Goal: Task Accomplishment & Management: Complete application form

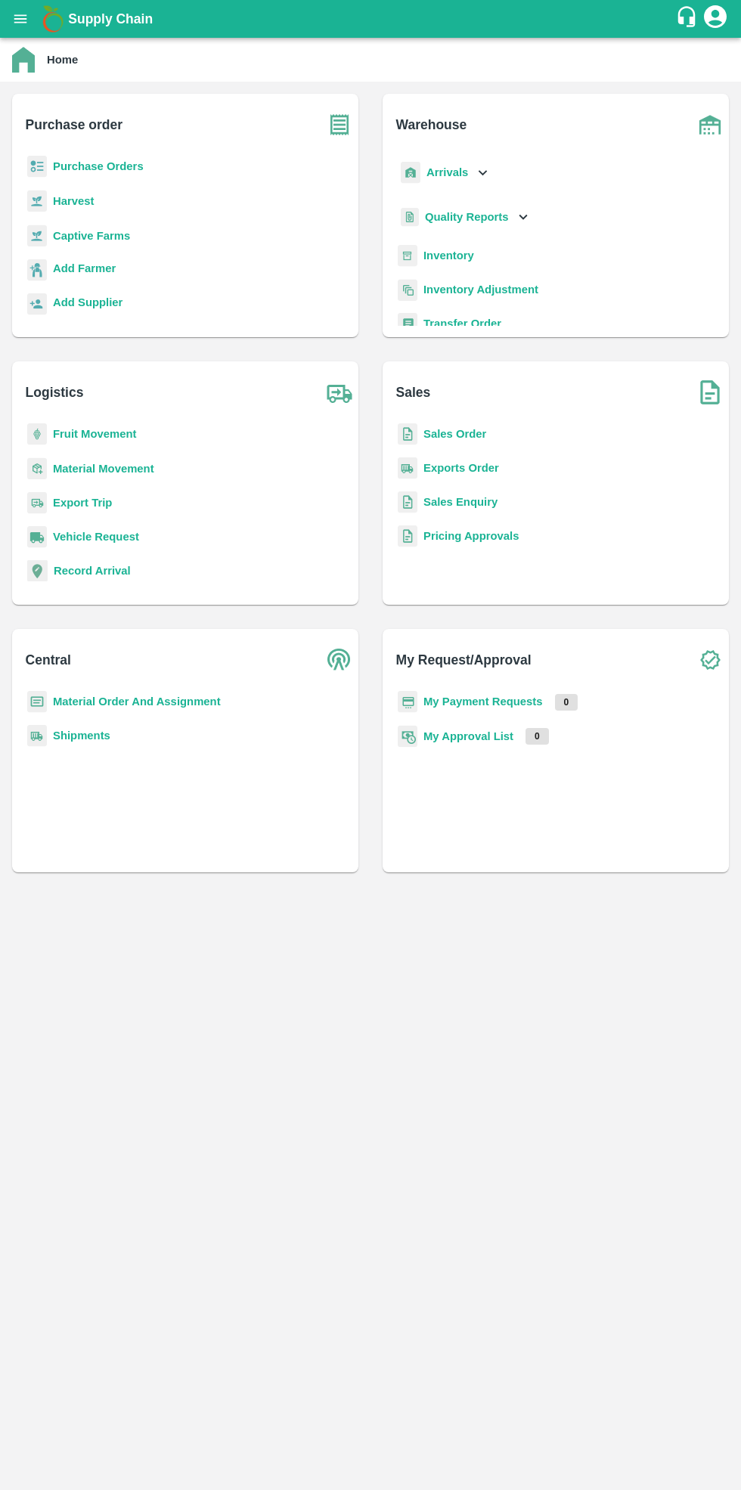
click at [113, 166] on b "Purchase Orders" at bounding box center [98, 166] width 91 height 12
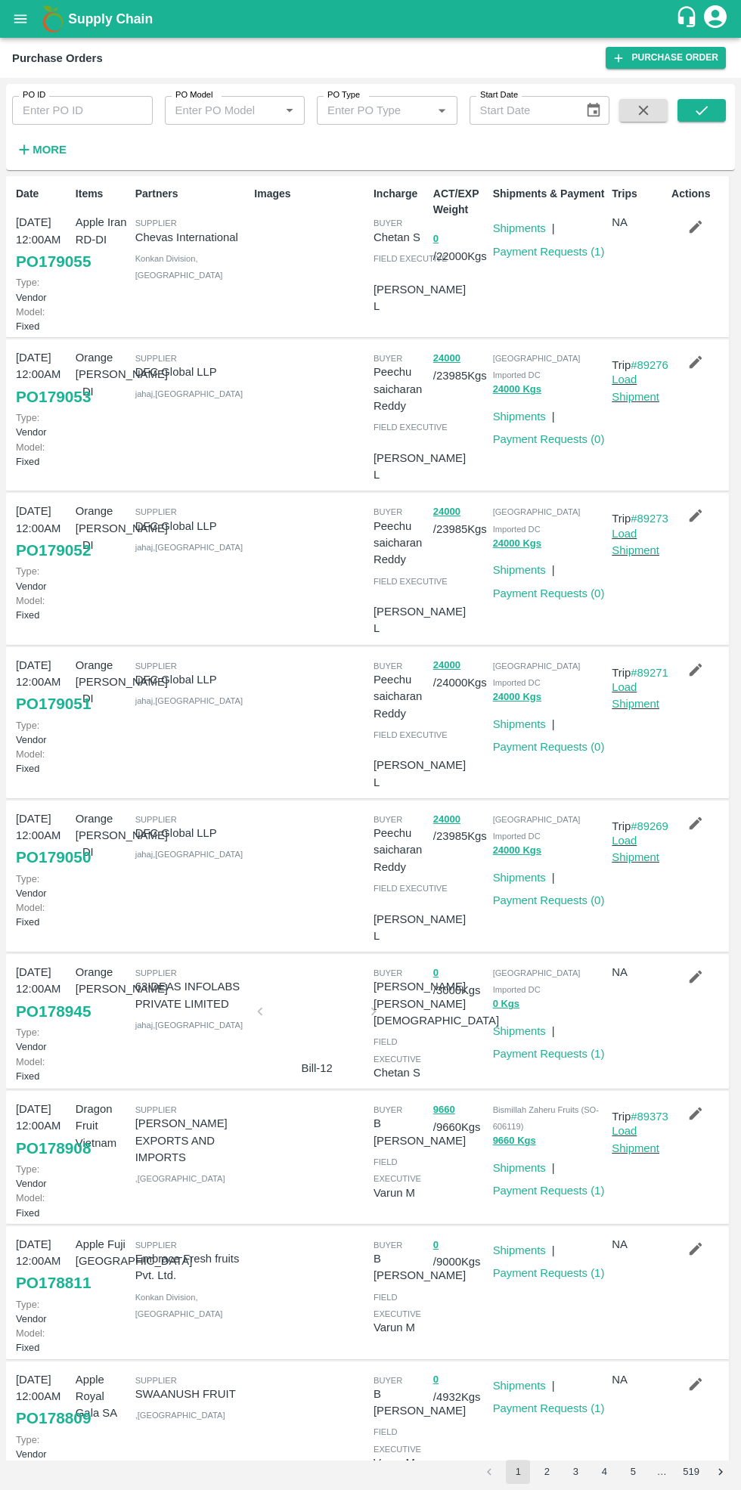
click at [667, 57] on link "Purchase Order" at bounding box center [666, 58] width 120 height 22
click at [696, 116] on icon "submit" at bounding box center [701, 110] width 17 height 17
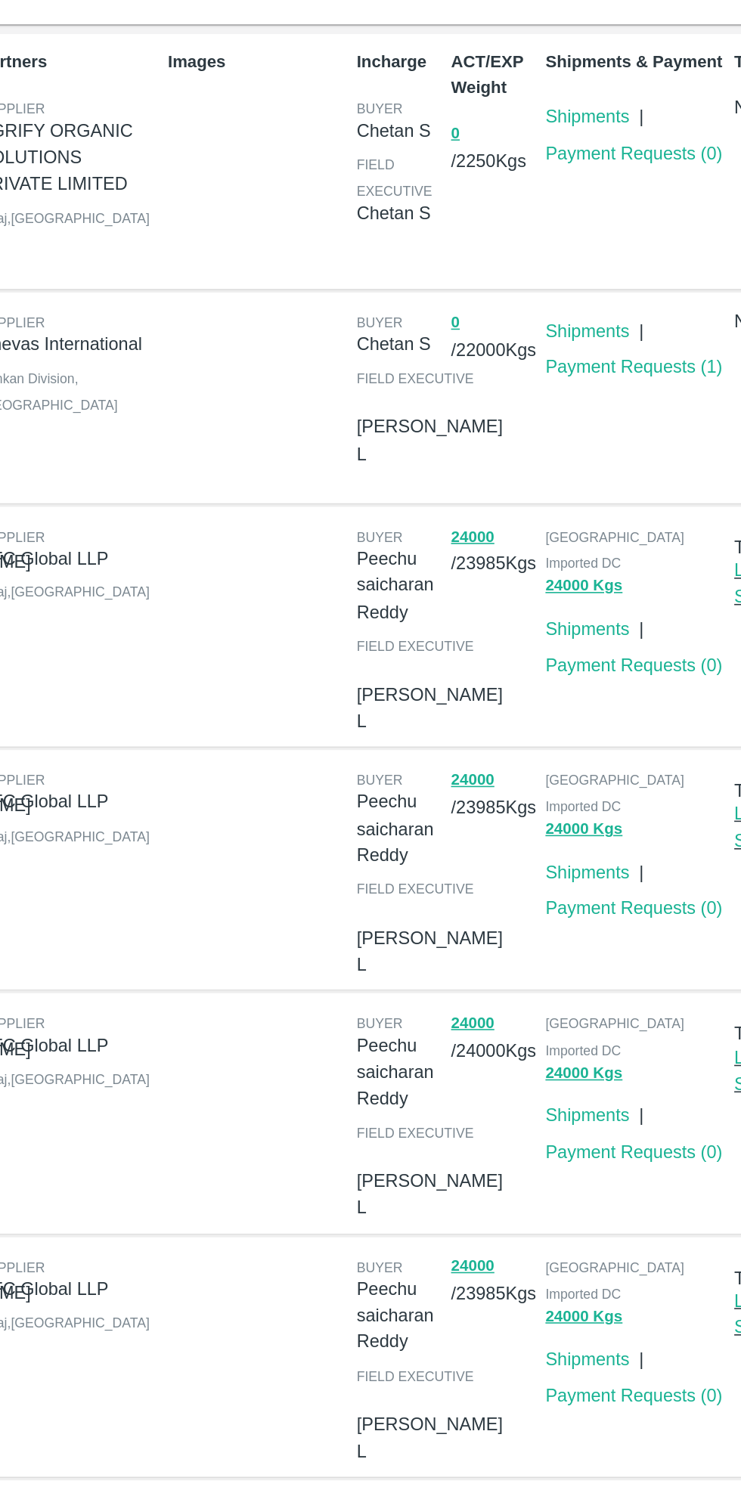
scroll to position [3, 0]
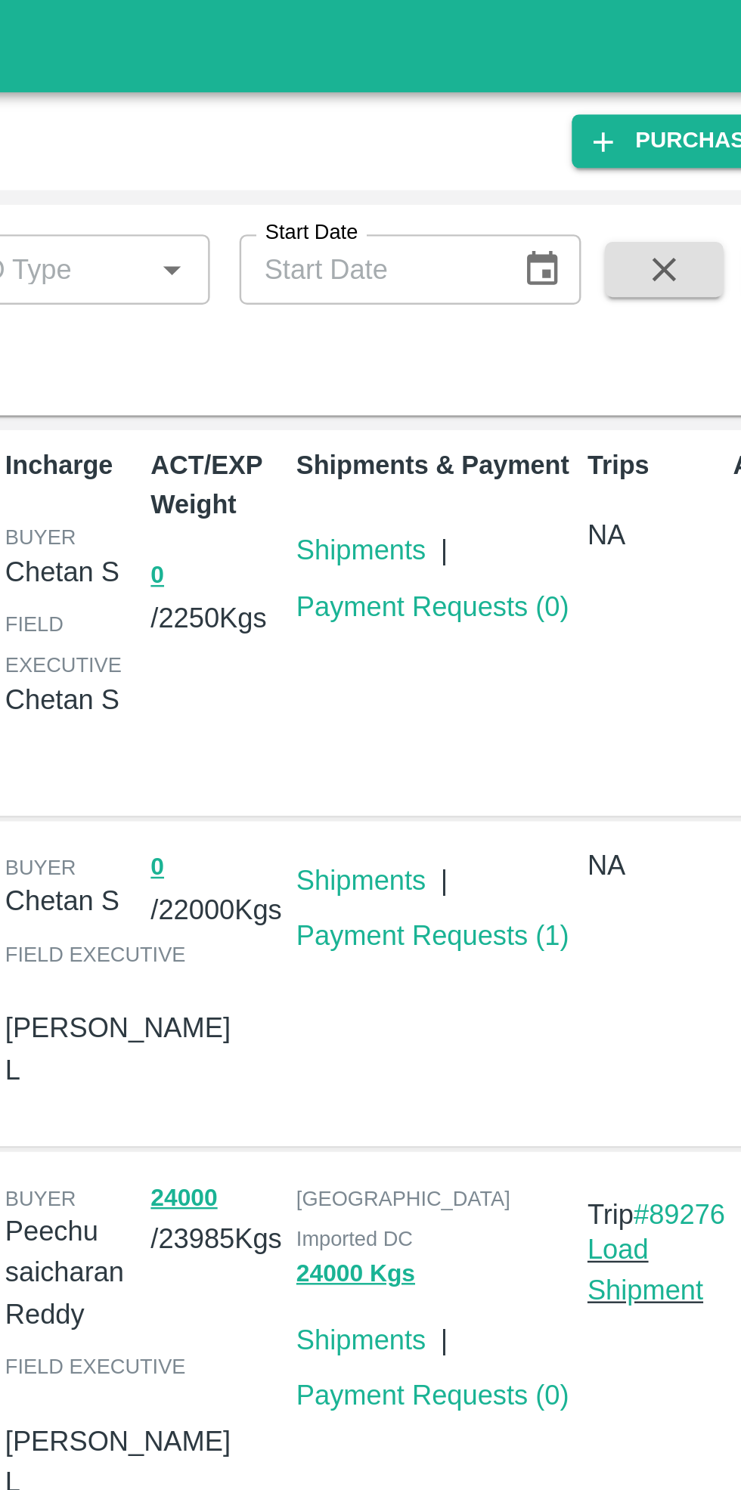
click at [540, 249] on link "Payment Requests ( 0 )" at bounding box center [549, 249] width 112 height 12
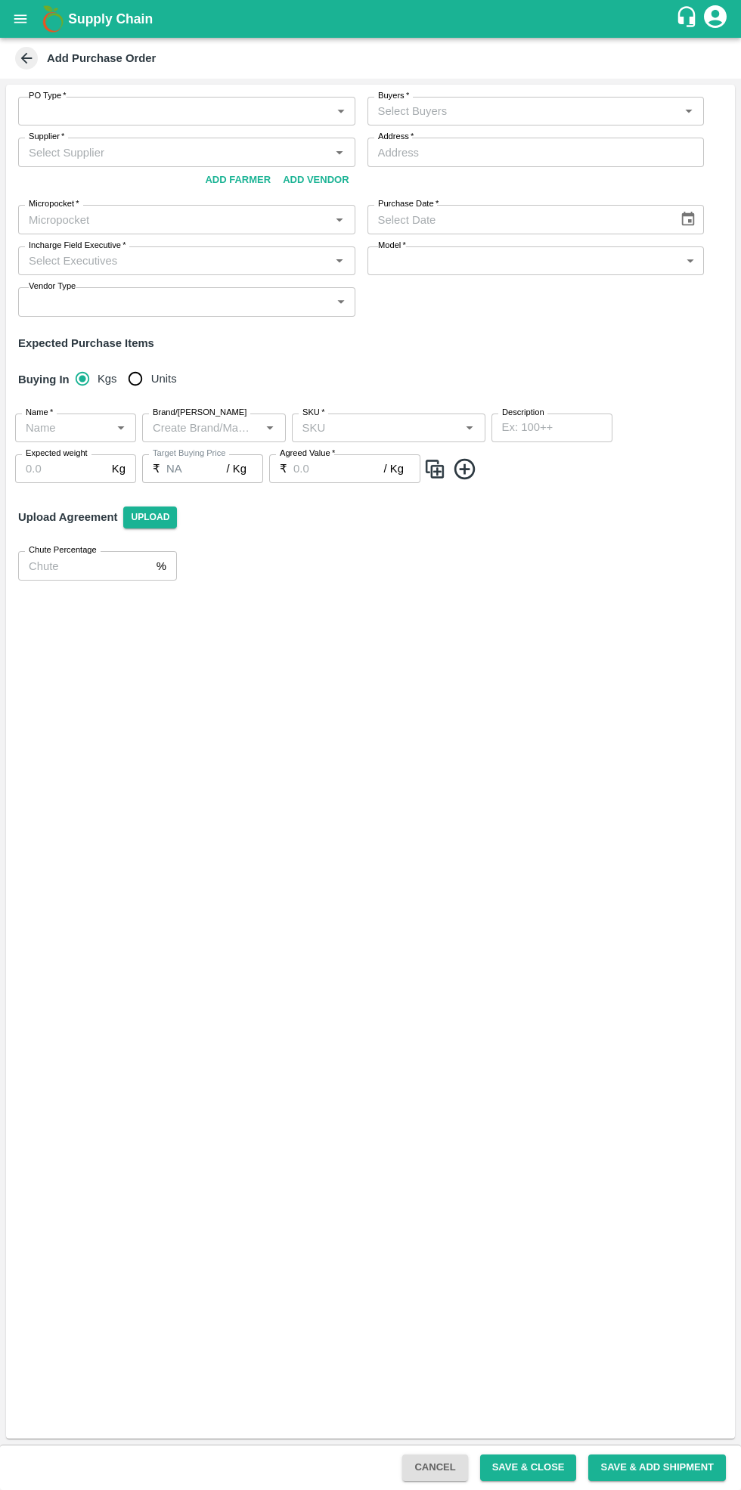
click at [150, 99] on body "Supply Chain Add Purchase Order PO Type   * ​ PO Type Buyers   * Buyers   * Sup…" at bounding box center [370, 745] width 741 height 1490
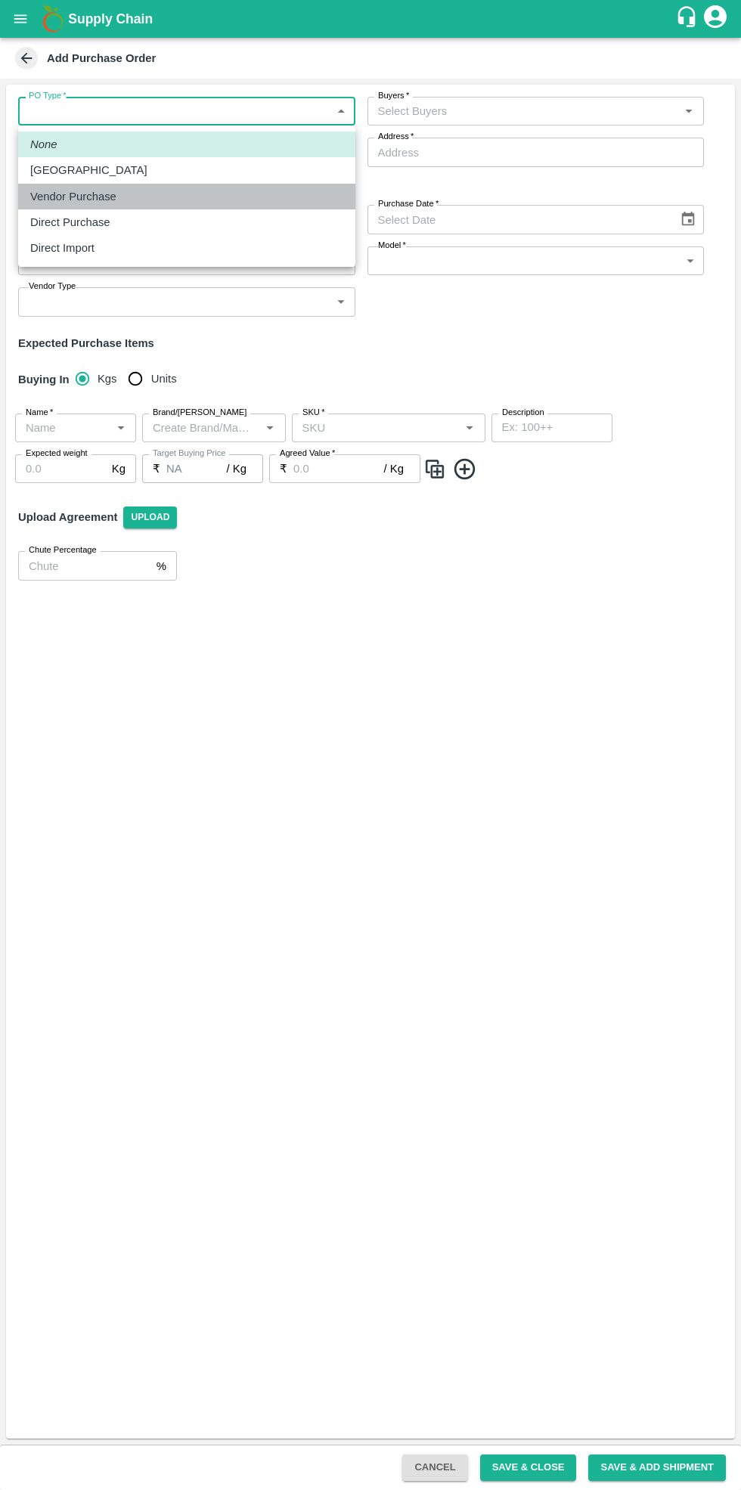
click at [114, 194] on div "Vendor Purchase" at bounding box center [77, 196] width 94 height 17
type input "2"
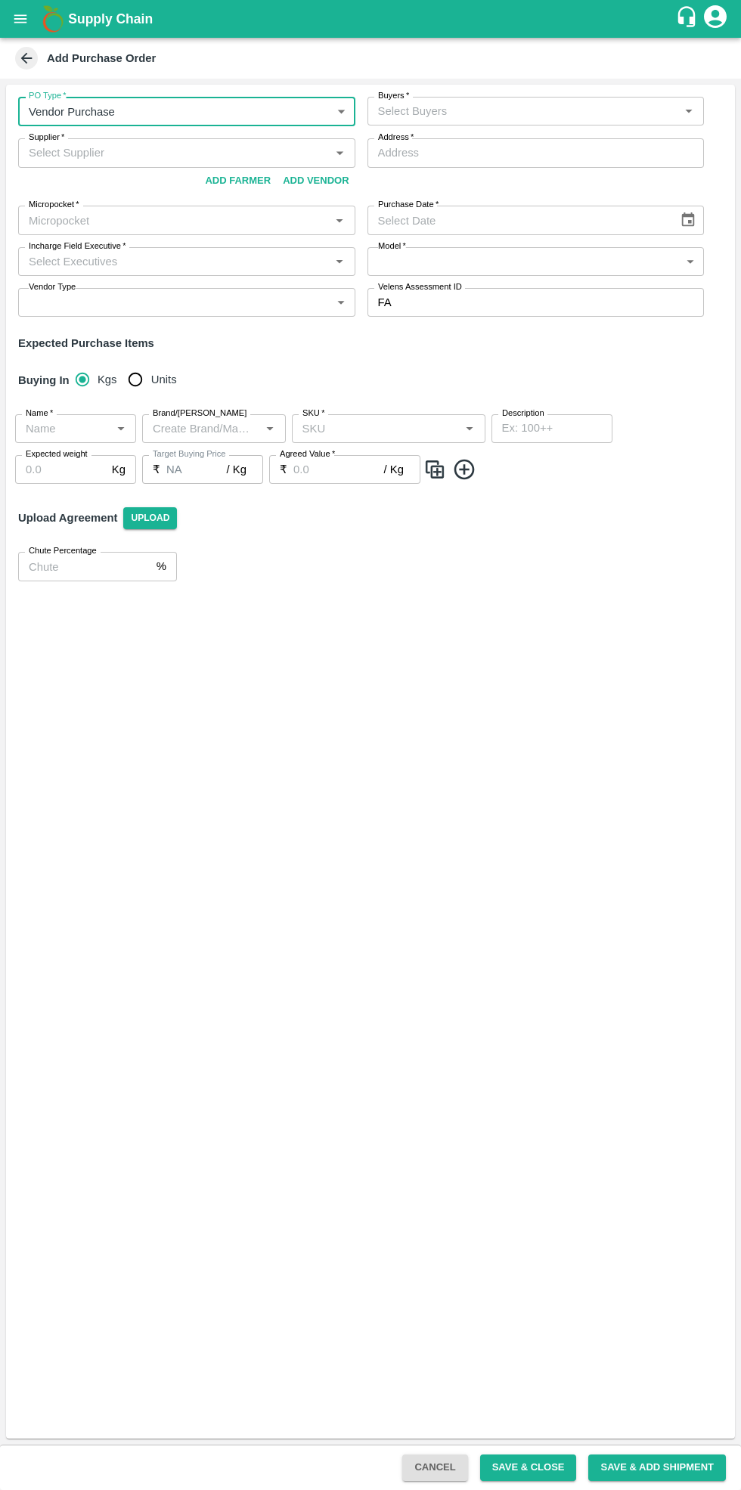
click at [509, 114] on input "Buyers   *" at bounding box center [523, 111] width 303 height 20
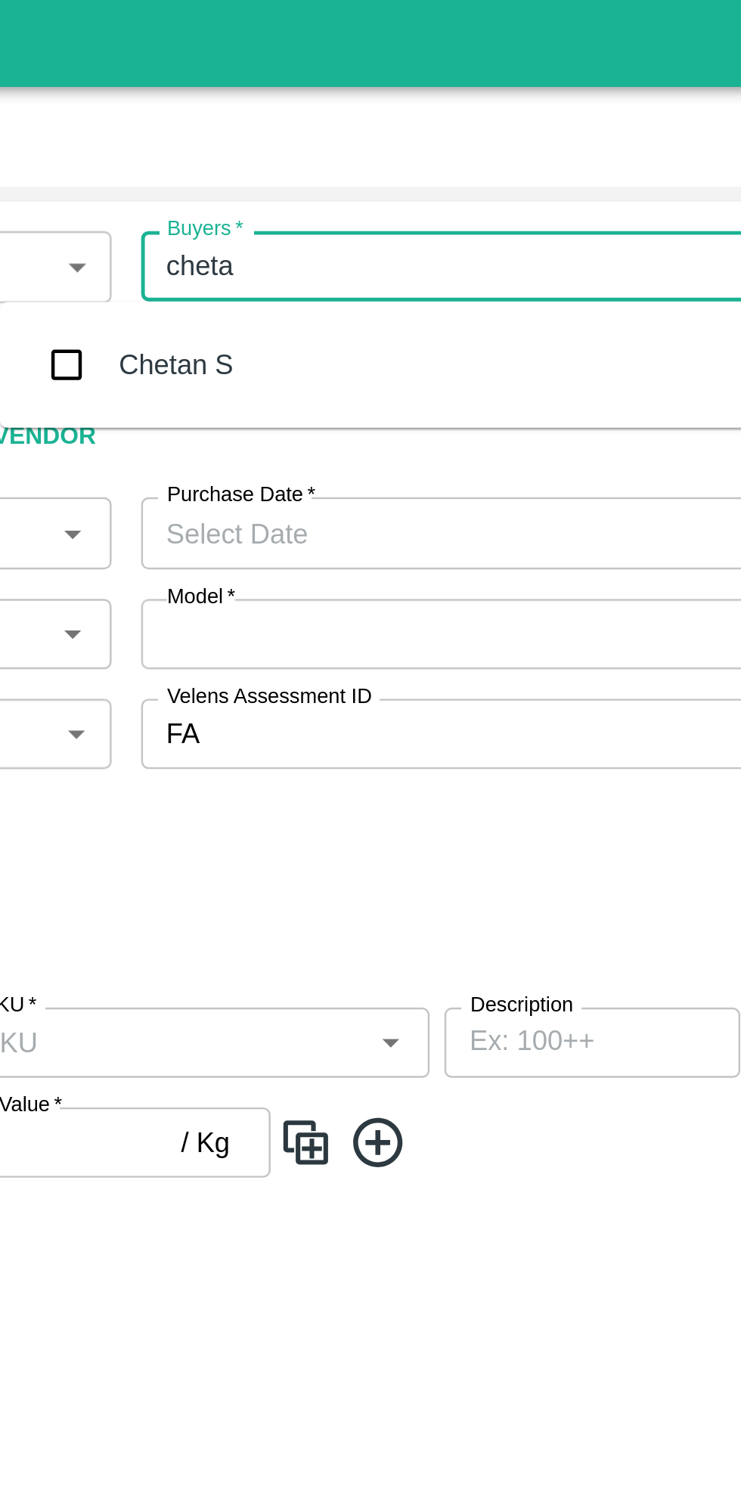
type input "chetan"
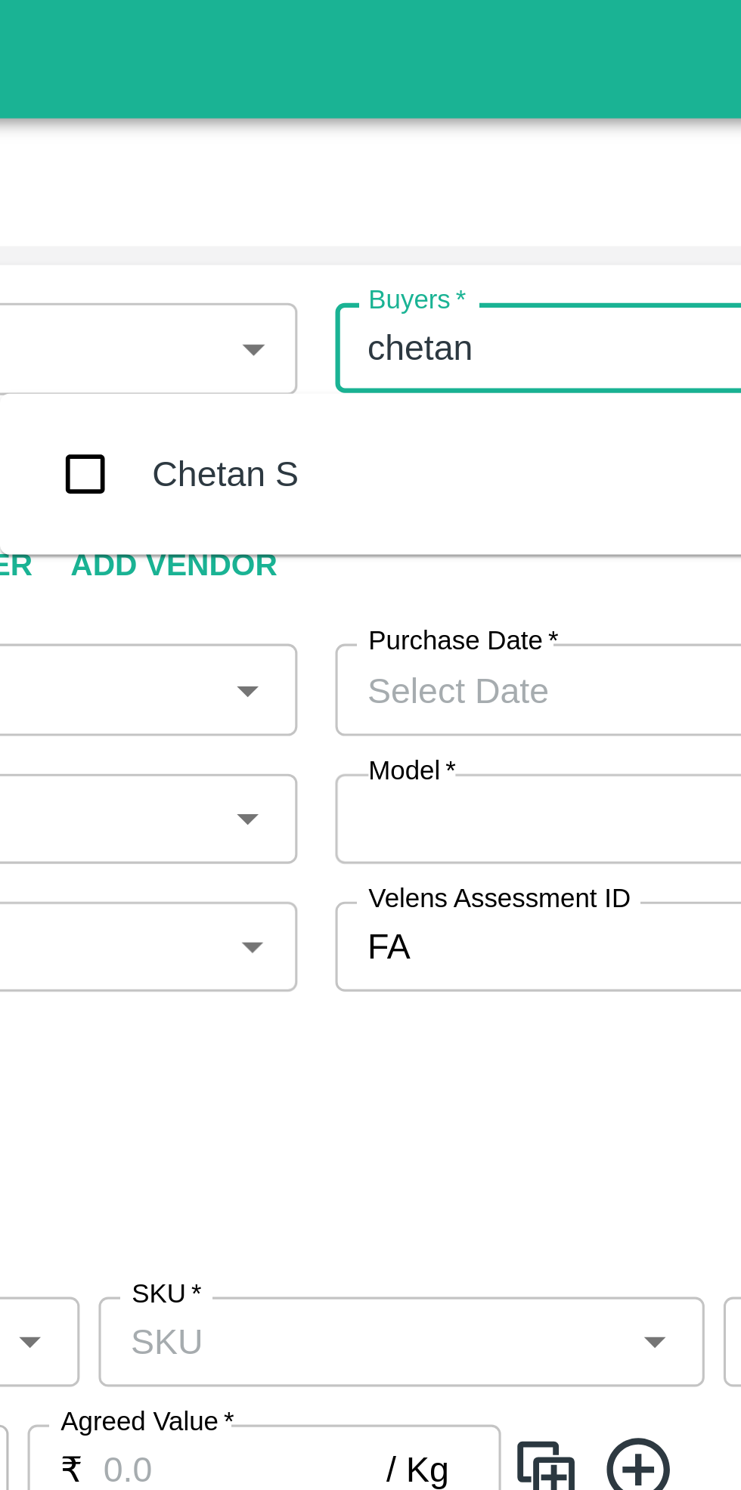
click at [299, 149] on input "checkbox" at bounding box center [287, 151] width 30 height 30
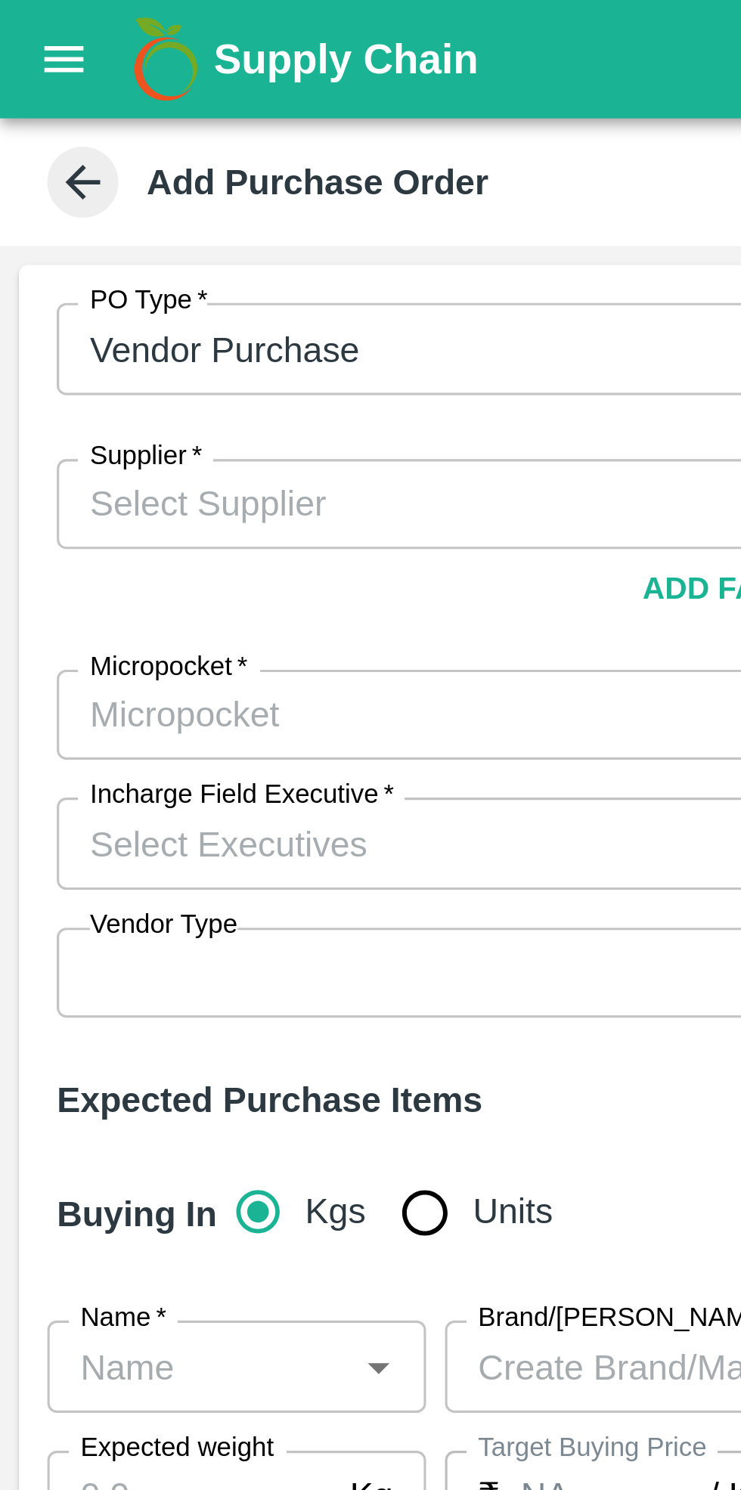
click at [71, 164] on input "Supplier   *" at bounding box center [174, 161] width 303 height 20
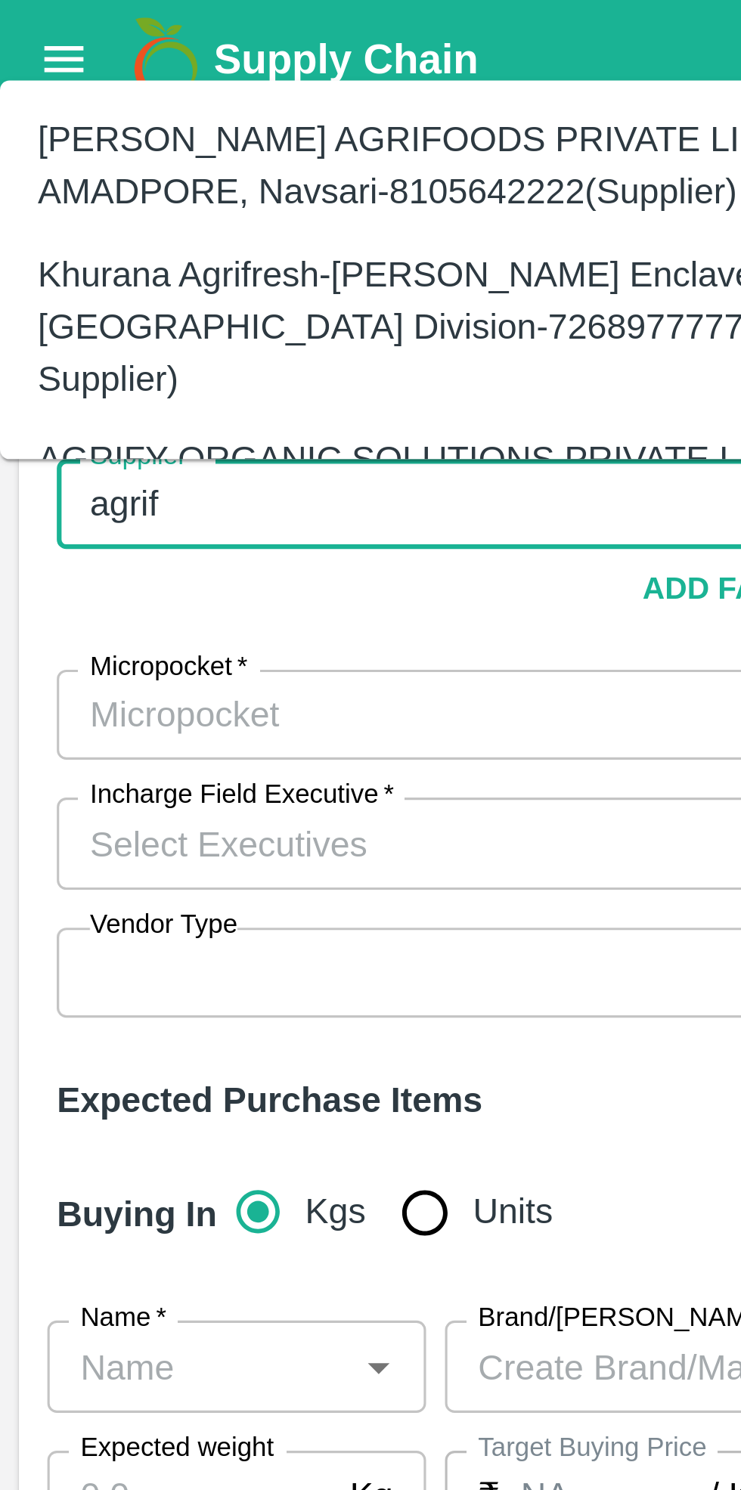
scroll to position [19, 0]
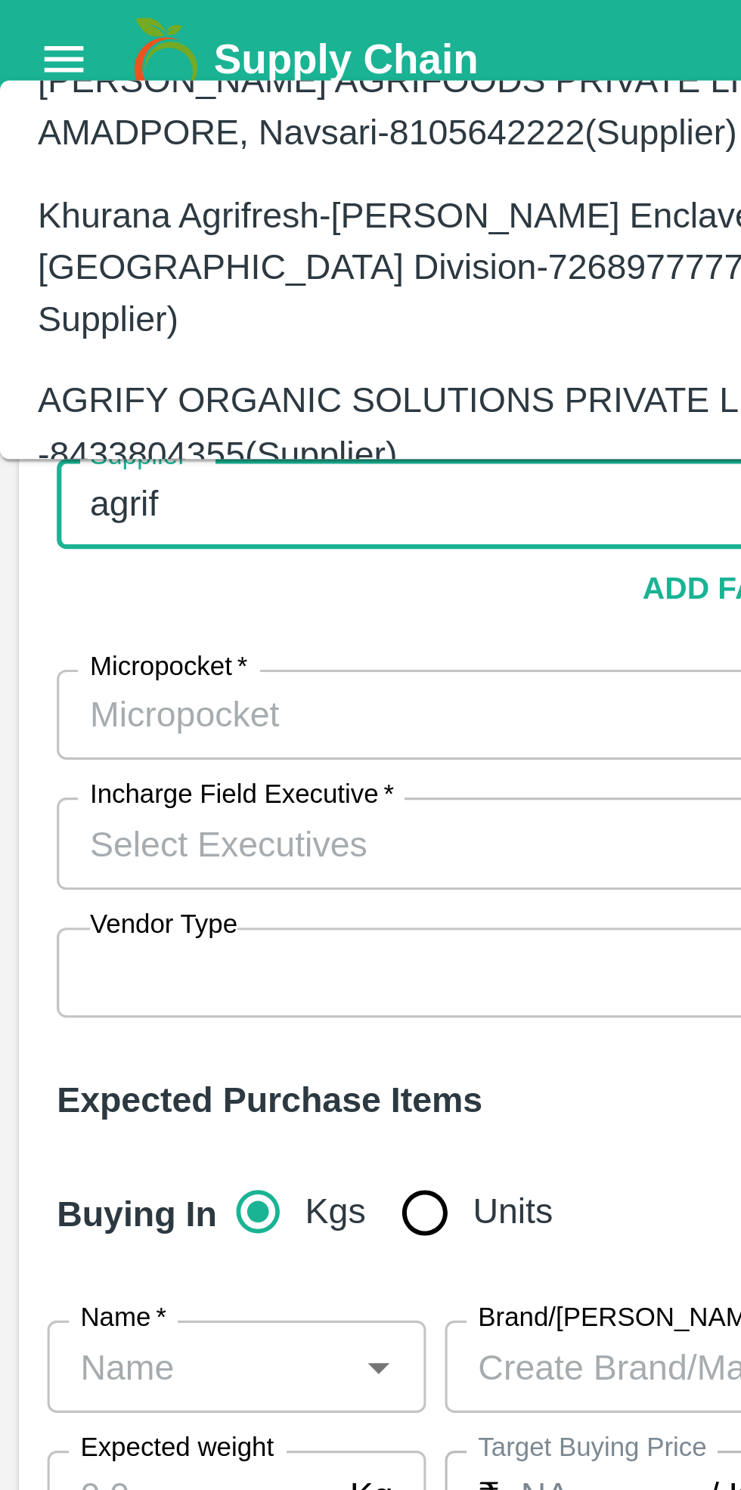
click at [110, 120] on div "AGRIFY ORGANIC SOLUTIONS PRIVATE LIMITED-, -8433804355(Supplier)" at bounding box center [168, 136] width 313 height 34
type input "AGRIFY ORGANIC SOLUTIONS PRIVATE LIMITED-, -8433804355(Supplier)"
type input ", , , Maharashtra"
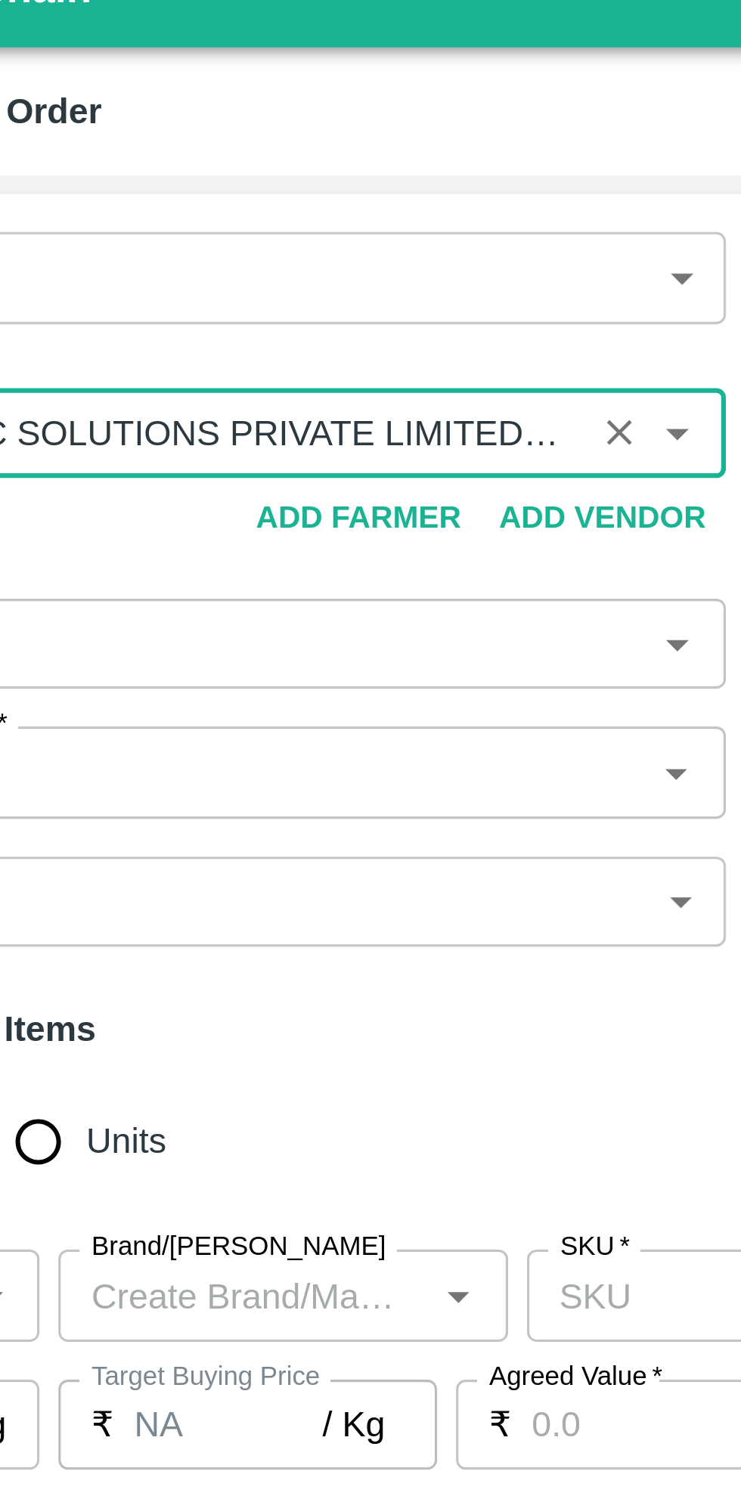
scroll to position [0, 54]
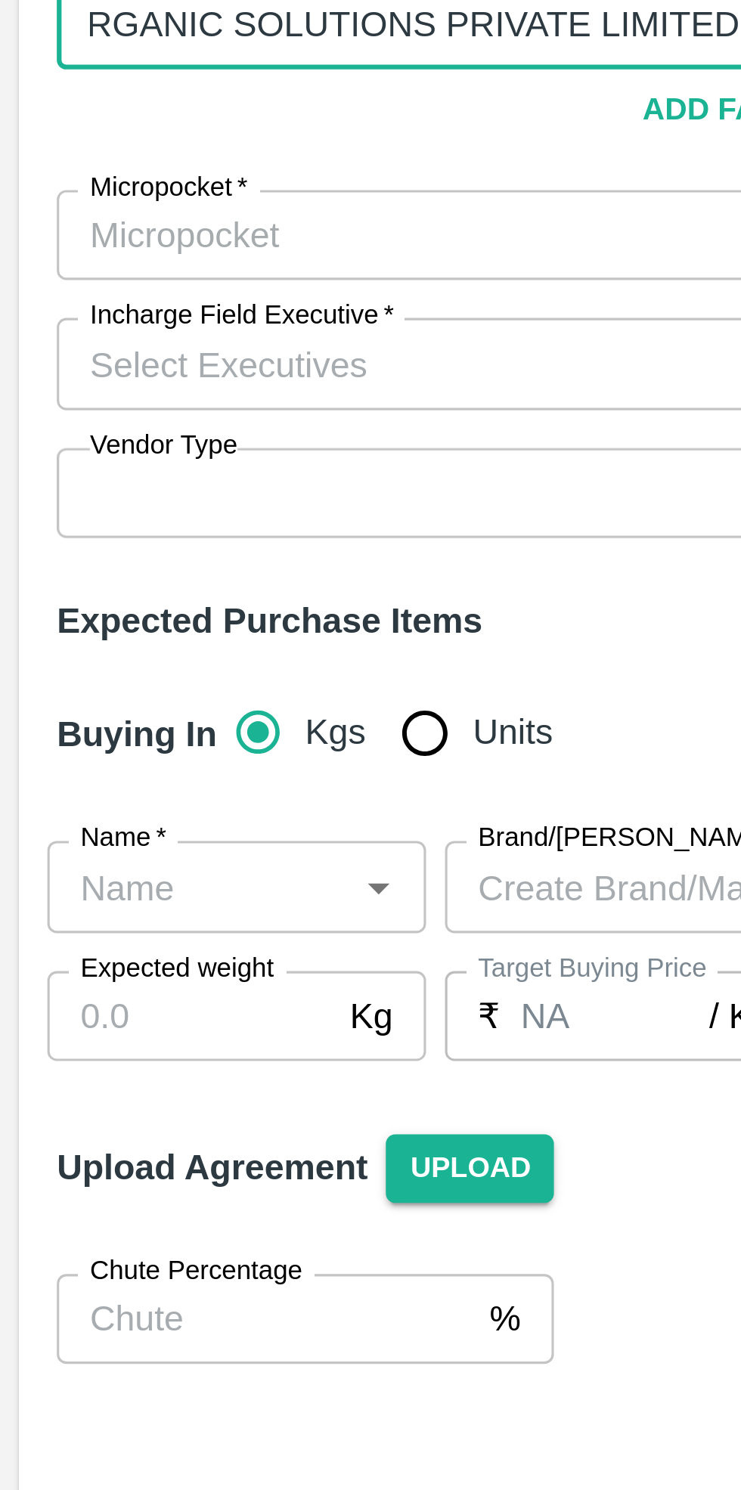
type input "AGRIFY ORGANIC SOLUTIONS PRIVATE LIMITED-, -8433804355(Supplier)"
click at [98, 229] on input "Micropocket   *" at bounding box center [174, 228] width 303 height 20
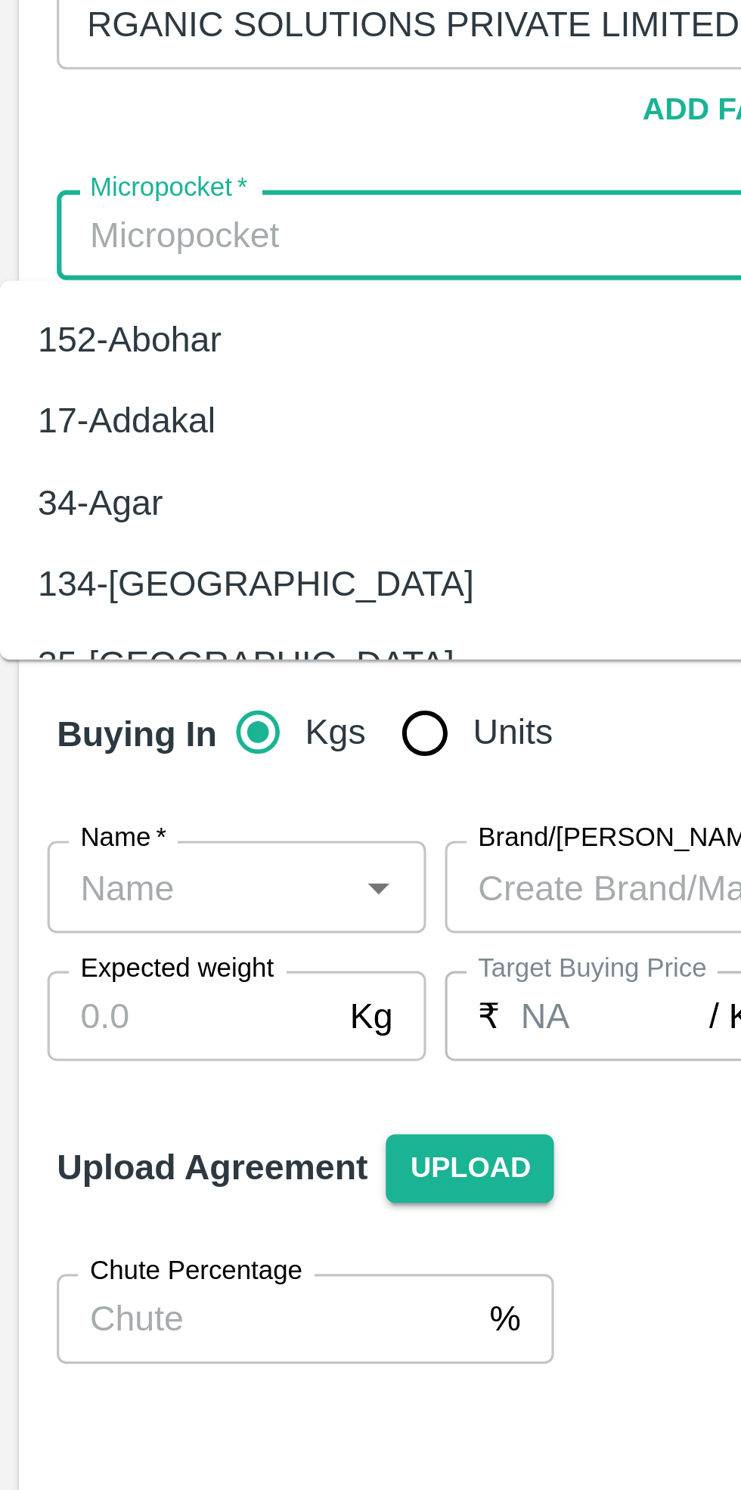
scroll to position [0, 0]
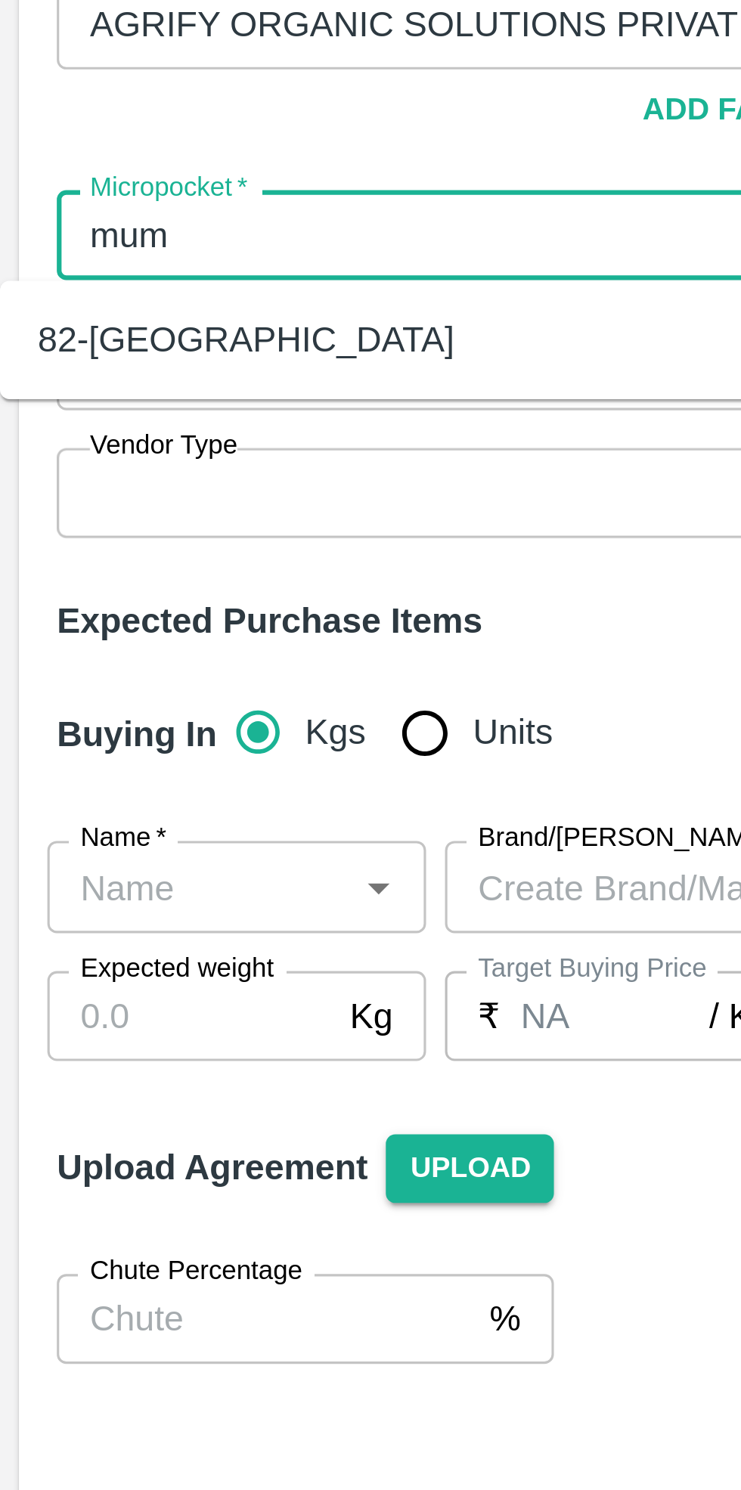
click at [54, 256] on div "82-Mumbai" at bounding box center [78, 261] width 133 height 17
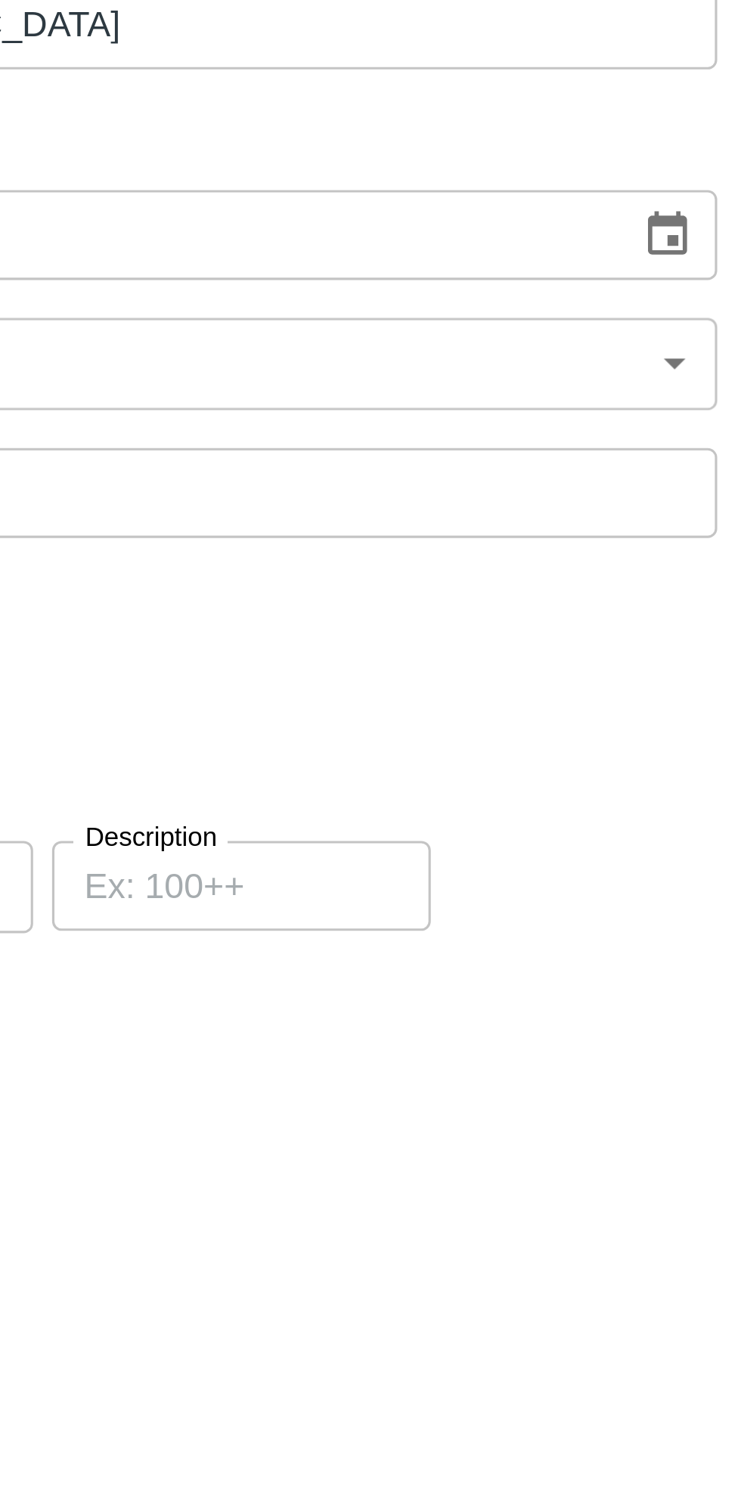
type input "82-Mumbai"
click at [693, 225] on icon "Choose date" at bounding box center [688, 228] width 13 height 14
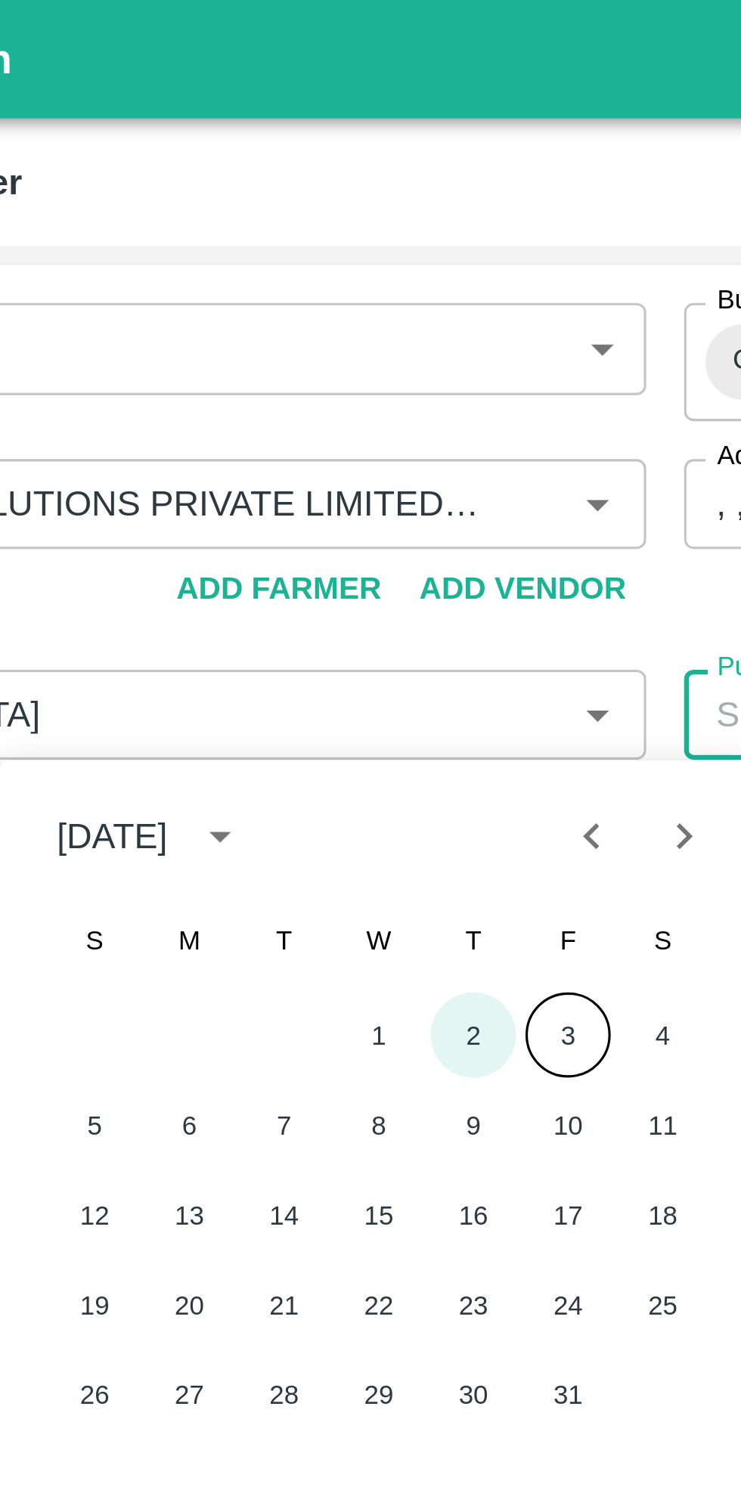
click at [299, 330] on button "2" at bounding box center [300, 330] width 27 height 27
type input "02/10/2025"
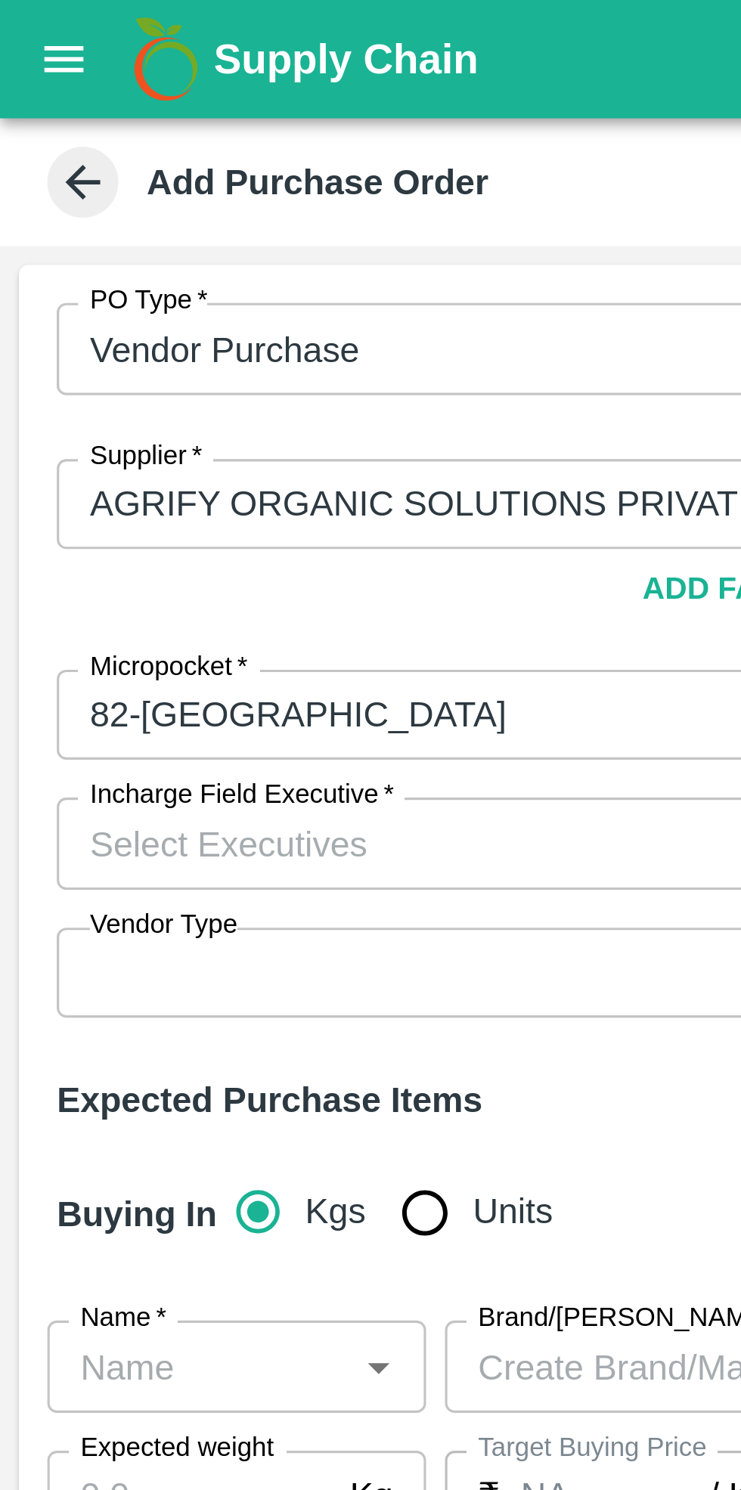
click at [84, 271] on input "Incharge Field Executive   *" at bounding box center [174, 269] width 303 height 20
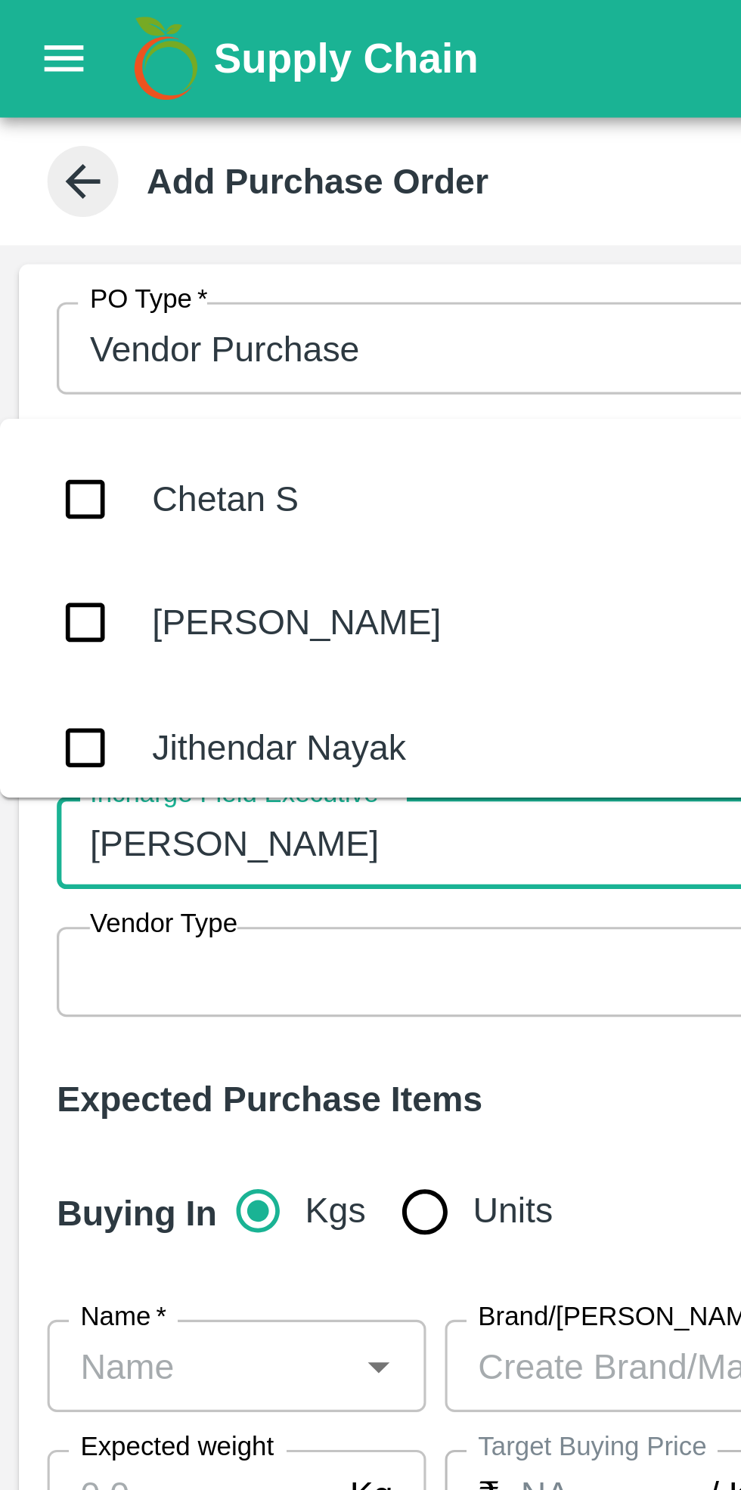
type input "cheta"
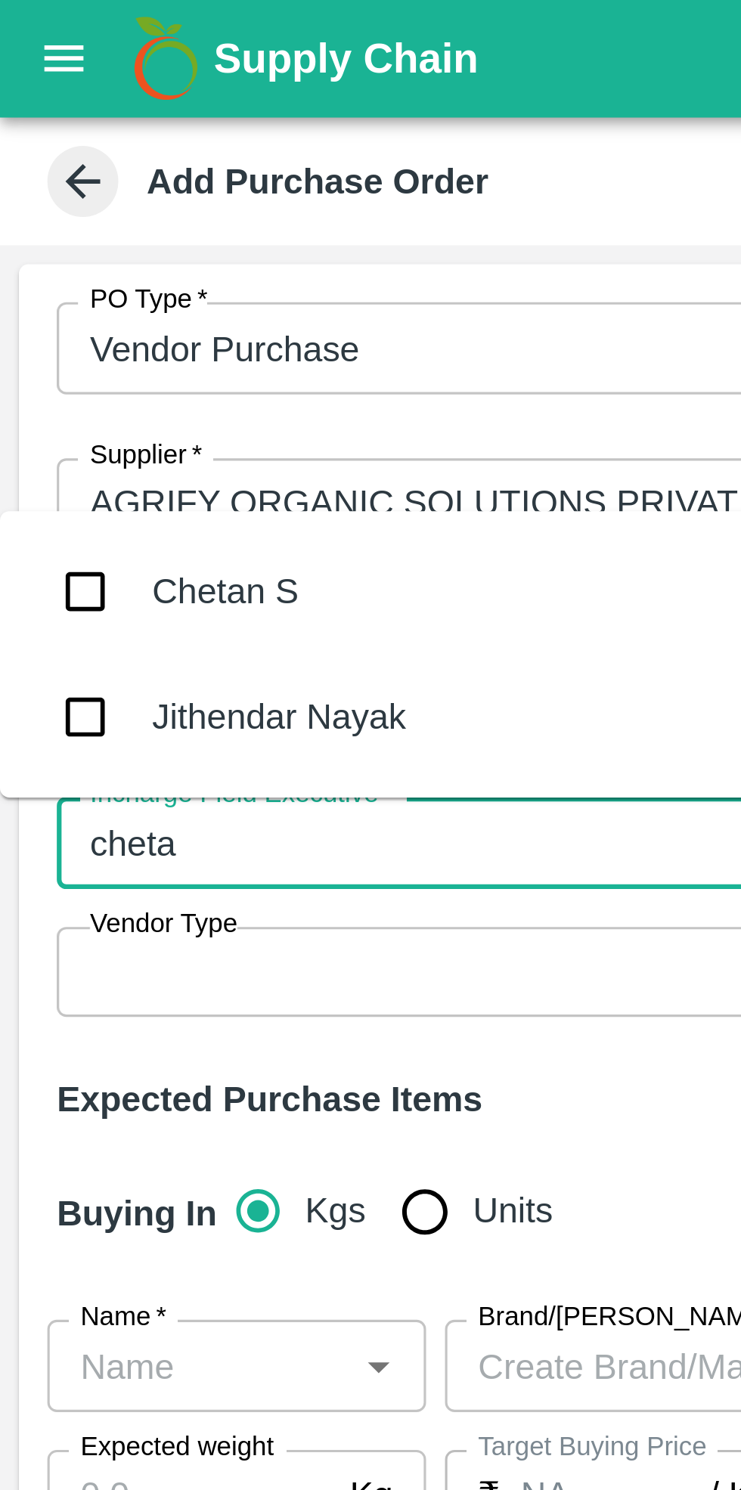
click at [82, 194] on div "Chetan S" at bounding box center [71, 189] width 47 height 17
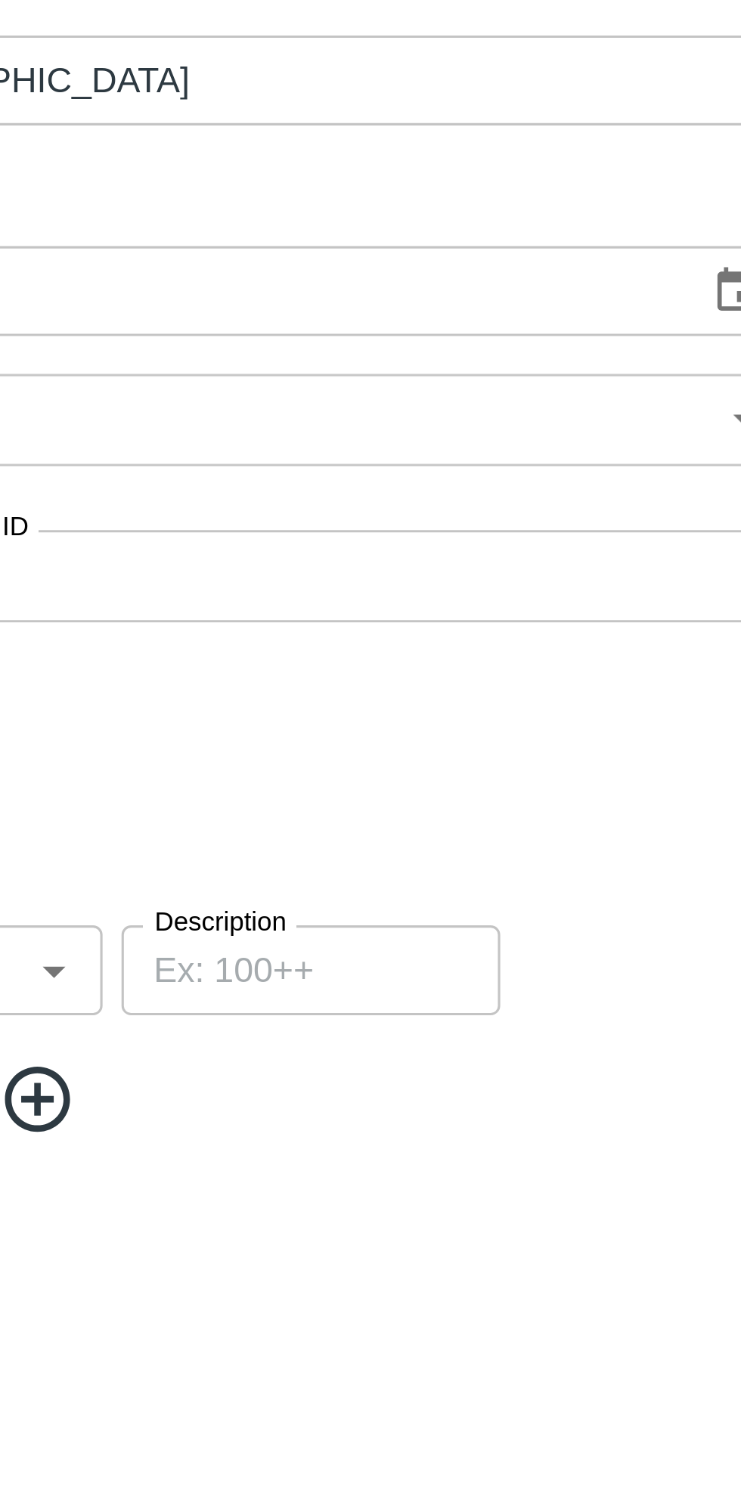
click at [646, 275] on body "Supply Chain Add Purchase Order PO Type   * Vendor Purchase 2 PO Type Buyers   …" at bounding box center [370, 745] width 741 height 1490
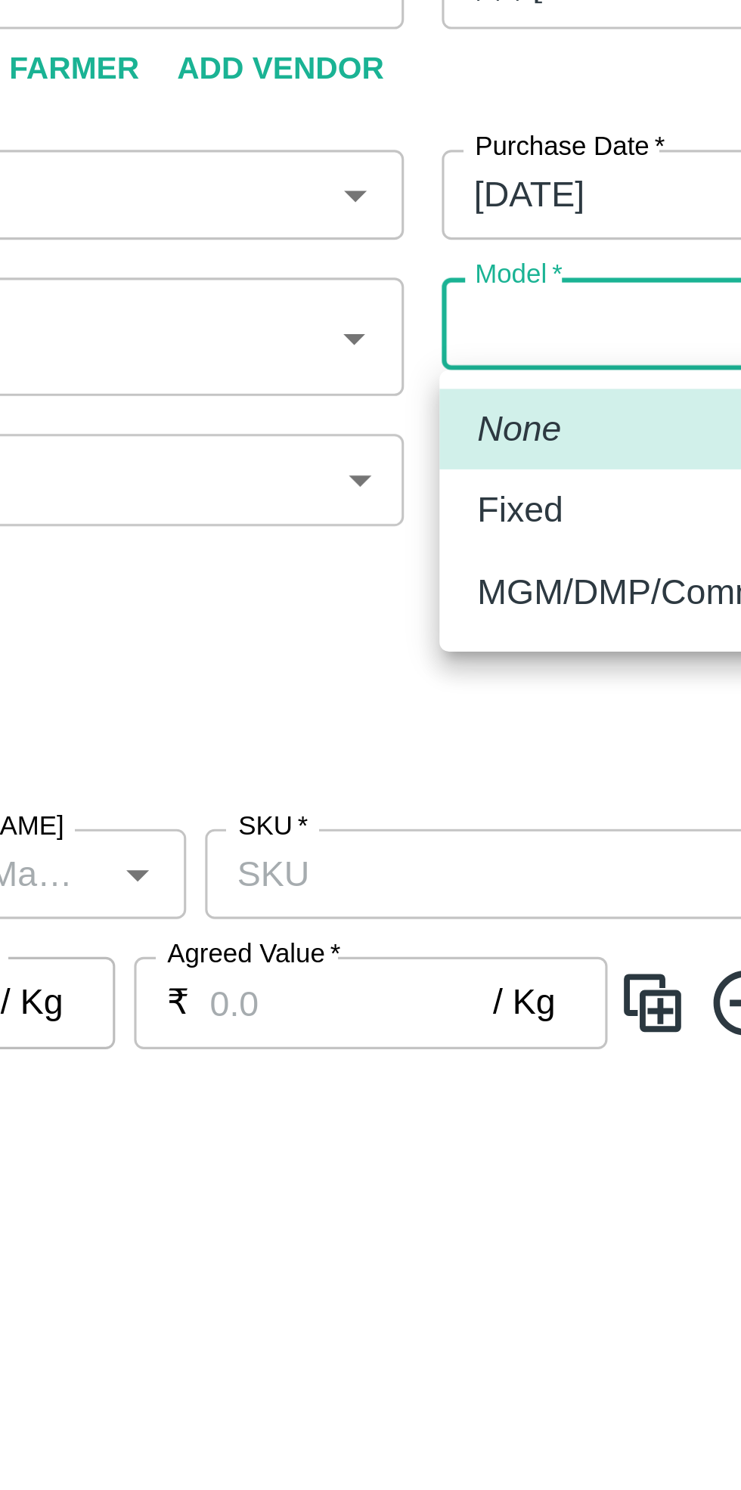
click at [401, 327] on p "Fixed" at bounding box center [392, 329] width 27 height 17
type input "Fixed"
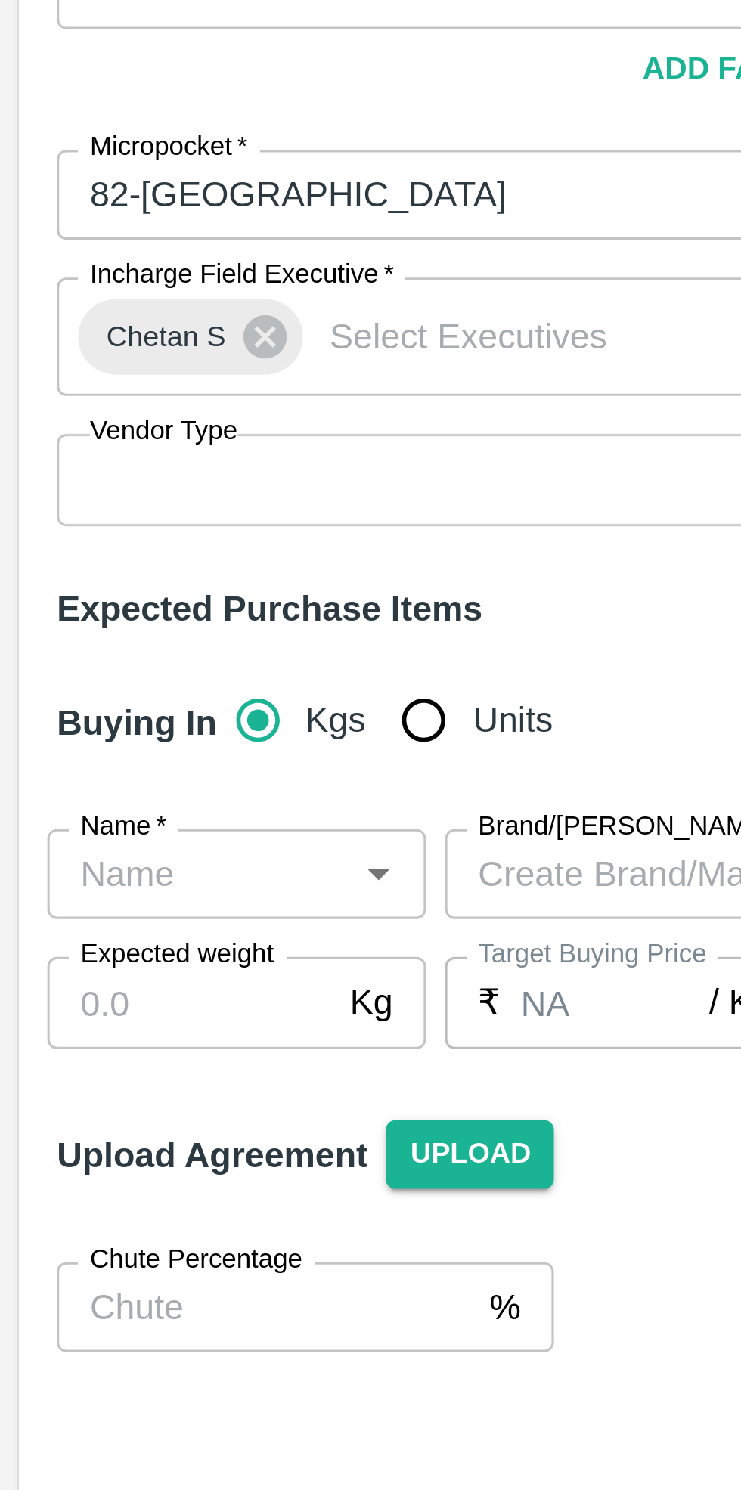
click at [125, 394] on input "Units" at bounding box center [135, 396] width 30 height 30
radio input "true"
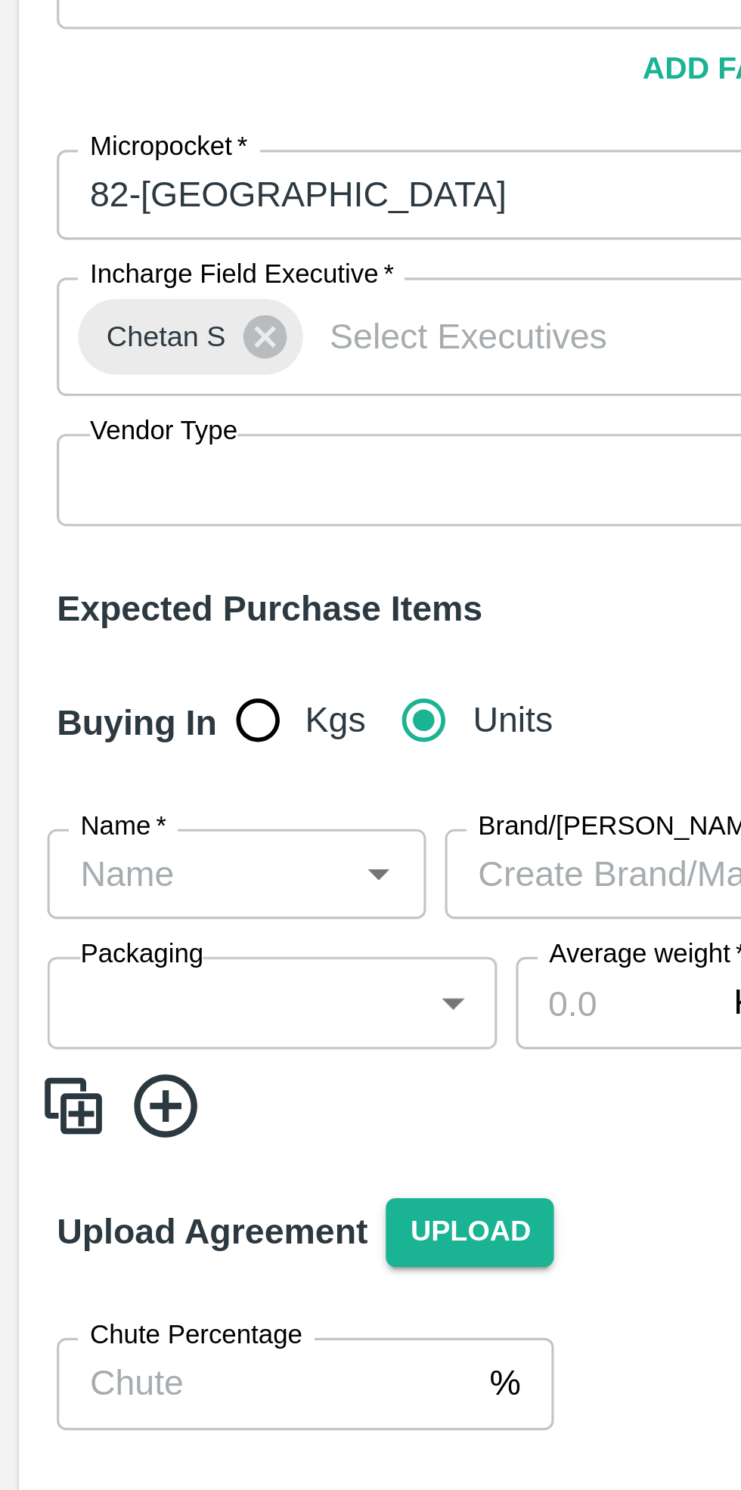
click at [78, 445] on input "Name   *" at bounding box center [63, 445] width 87 height 20
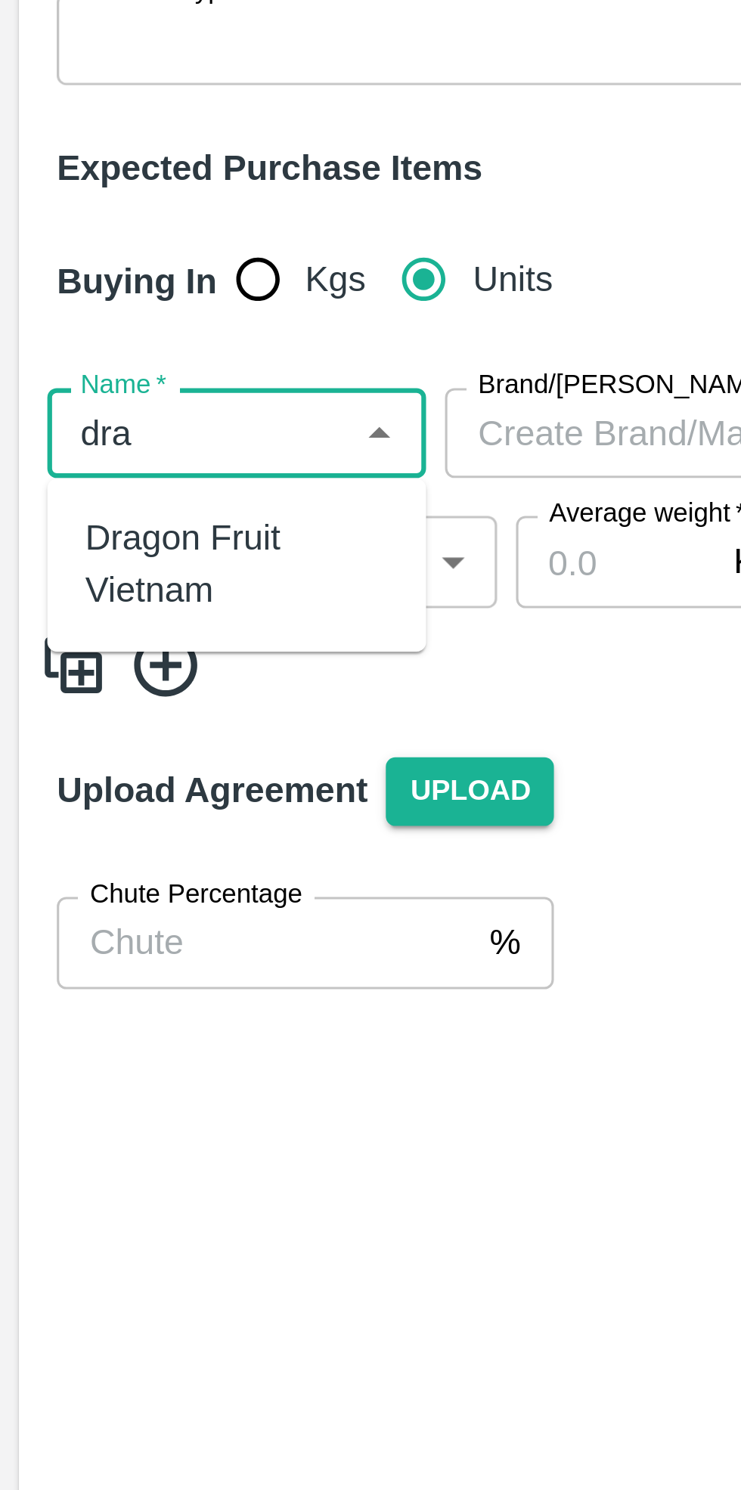
click at [62, 484] on div "Dragon Fruit Vietnam" at bounding box center [75, 487] width 97 height 34
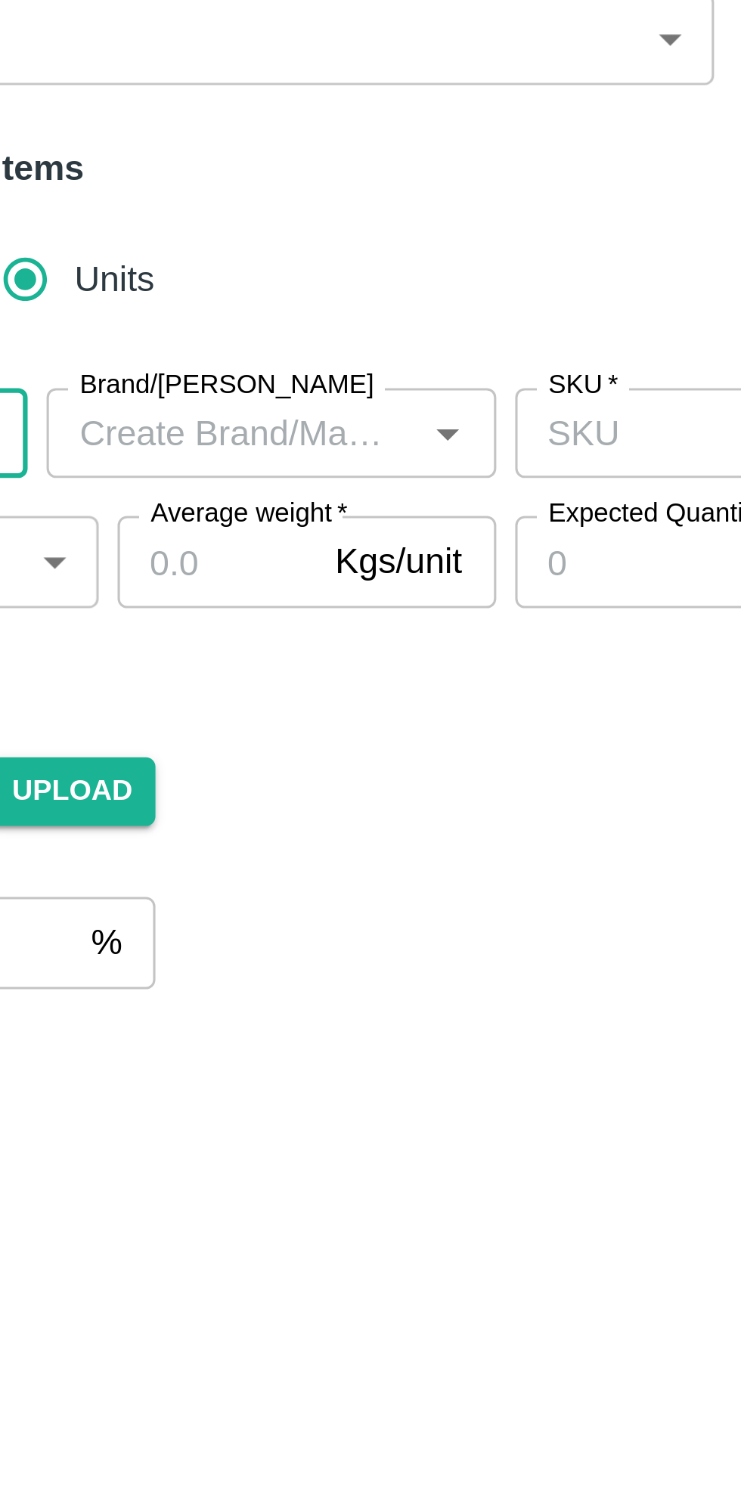
type input "Dragon Fruit Vietnam"
click at [331, 445] on input "SKU   *" at bounding box center [376, 445] width 160 height 20
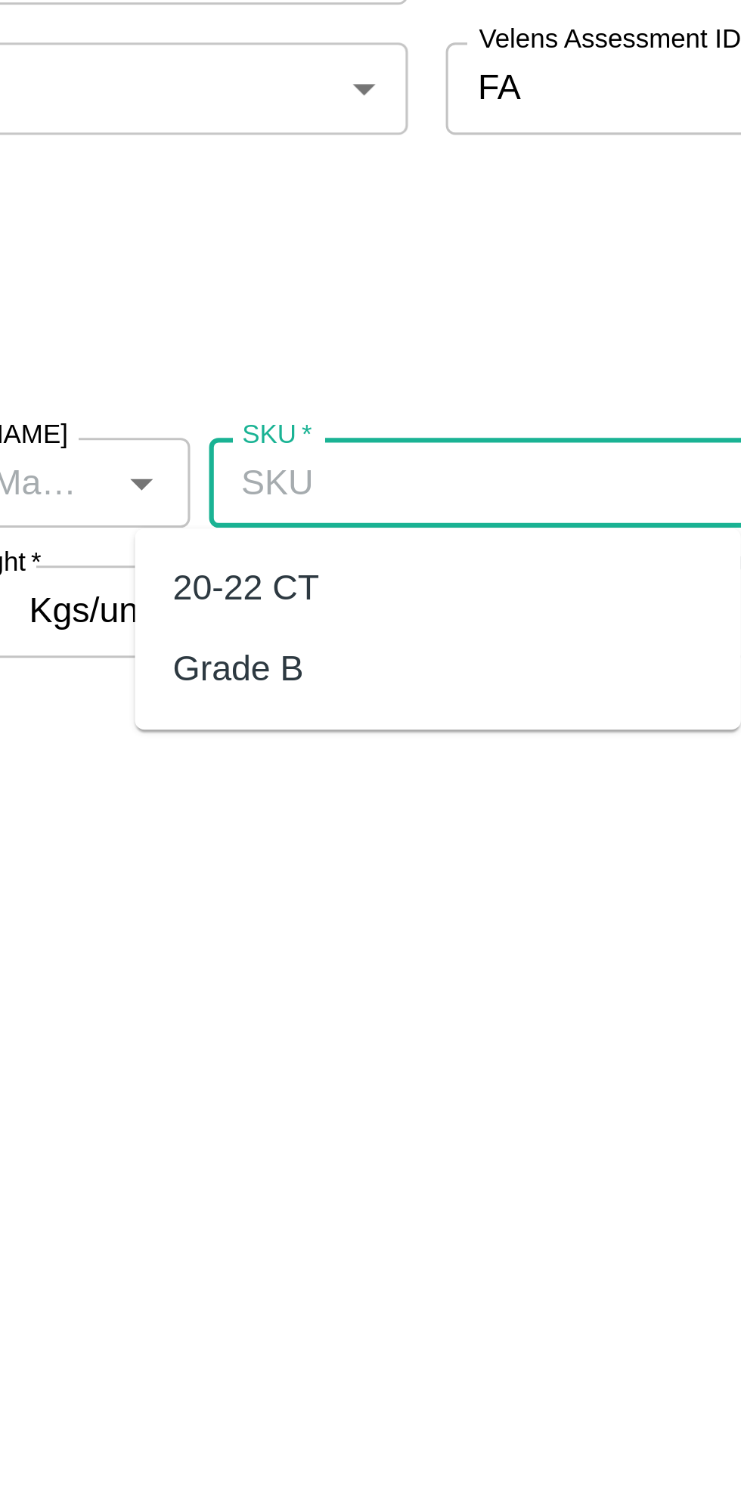
click at [310, 481] on div "20-22 CT" at bounding box center [303, 478] width 47 height 17
type input "20-22 CT"
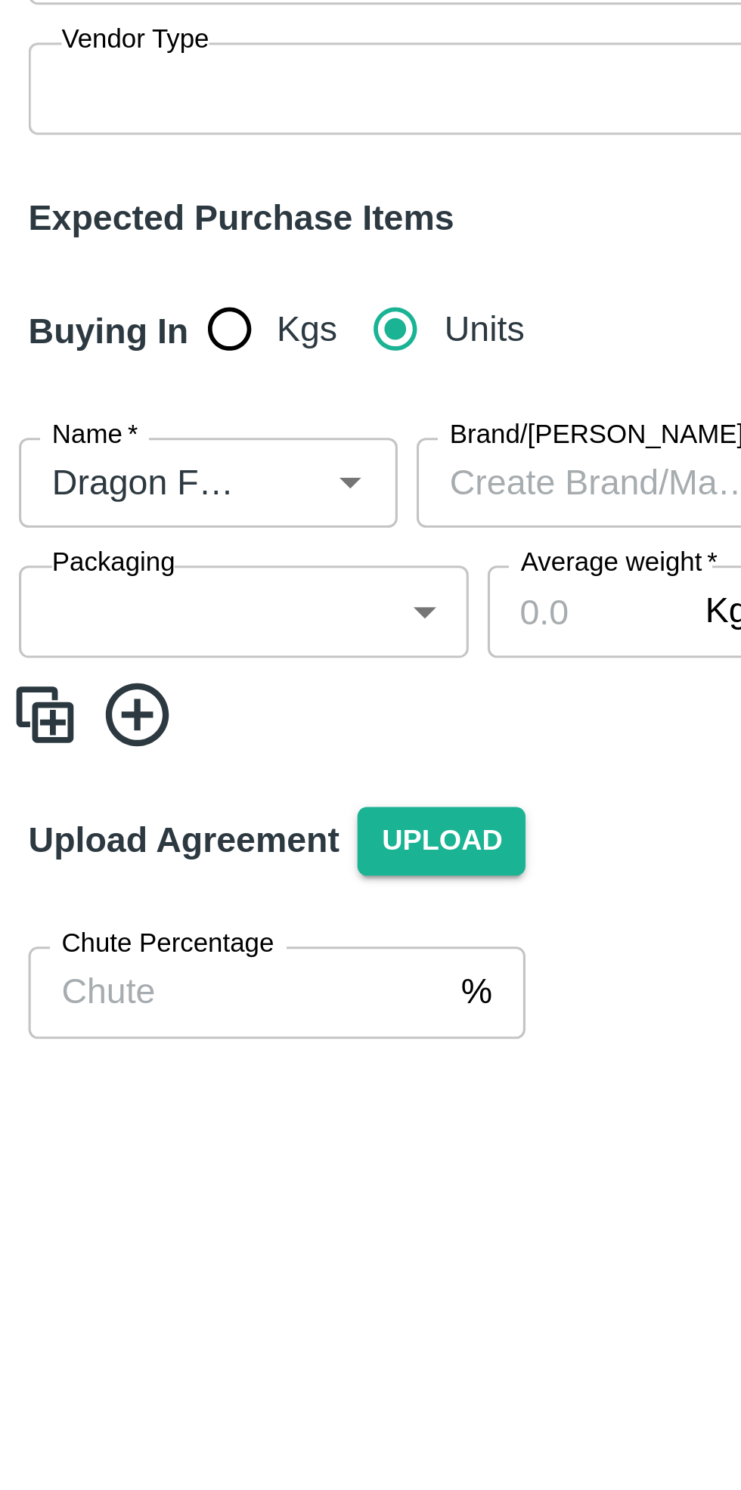
click at [88, 487] on body "Supply Chain Add Purchase Order PO Type   * Vendor Purchase 2 PO Type Buyers   …" at bounding box center [370, 745] width 741 height 1490
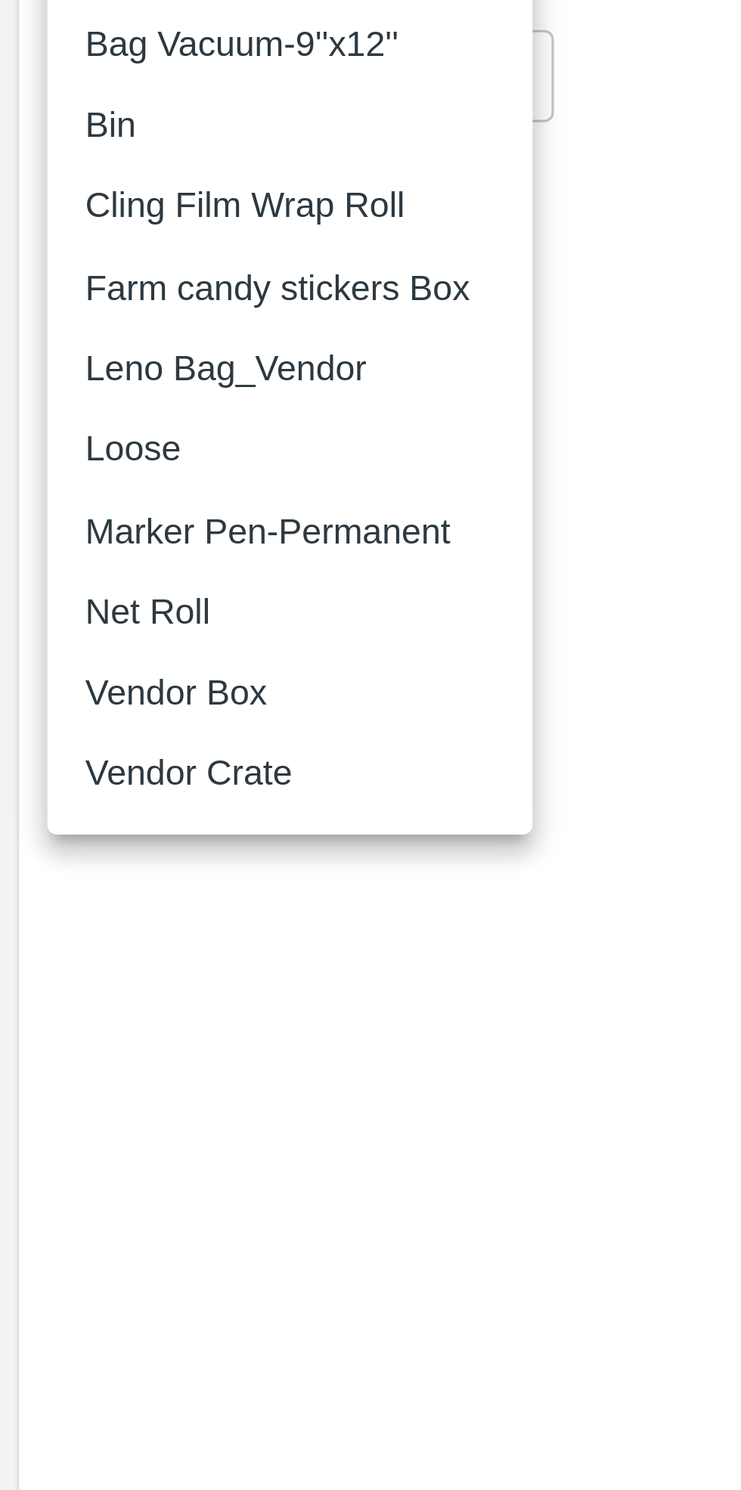
click at [69, 804] on p "Vendor Box" at bounding box center [56, 805] width 58 height 17
type input "276"
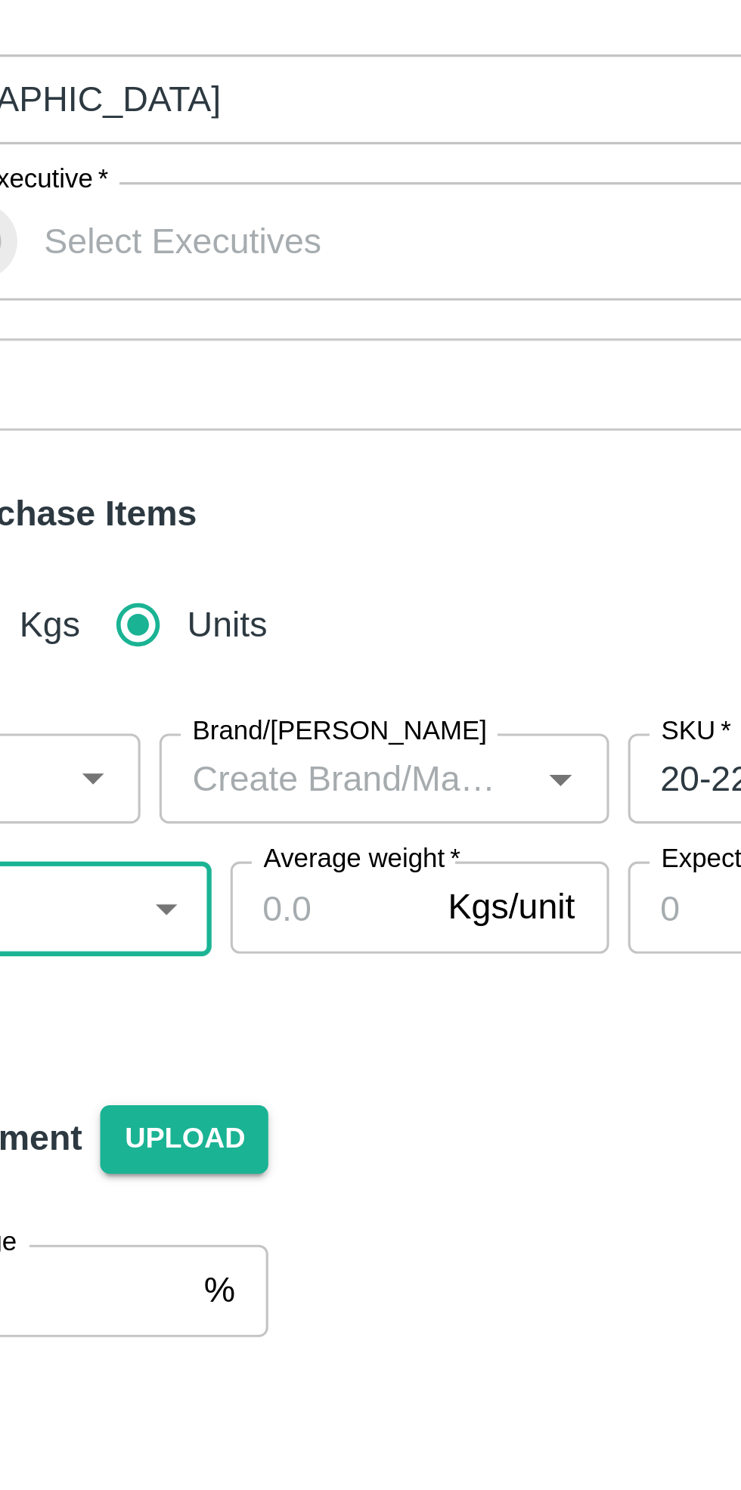
click at [207, 487] on input "Average weight   *" at bounding box center [197, 486] width 64 height 29
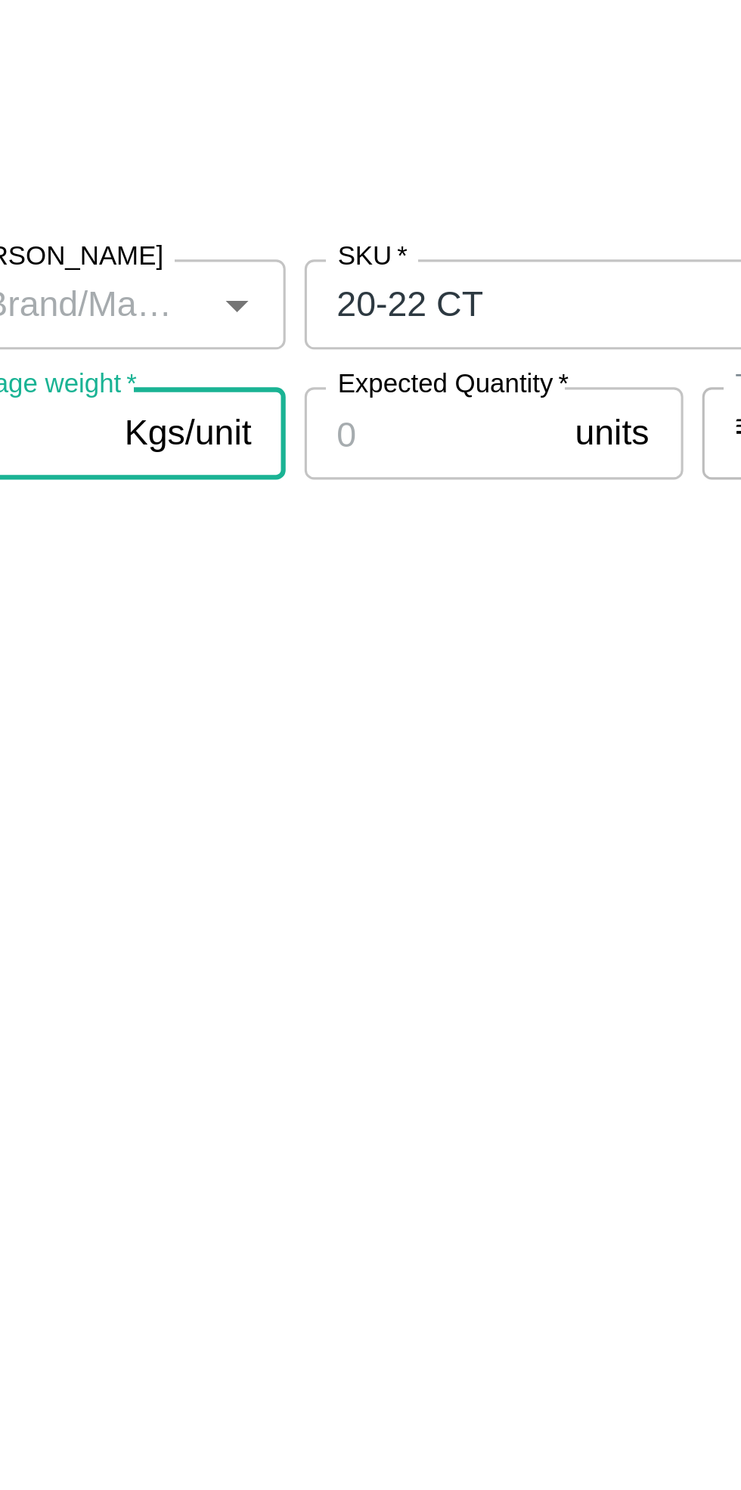
type input "9"
click at [339, 484] on input "Expected Quantity   *" at bounding box center [332, 486] width 81 height 29
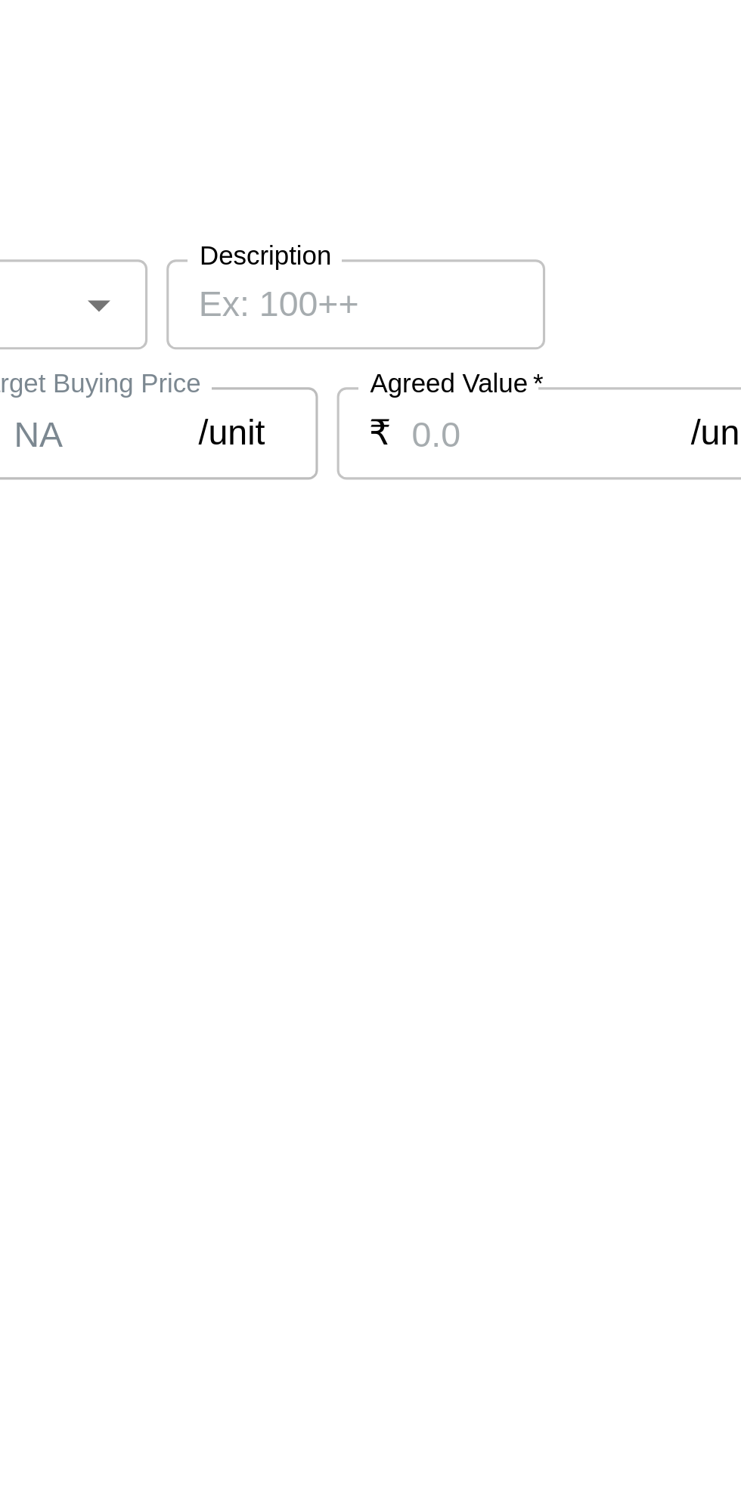
type input "250"
click at [598, 486] on input "Agreed Value   *" at bounding box center [614, 486] width 89 height 29
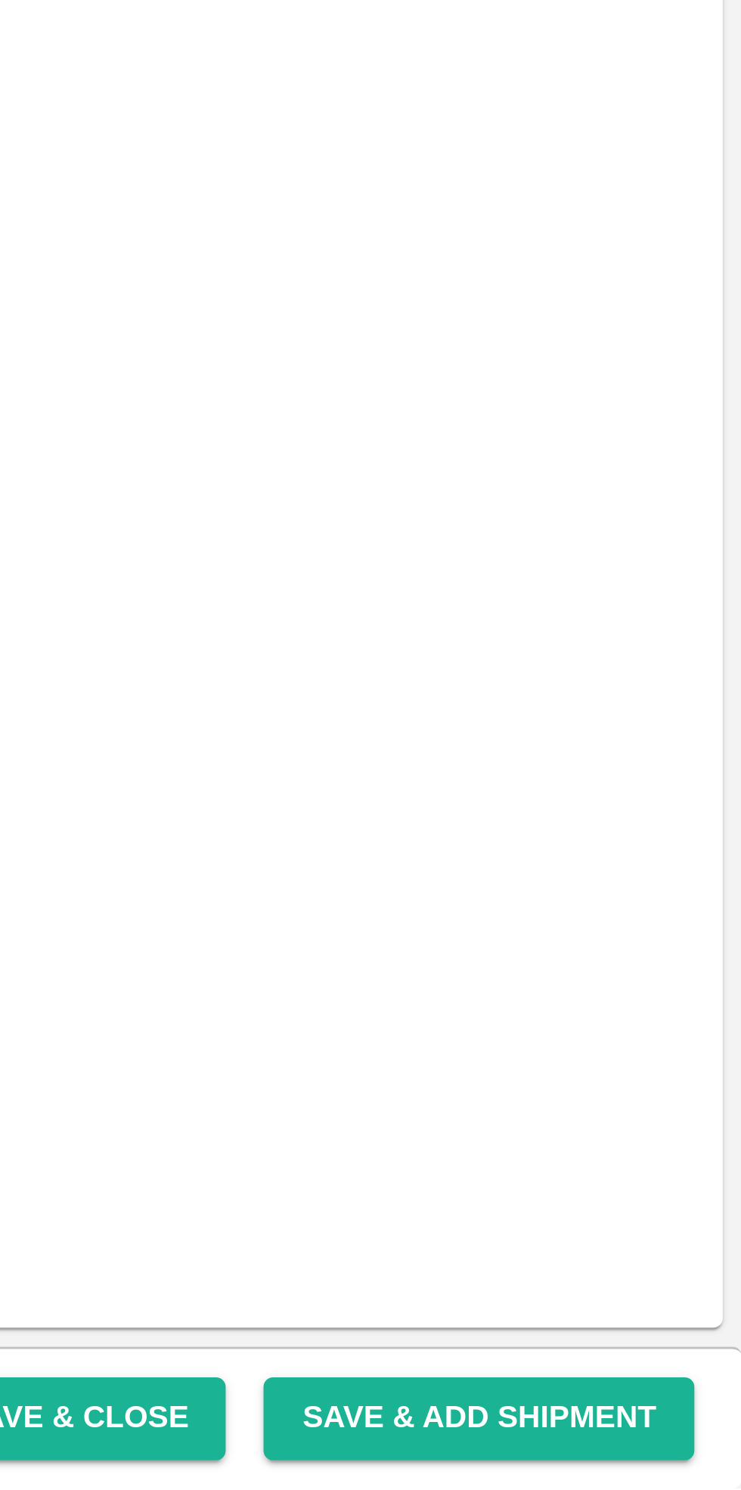
type input "720"
click at [556, 1471] on button "Save & Close" at bounding box center [528, 1467] width 97 height 26
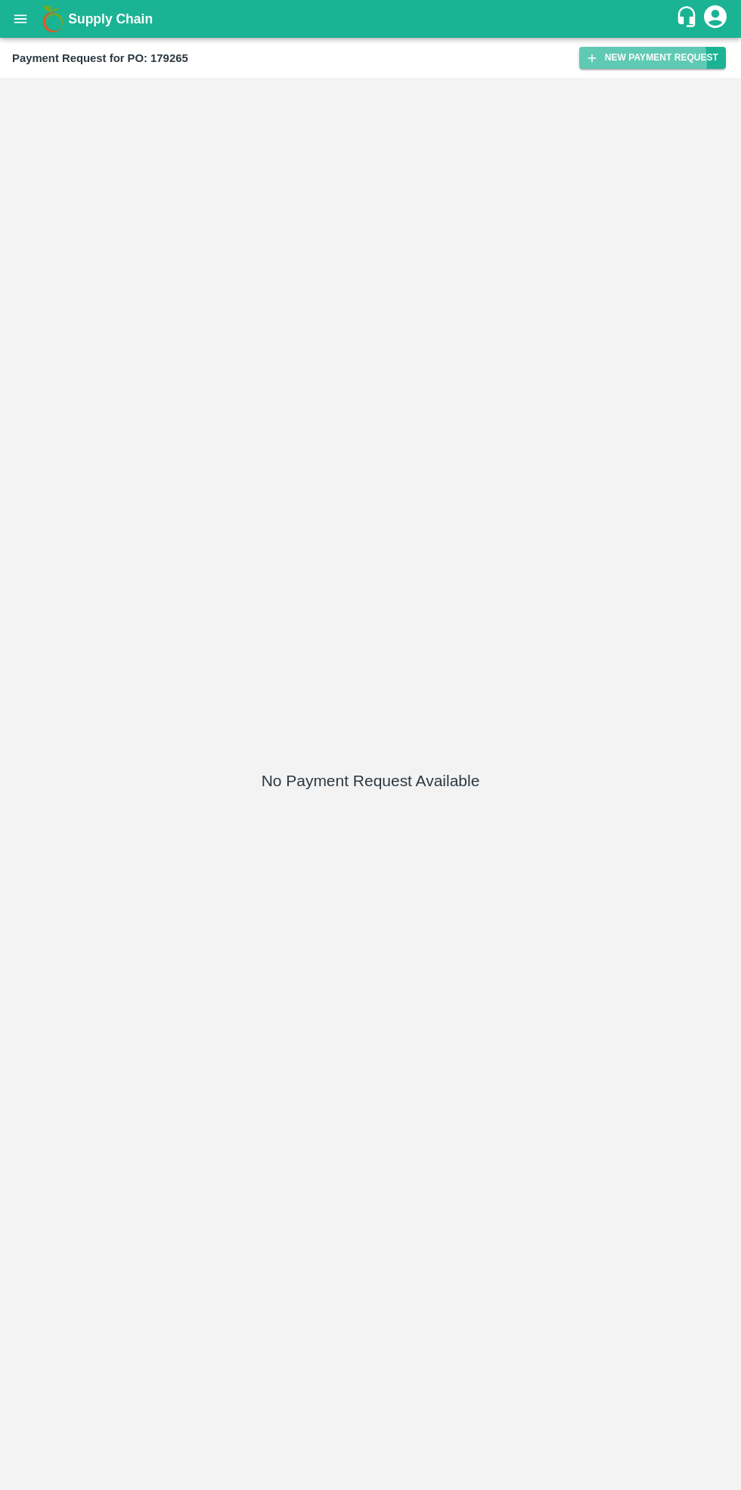
click at [659, 61] on button "New Payment Request" at bounding box center [652, 58] width 147 height 22
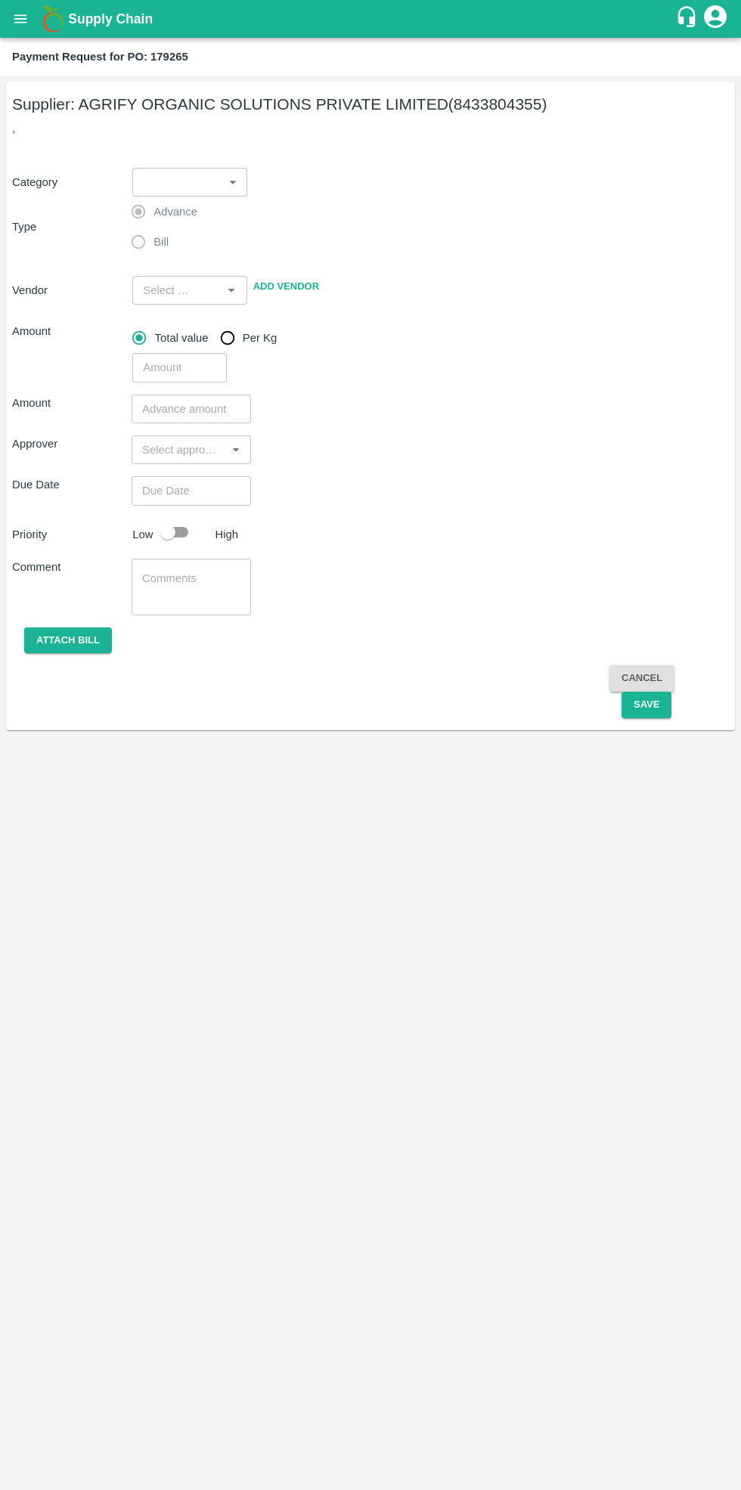
click at [159, 244] on span "Bill" at bounding box center [160, 242] width 15 height 17
click at [156, 240] on span "Bill" at bounding box center [160, 242] width 15 height 17
click at [164, 247] on span "Bill" at bounding box center [160, 242] width 15 height 17
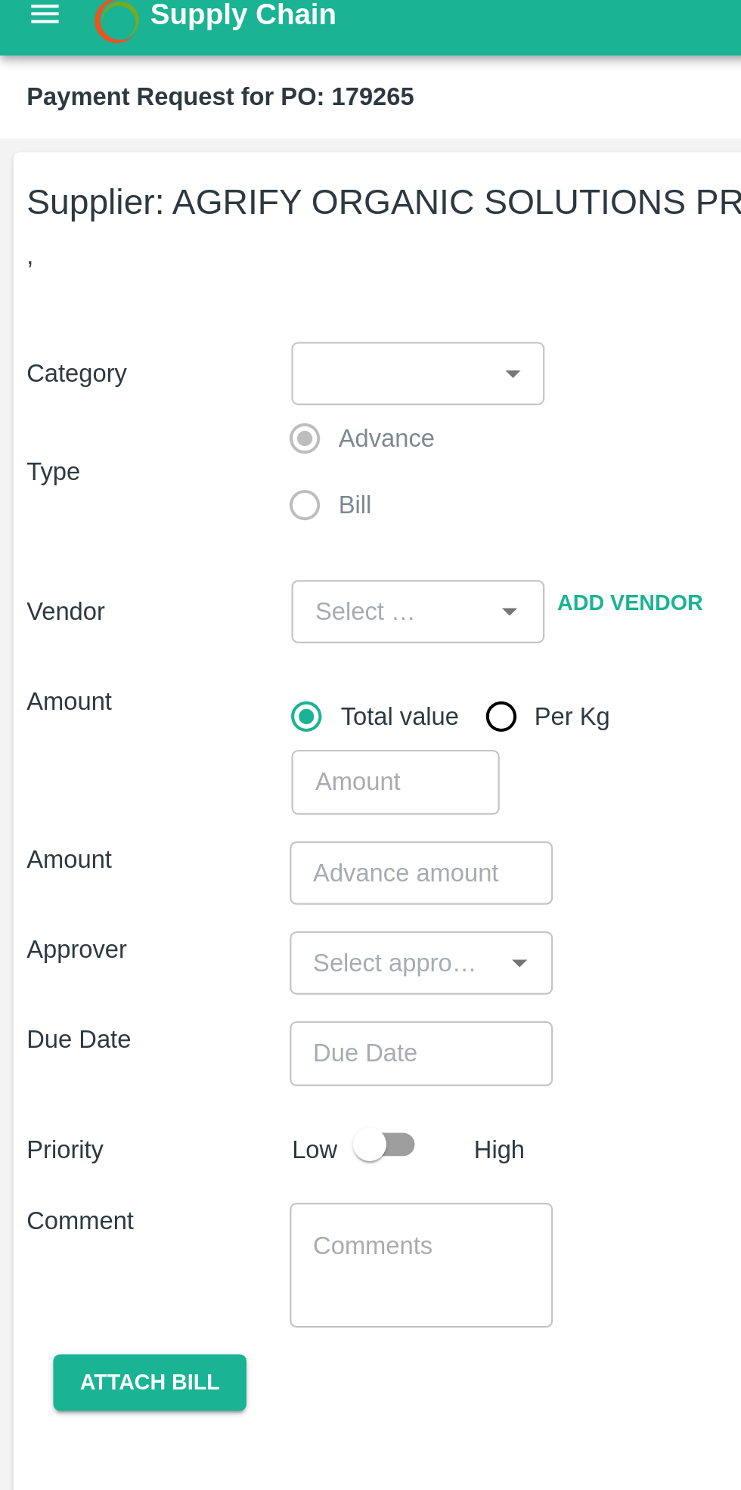
click at [214, 183] on body "Supply Chain Payment Request for PO: 179265 Supplier: AGRIFY ORGANIC SOLUTIONS …" at bounding box center [370, 745] width 741 height 1490
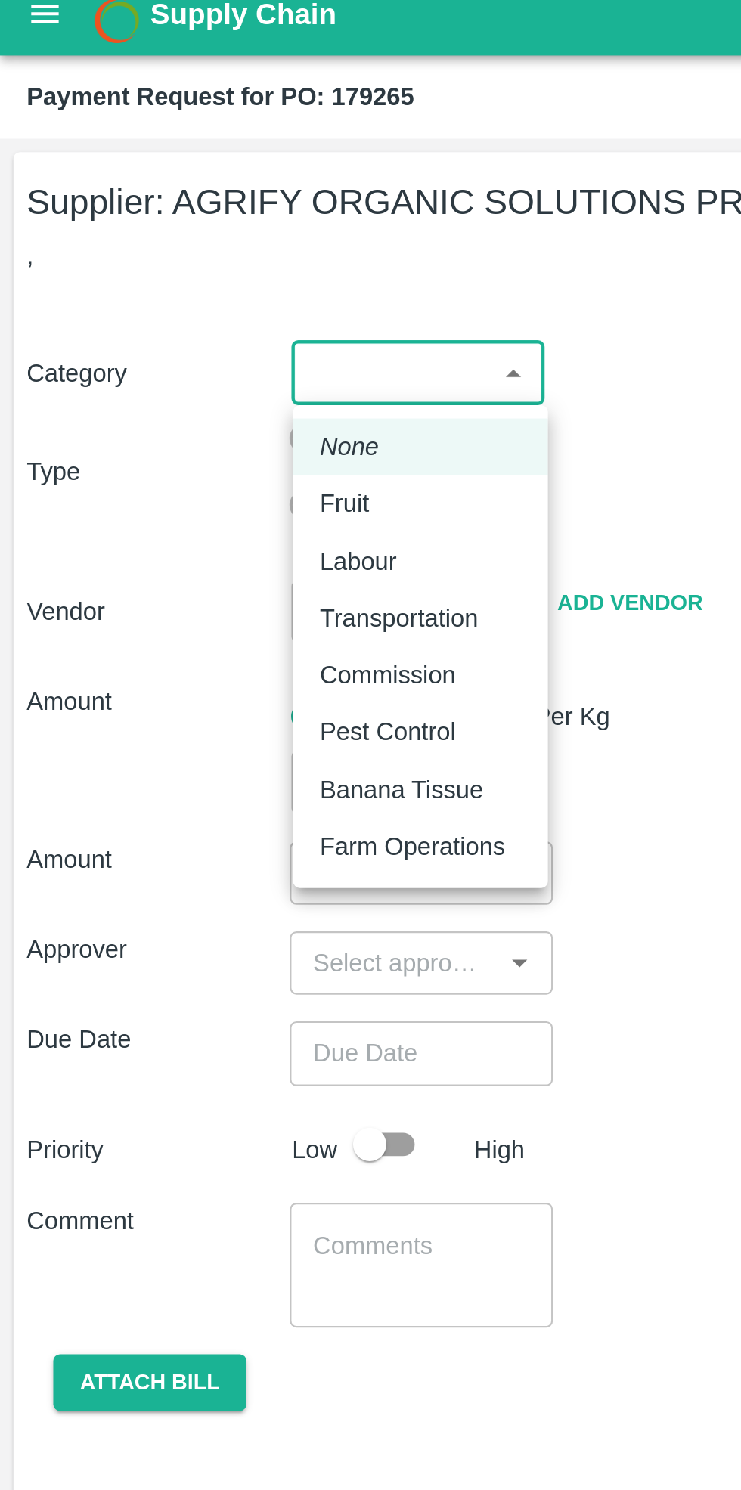
click at [162, 246] on p "Fruit" at bounding box center [156, 241] width 23 height 17
type input "1"
type input "AGRIFY ORGANIC SOLUTIONS PRIVATE LIMITED - 8433804355(Supplier)"
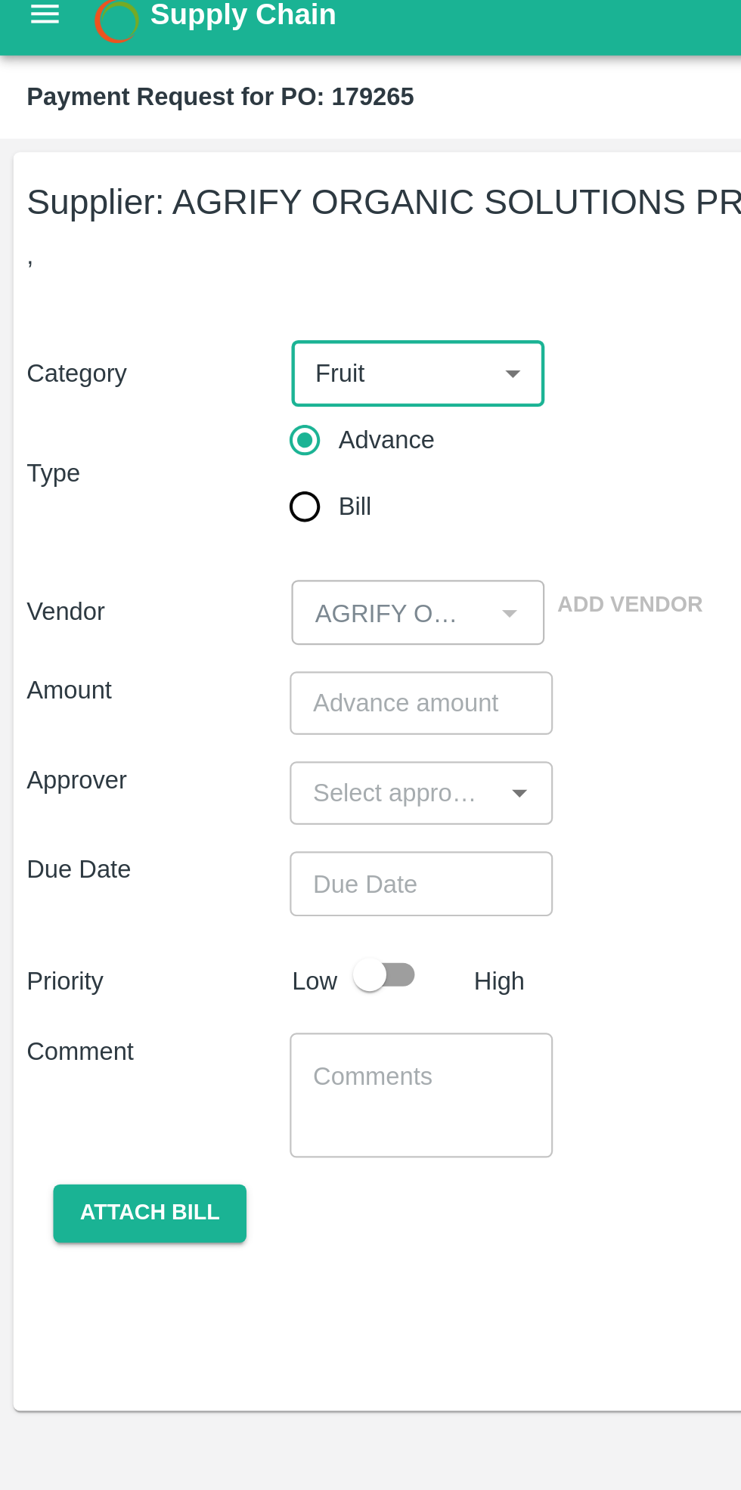
click at [144, 241] on input "Bill" at bounding box center [138, 243] width 30 height 30
radio input "true"
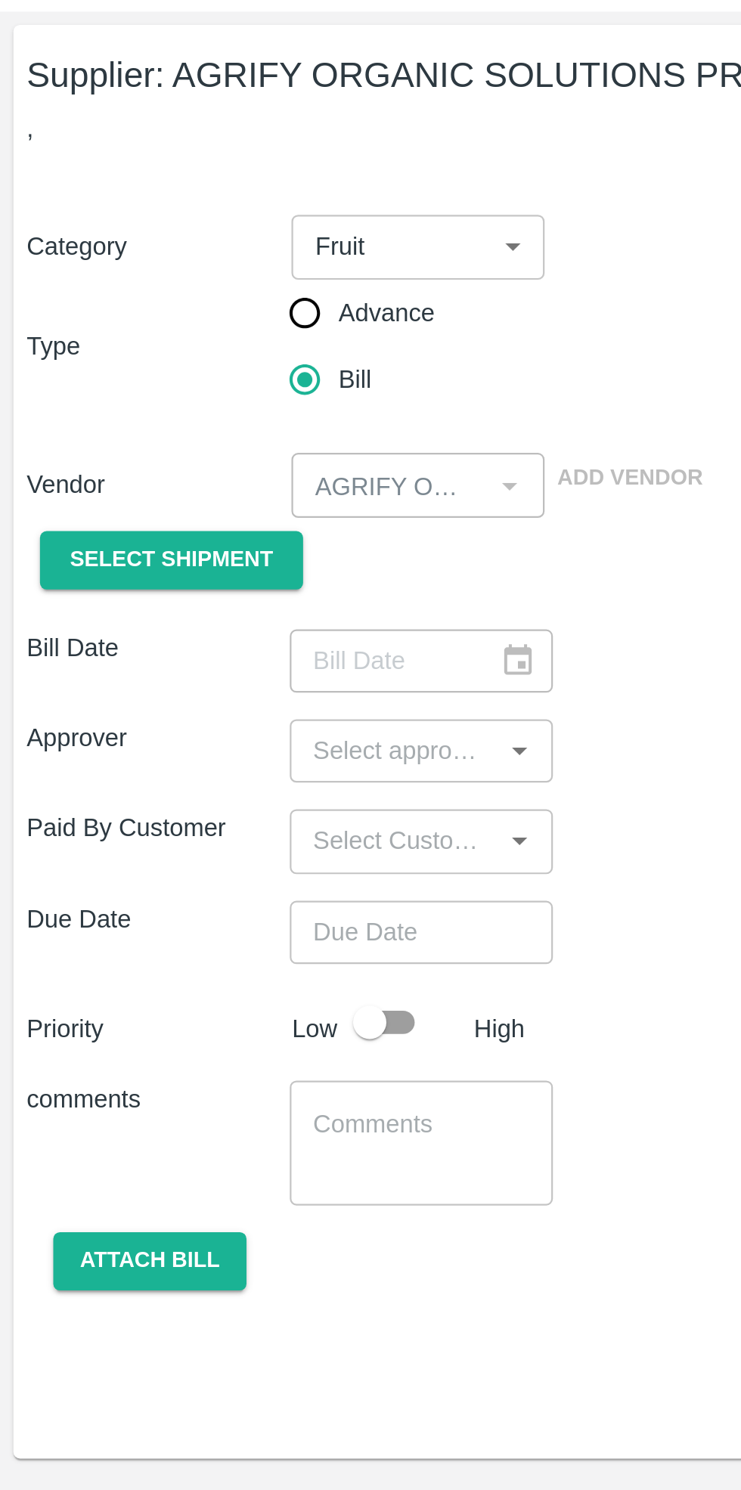
click at [231, 372] on div "​" at bounding box center [191, 370] width 119 height 29
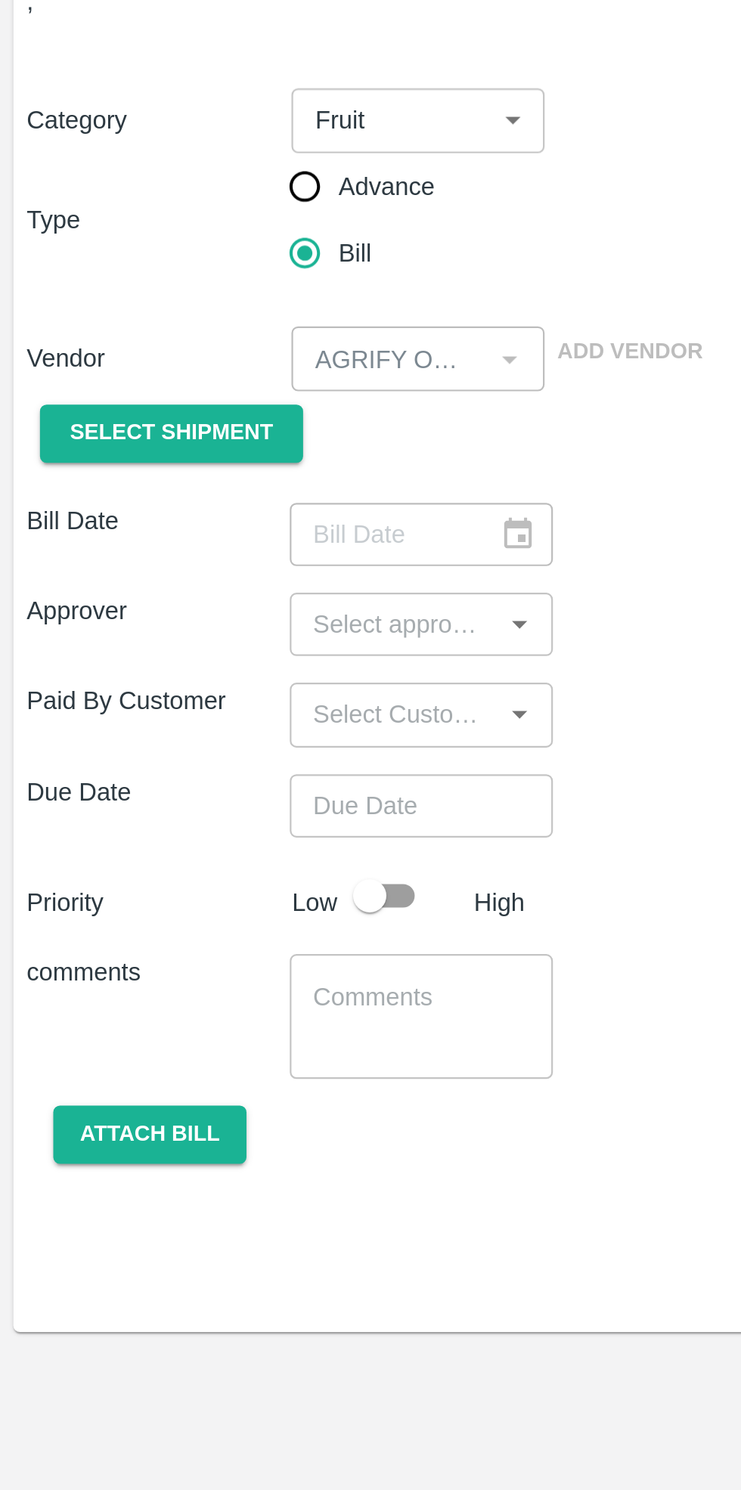
click at [229, 414] on icon "Open" at bounding box center [236, 411] width 17 height 17
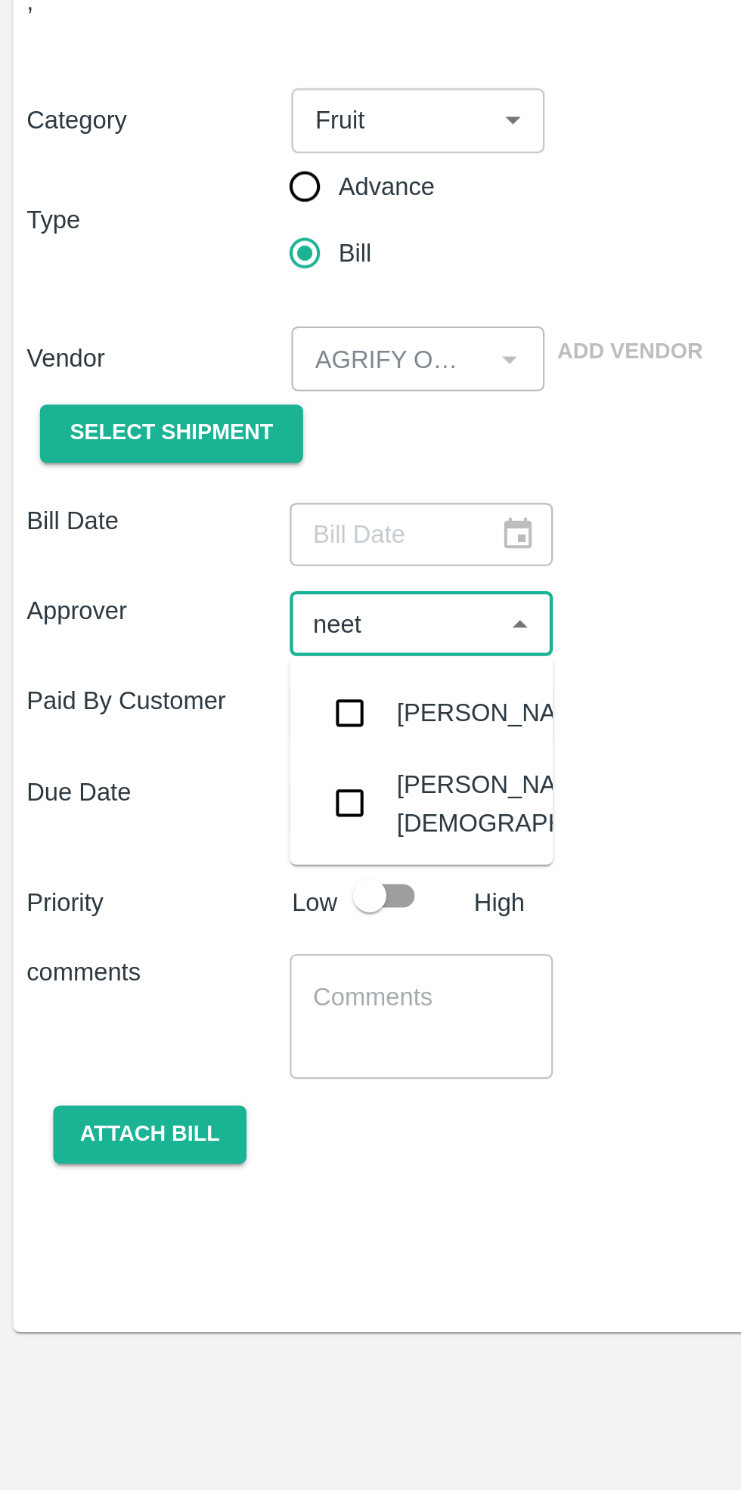
type input "neeti"
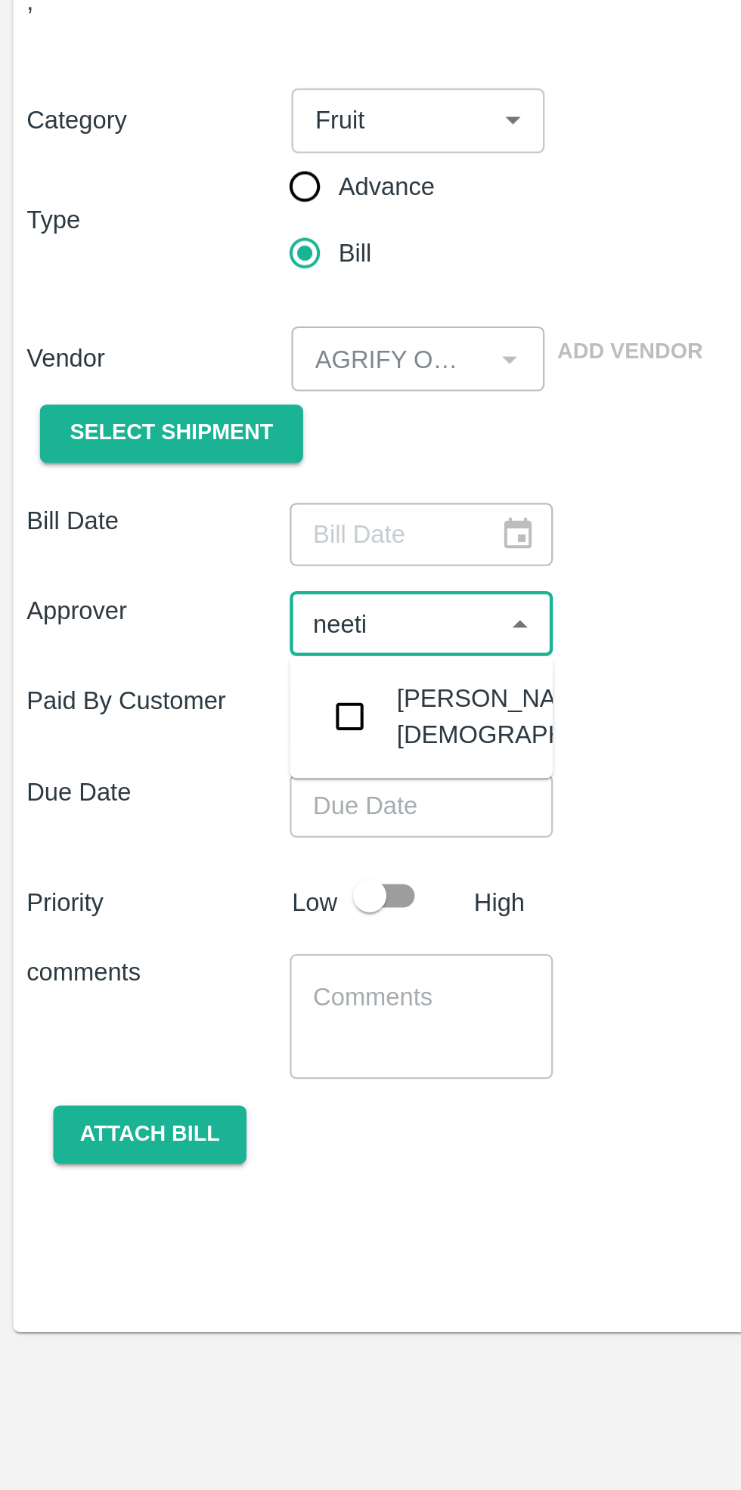
click at [205, 451] on div "[PERSON_NAME][DEMOGRAPHIC_DATA]" at bounding box center [242, 453] width 125 height 34
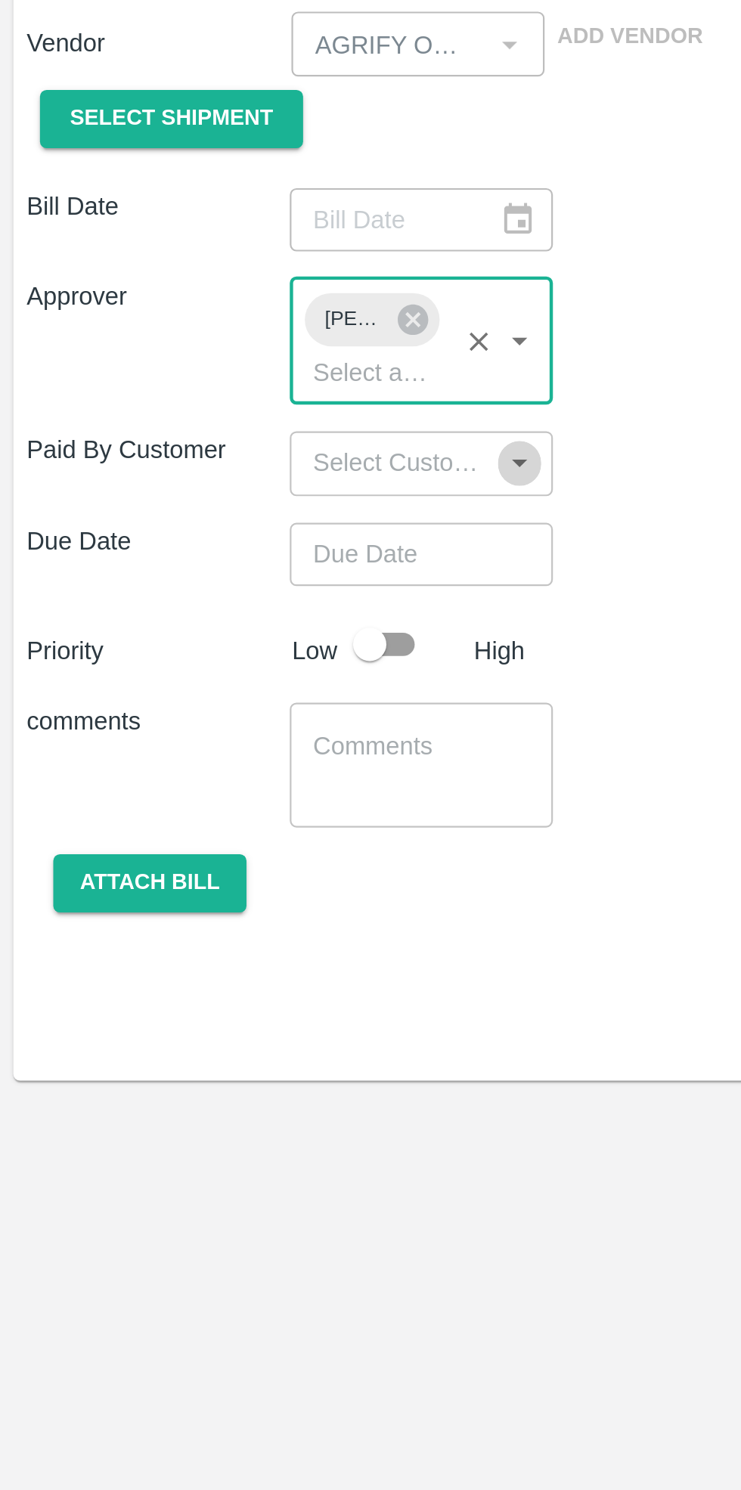
click at [235, 481] on icon "Open" at bounding box center [235, 482] width 7 height 4
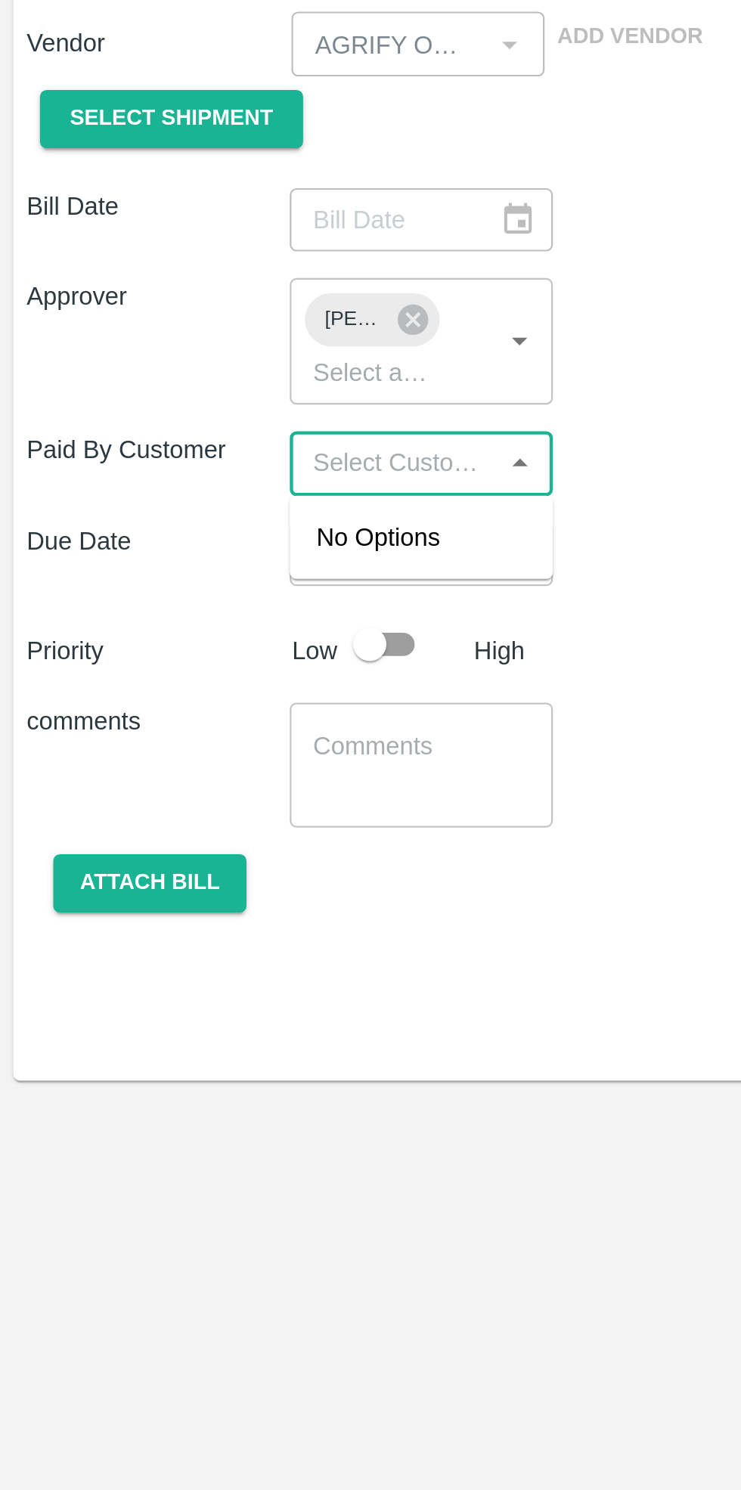
click at [301, 499] on div "Bill Date ​ Approver Neeti Jain ​ Paid By Customer ​ Due Date ​ Priority Low Hi…" at bounding box center [370, 547] width 717 height 406
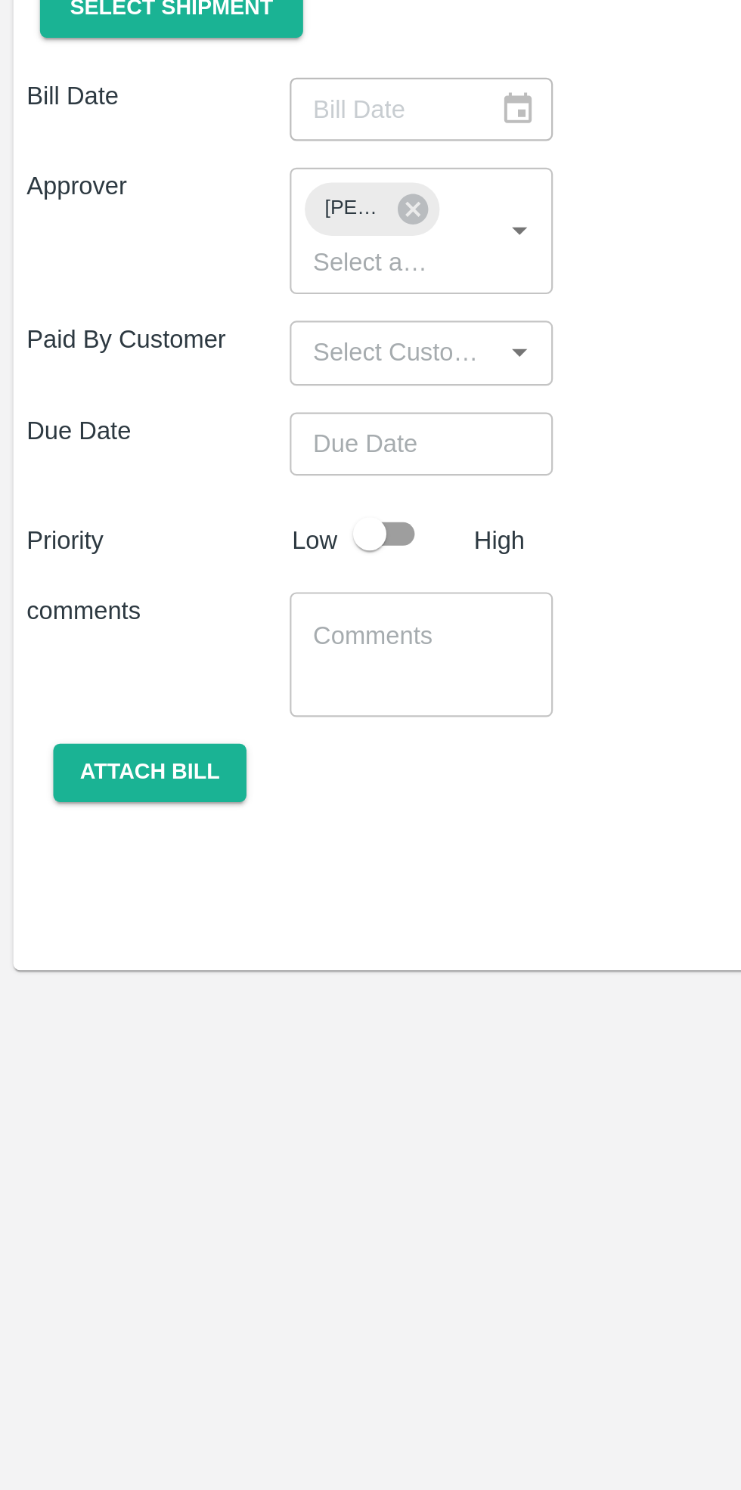
click at [179, 571] on input "checkbox" at bounding box center [168, 563] width 86 height 29
checkbox input "true"
click at [166, 614] on textarea at bounding box center [191, 618] width 98 height 32
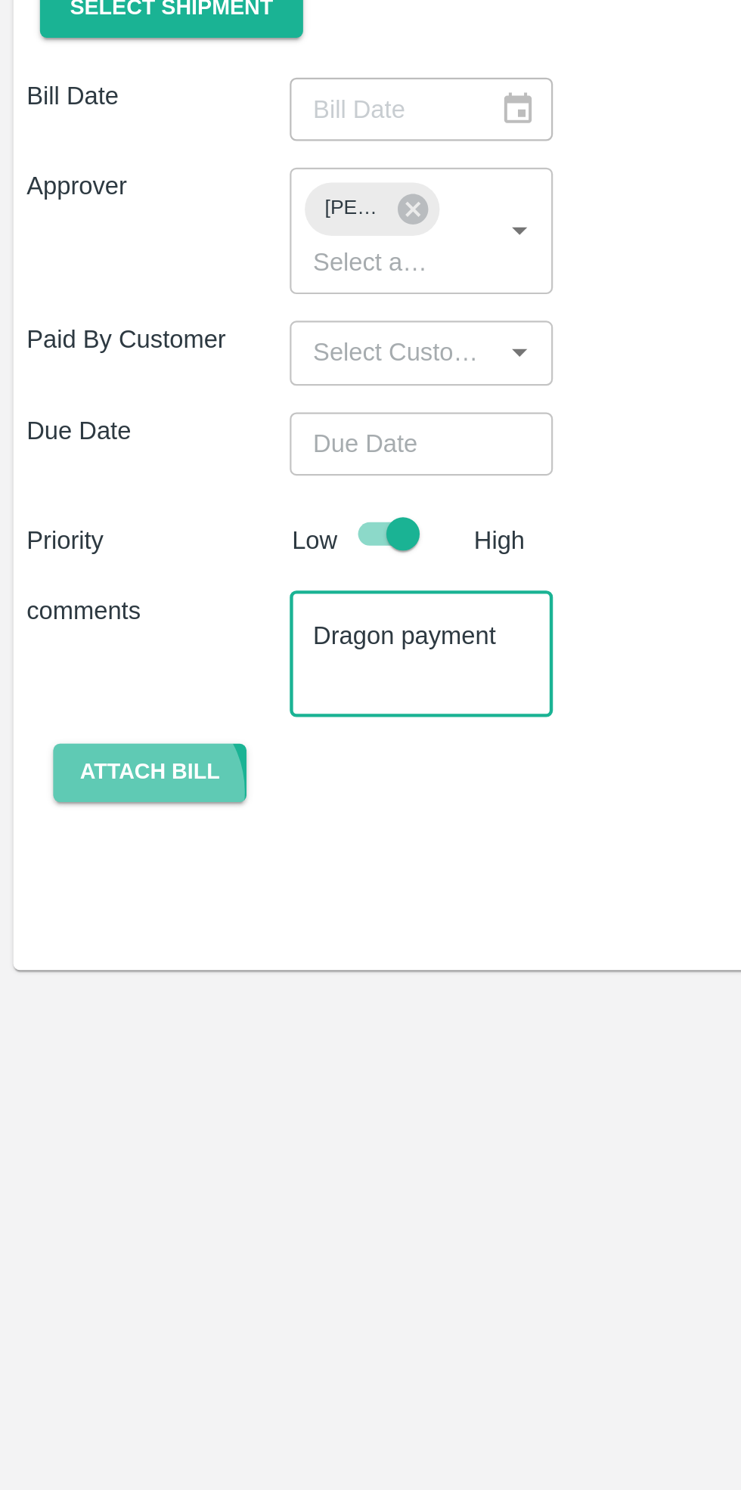
type textarea "Dragon payment"
click at [64, 680] on button "Attach bill" at bounding box center [68, 671] width 88 height 26
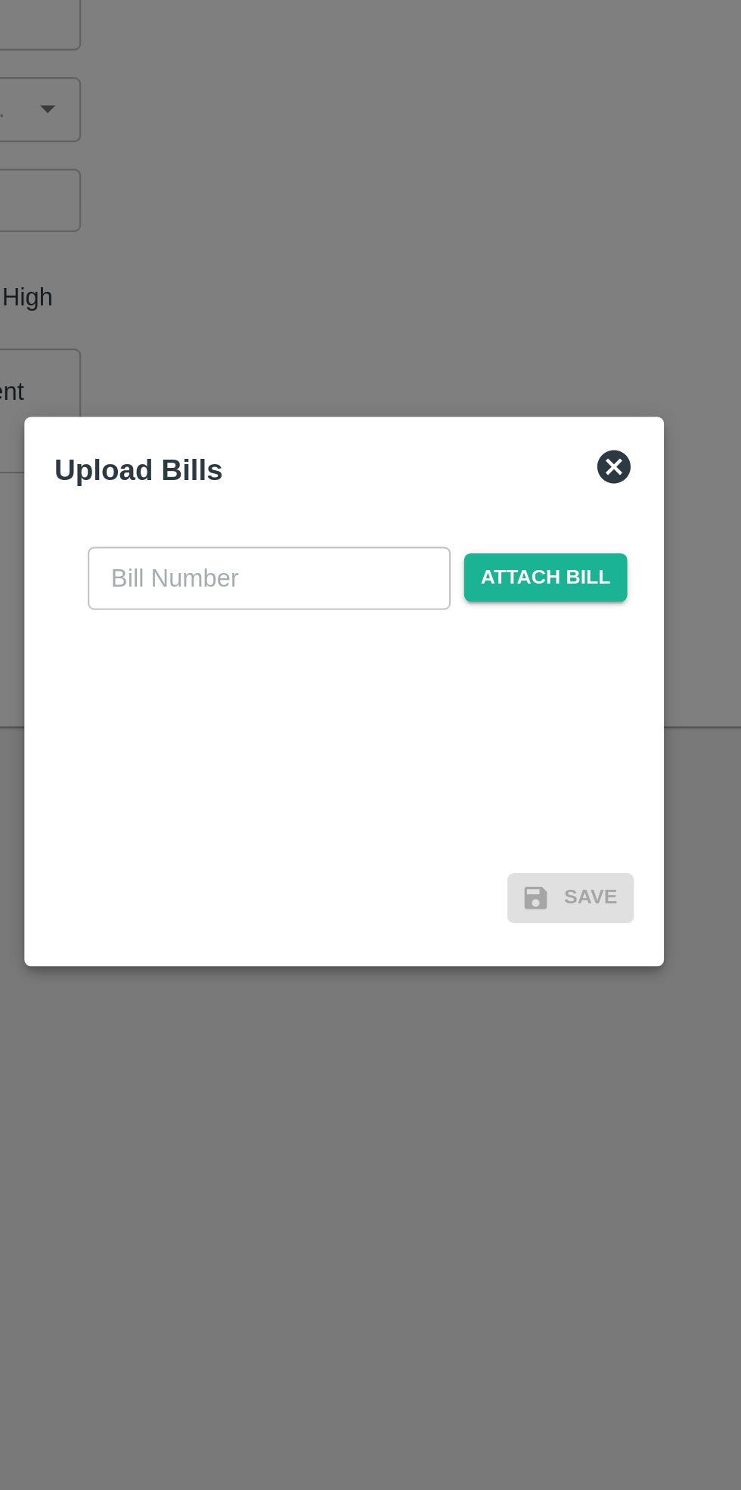
click at [441, 695] on span "Attach bill" at bounding box center [462, 694] width 74 height 22
click at [0, 0] on input "Attach bill" at bounding box center [0, 0] width 0 height 0
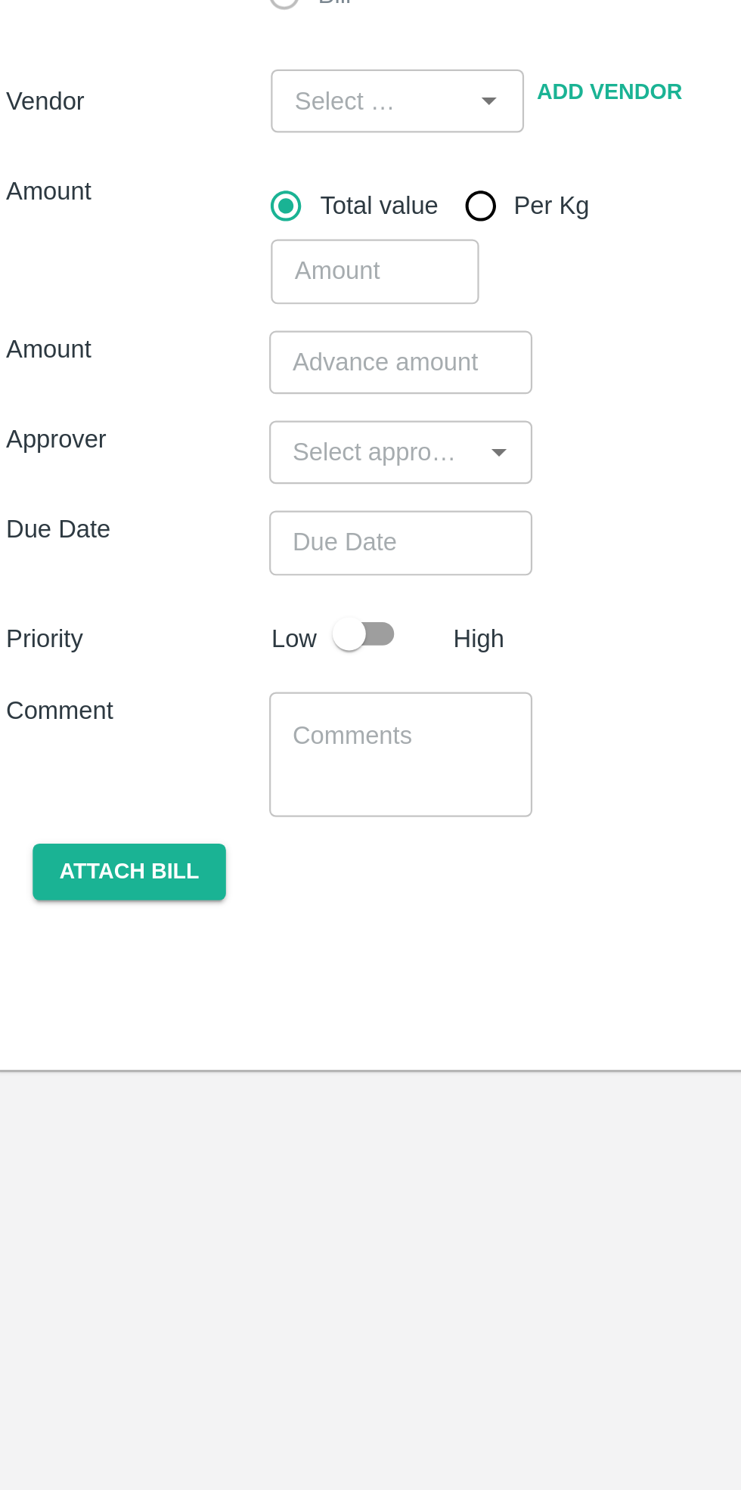
click at [64, 635] on button "Attach bill" at bounding box center [68, 640] width 88 height 26
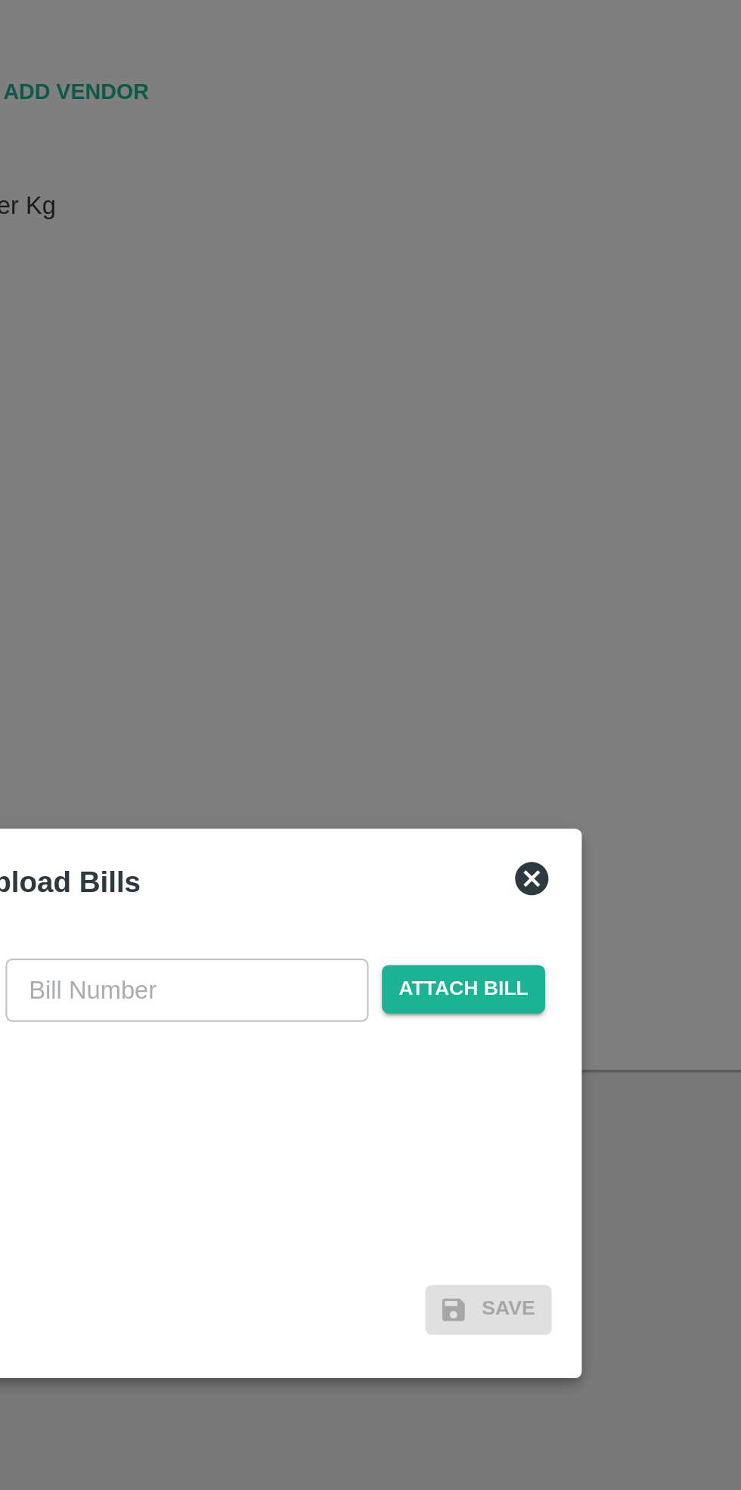
click at [352, 691] on input "text" at bounding box center [336, 694] width 165 height 29
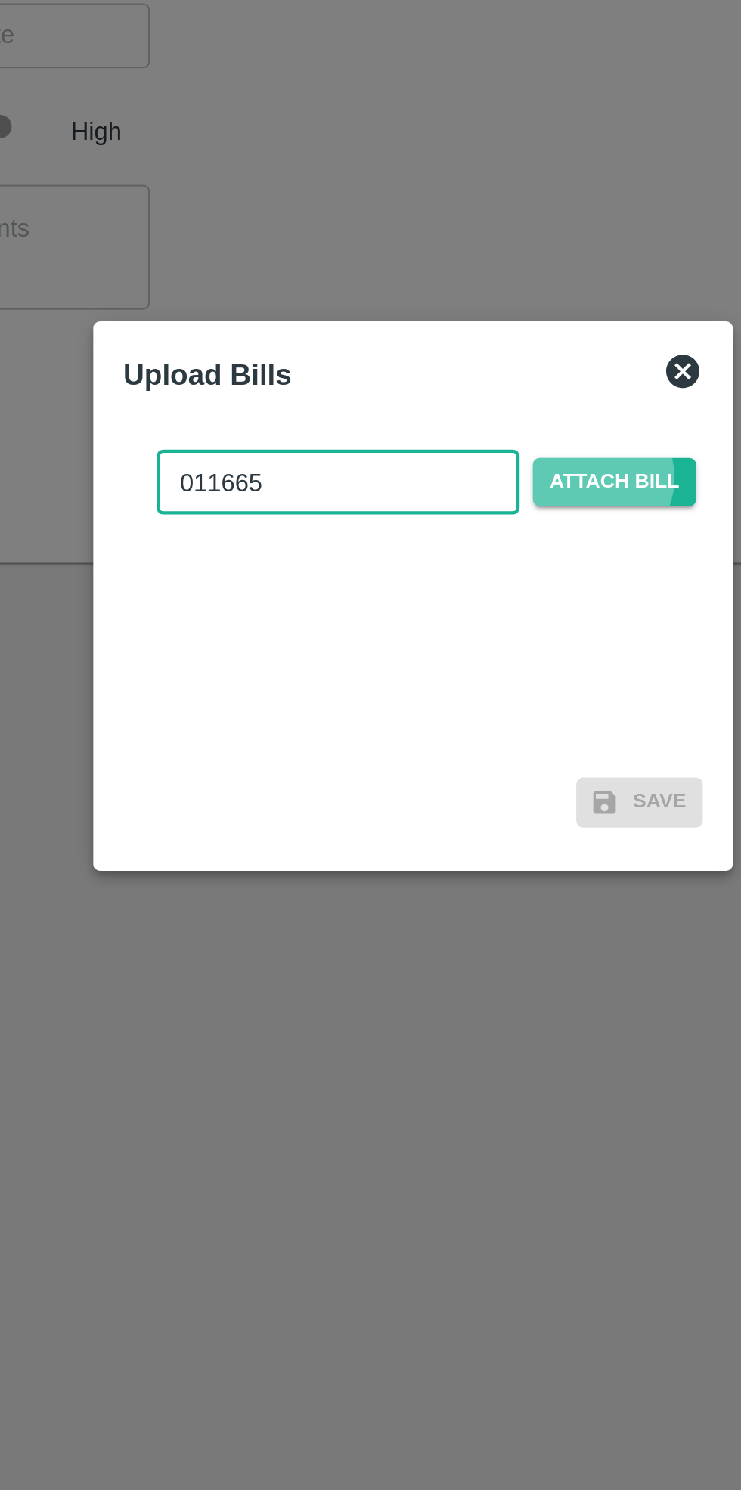
type input "011665"
click at [434, 692] on span "Attach bill" at bounding box center [462, 694] width 74 height 22
click at [0, 0] on input "Attach bill" at bounding box center [0, 0] width 0 height 0
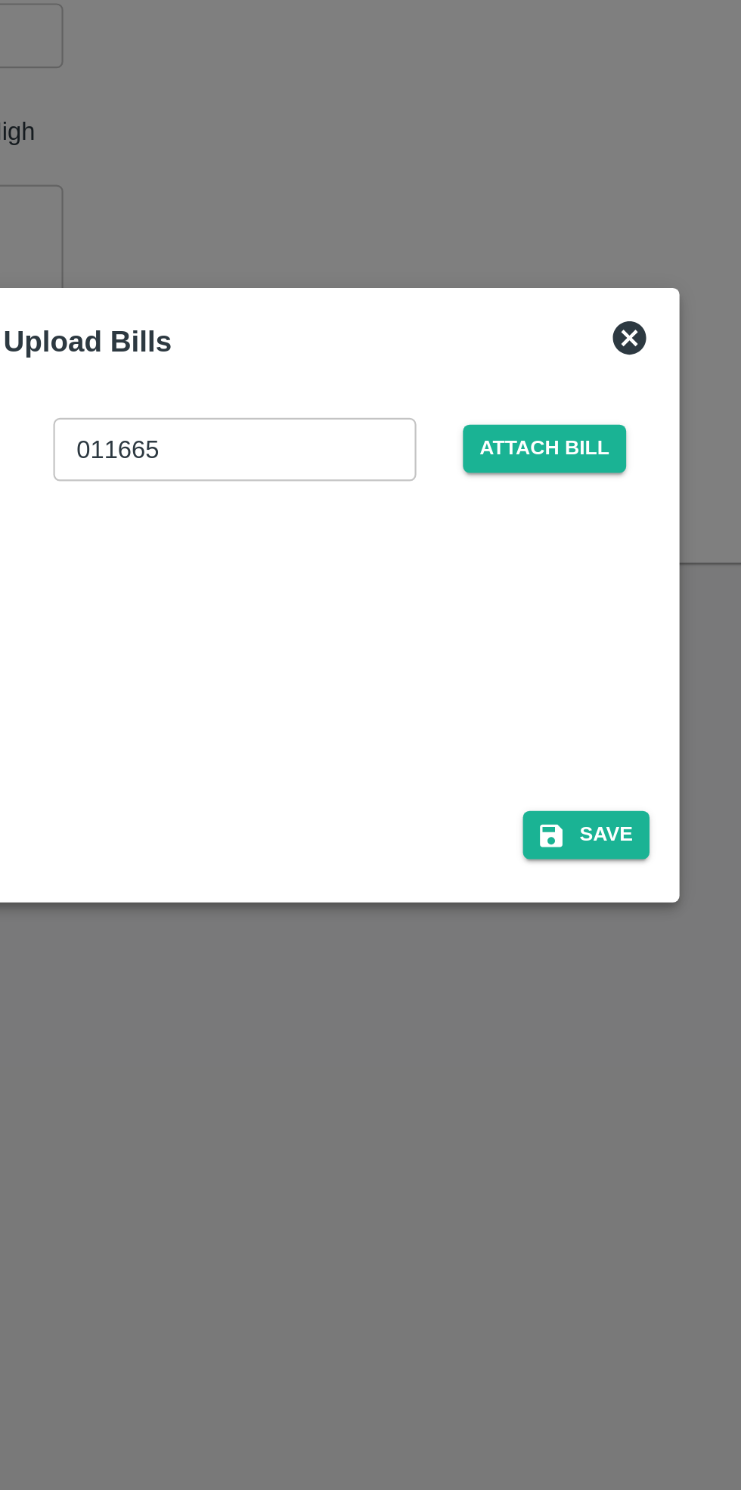
click at [499, 854] on button "Save" at bounding box center [488, 854] width 57 height 22
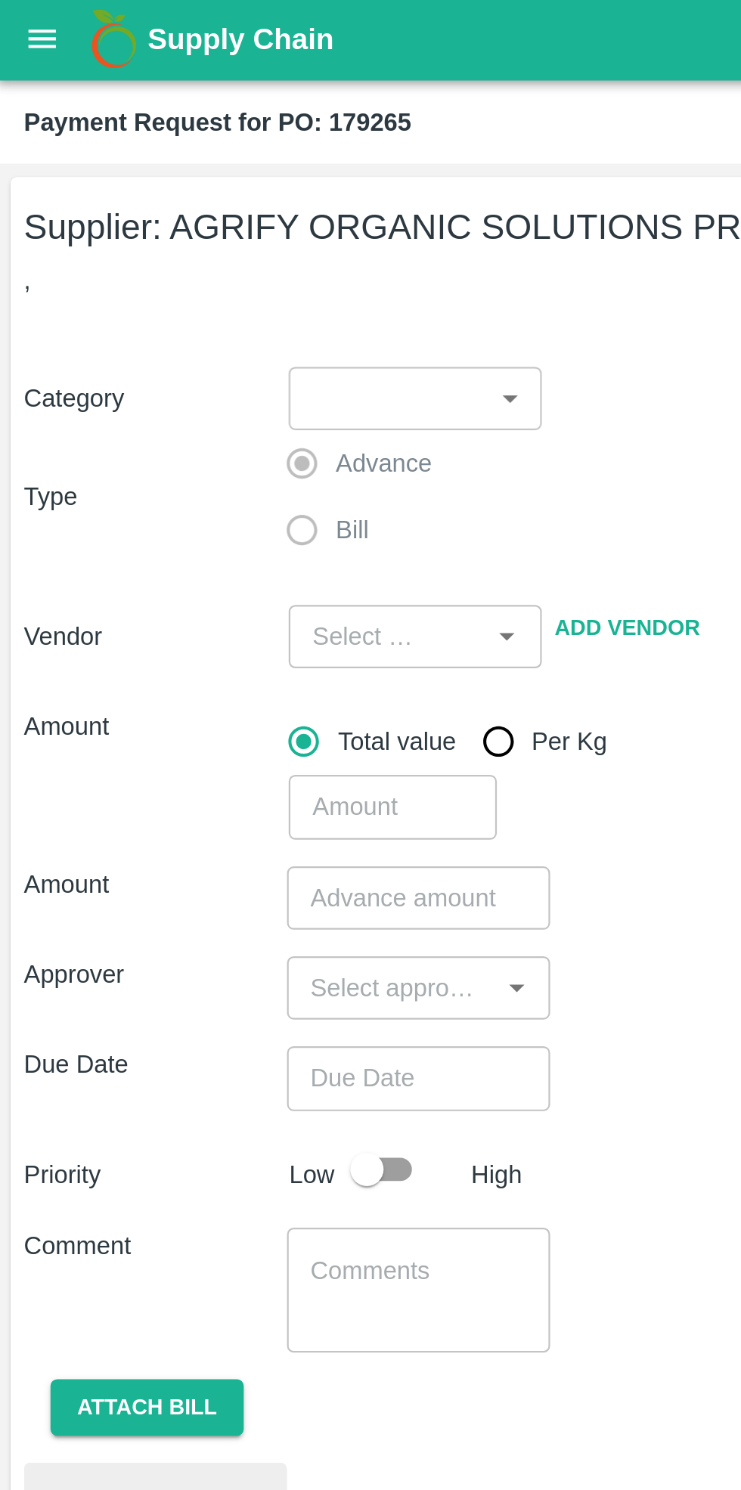
click at [219, 173] on body "Supply Chain Payment Request for PO: 179265 Supplier: AGRIFY ORGANIC SOLUTIONS …" at bounding box center [370, 745] width 741 height 1490
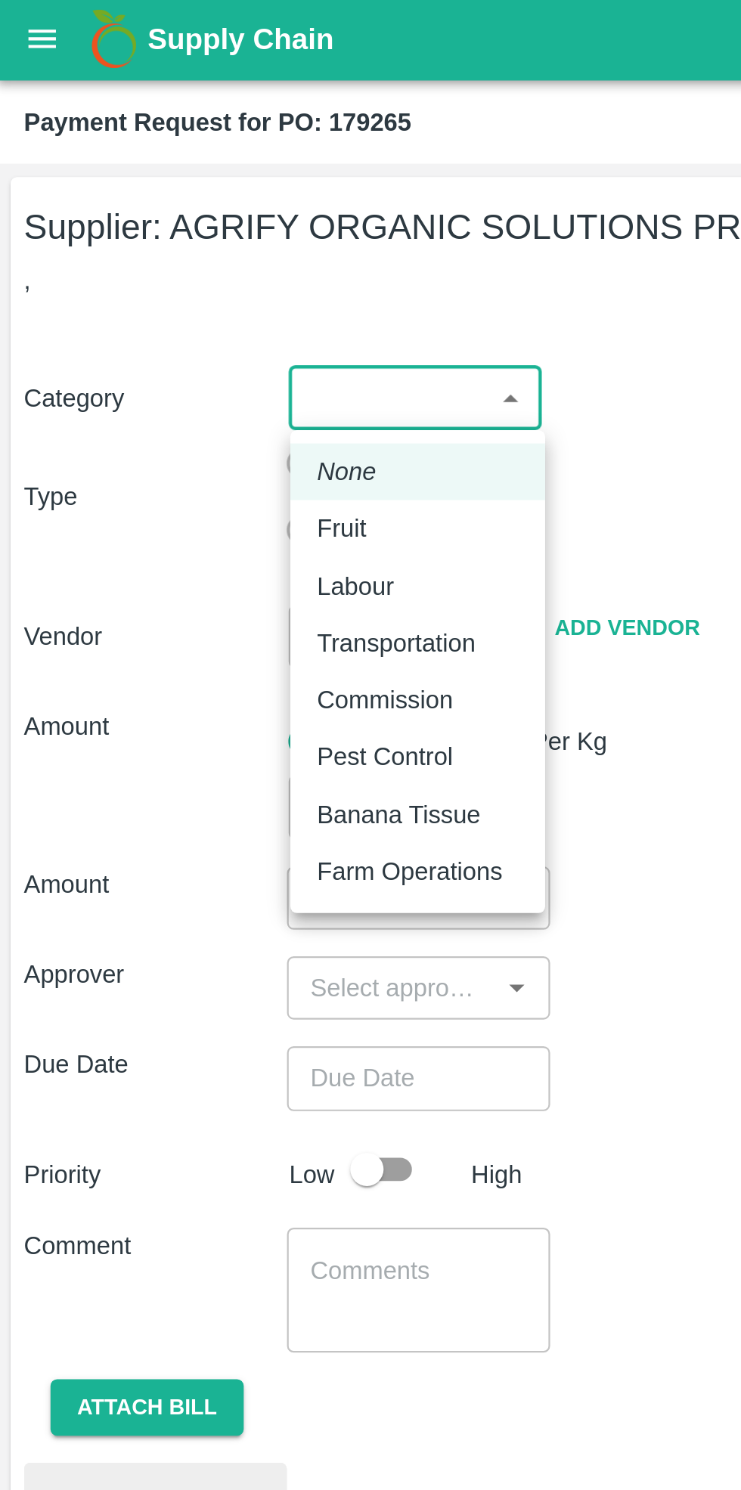
click at [172, 245] on div "Fruit" at bounding box center [160, 241] width 30 height 17
type input "1"
type input "AGRIFY ORGANIC SOLUTIONS PRIVATE LIMITED - 8433804355(Supplier)"
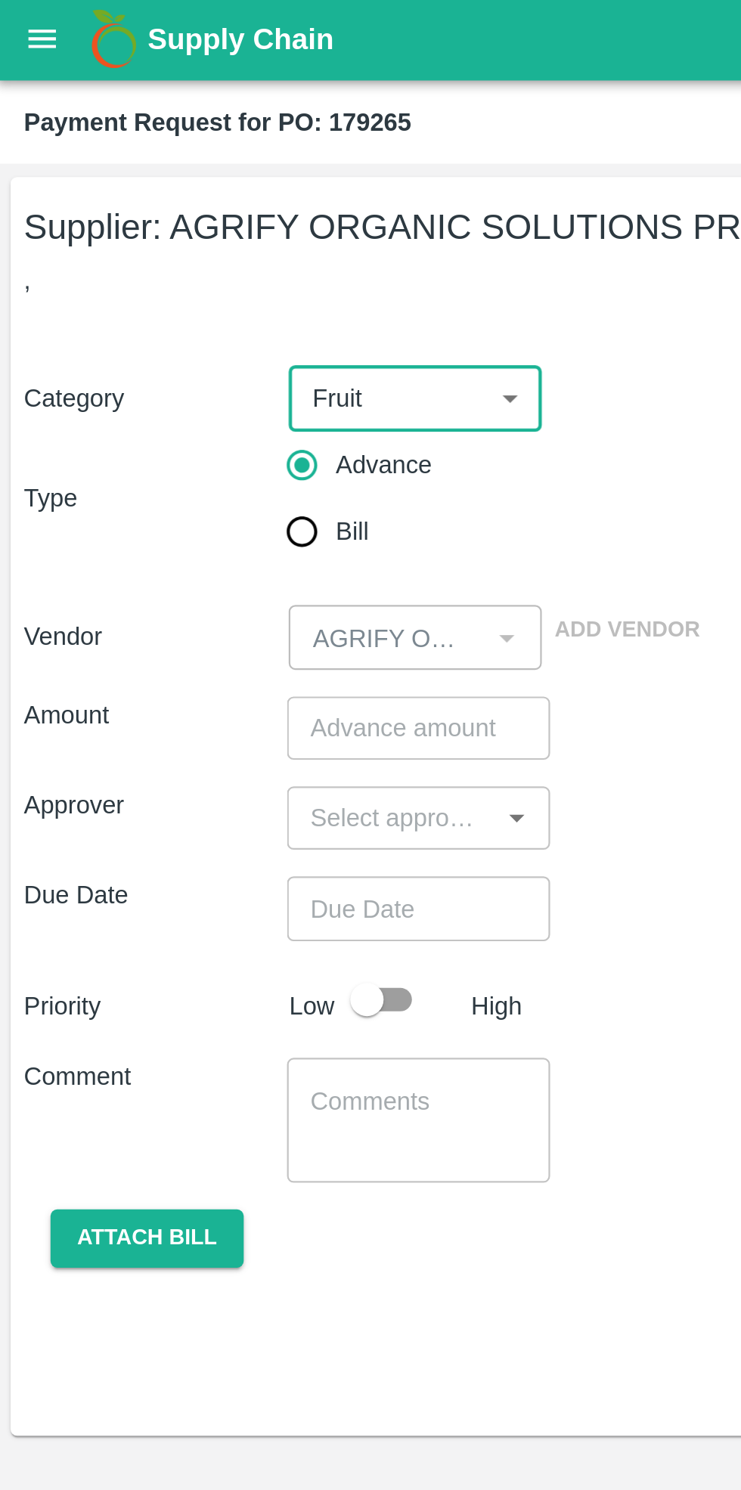
click at [143, 248] on input "Bill" at bounding box center [138, 243] width 30 height 30
radio input "true"
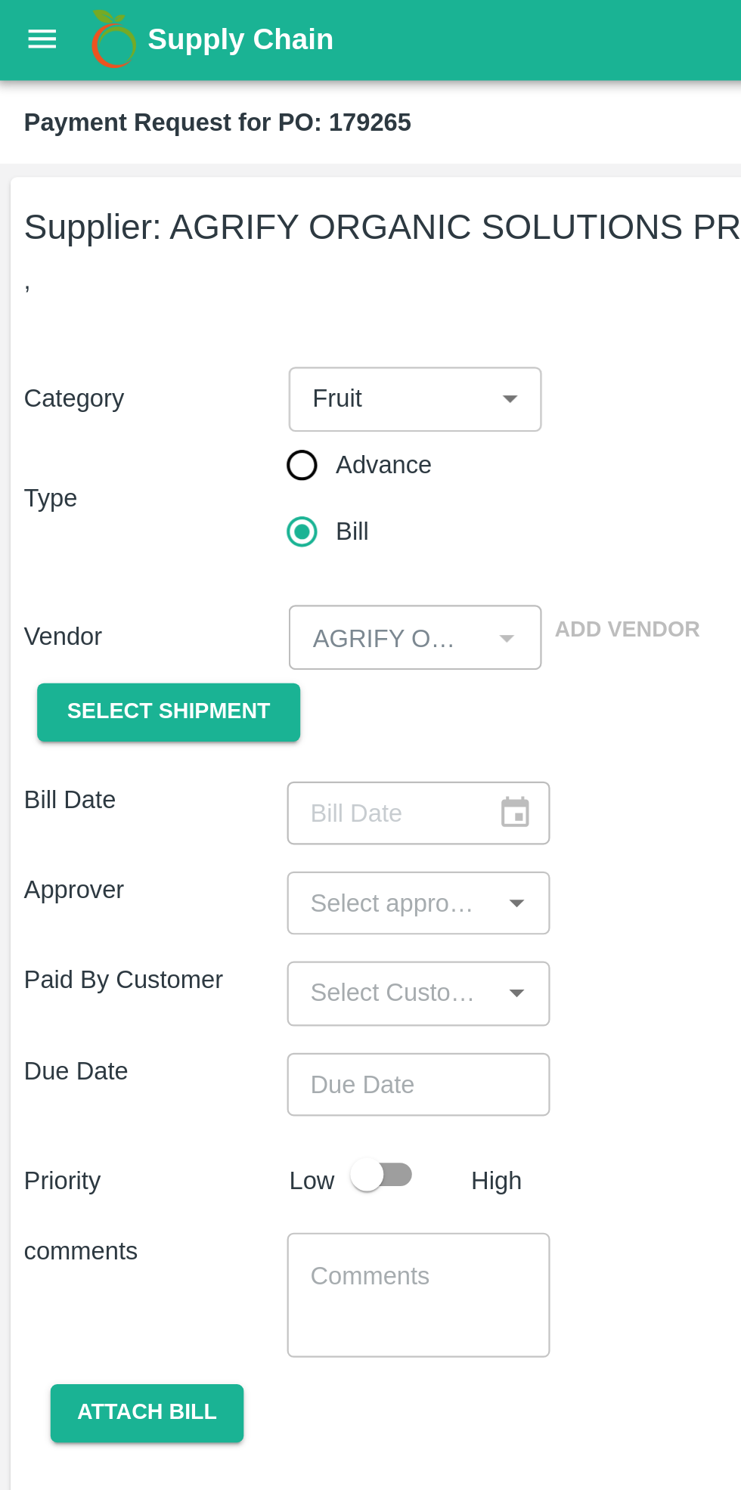
click at [225, 295] on div at bounding box center [230, 290] width 18 height 20
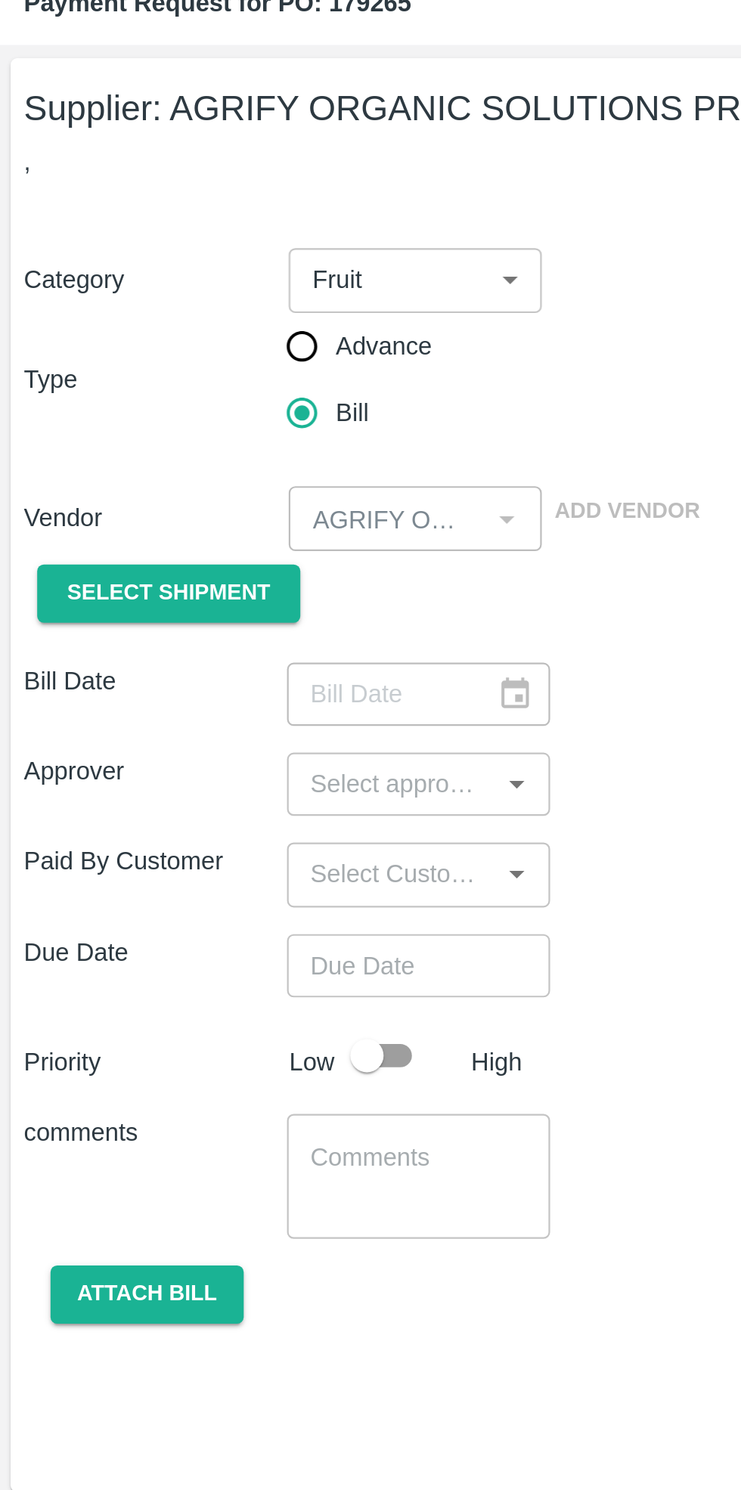
click at [217, 418] on input "input" at bounding box center [178, 411] width 85 height 20
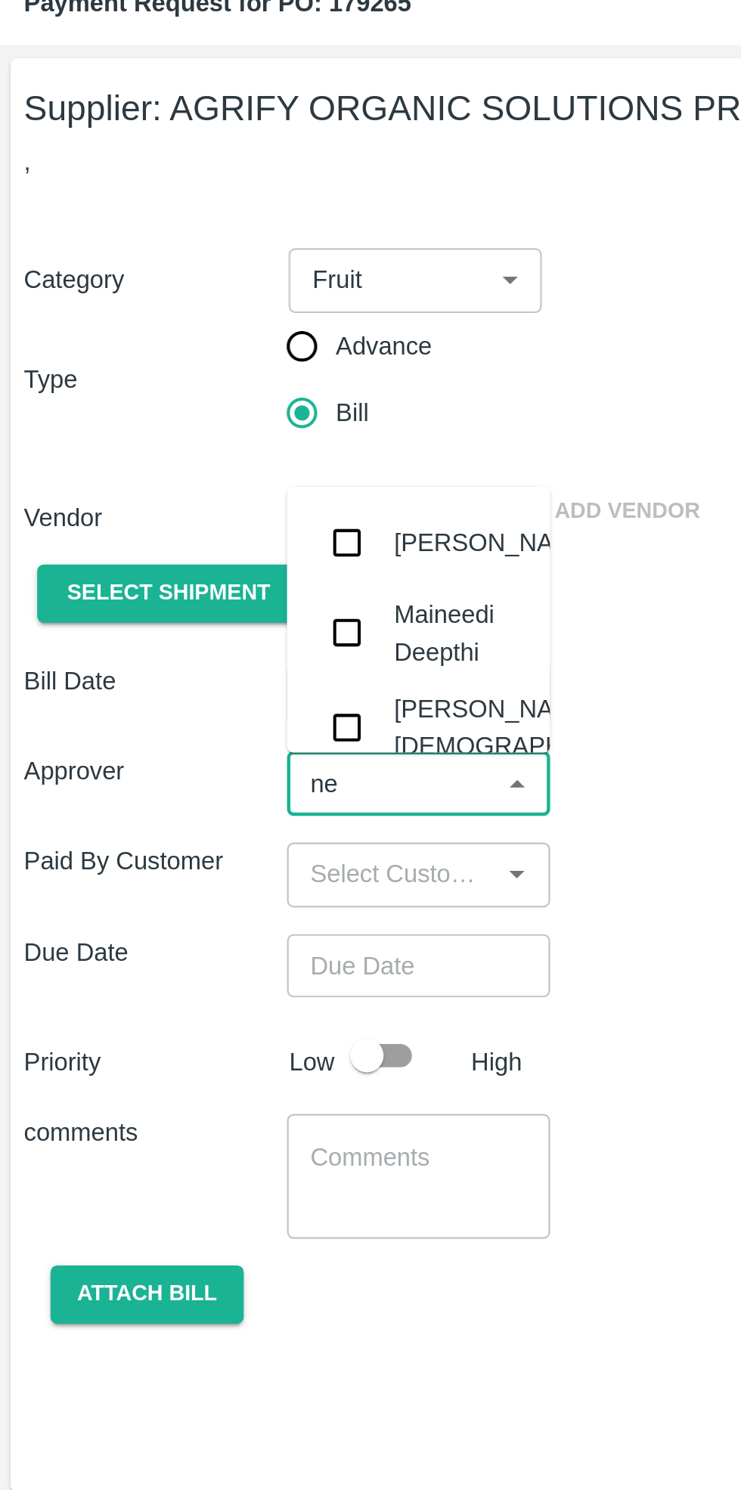
type input "nee"
click at [206, 381] on div "Neeti Jain" at bounding box center [242, 386] width 125 height 34
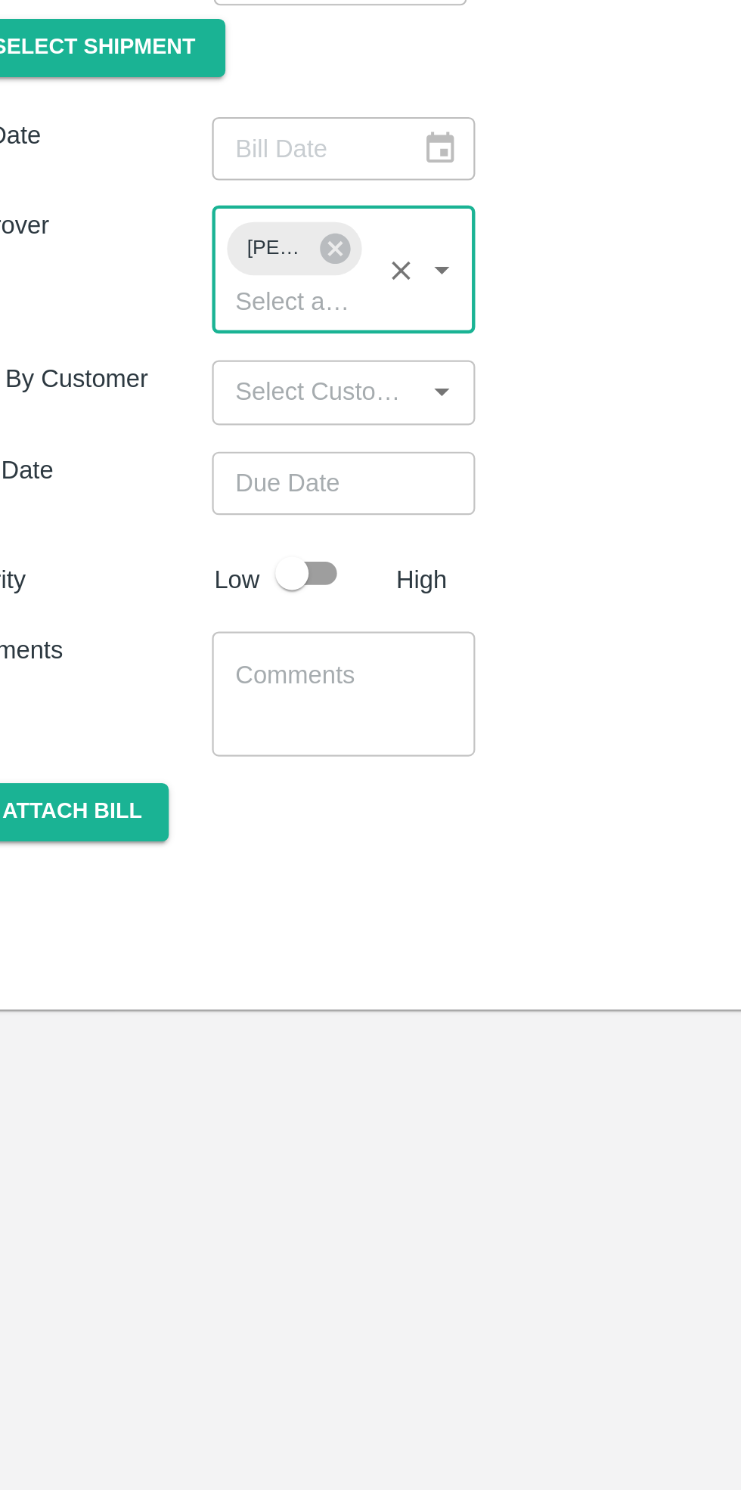
click at [187, 522] on input "Choose date" at bounding box center [186, 522] width 109 height 29
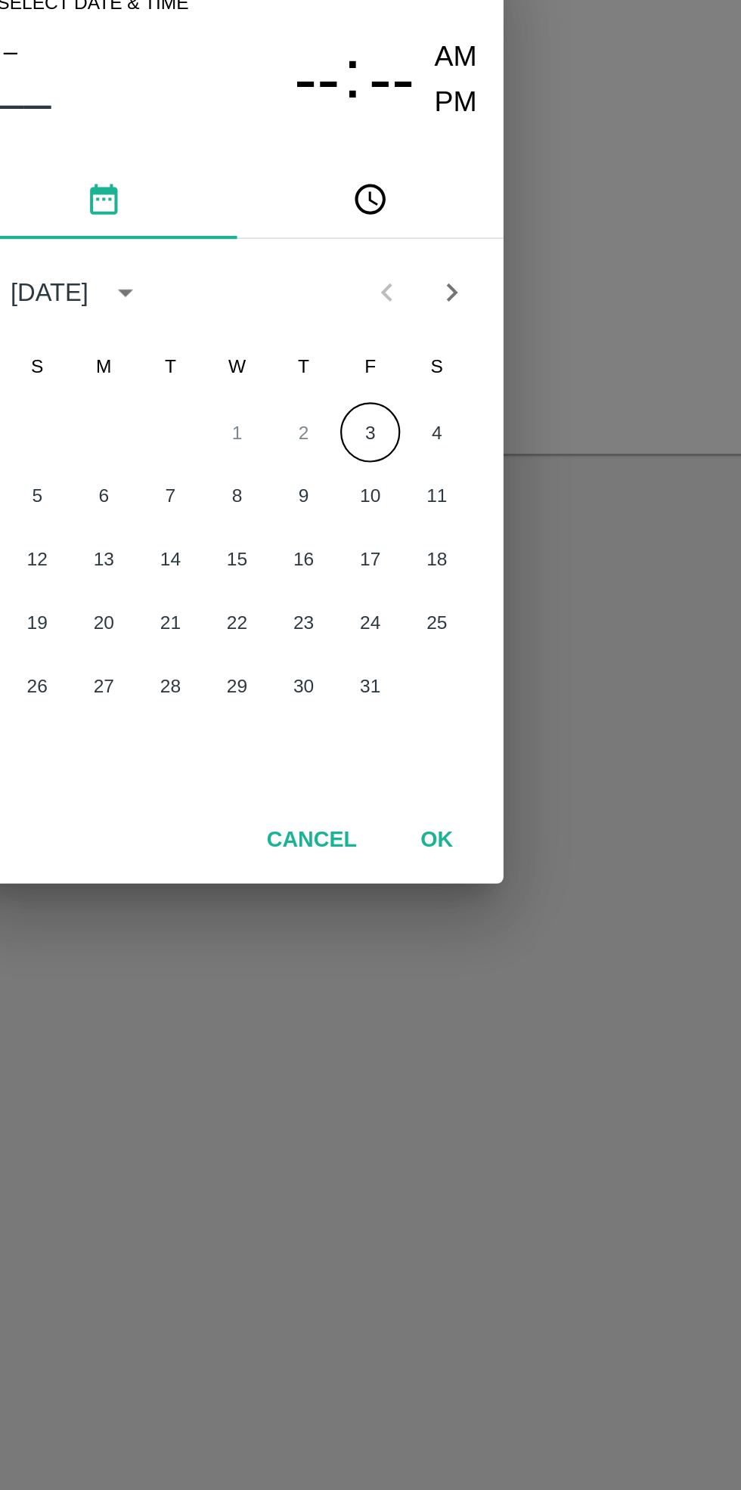
click at [458, 941] on button "OK" at bounding box center [461, 937] width 48 height 26
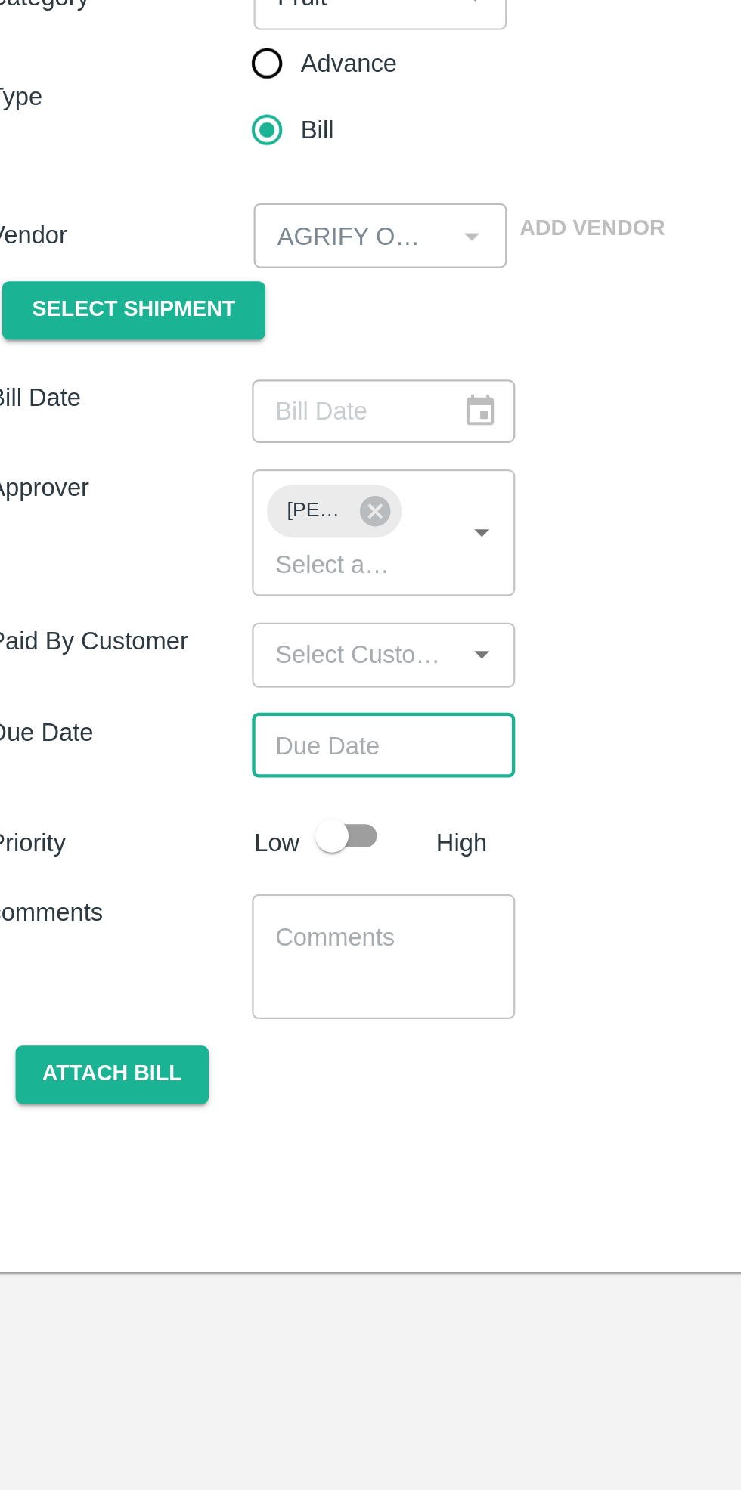
click at [175, 520] on input "Choose date" at bounding box center [186, 522] width 109 height 29
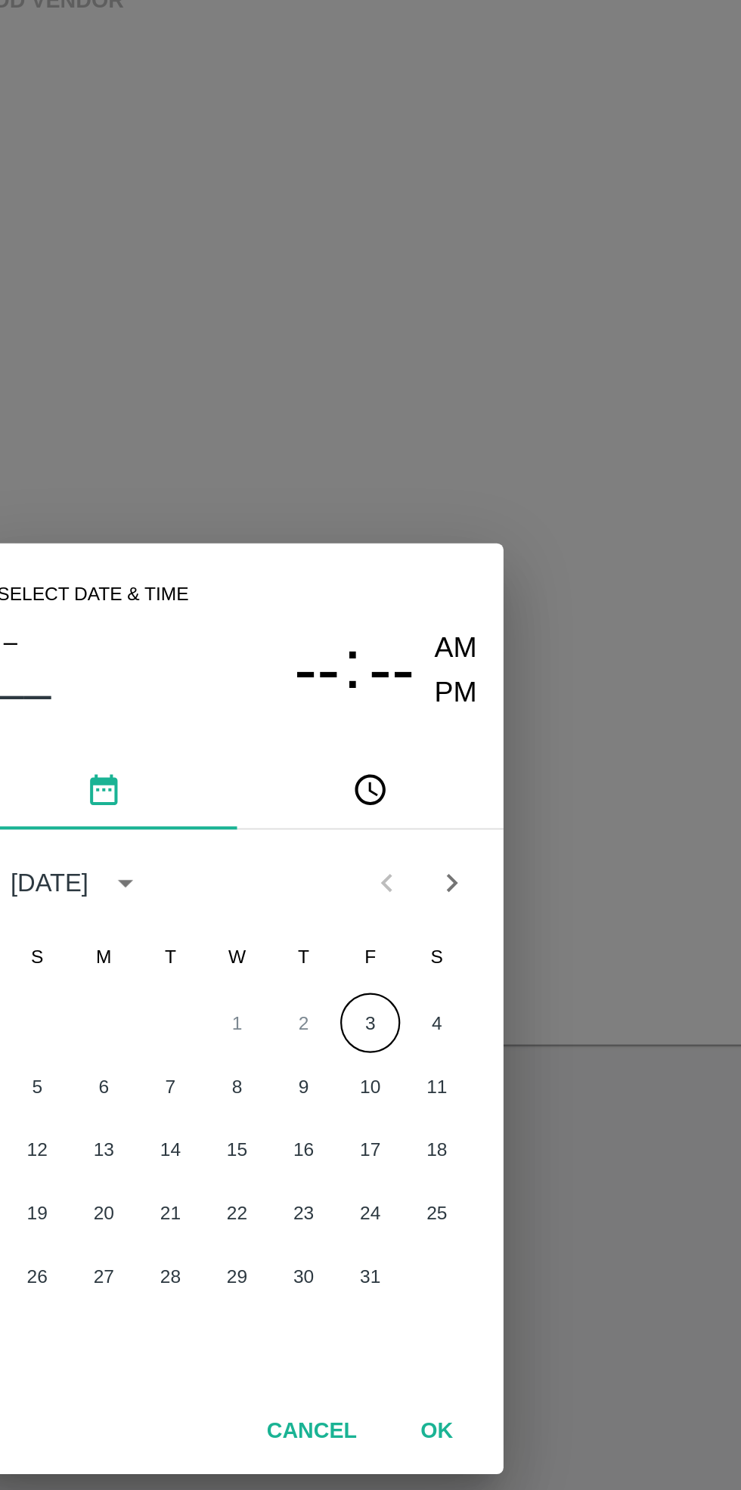
click at [441, 752] on button "3" at bounding box center [430, 751] width 27 height 27
type input "03/10/2025 12:00 AM"
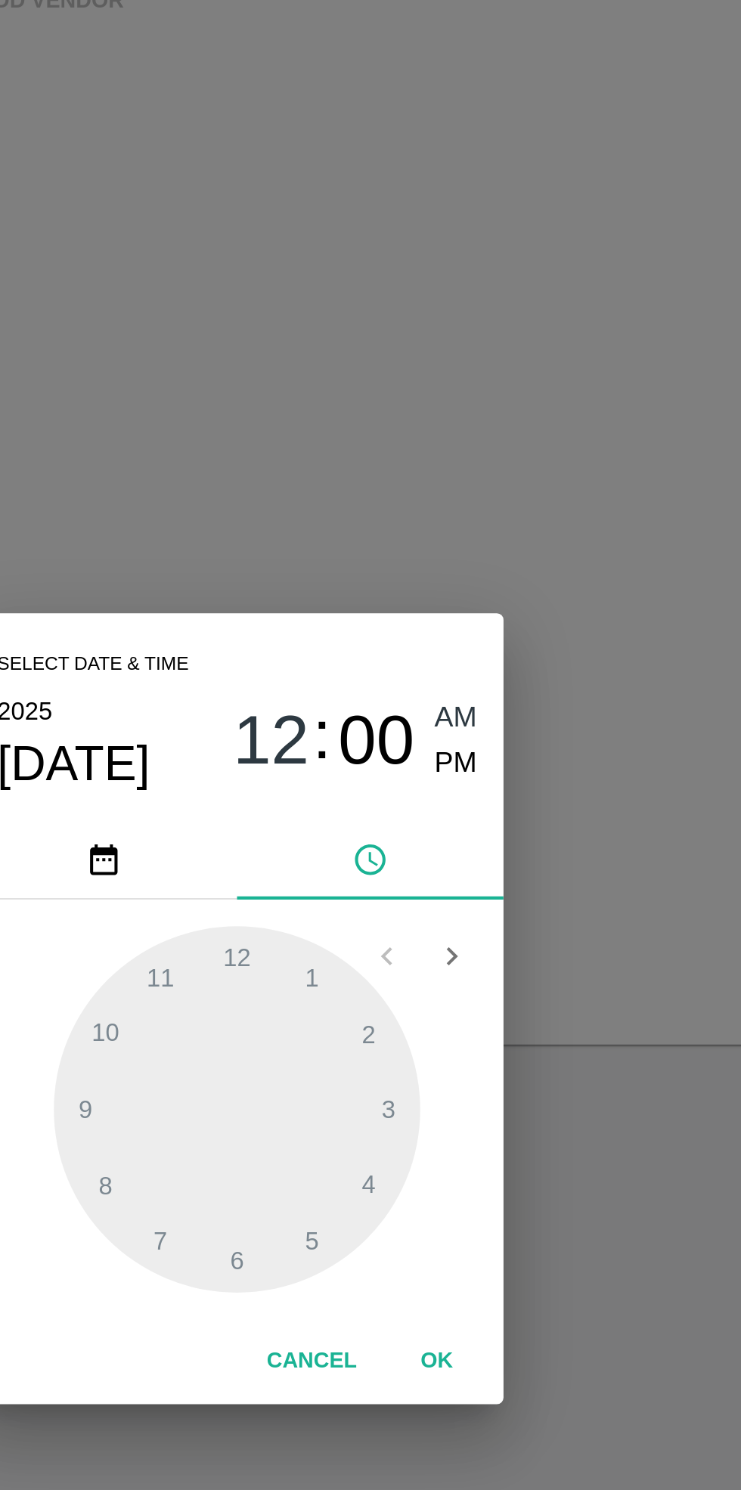
click at [435, 788] on div at bounding box center [370, 791] width 166 height 166
click at [461, 909] on button "OK" at bounding box center [461, 905] width 48 height 26
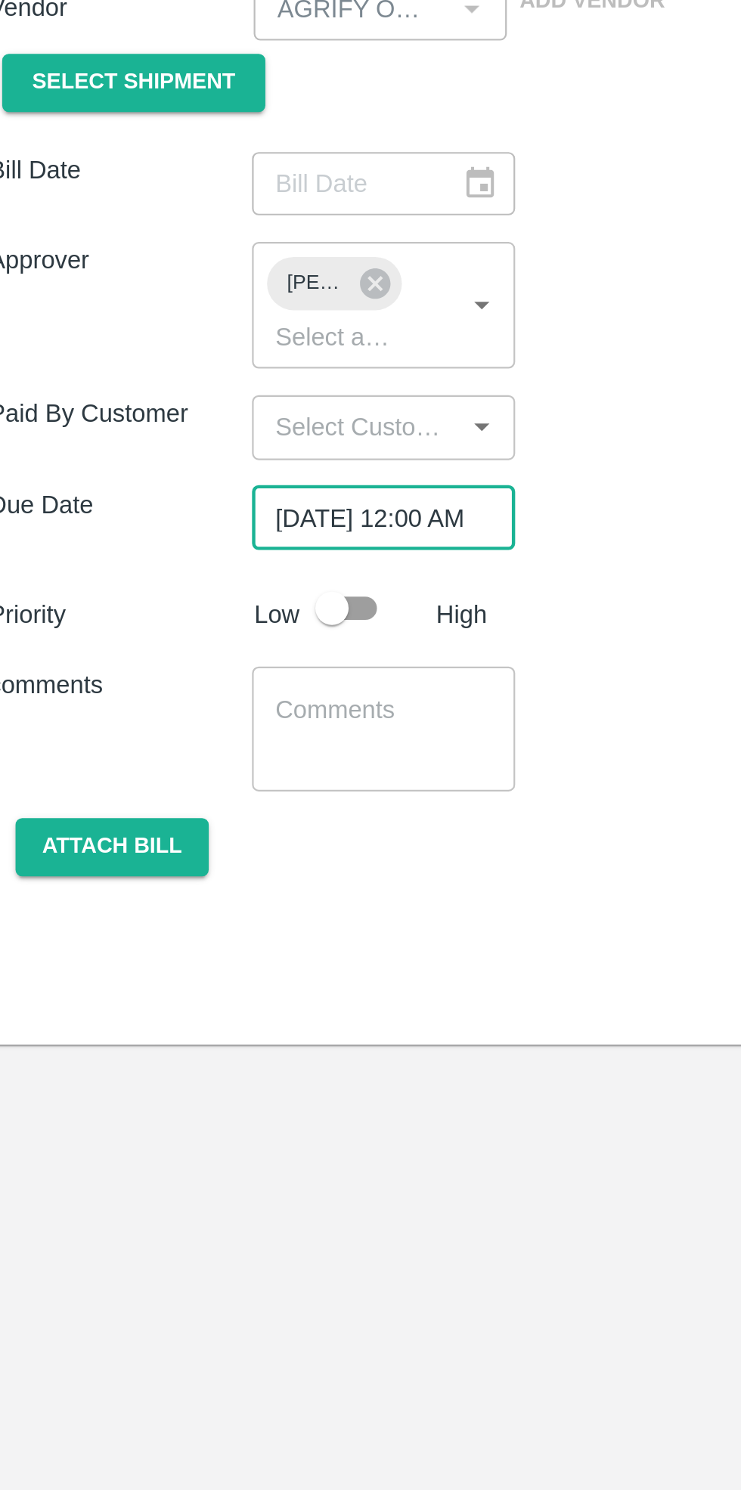
click at [177, 618] on textarea at bounding box center [191, 618] width 98 height 32
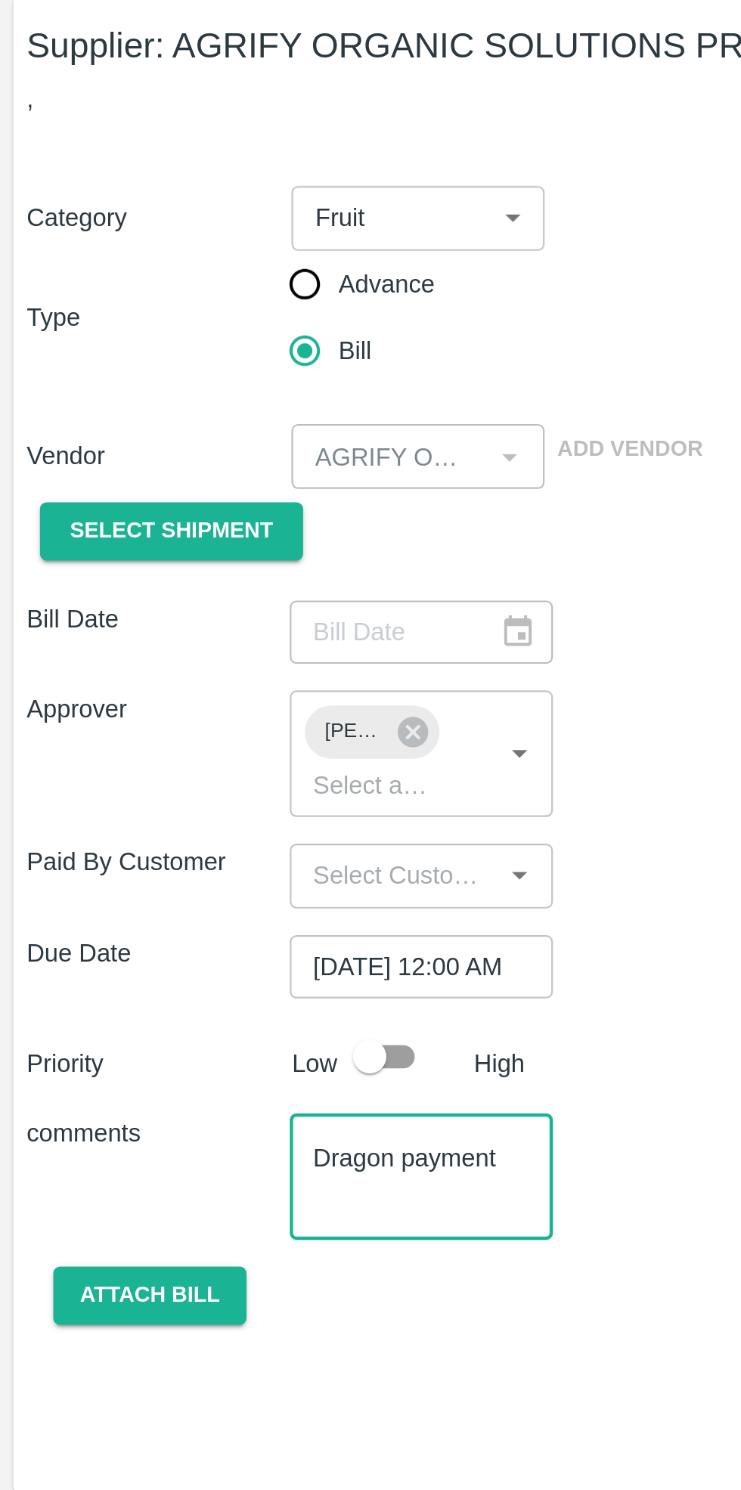
type textarea "Dragon payment"
click at [183, 566] on input "checkbox" at bounding box center [168, 563] width 86 height 29
checkbox input "true"
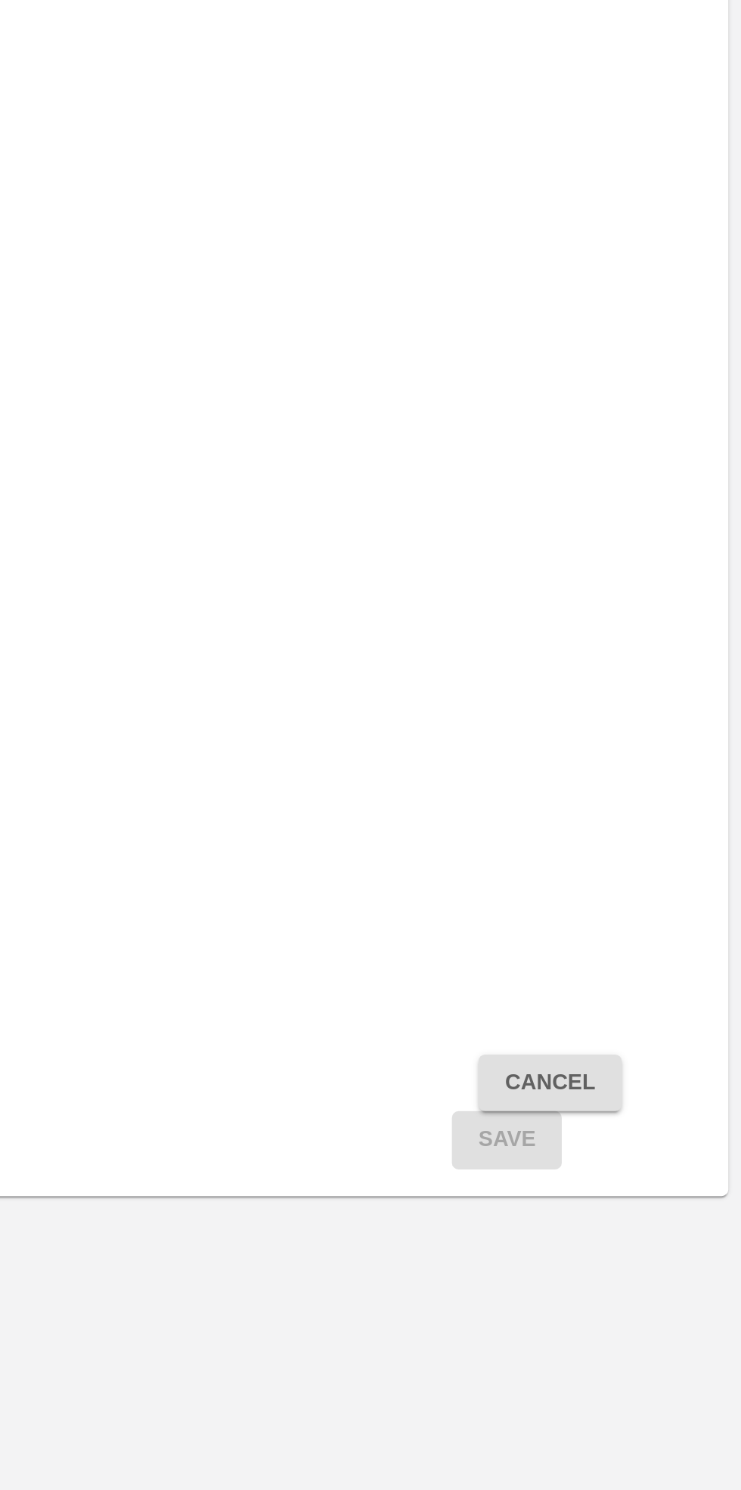
click at [637, 739] on span "Save" at bounding box center [634, 736] width 50 height 12
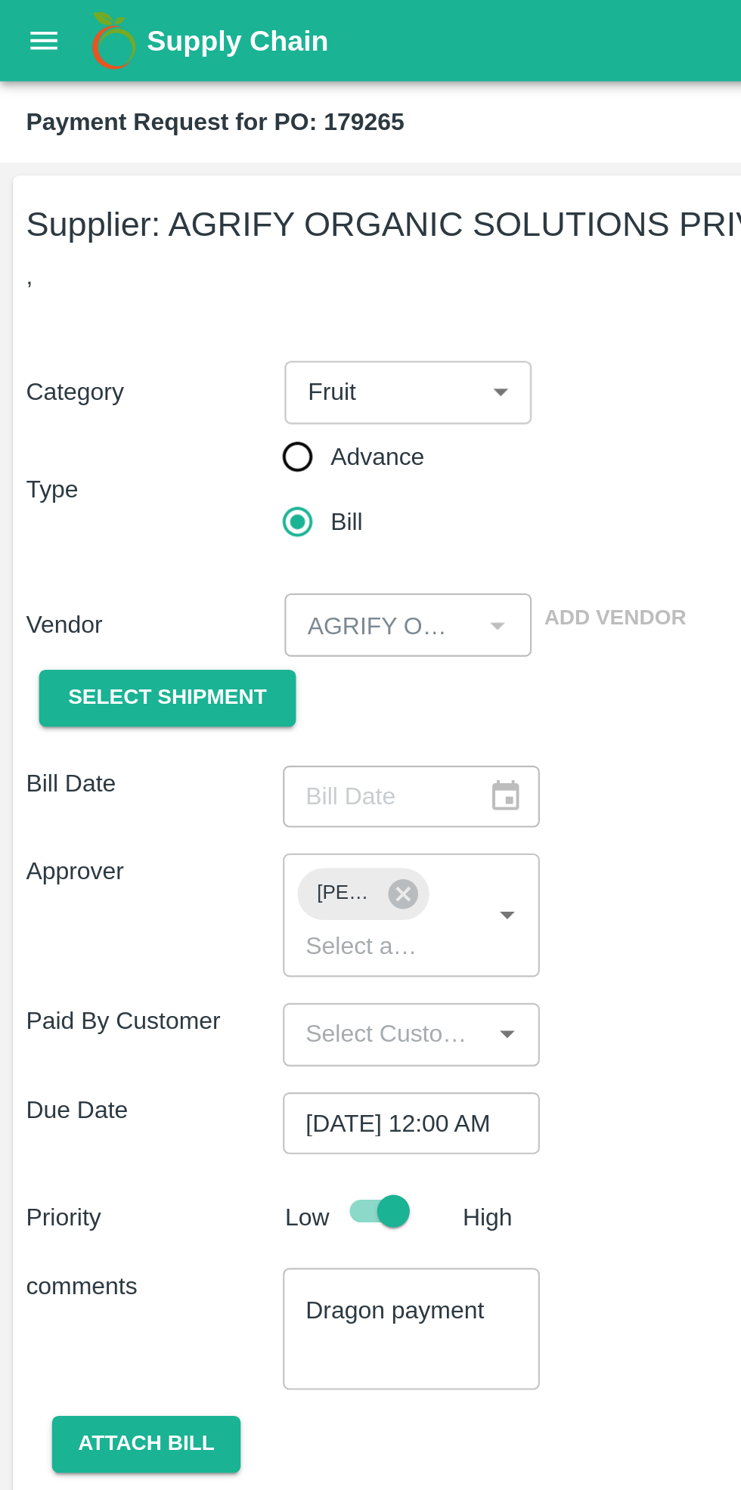
click at [82, 326] on span "Select Shipment" at bounding box center [78, 324] width 92 height 17
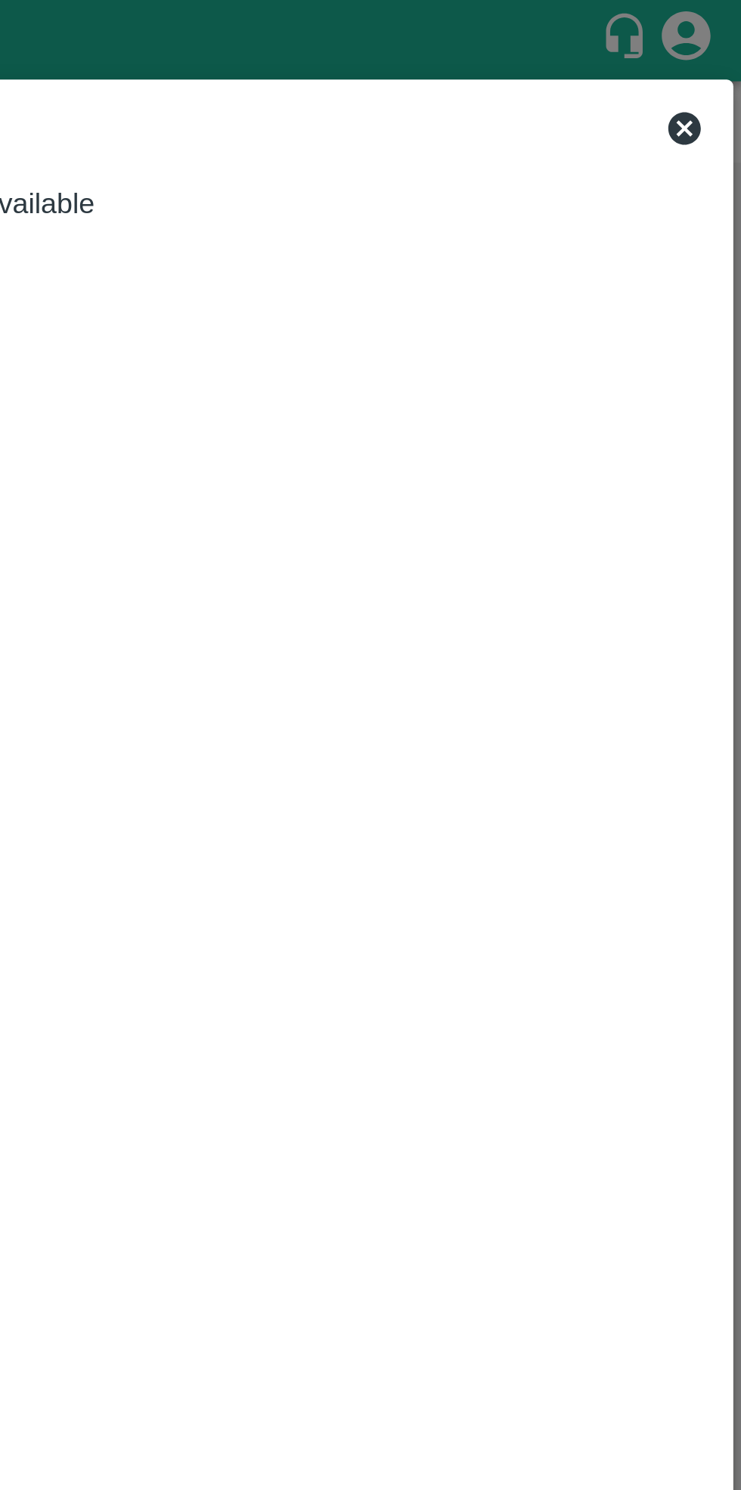
click at [718, 60] on icon at bounding box center [714, 59] width 15 height 15
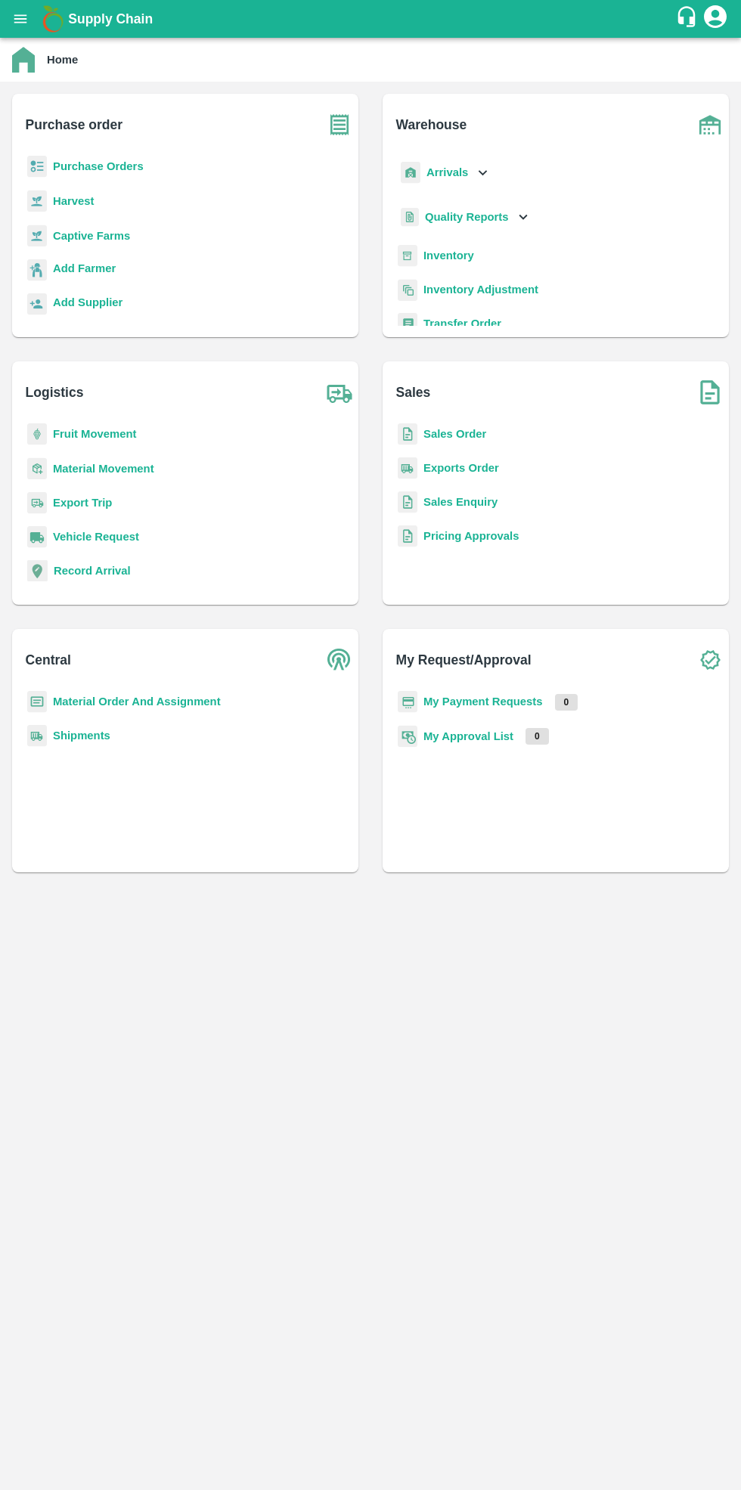
click at [104, 160] on b "Purchase Orders" at bounding box center [98, 166] width 91 height 12
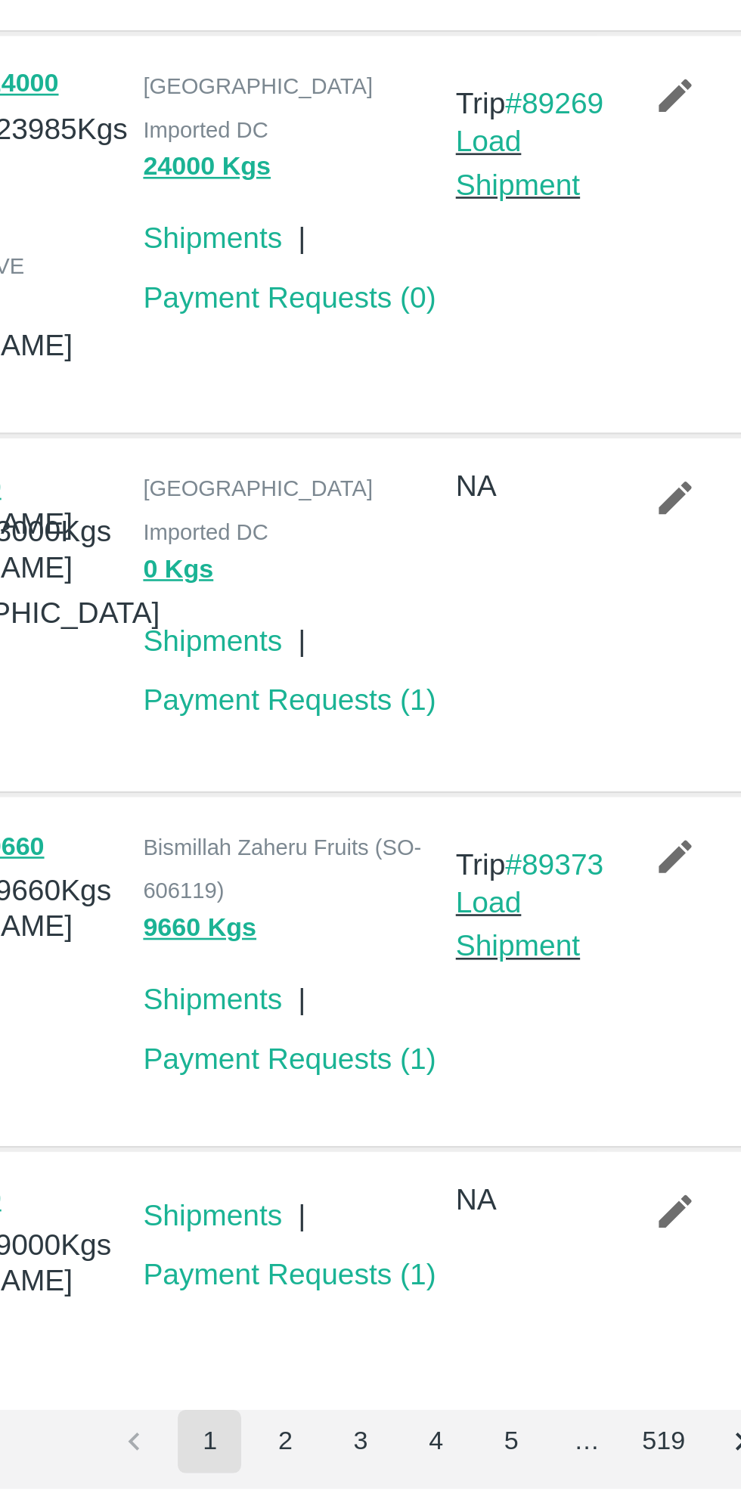
click at [556, 1183] on link "Payment Requests ( 1 )" at bounding box center [549, 1189] width 112 height 12
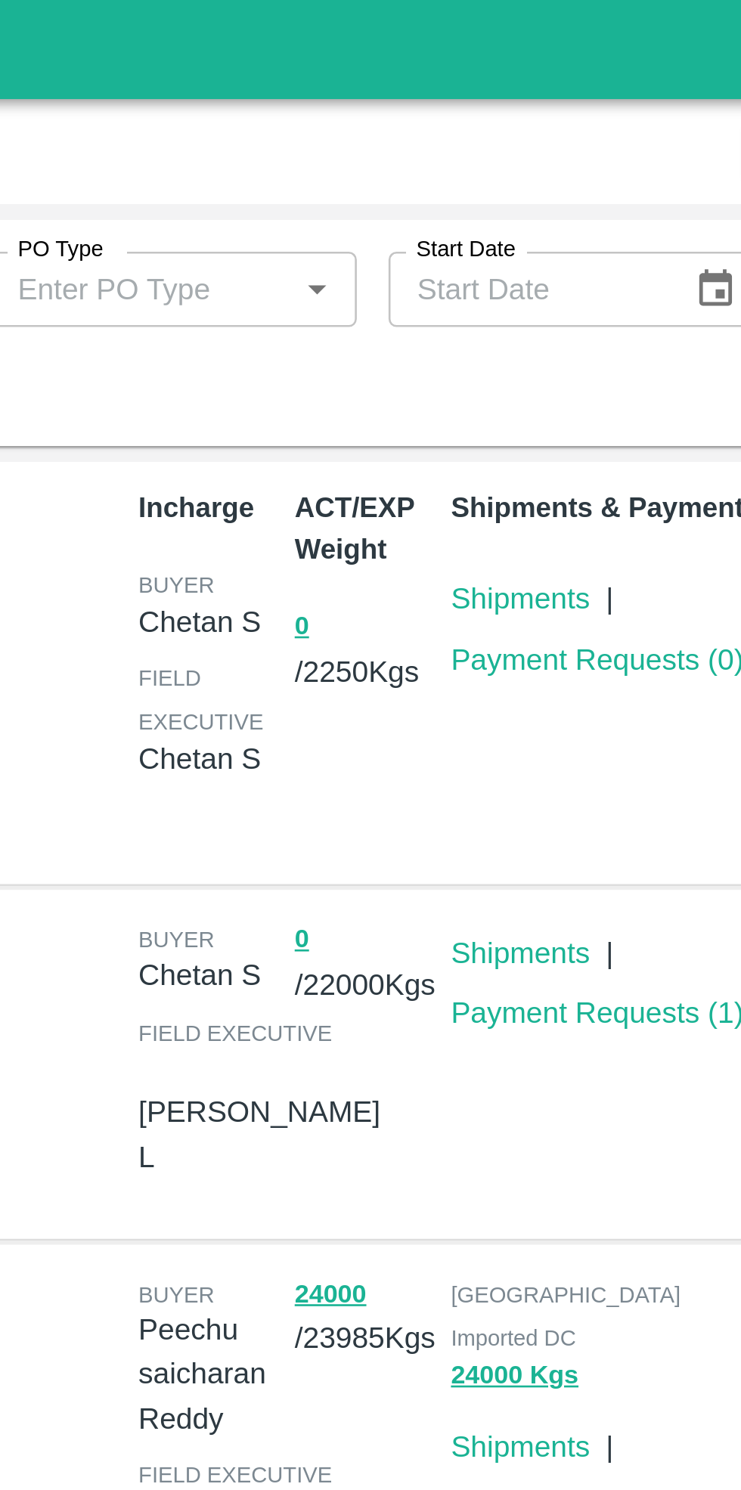
click at [534, 252] on link "Payment Requests ( 0 )" at bounding box center [549, 252] width 112 height 12
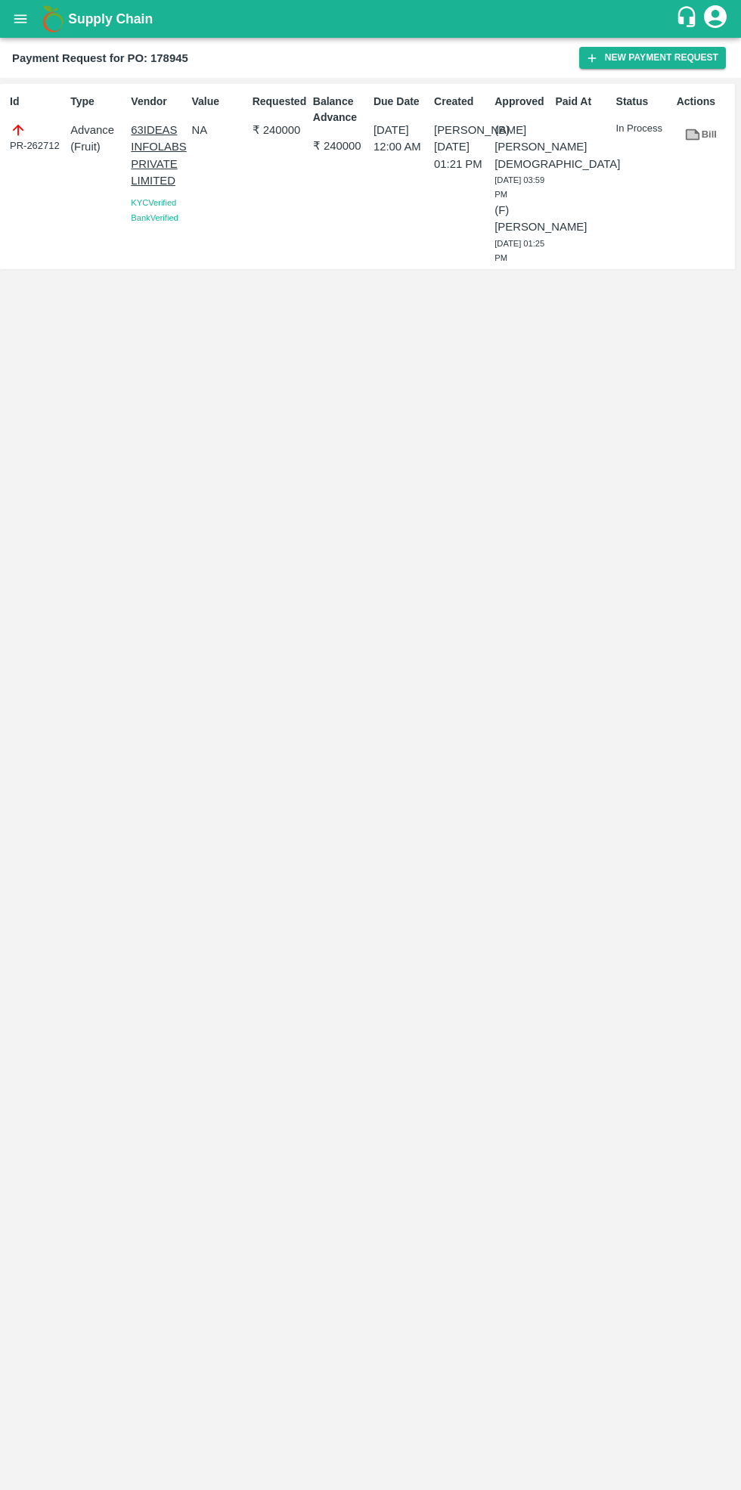
click at [648, 60] on button "New Payment Request" at bounding box center [652, 58] width 147 height 22
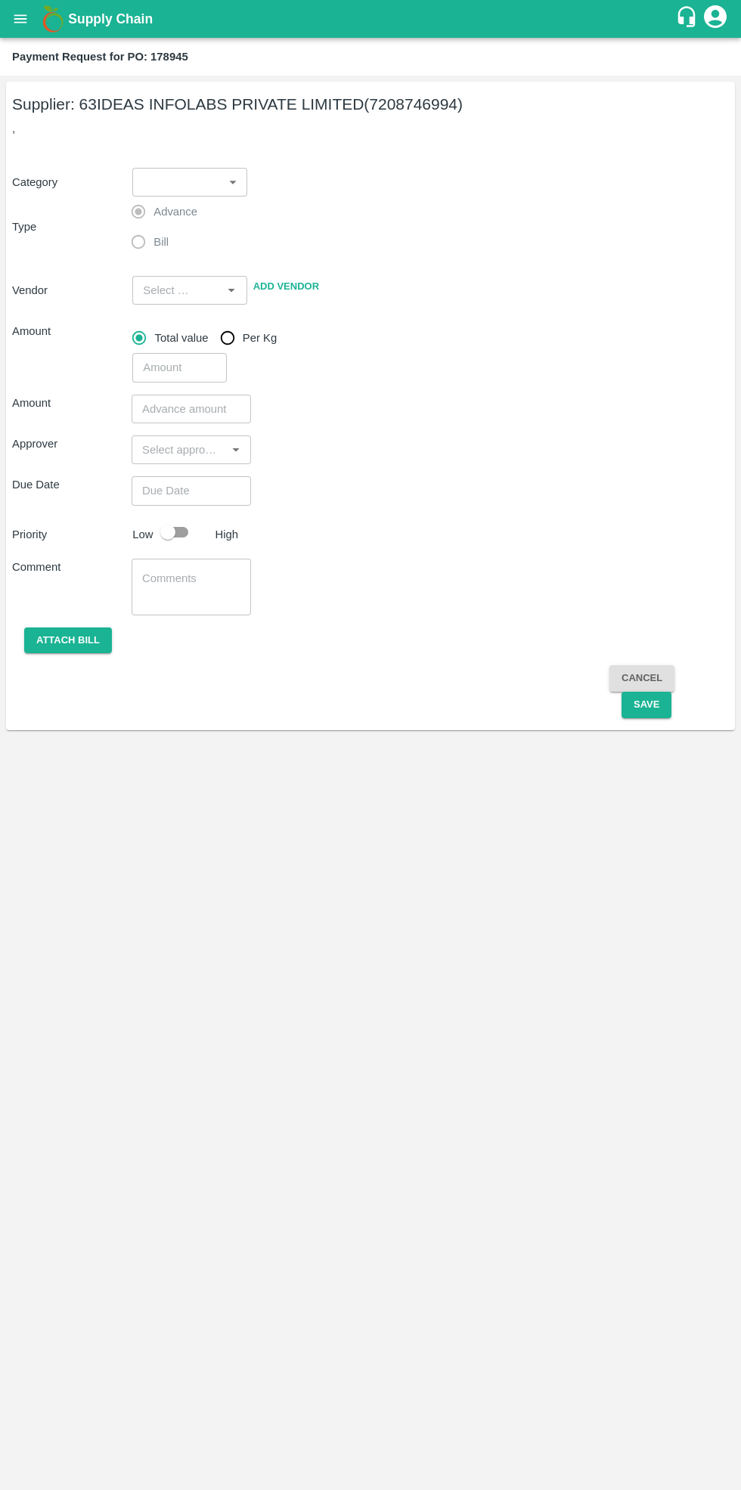
click at [203, 189] on body "Supply Chain Payment Request for PO: 178945 Supplier: 63IDEAS INFOLABS PRIVATE …" at bounding box center [370, 745] width 741 height 1490
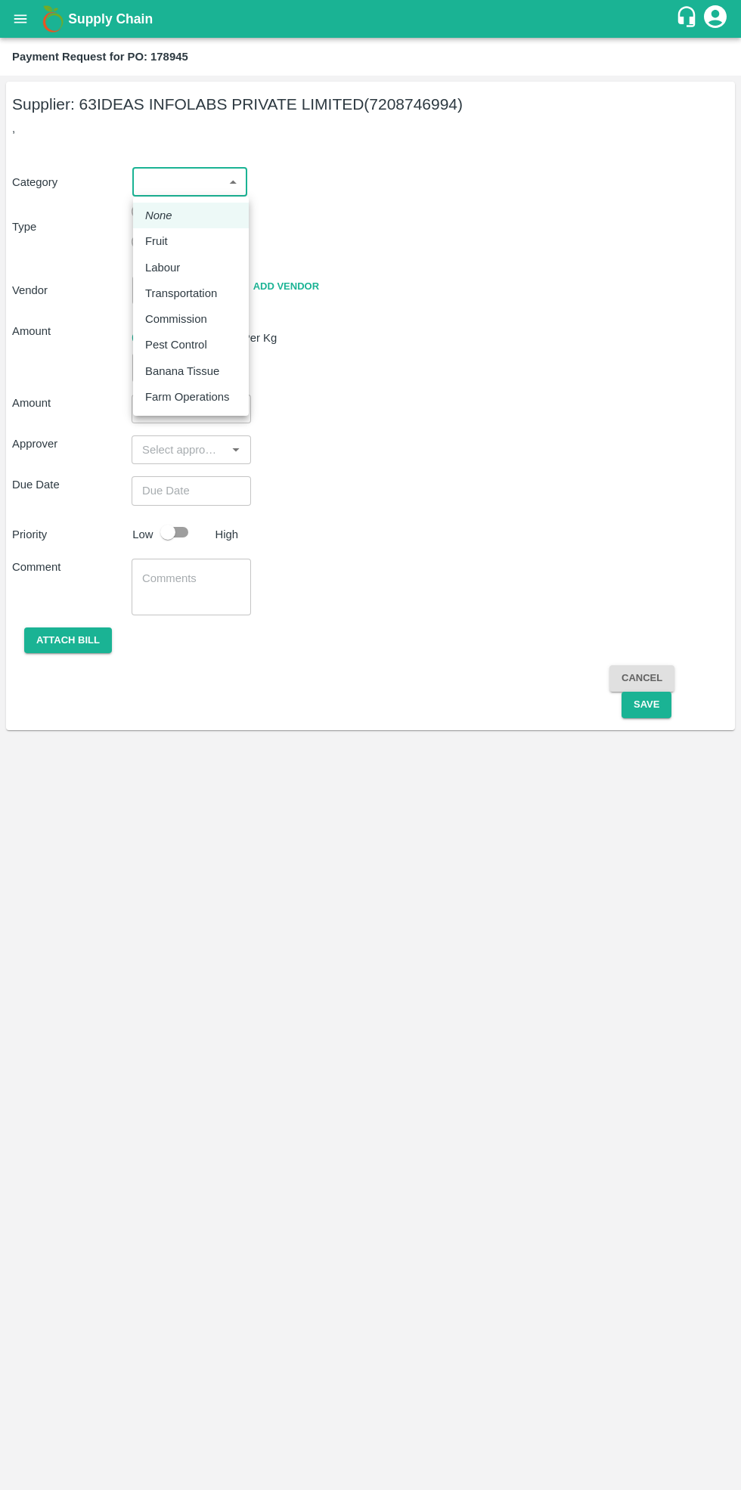
click at [211, 267] on div "Labour" at bounding box center [190, 267] width 91 height 17
type input "2"
radio input "false"
radio input "true"
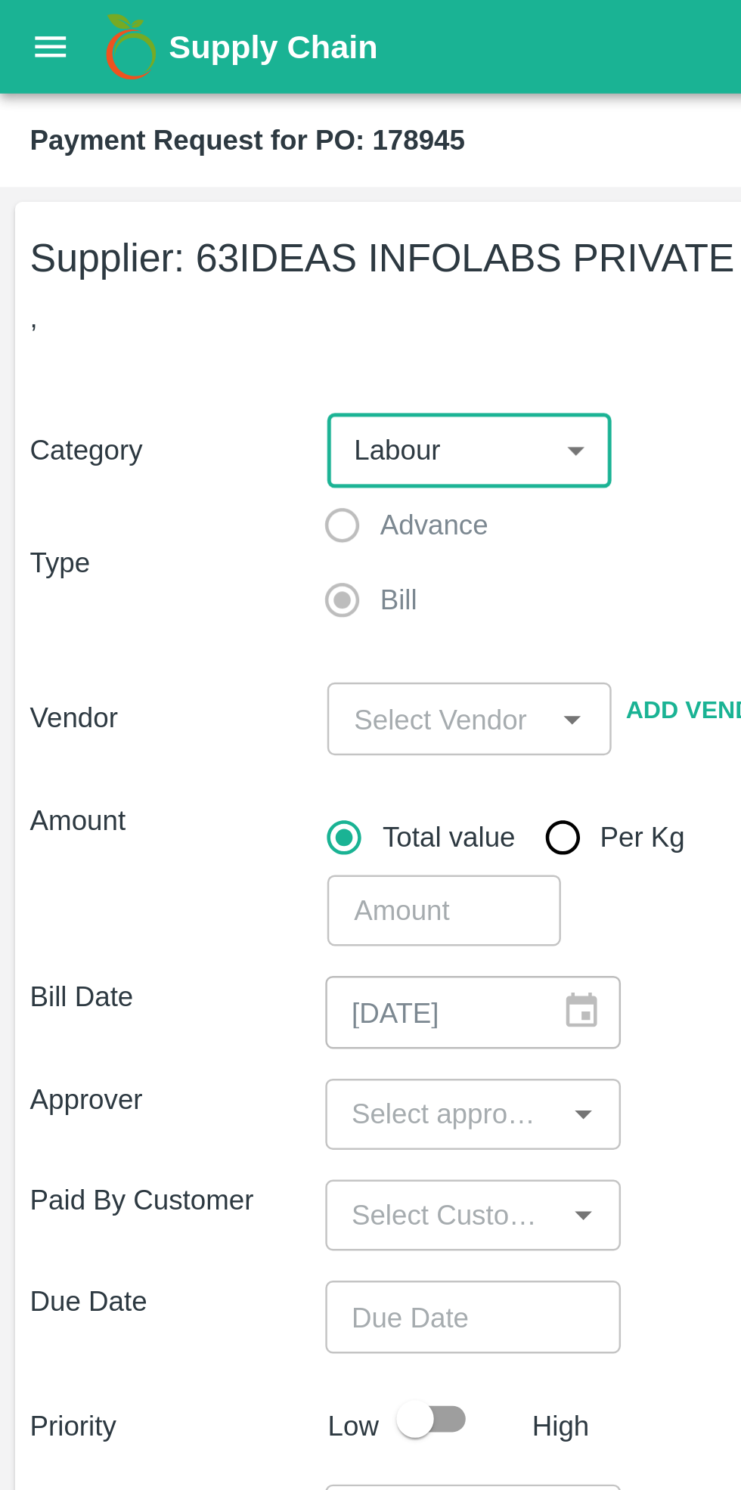
click at [196, 181] on body "Supply Chain Payment Request for PO: 178945 Supplier: 63IDEAS INFOLABS PRIVATE …" at bounding box center [370, 745] width 741 height 1490
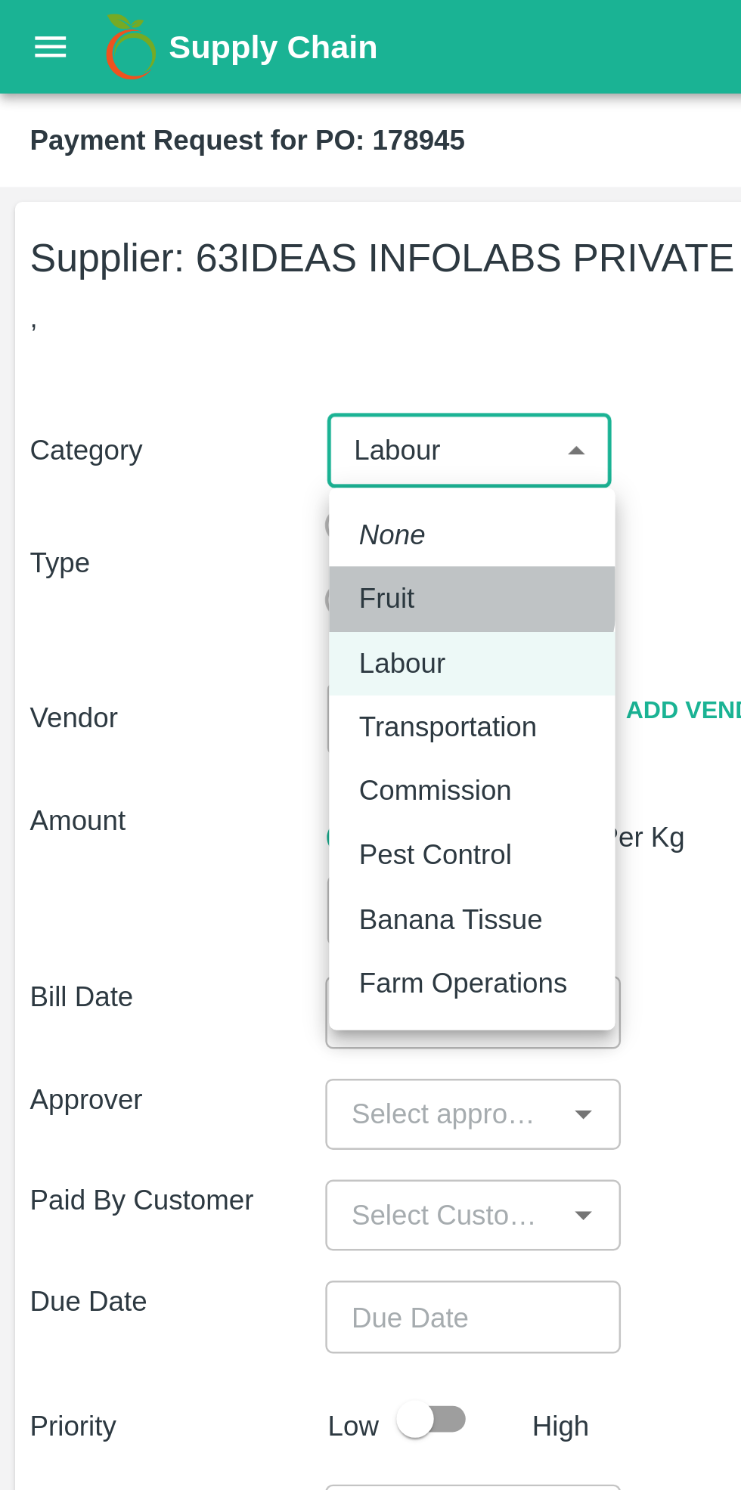
click at [170, 240] on div "Fruit" at bounding box center [160, 242] width 30 height 17
type input "1"
radio input "true"
type input "63IDEAS INFOLABS PRIVATE LIMITED - 7208746994(Supplier)"
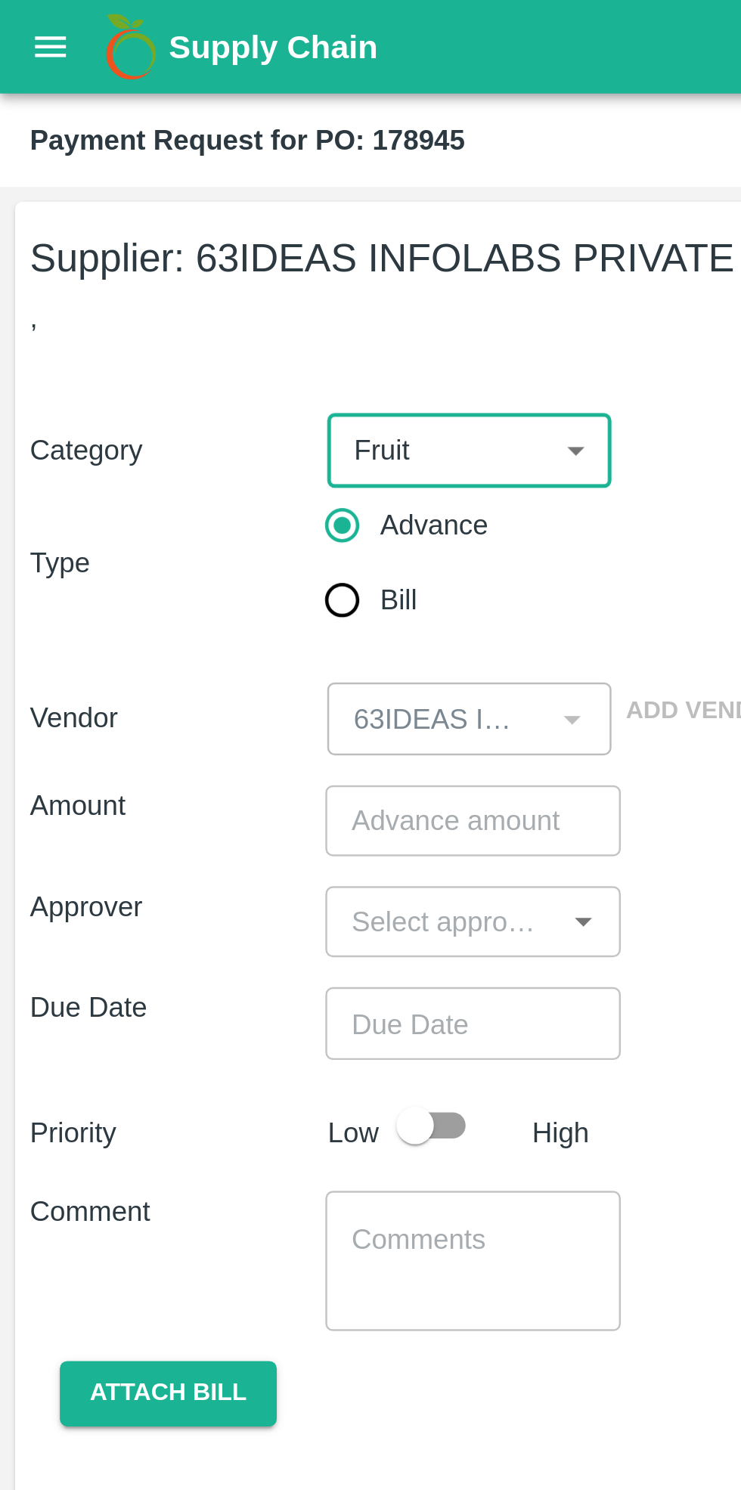
click at [141, 246] on input "Bill" at bounding box center [138, 243] width 30 height 30
radio input "true"
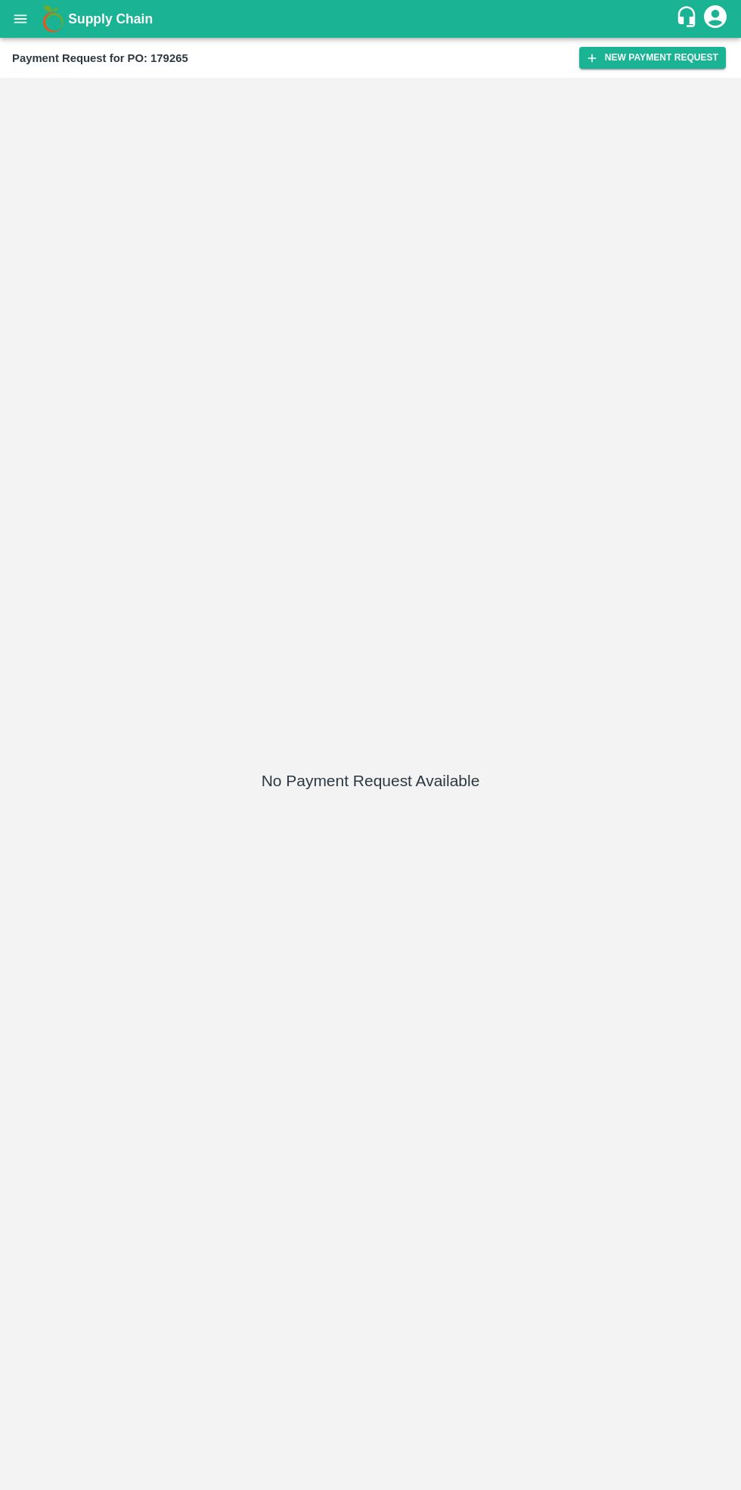
click at [653, 48] on button "New Payment Request" at bounding box center [652, 58] width 147 height 22
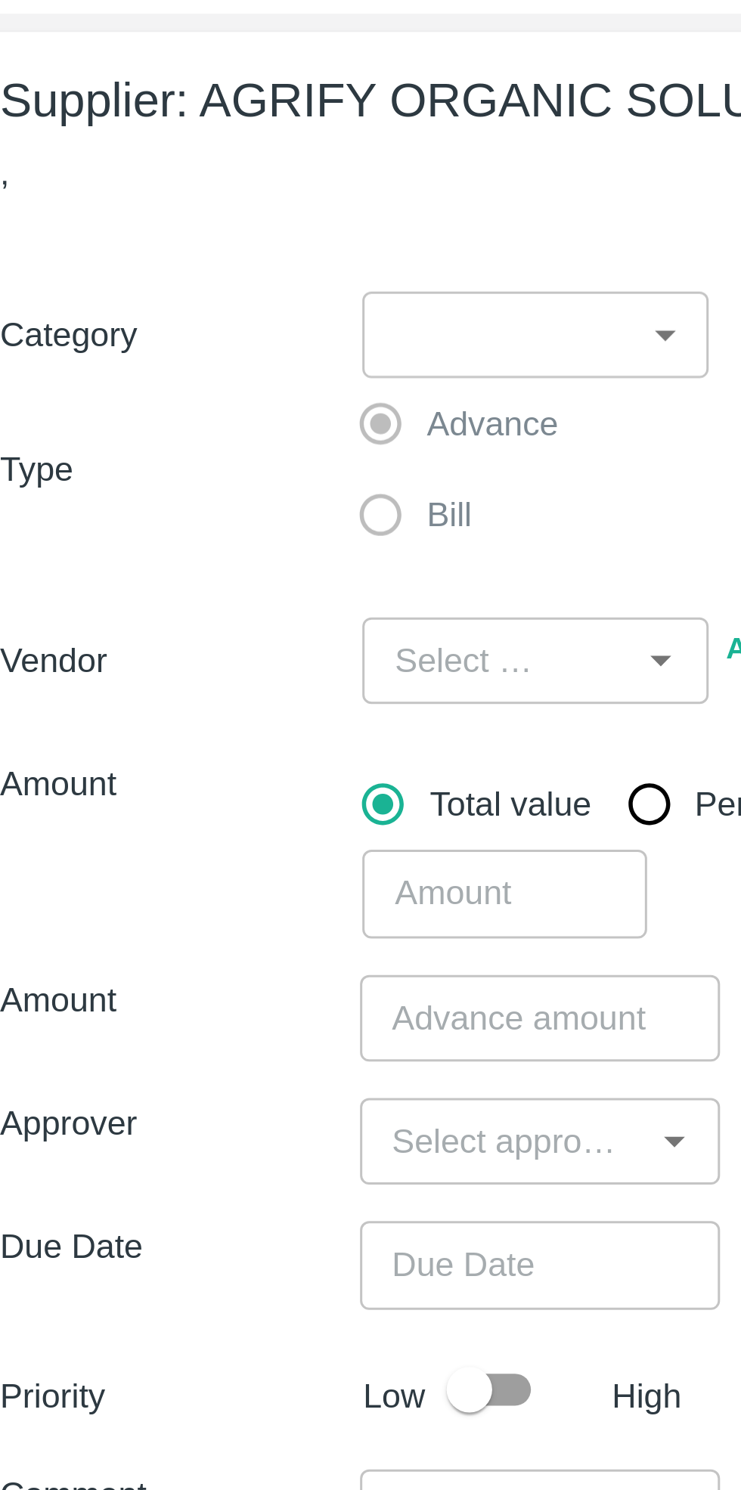
click at [141, 240] on label "Bill" at bounding box center [145, 242] width 45 height 30
click at [141, 246] on label "Bill" at bounding box center [145, 242] width 45 height 30
click at [189, 184] on body "Supply Chain Payment Request for PO: 179265 Supplier: AGRIFY ORGANIC SOLUTIONS …" at bounding box center [370, 745] width 741 height 1490
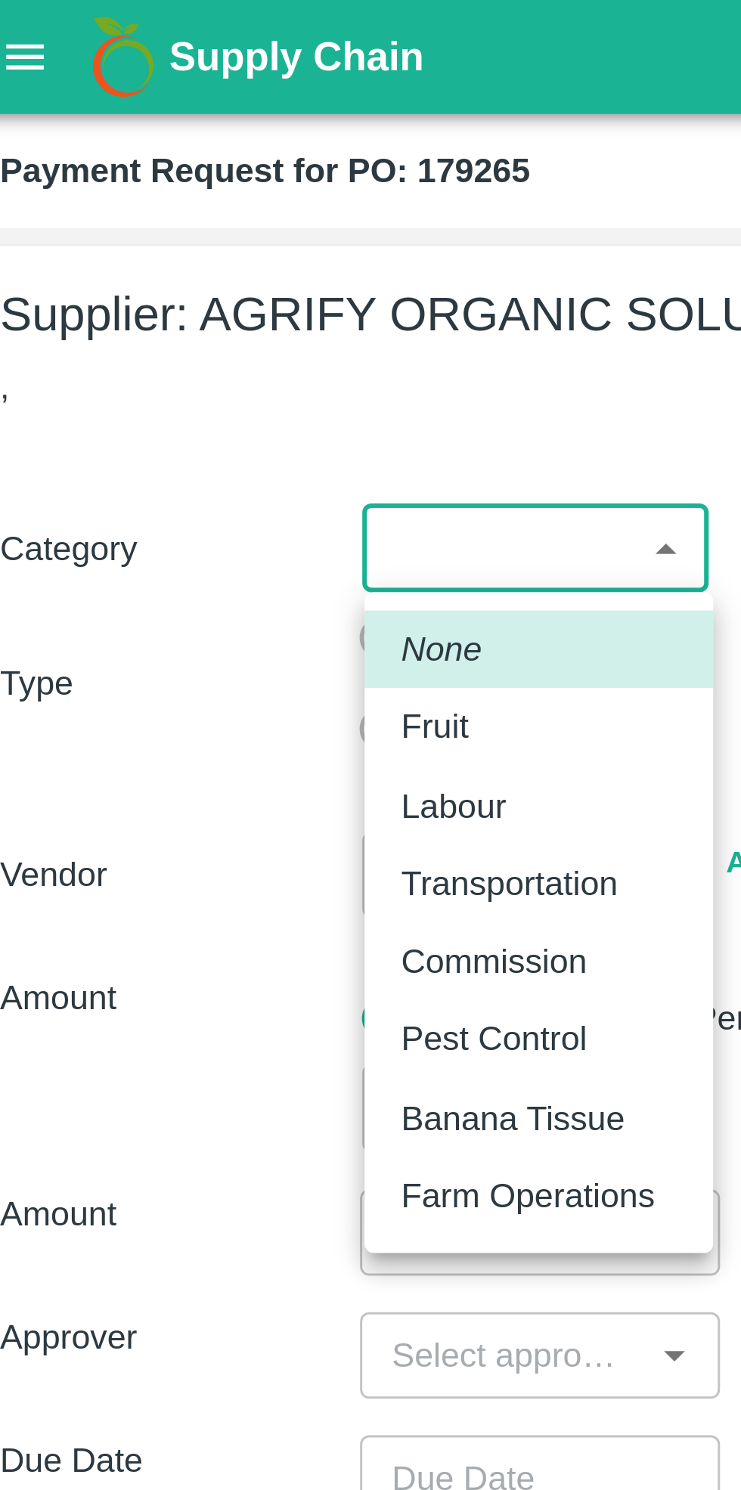
click at [167, 240] on div "Fruit" at bounding box center [160, 241] width 30 height 17
type input "1"
type input "AGRIFY ORGANIC SOLUTIONS PRIVATE LIMITED - 8433804355(Supplier)"
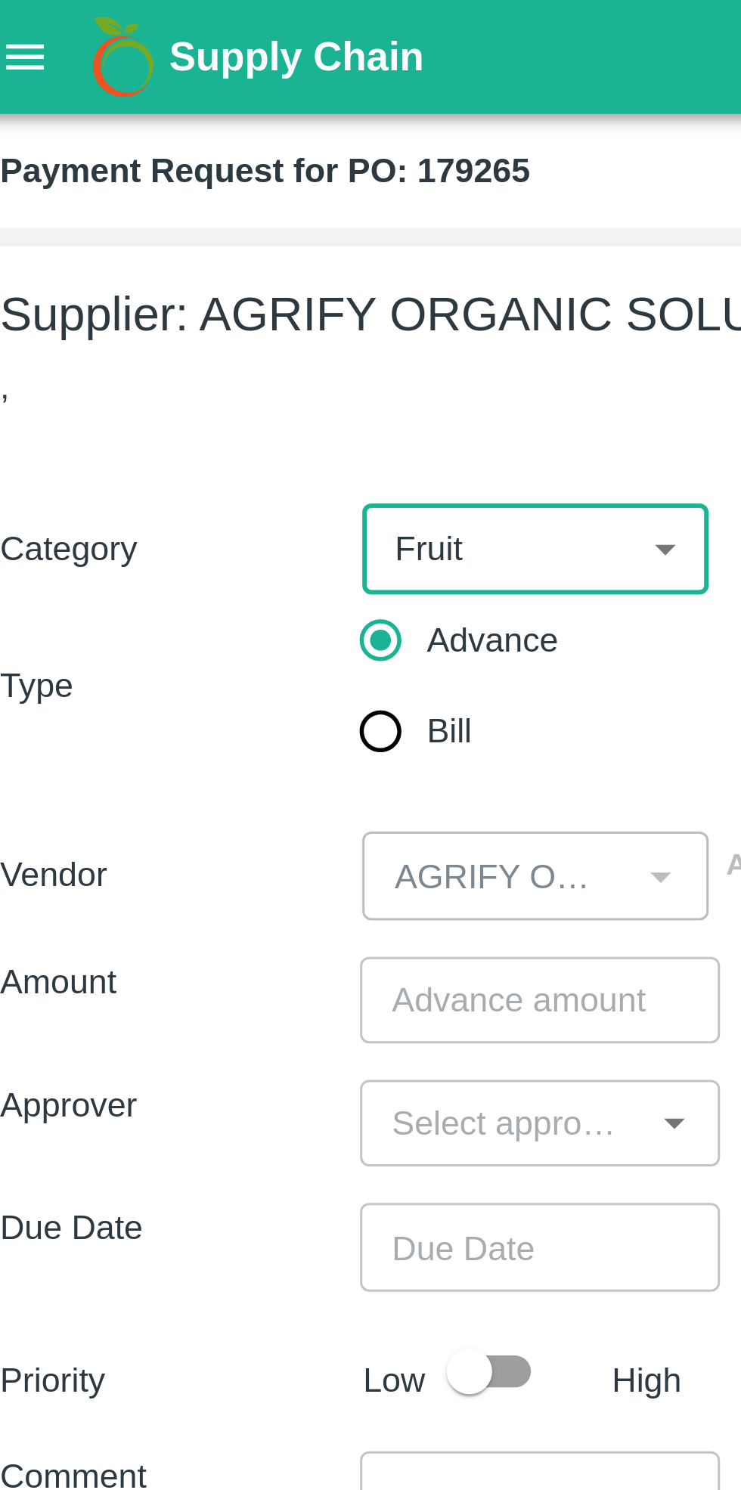
click at [141, 240] on input "Bill" at bounding box center [138, 243] width 30 height 30
radio input "true"
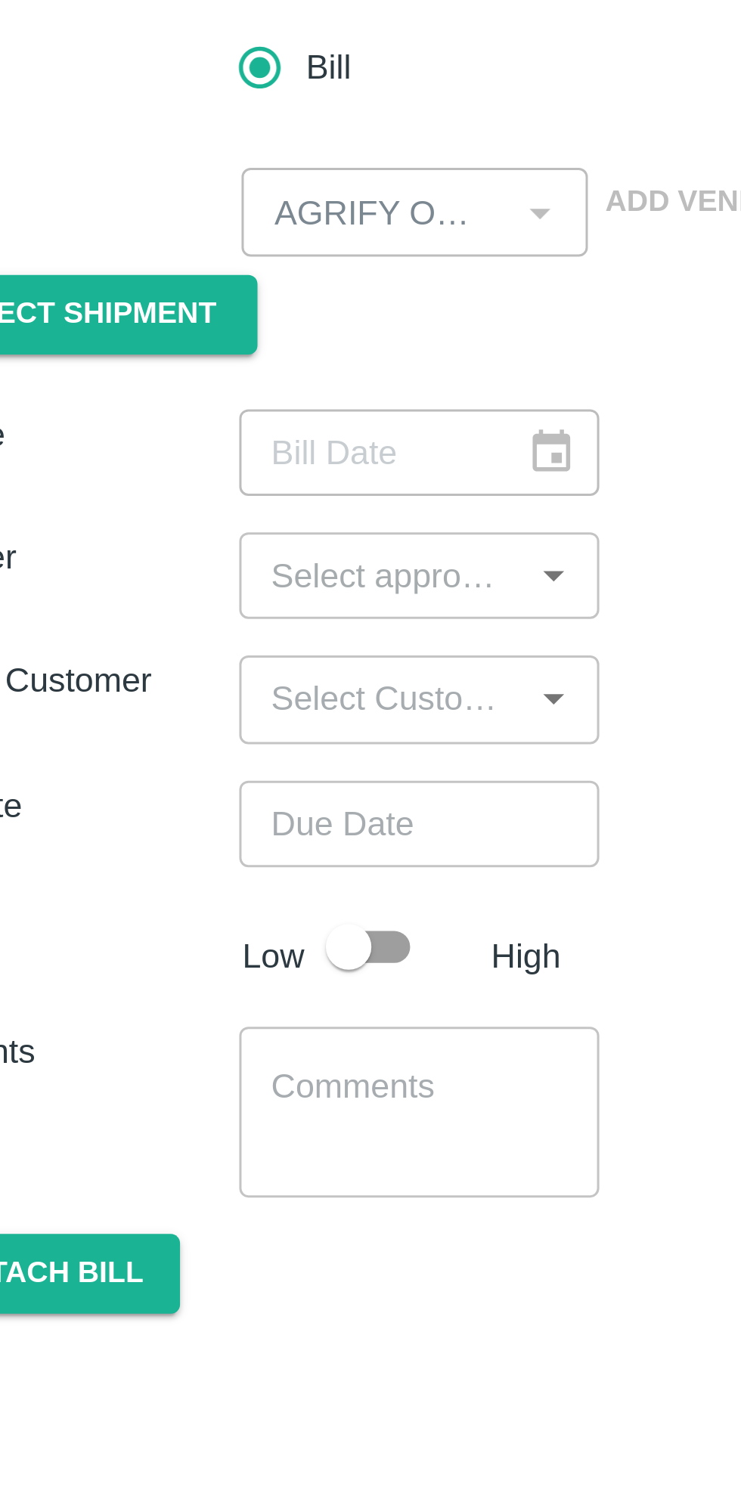
click at [241, 374] on div "​" at bounding box center [191, 370] width 119 height 29
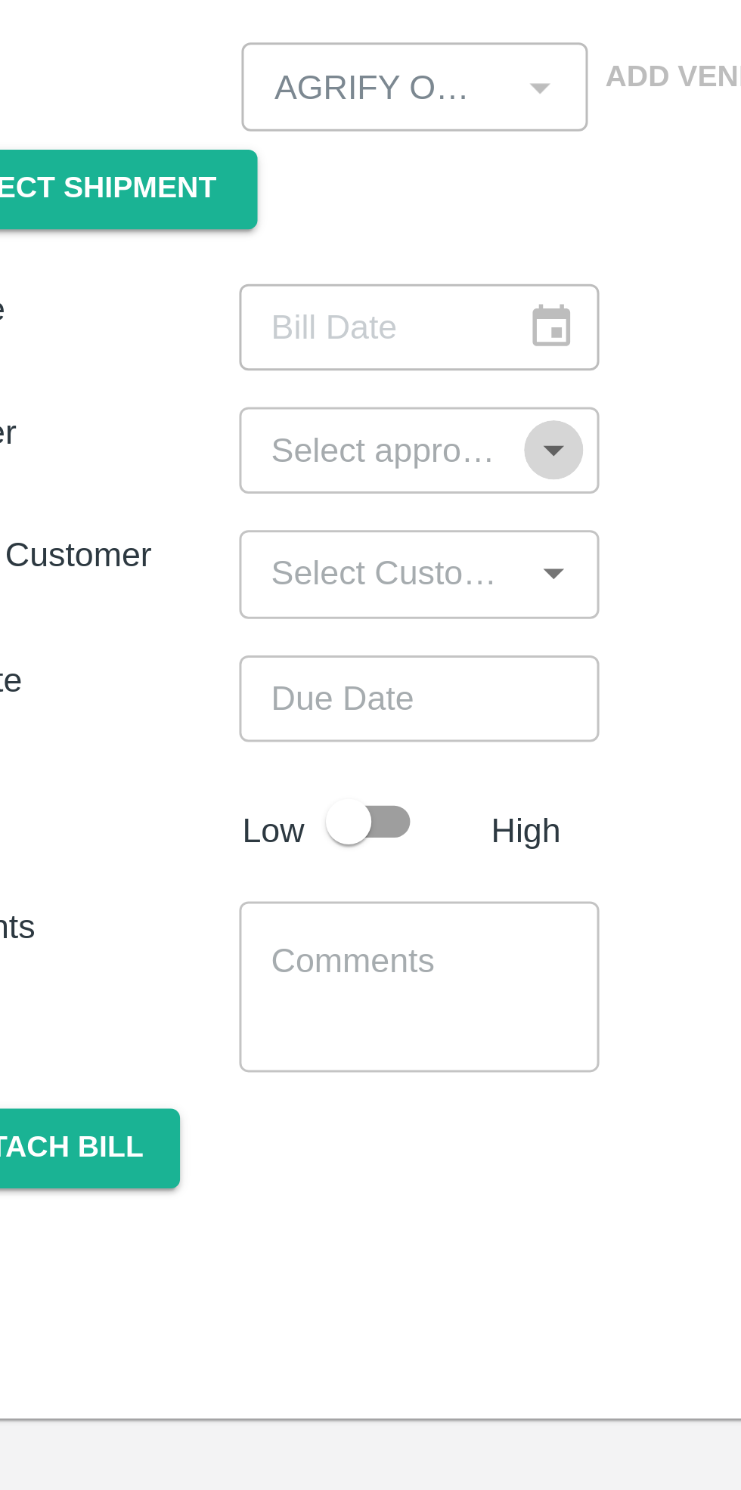
click at [233, 412] on icon "Open" at bounding box center [236, 411] width 17 height 17
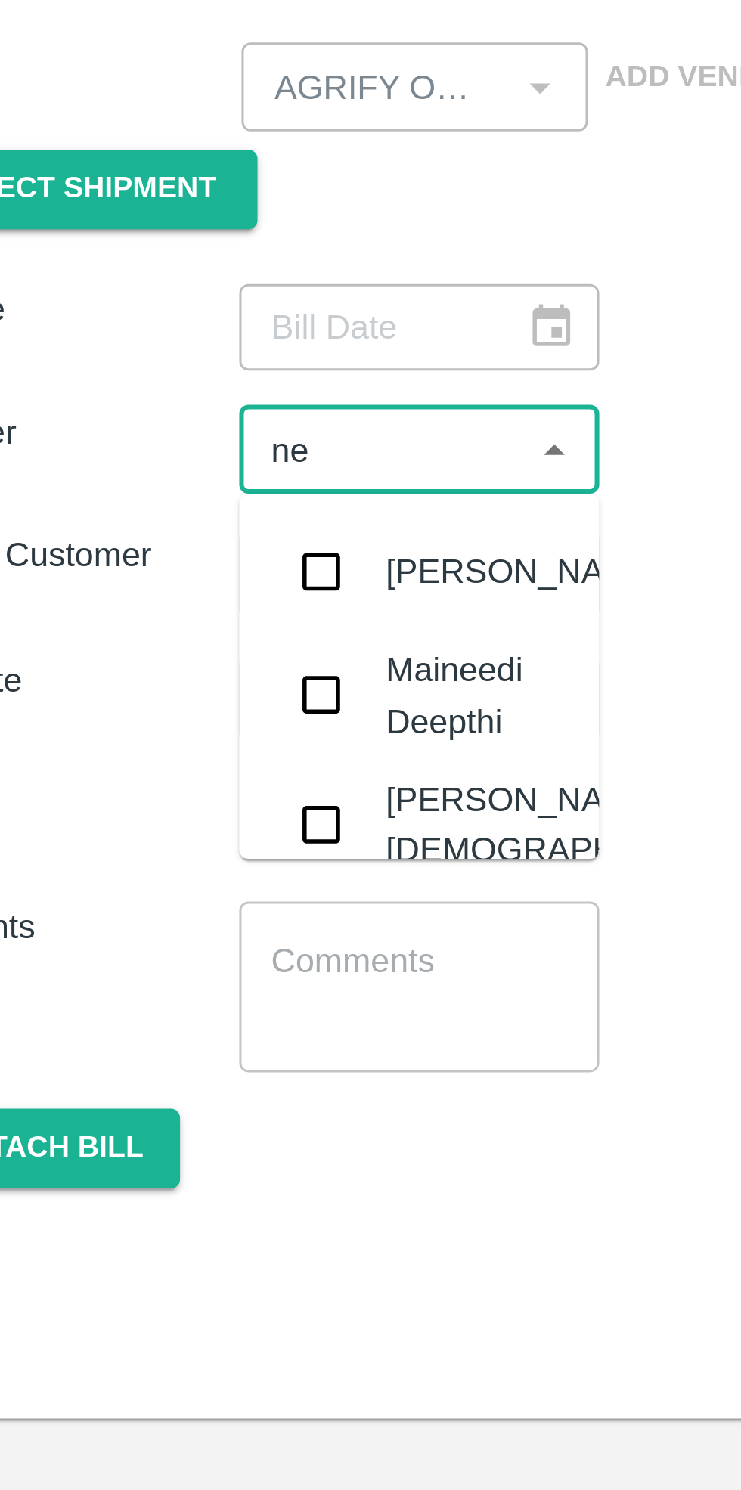
type input "nee"
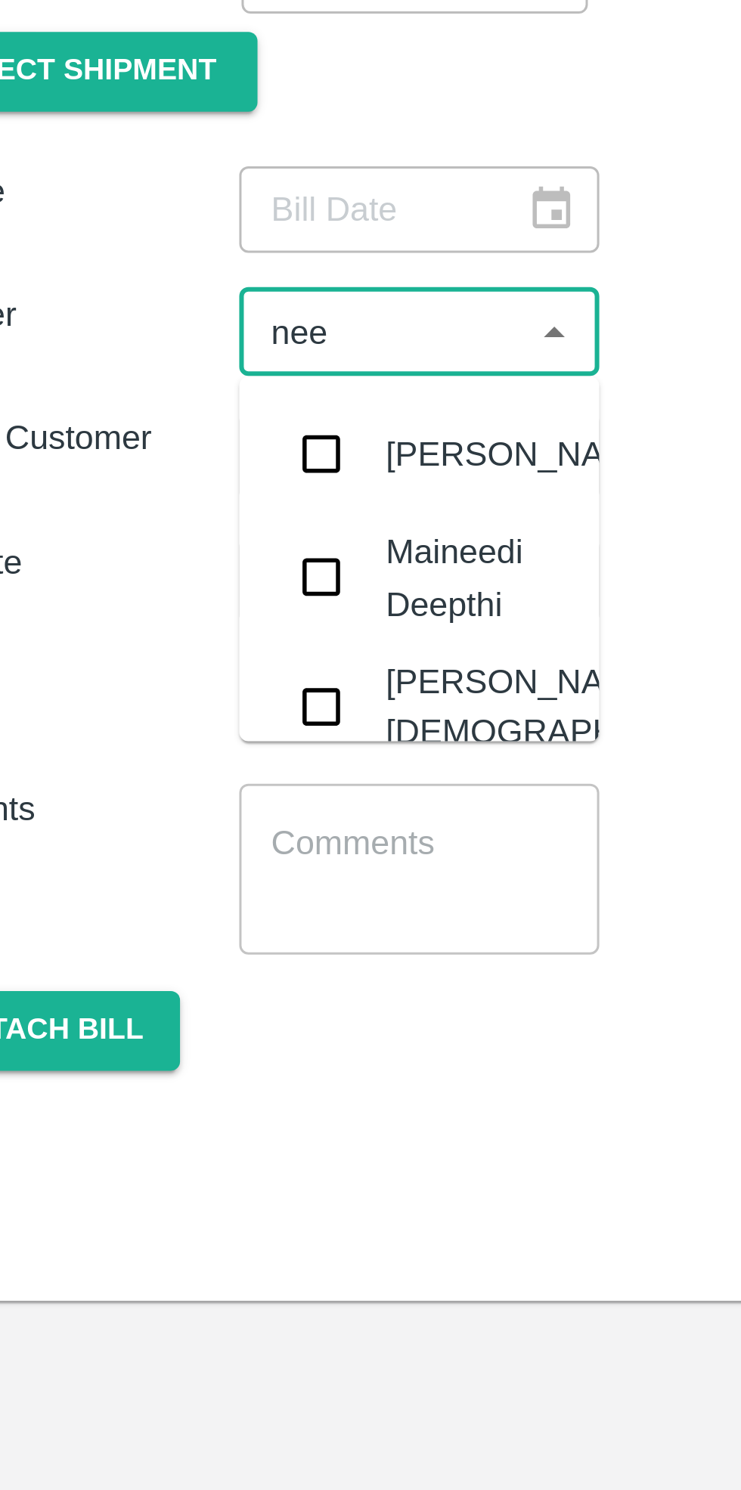
click at [199, 536] on div "[PERSON_NAME][DEMOGRAPHIC_DATA]" at bounding box center [242, 536] width 125 height 34
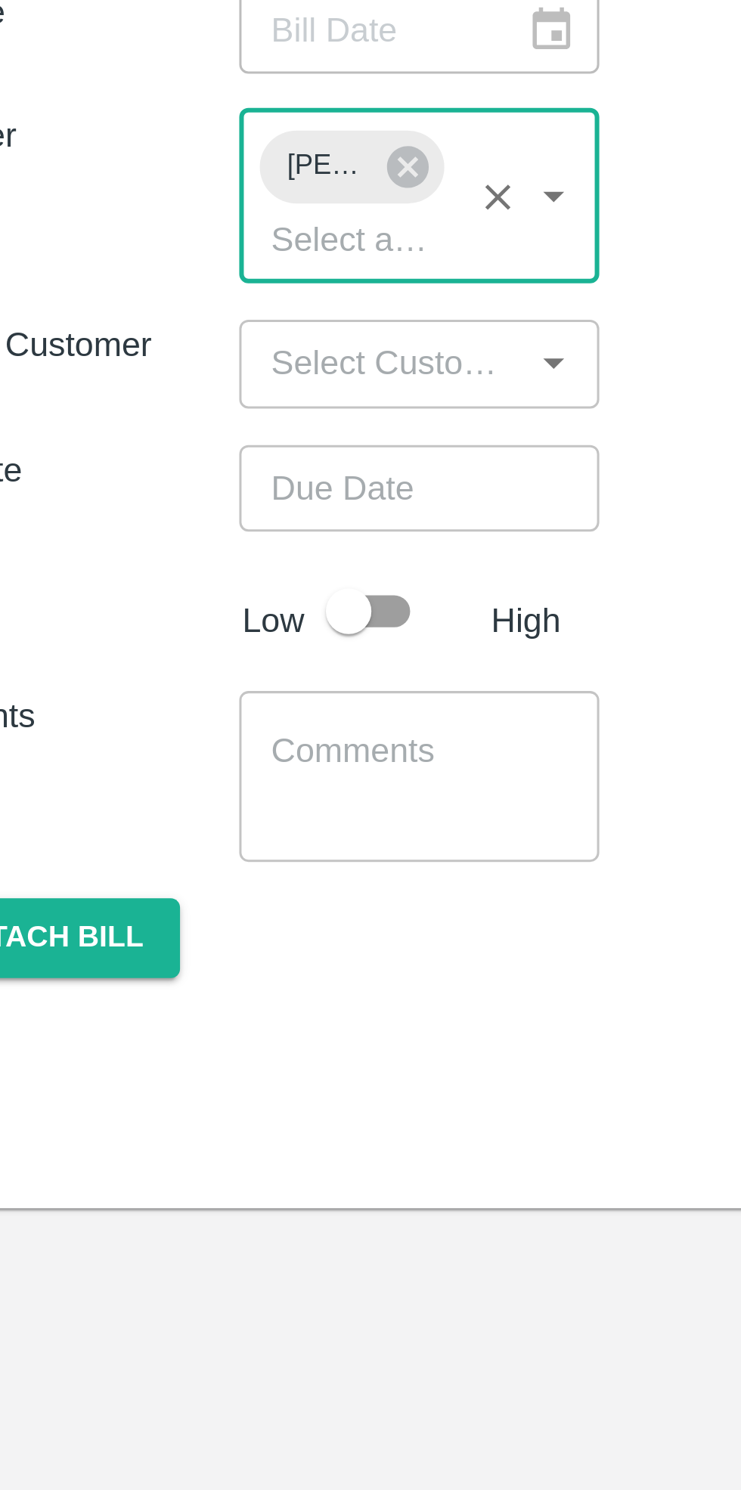
click at [181, 566] on input "checkbox" at bounding box center [168, 563] width 86 height 29
checkbox input "true"
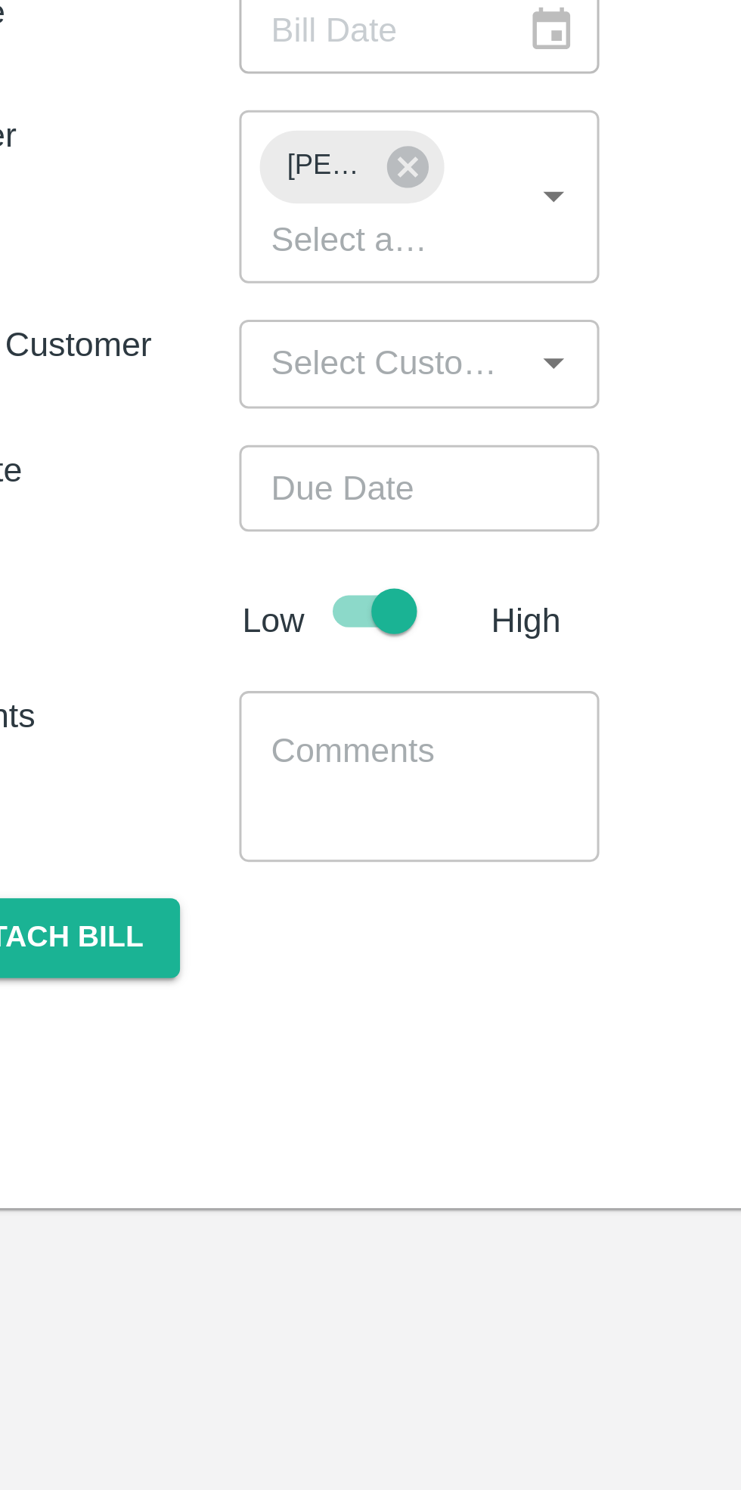
click at [234, 482] on icon "Open" at bounding box center [236, 480] width 17 height 17
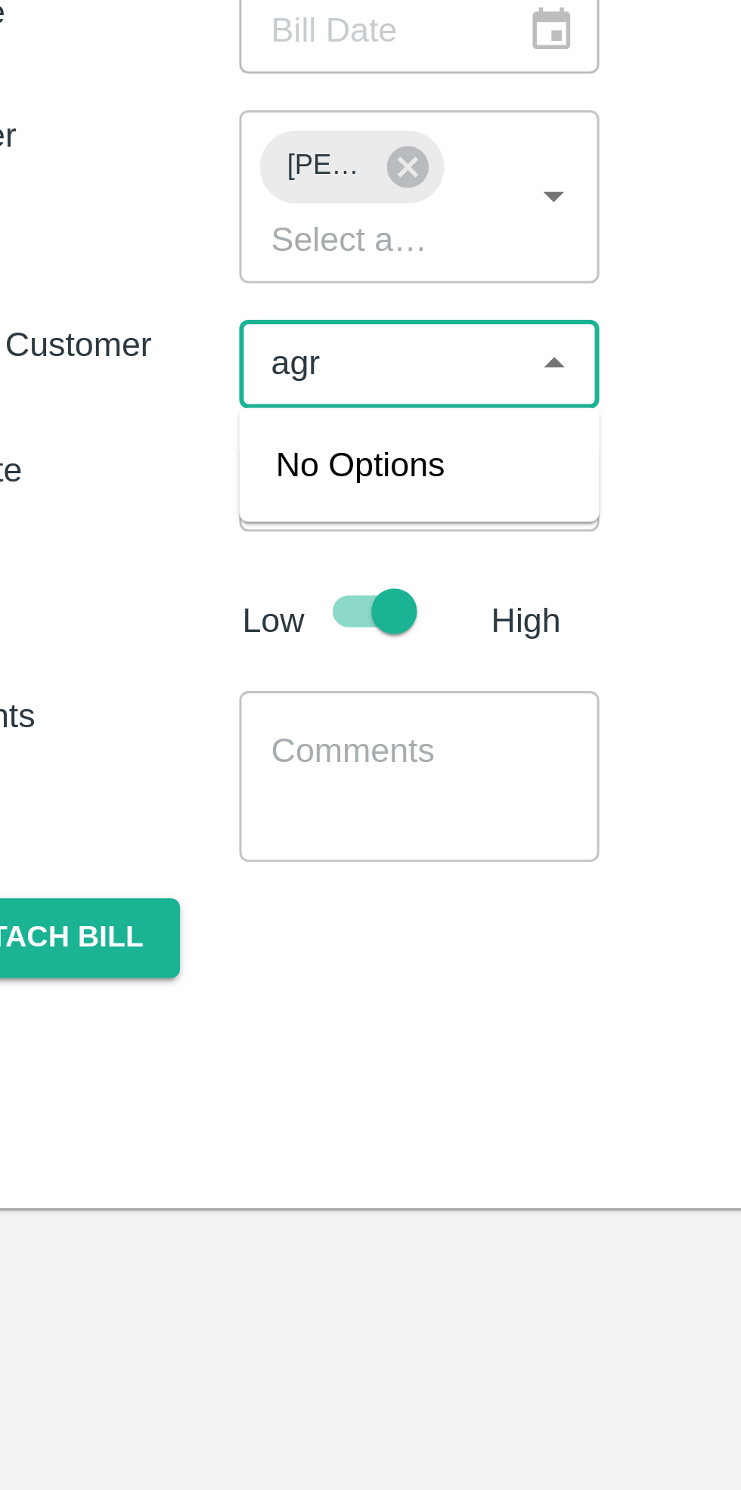
type input "agri"
checkbox input "false"
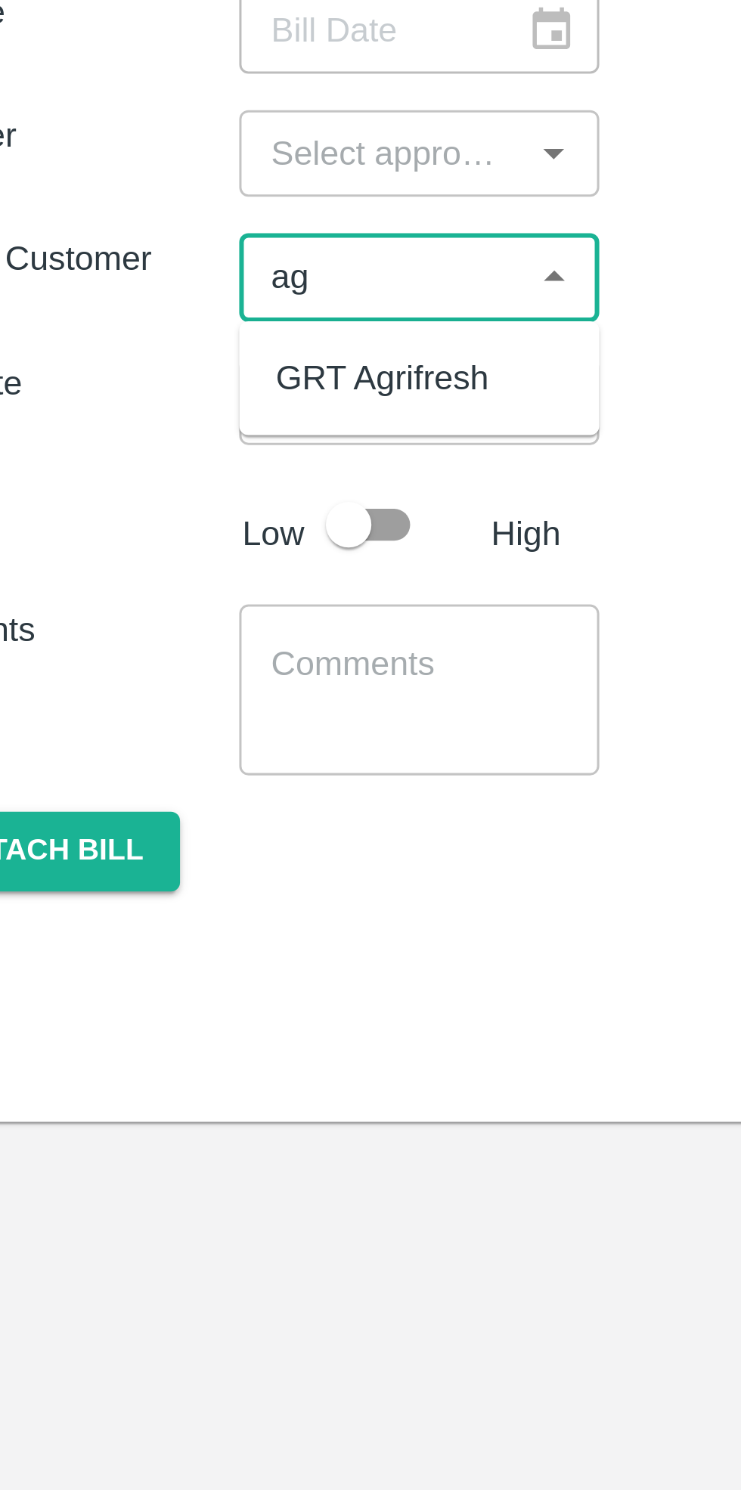
type input "a"
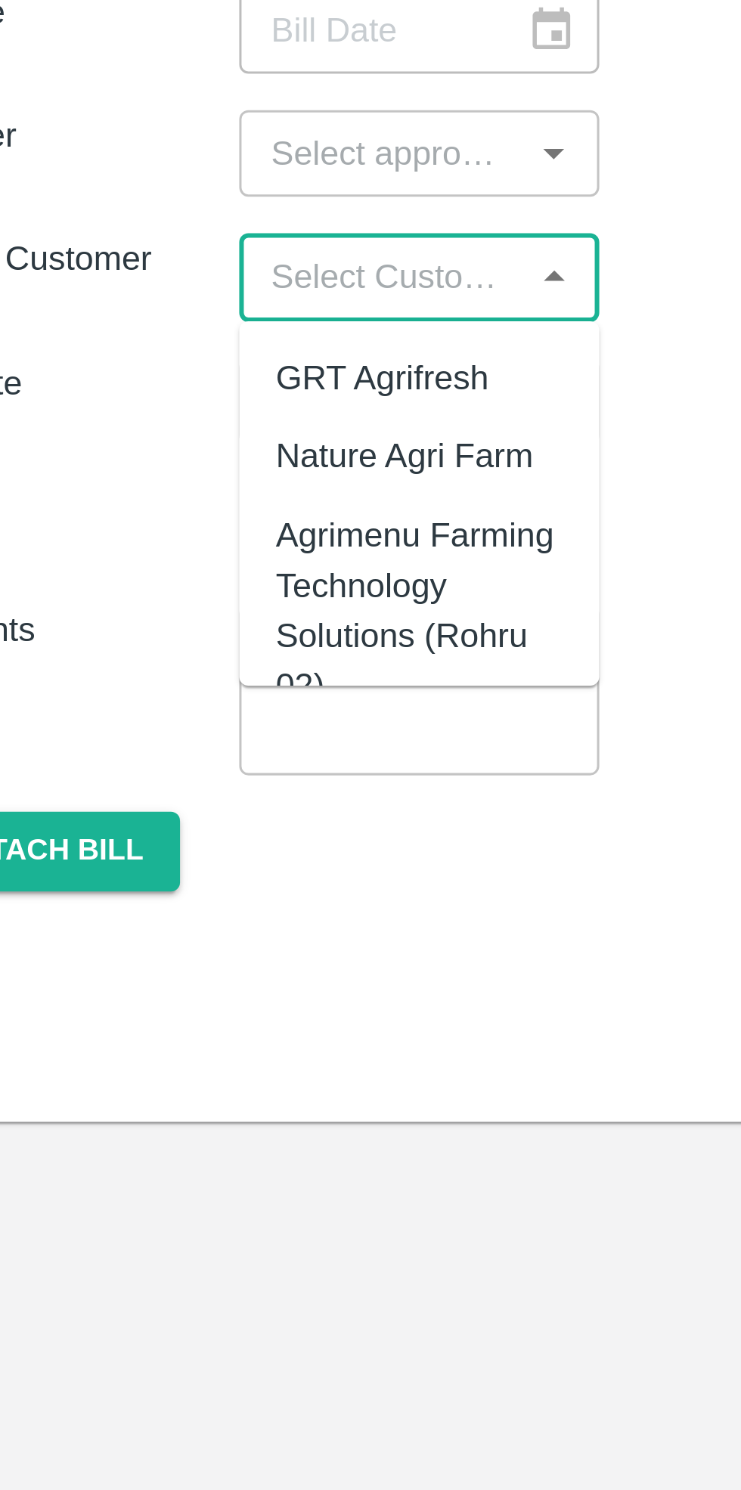
click at [282, 541] on div "Priority Low High" at bounding box center [367, 534] width 723 height 29
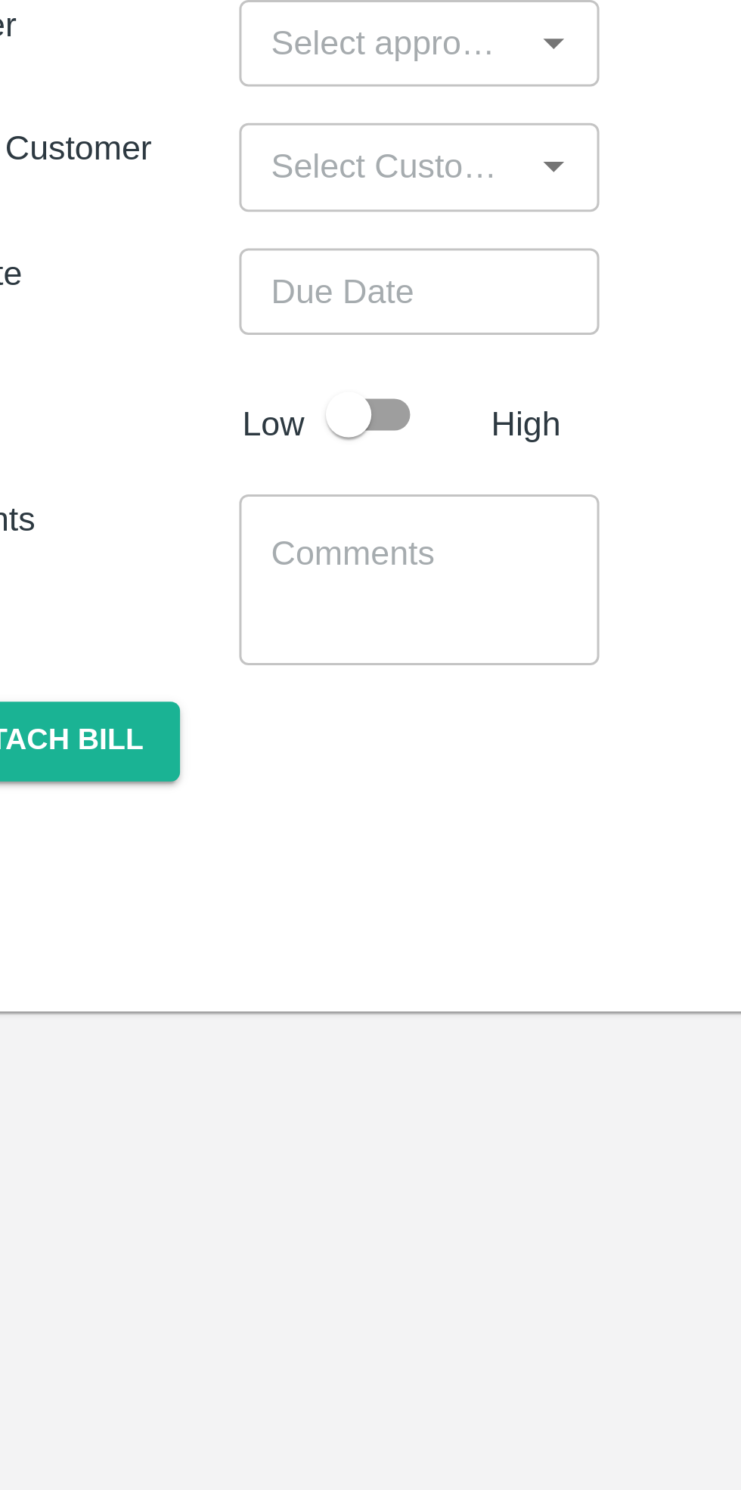
click at [184, 493] on input "Choose date" at bounding box center [186, 493] width 109 height 29
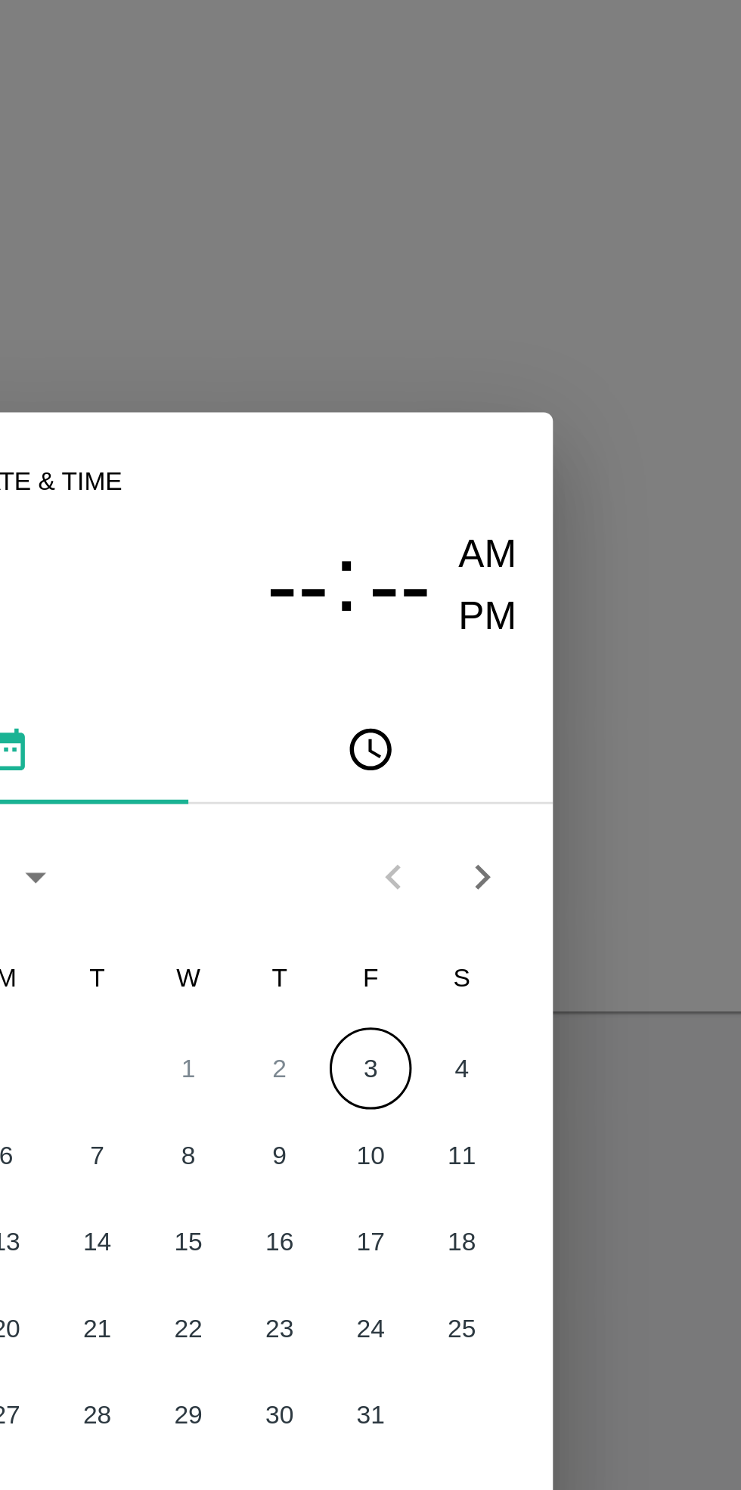
click at [429, 754] on button "3" at bounding box center [430, 751] width 27 height 27
type input "[DATE] 12:00 AM"
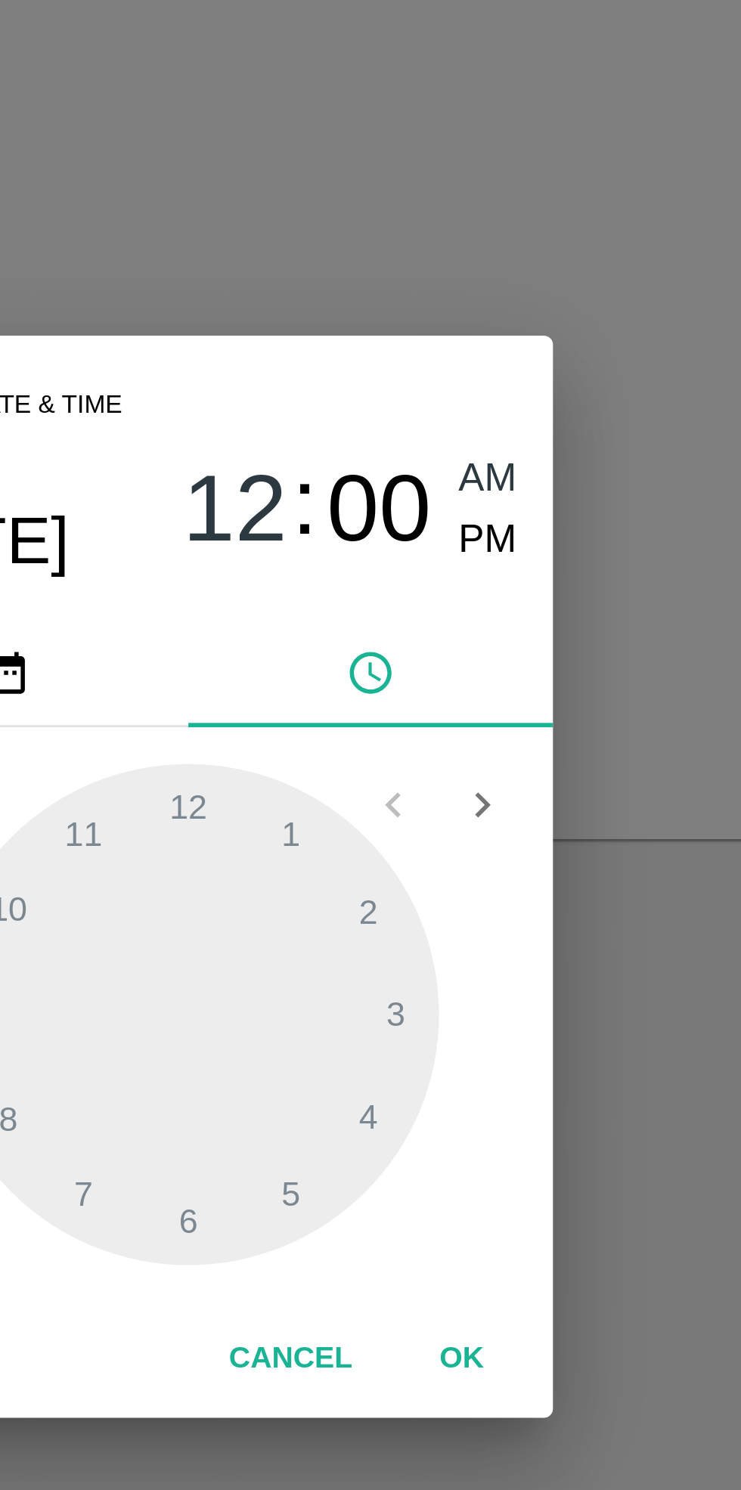
click at [435, 677] on icon "pick time" at bounding box center [431, 677] width 17 height 17
click at [437, 785] on div at bounding box center [370, 791] width 166 height 166
click at [439, 802] on div at bounding box center [370, 791] width 166 height 166
click at [423, 831] on div at bounding box center [370, 791] width 166 height 166
click at [434, 624] on span "00" at bounding box center [434, 624] width 35 height 36
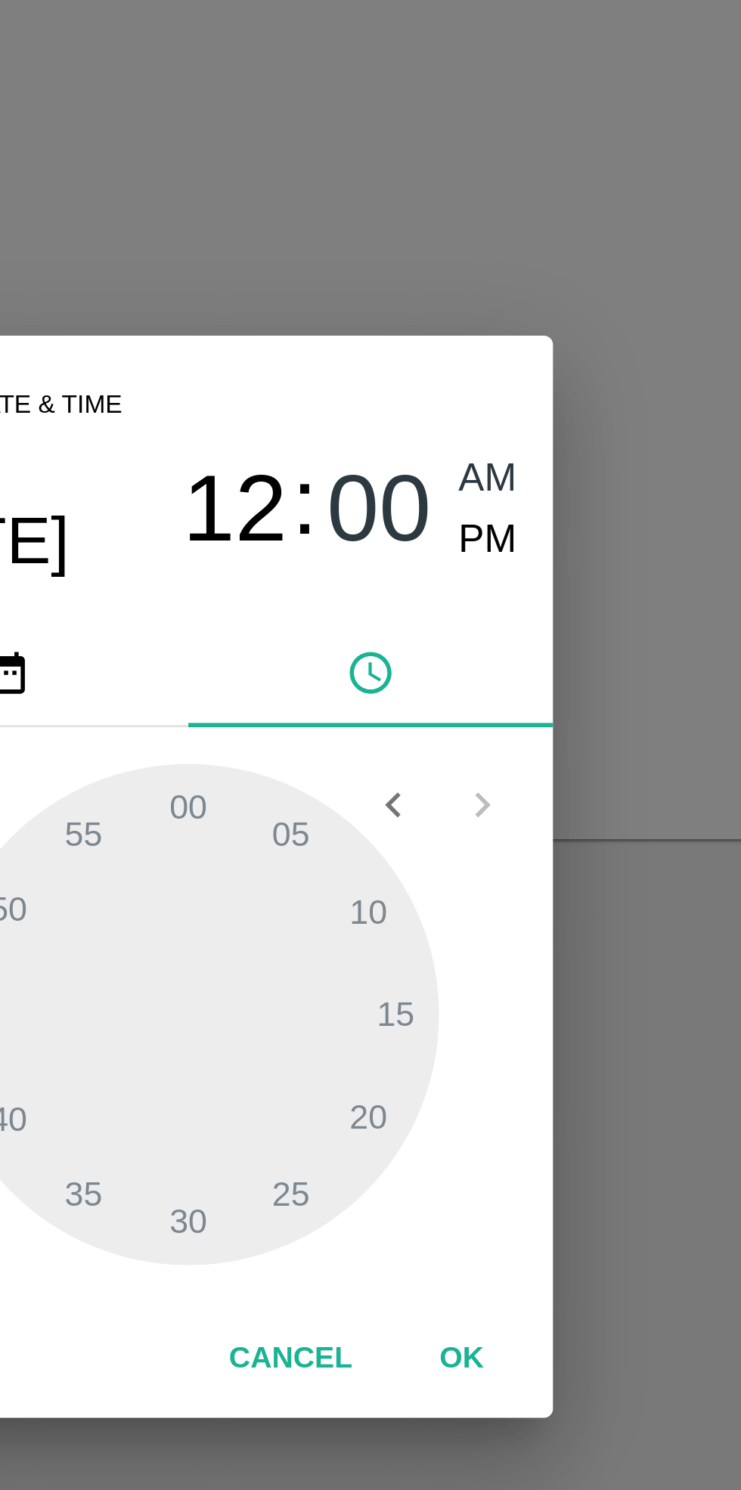
click at [435, 630] on span "00" at bounding box center [434, 624] width 35 height 36
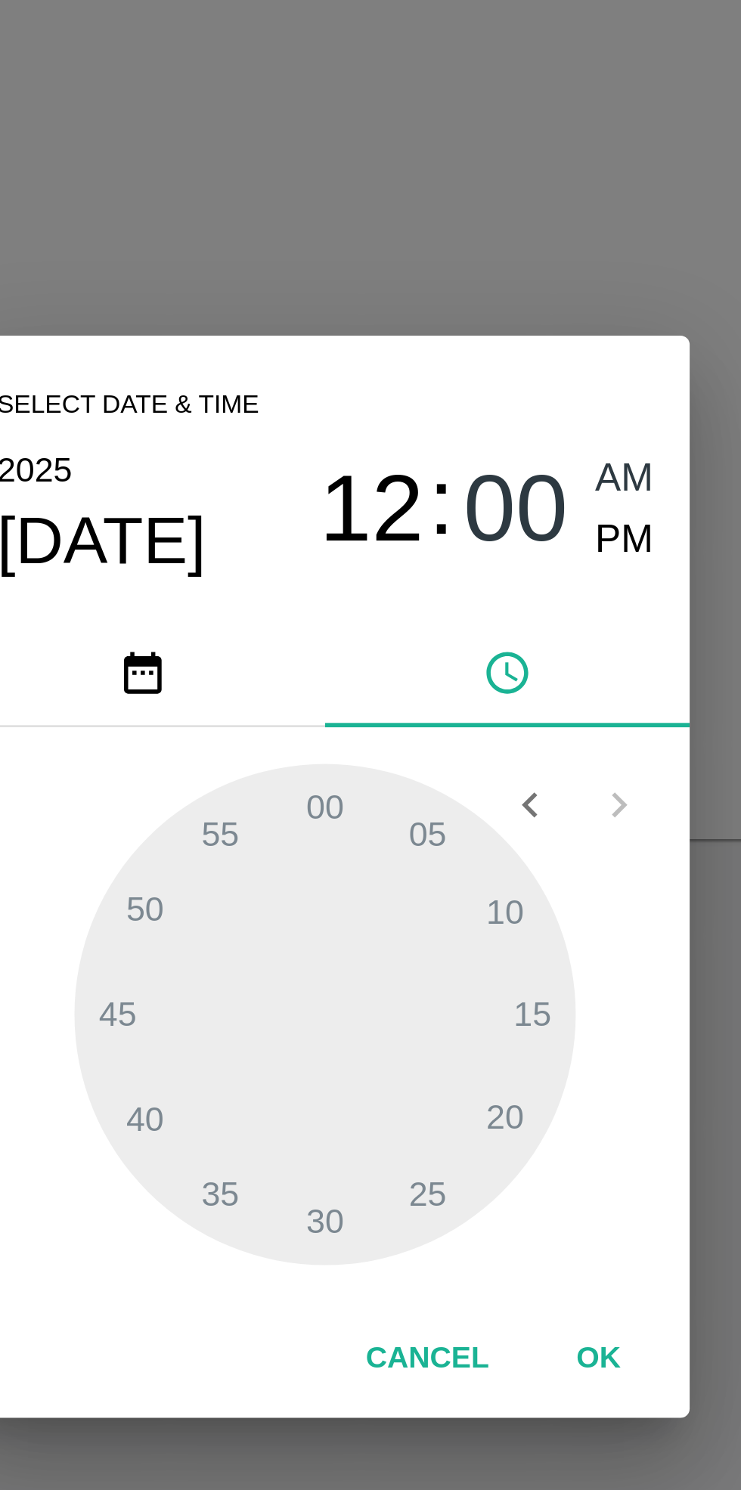
click at [374, 863] on div at bounding box center [370, 791] width 166 height 166
click at [459, 911] on button "OK" at bounding box center [461, 905] width 48 height 26
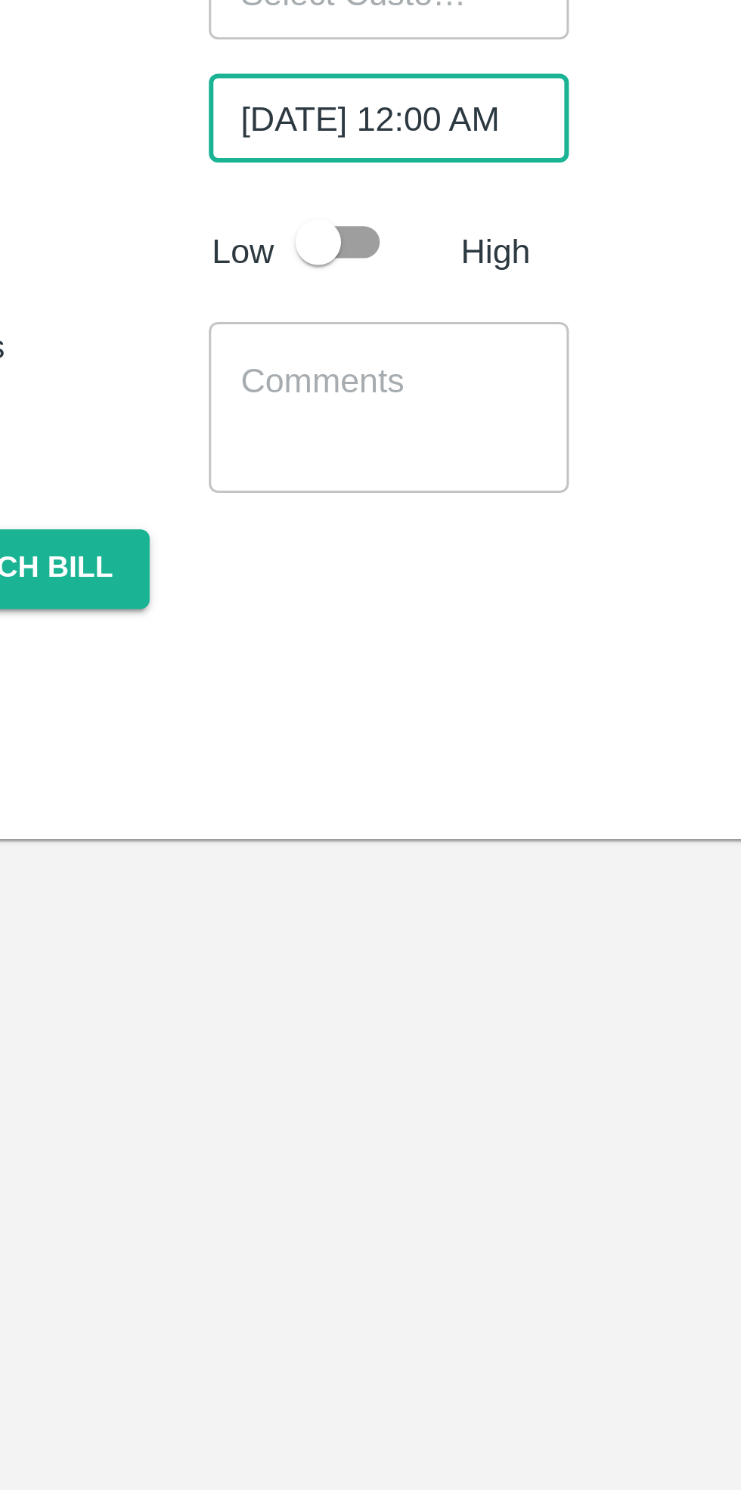
click at [163, 577] on textarea at bounding box center [191, 589] width 98 height 32
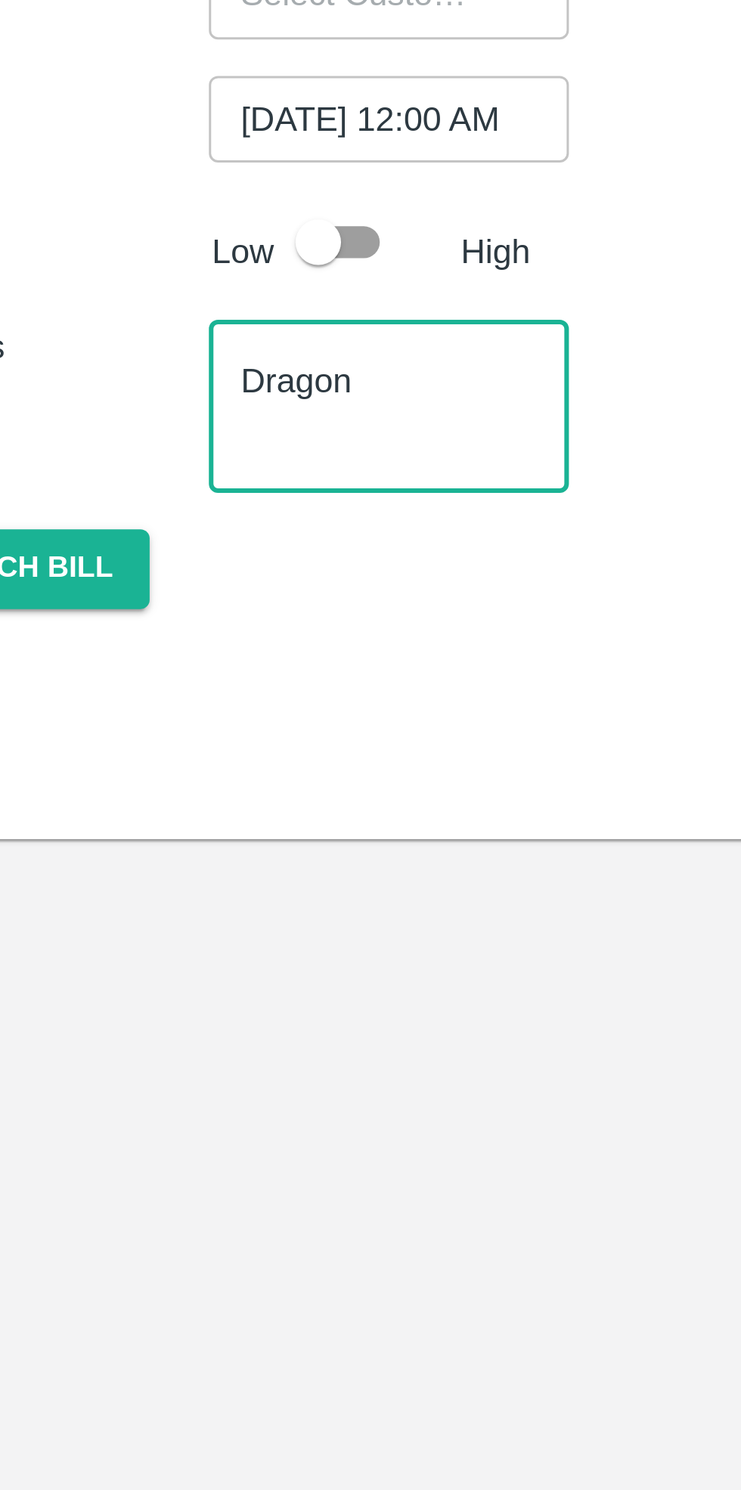
type textarea "Dragon"
click at [175, 534] on input "checkbox" at bounding box center [168, 534] width 86 height 29
checkbox input "true"
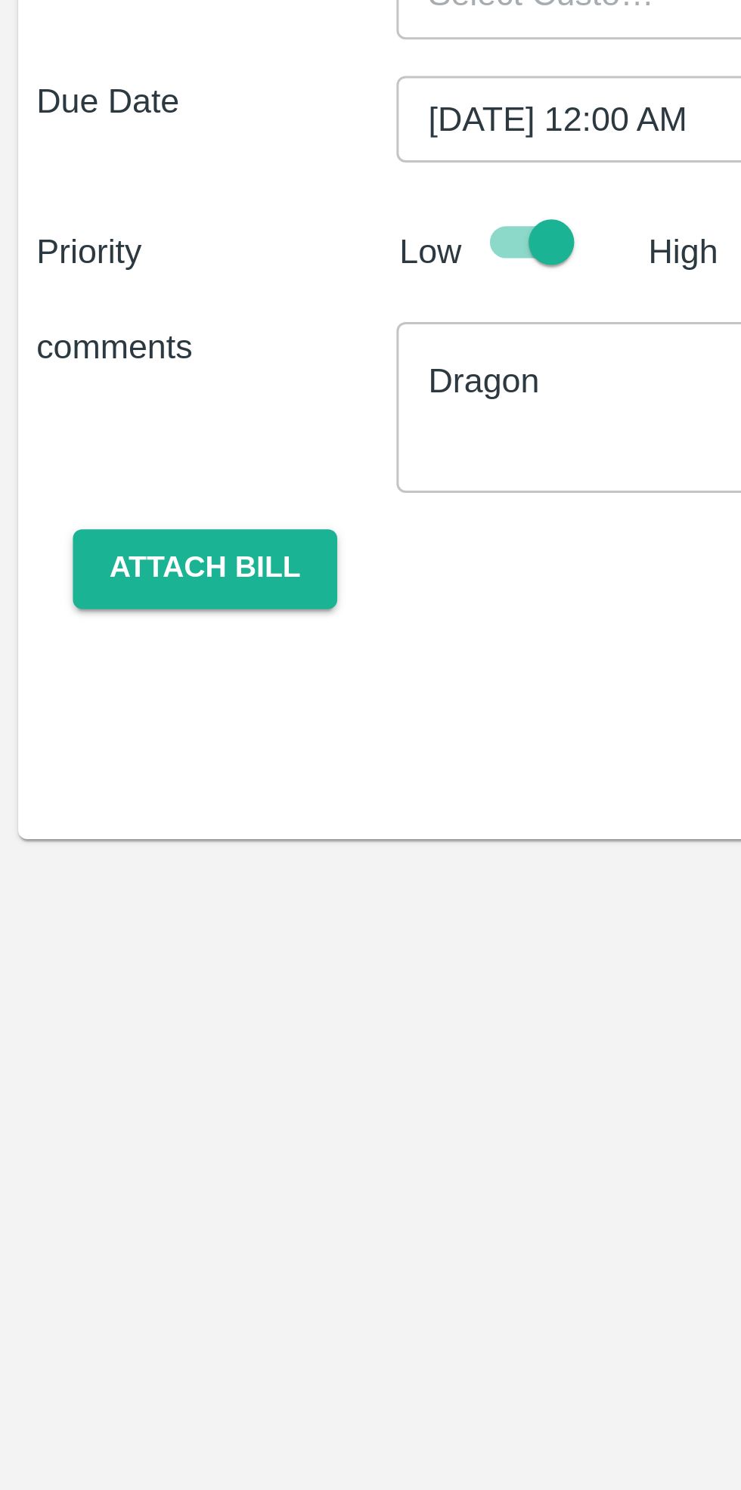
click at [64, 646] on button "Attach bill" at bounding box center [68, 643] width 88 height 26
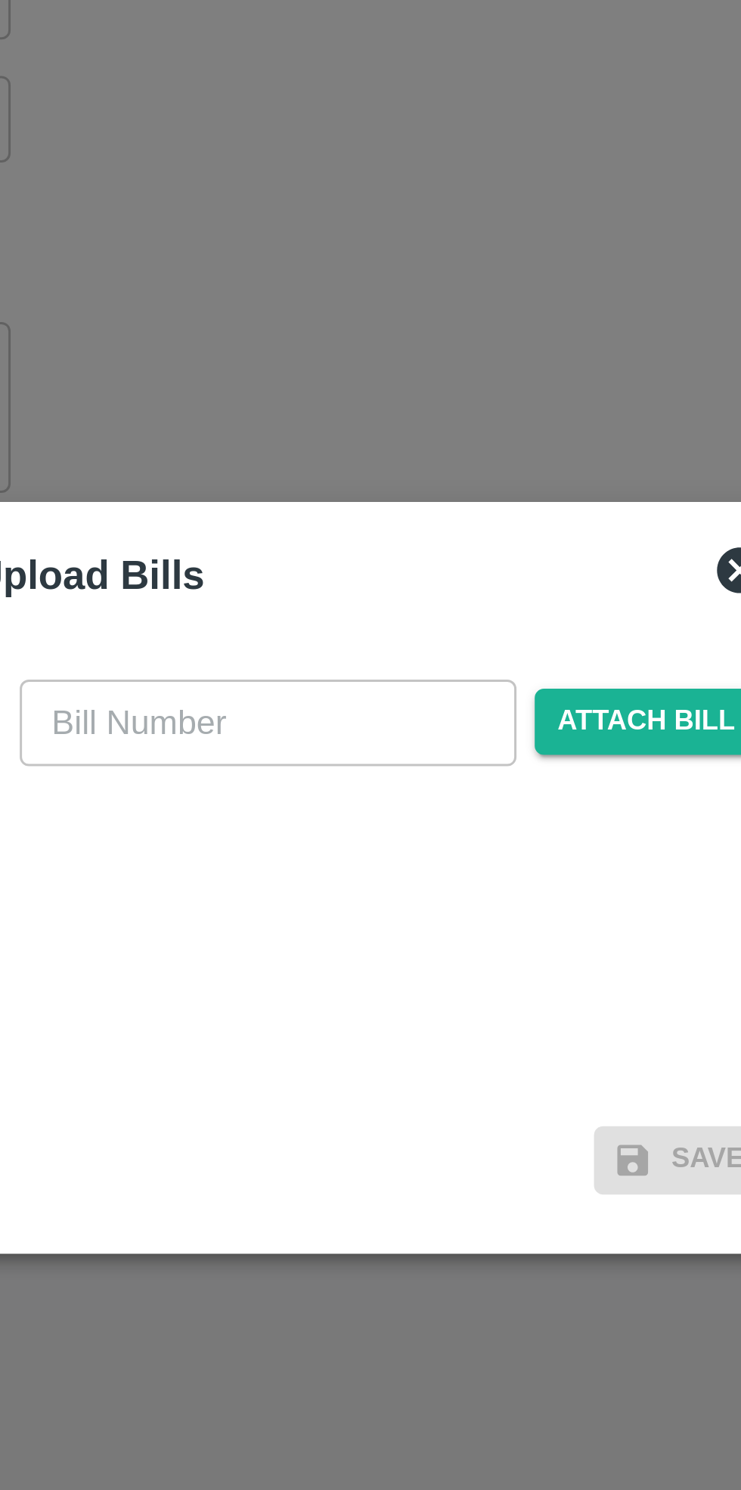
click at [341, 694] on input "text" at bounding box center [336, 694] width 165 height 29
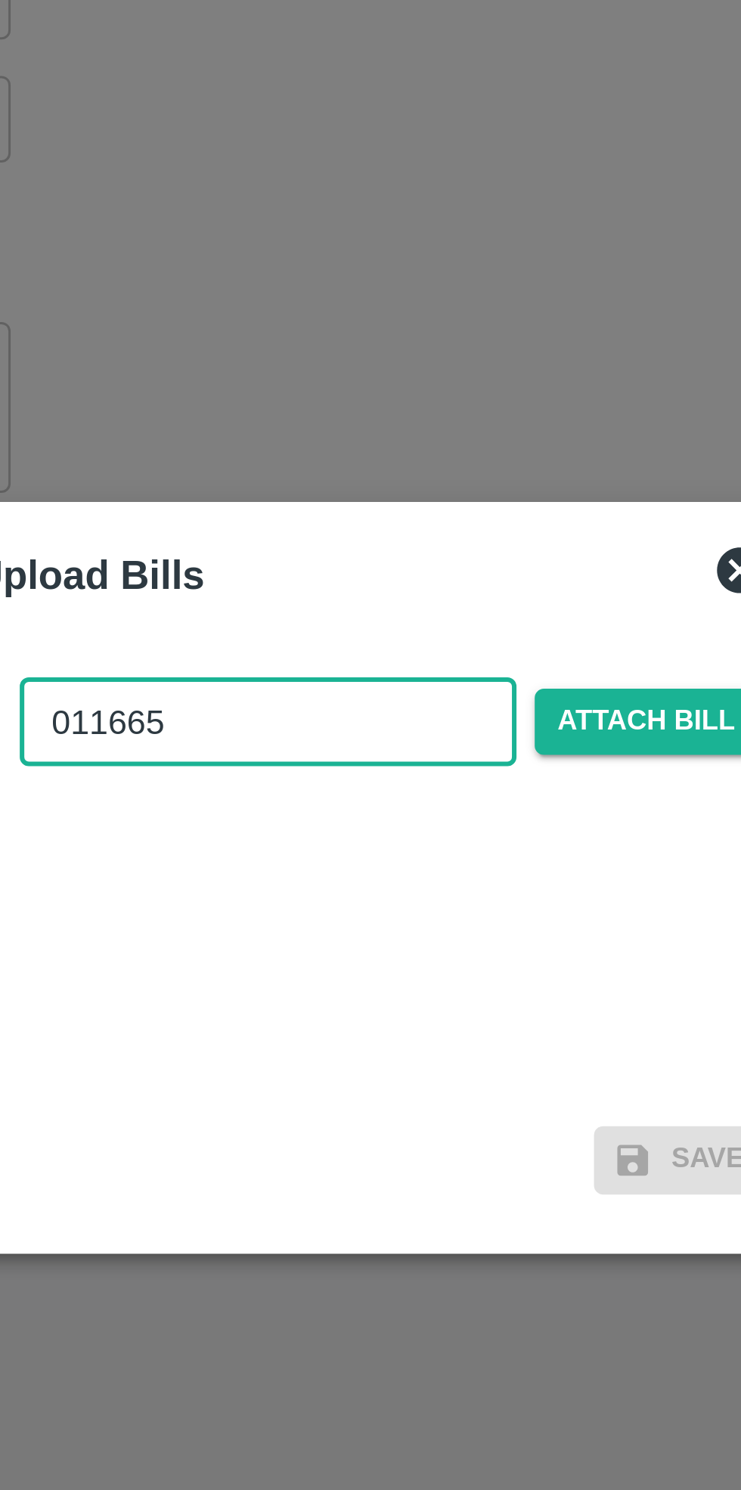
type input "011665"
click at [438, 696] on span "Attach bill" at bounding box center [462, 694] width 74 height 22
click at [0, 0] on input "Attach bill" at bounding box center [0, 0] width 0 height 0
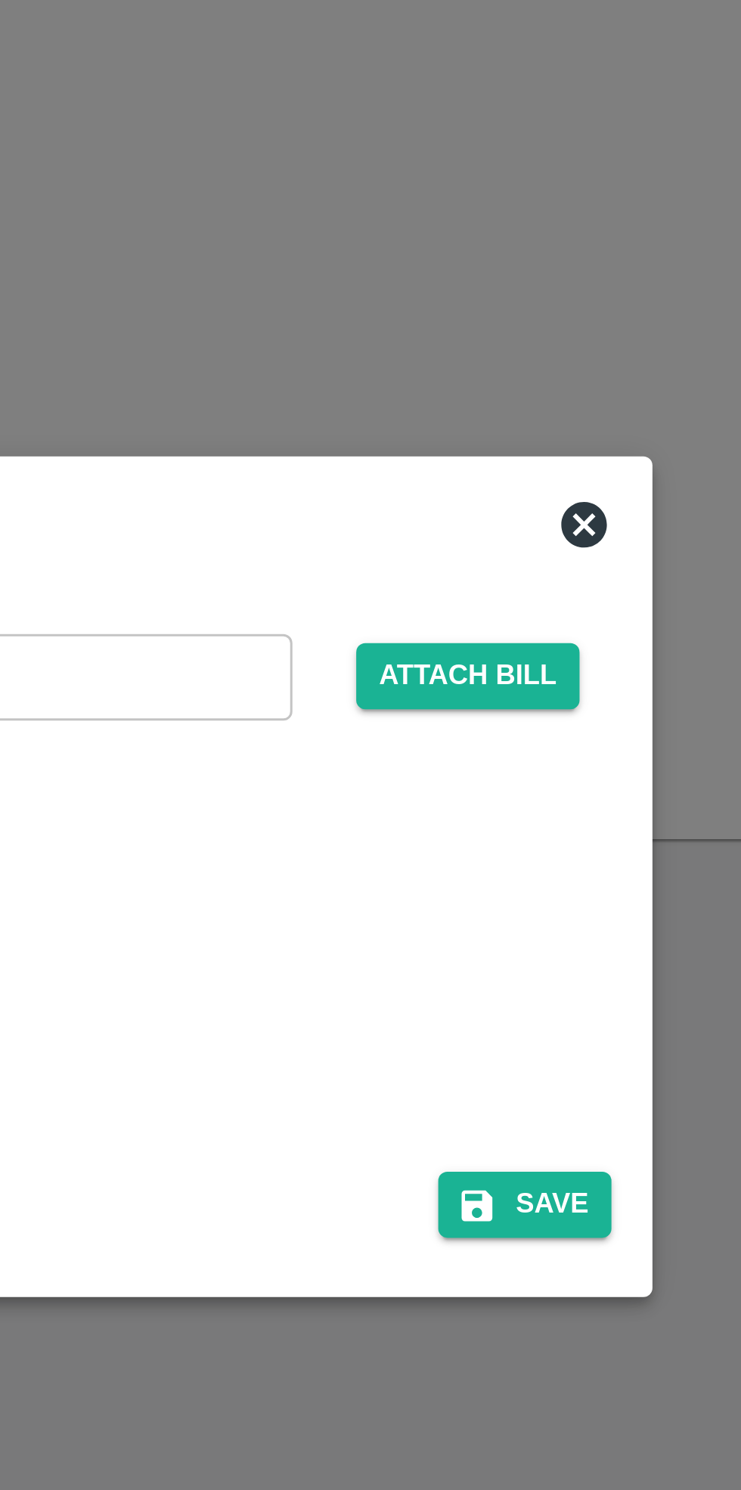
click at [499, 858] on button "Save" at bounding box center [488, 854] width 57 height 22
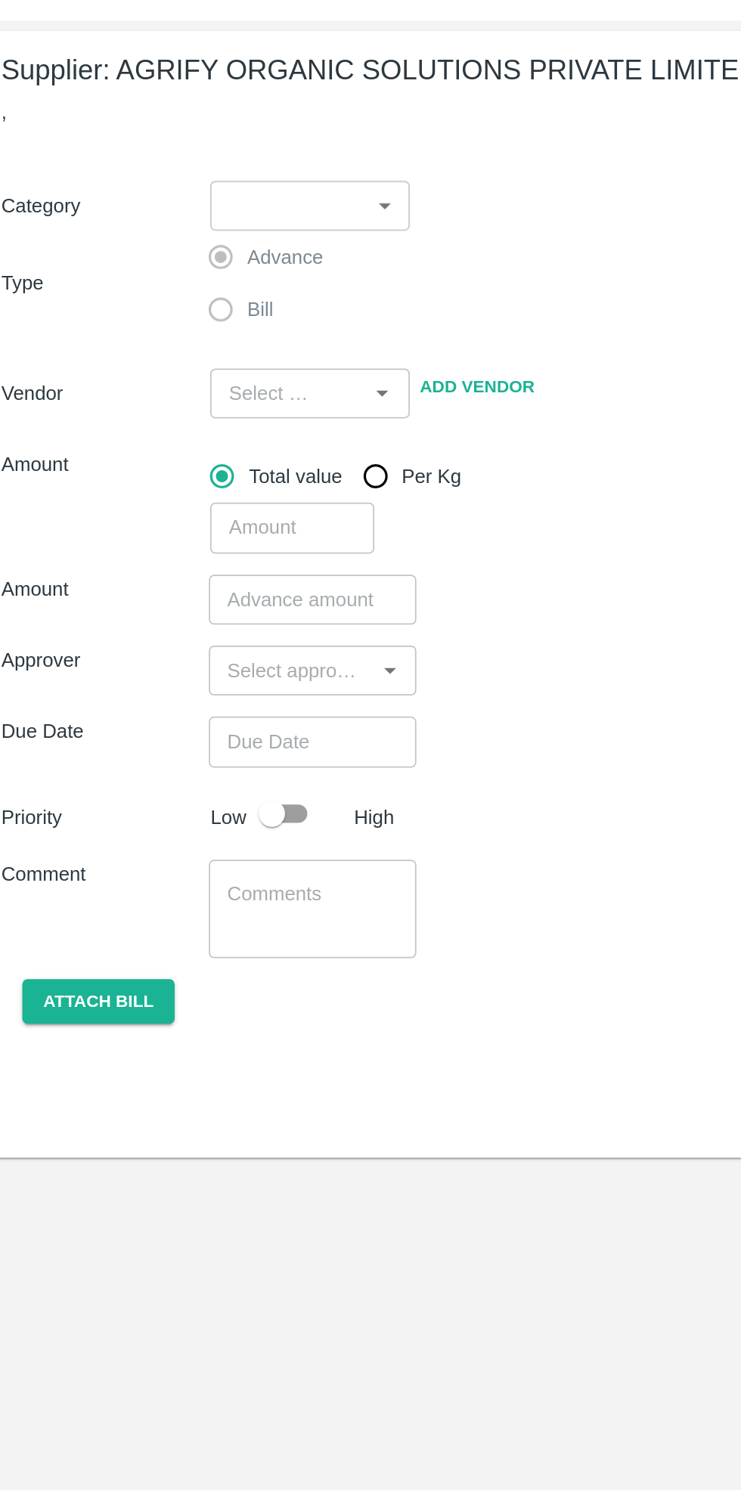
click at [215, 181] on body "Supply Chain Payment Request for PO: 179265 Supplier: AGRIFY ORGANIC SOLUTIONS …" at bounding box center [370, 745] width 741 height 1490
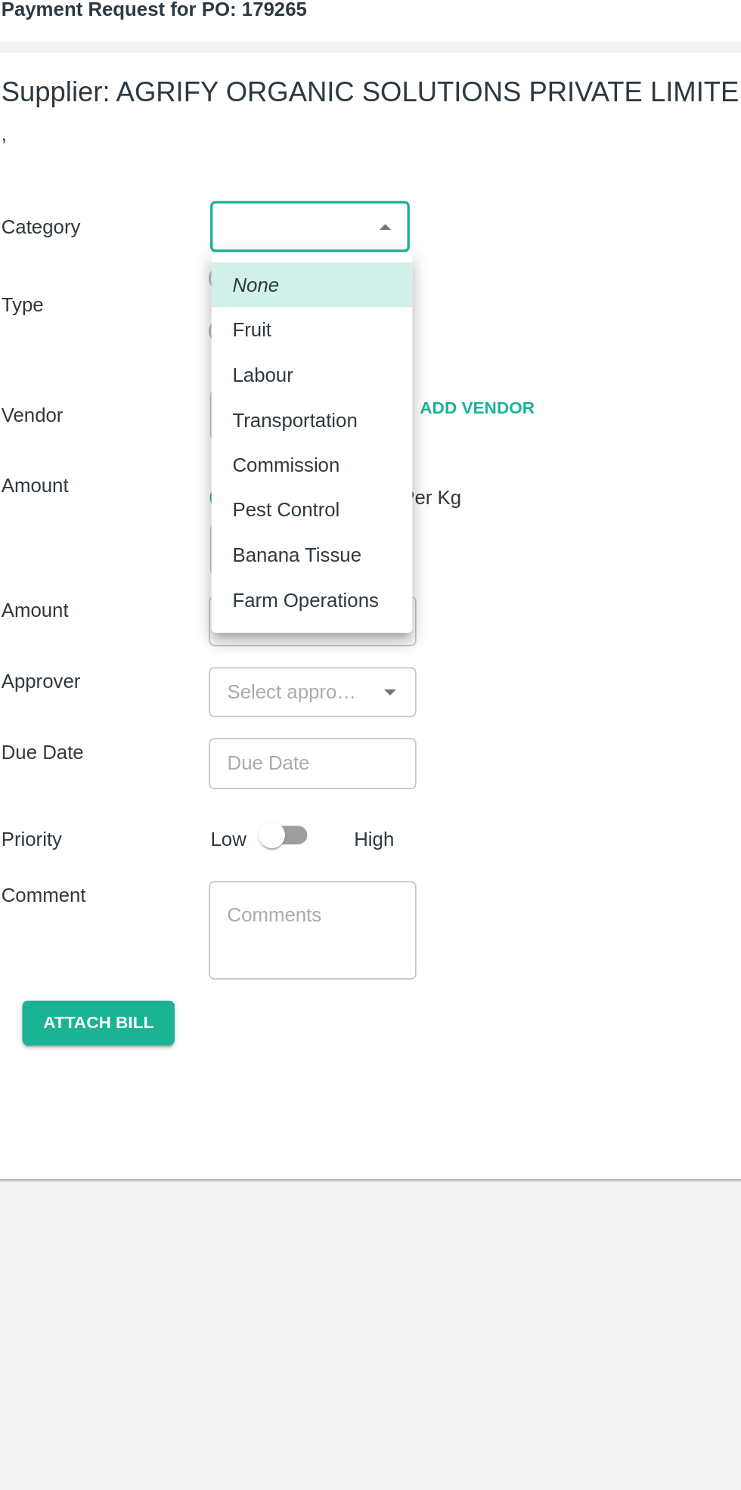
click at [184, 244] on div "Fruit" at bounding box center [190, 241] width 91 height 17
type input "1"
type input "AGRIFY ORGANIC SOLUTIONS PRIVATE LIMITED - 8433804355(Supplier)"
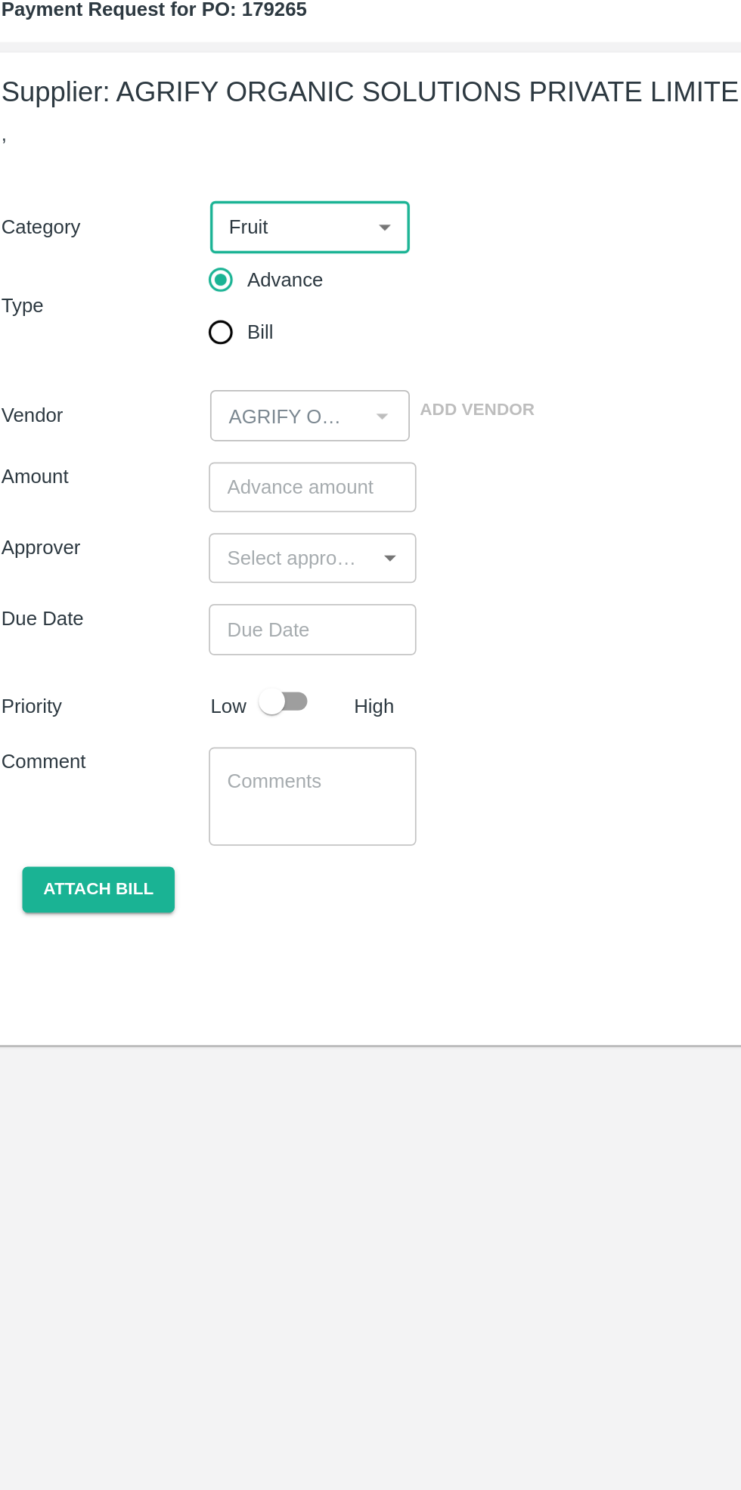
click at [150, 242] on input "Bill" at bounding box center [138, 243] width 30 height 30
radio input "true"
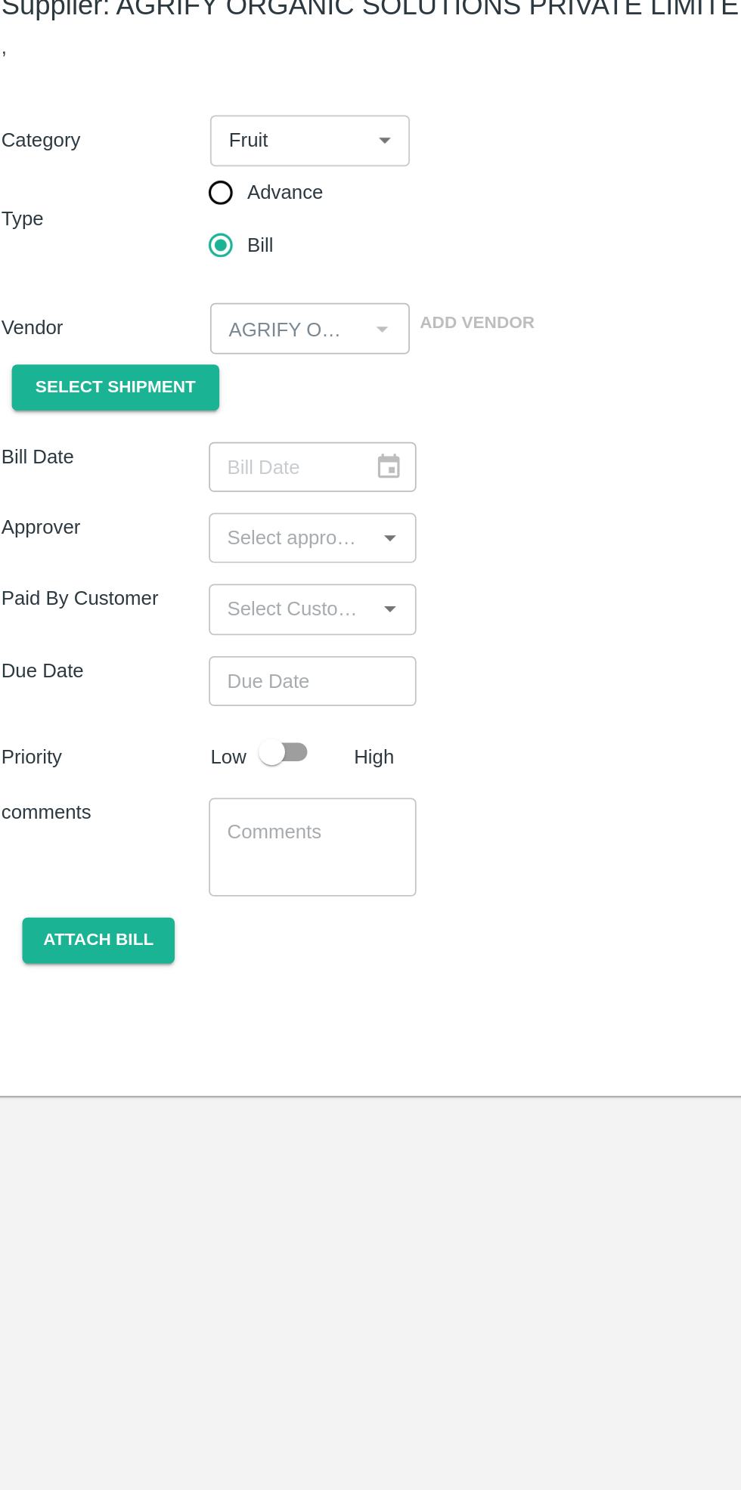
click at [63, 653] on button "Attach bill" at bounding box center [68, 643] width 88 height 26
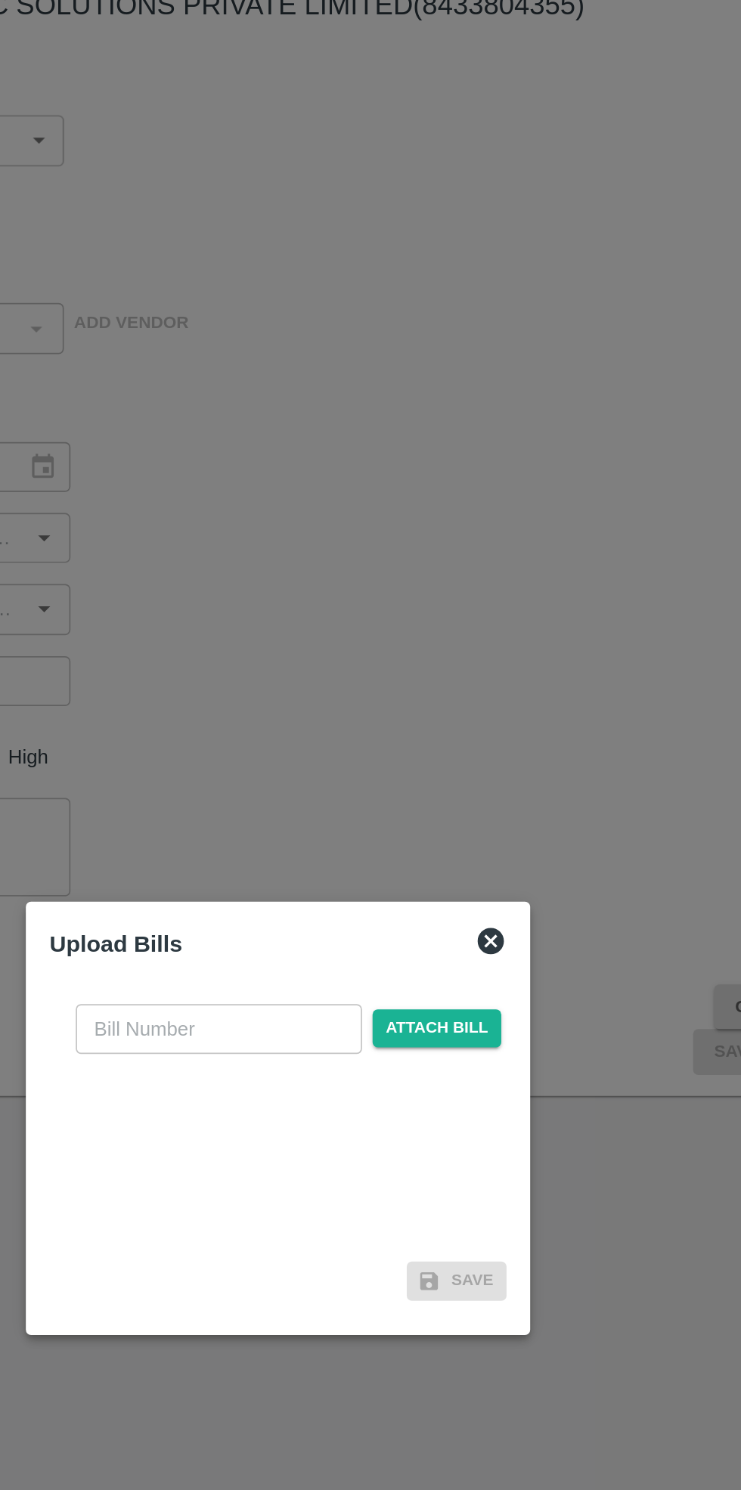
click at [340, 697] on input "text" at bounding box center [336, 694] width 165 height 29
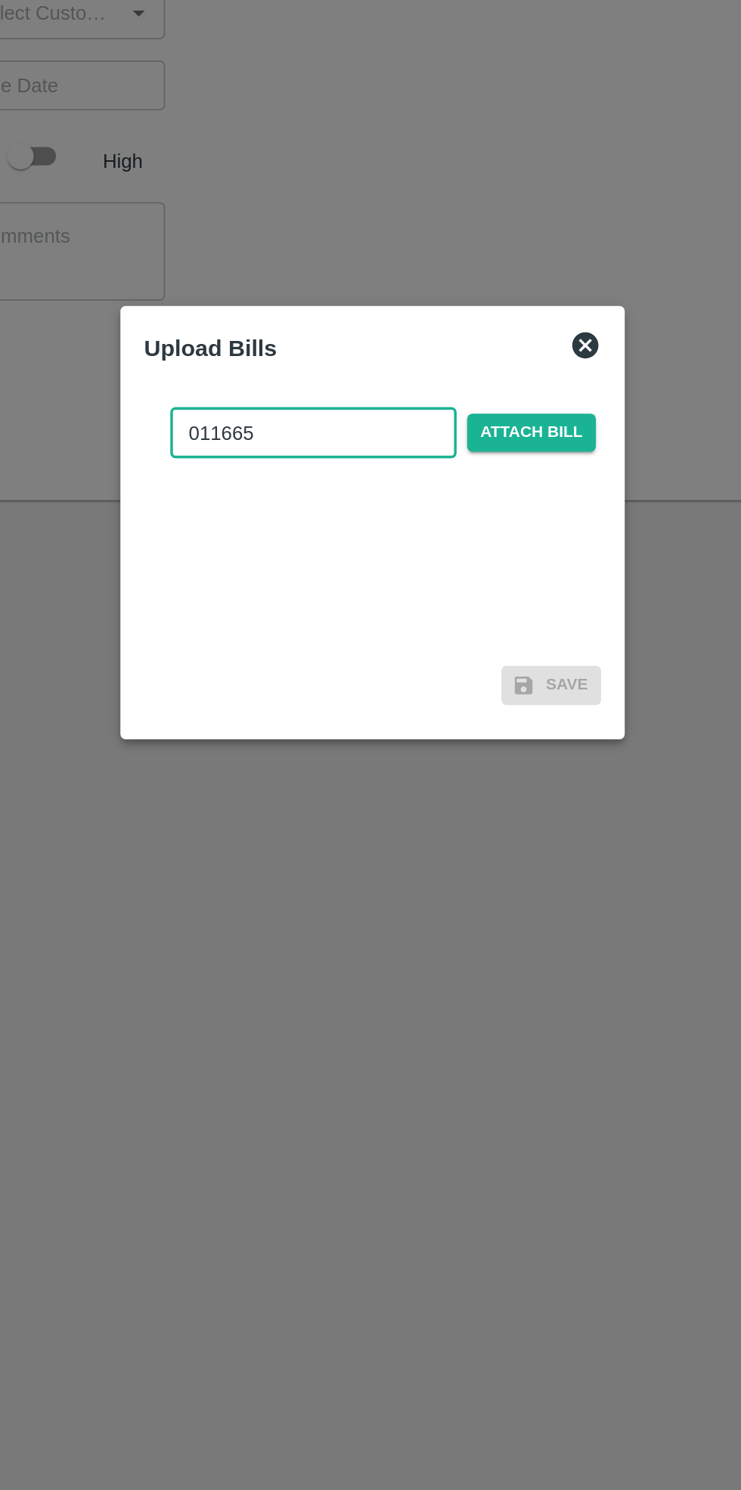
type input "011665"
click at [445, 689] on span "Attach bill" at bounding box center [462, 694] width 74 height 22
click at [0, 0] on input "Attach bill" at bounding box center [0, 0] width 0 height 0
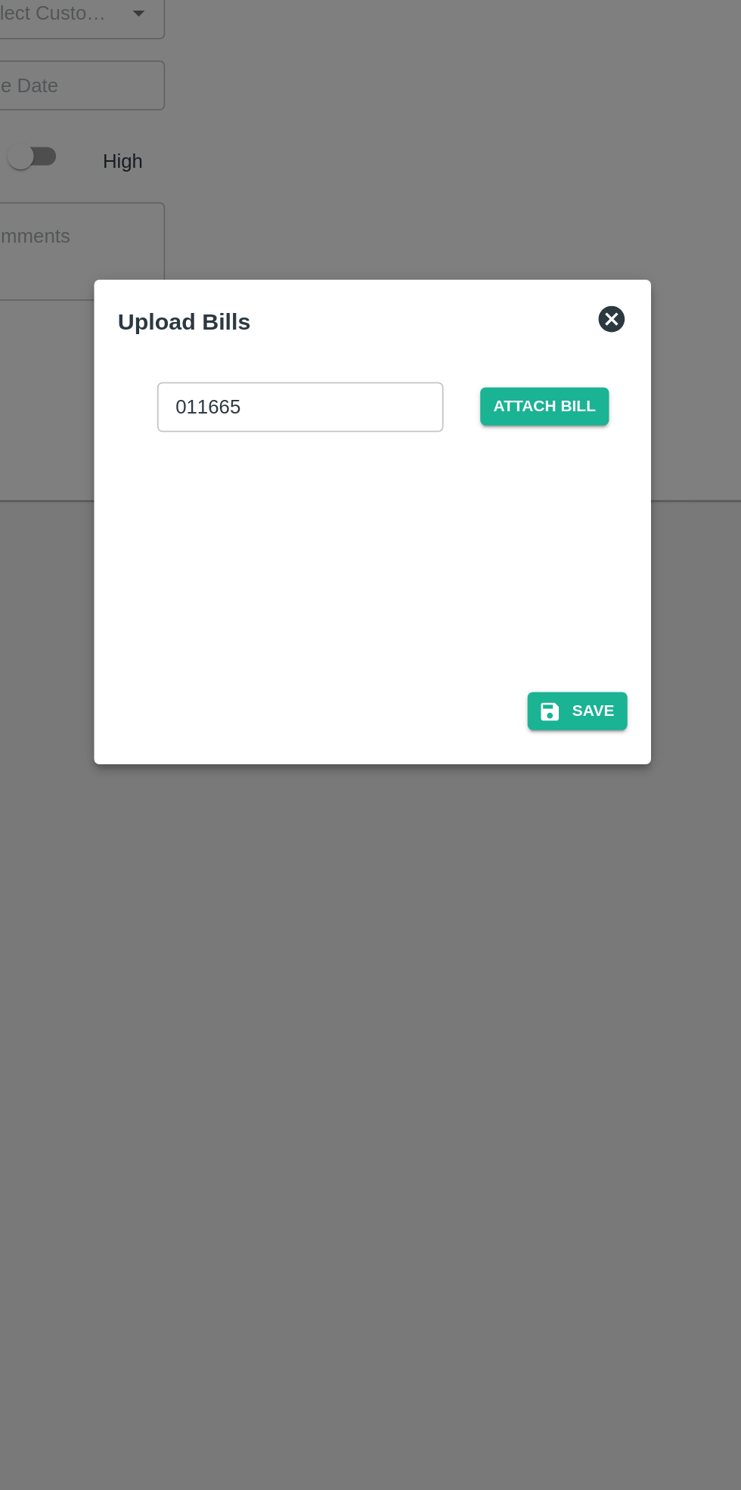
click at [500, 854] on button "Save" at bounding box center [488, 854] width 57 height 22
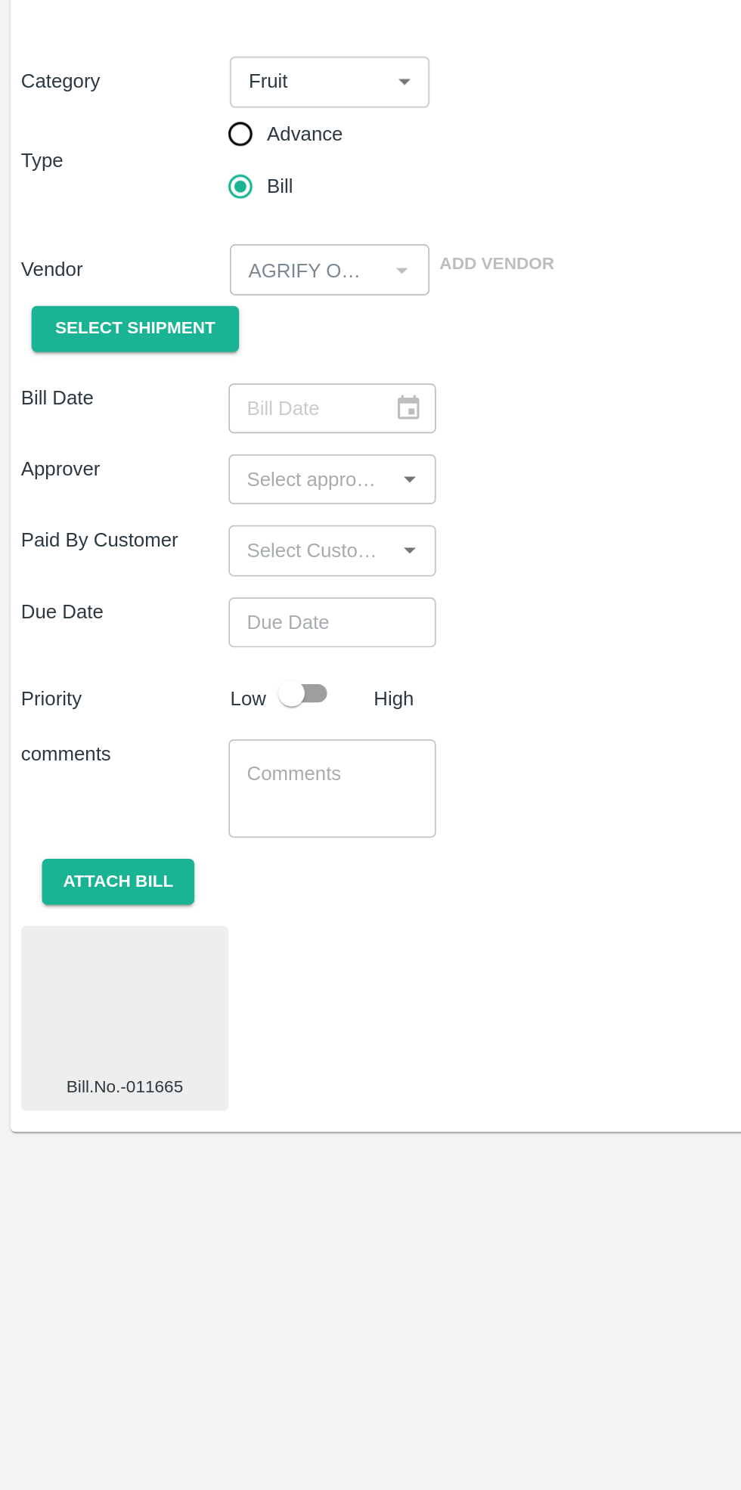
click at [184, 533] on input "checkbox" at bounding box center [168, 534] width 86 height 29
checkbox input "true"
click at [190, 412] on input "input" at bounding box center [178, 411] width 85 height 20
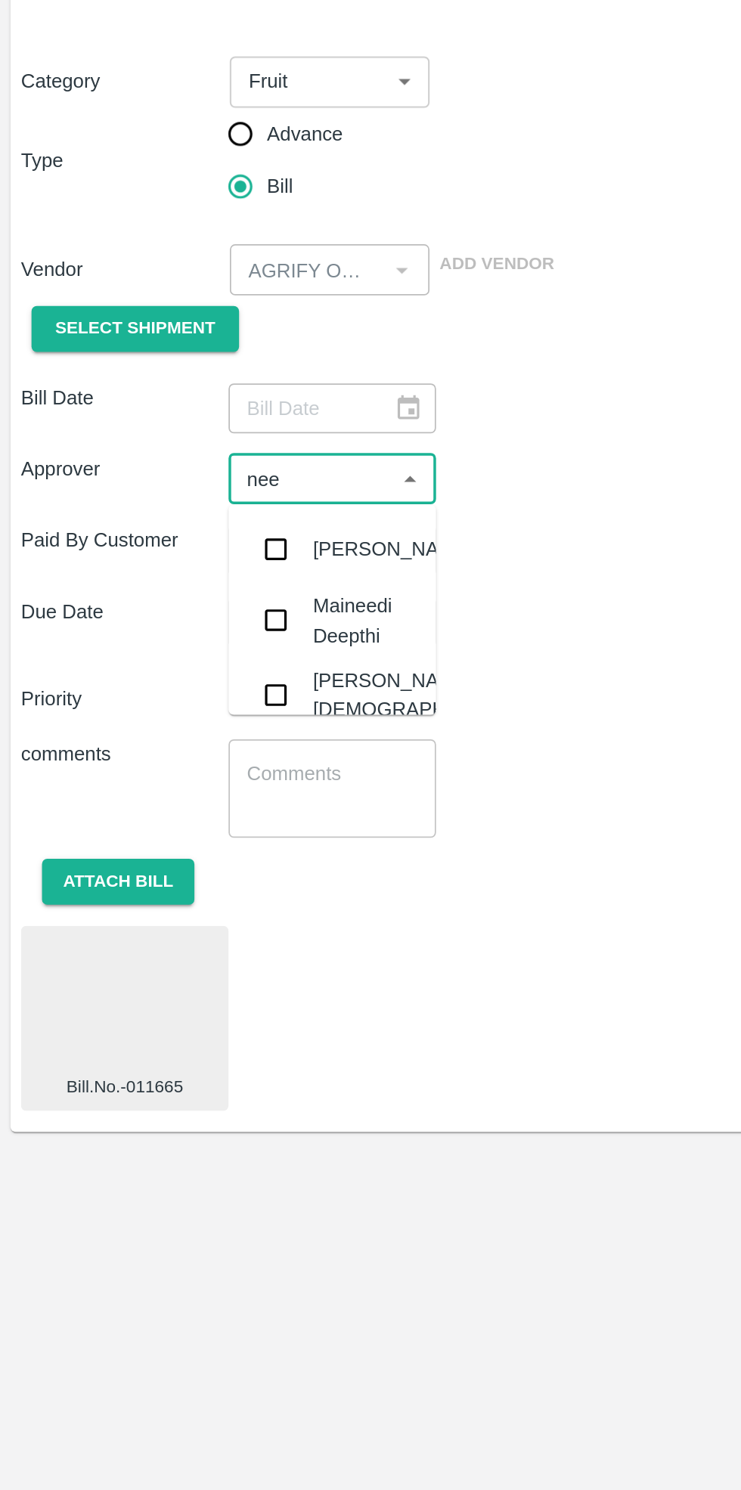
type input "neet"
click at [188, 492] on div "[PERSON_NAME][DEMOGRAPHIC_DATA]" at bounding box center [242, 493] width 125 height 34
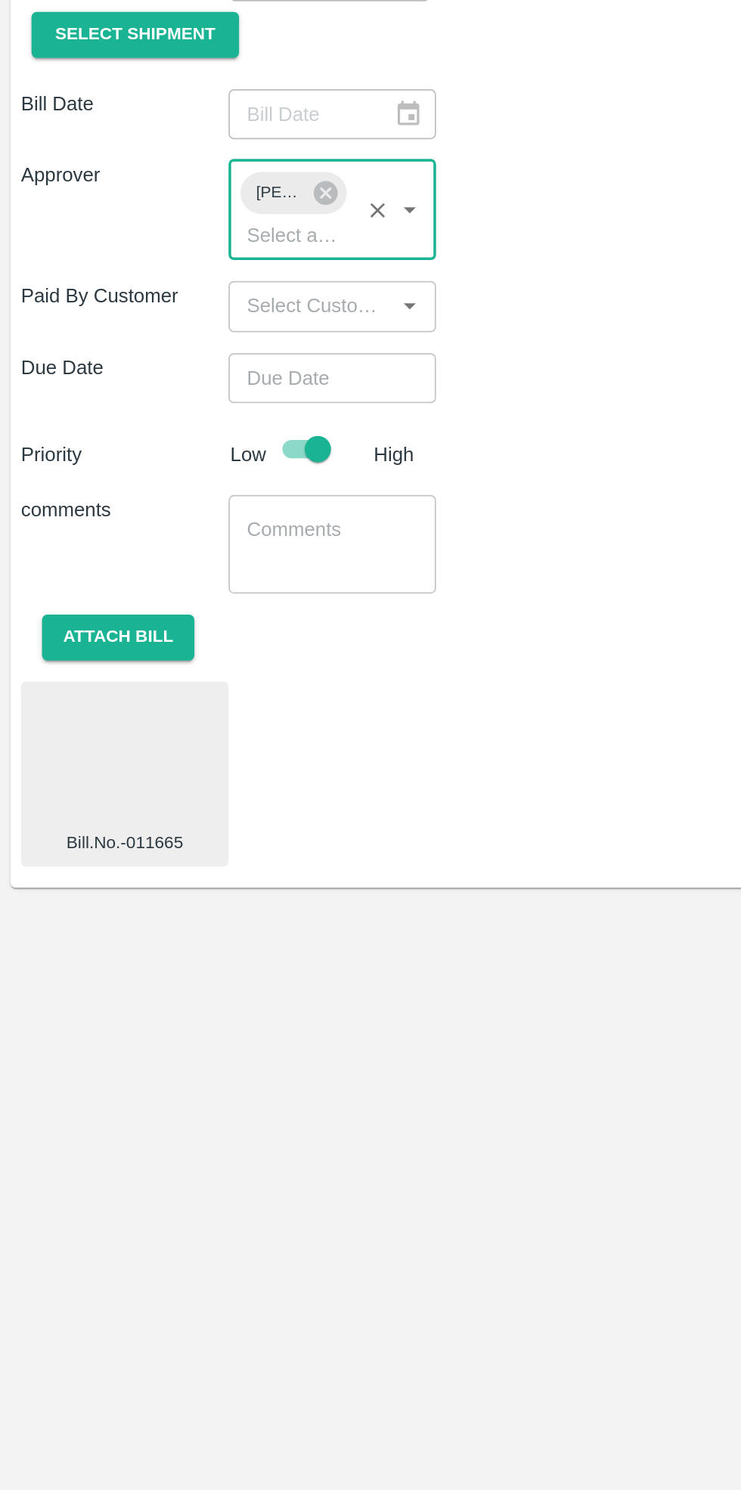
click at [183, 603] on textarea at bounding box center [191, 618] width 98 height 32
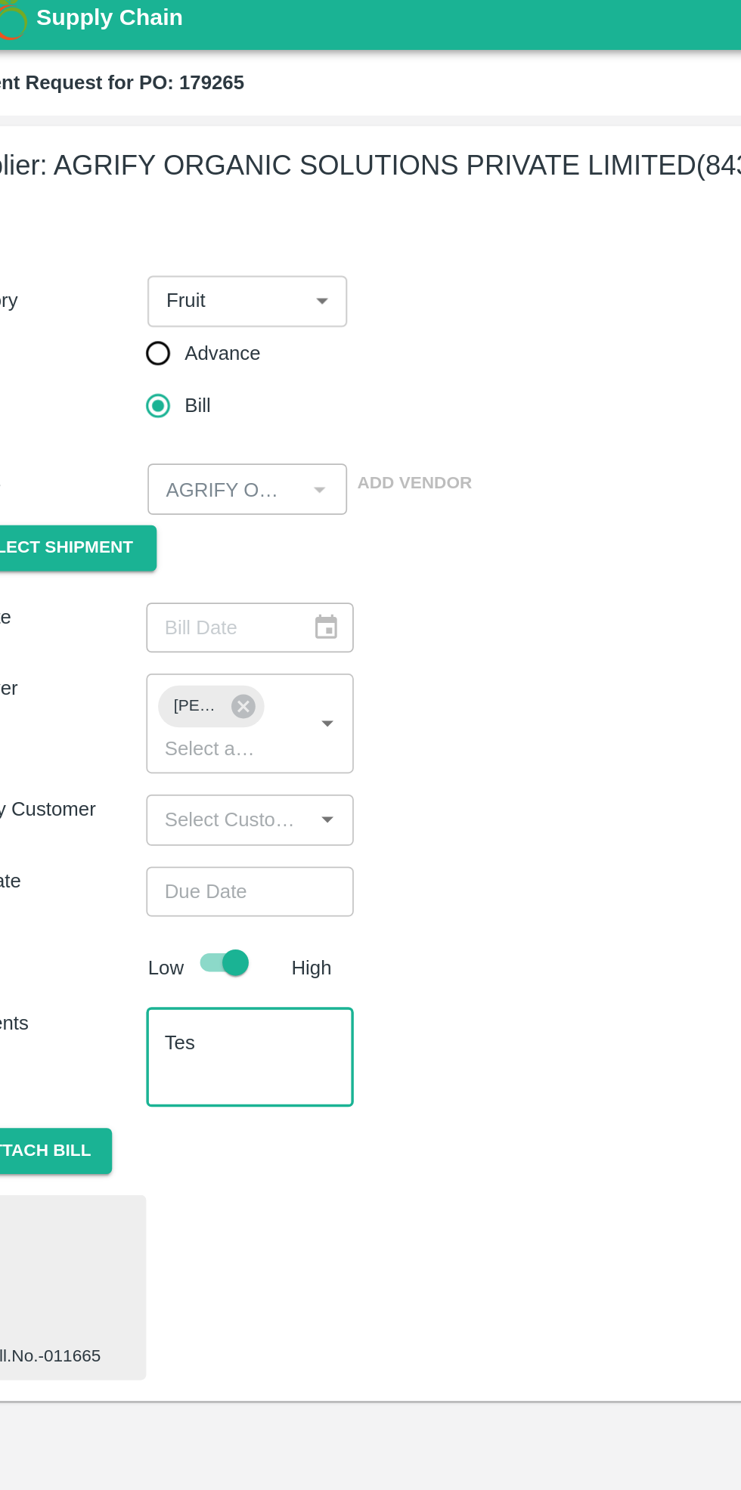
type textarea "Tes"
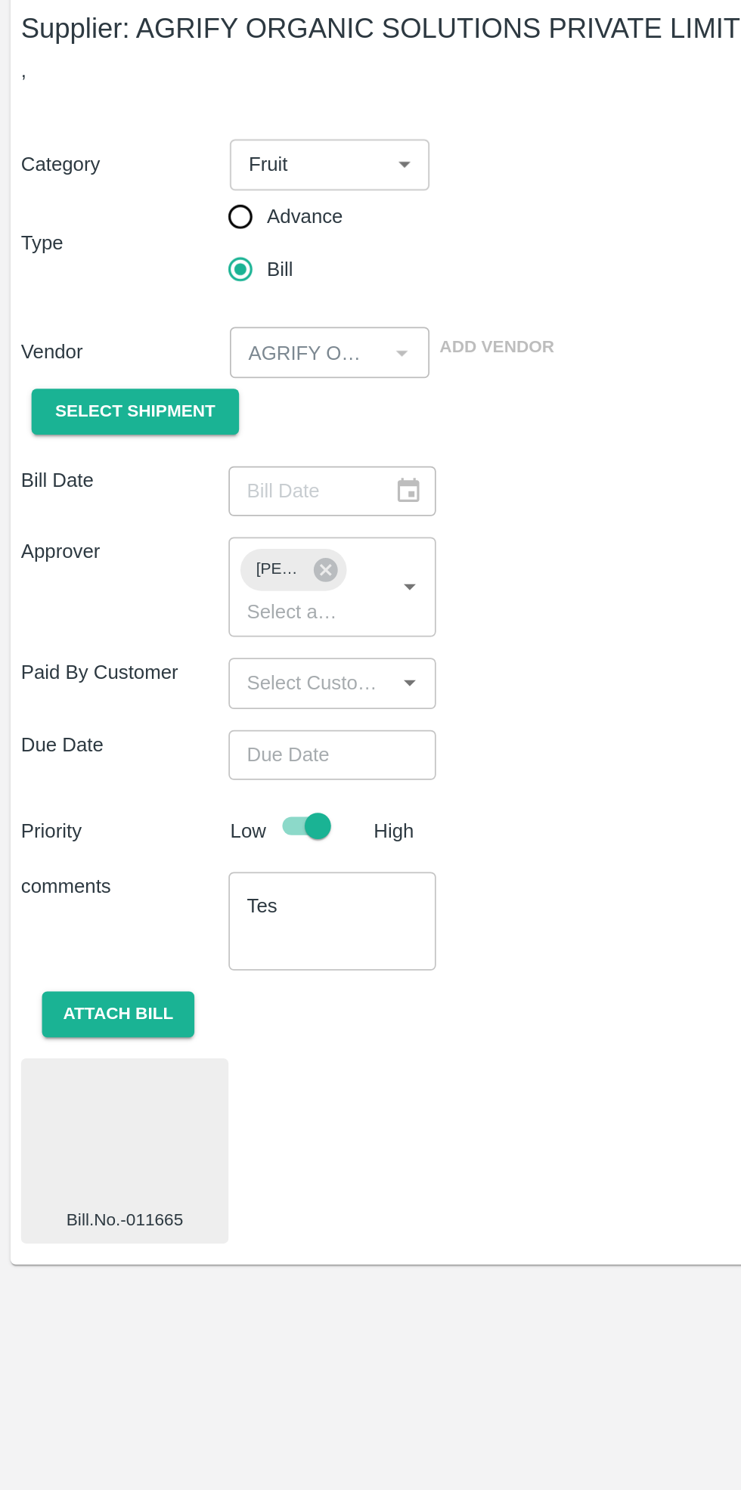
click at [214, 481] on input "input" at bounding box center [178, 481] width 85 height 20
click at [315, 442] on div "Approver Neeti Jain ​" at bounding box center [370, 425] width 717 height 57
click at [187, 525] on input "Choose date" at bounding box center [186, 522] width 109 height 29
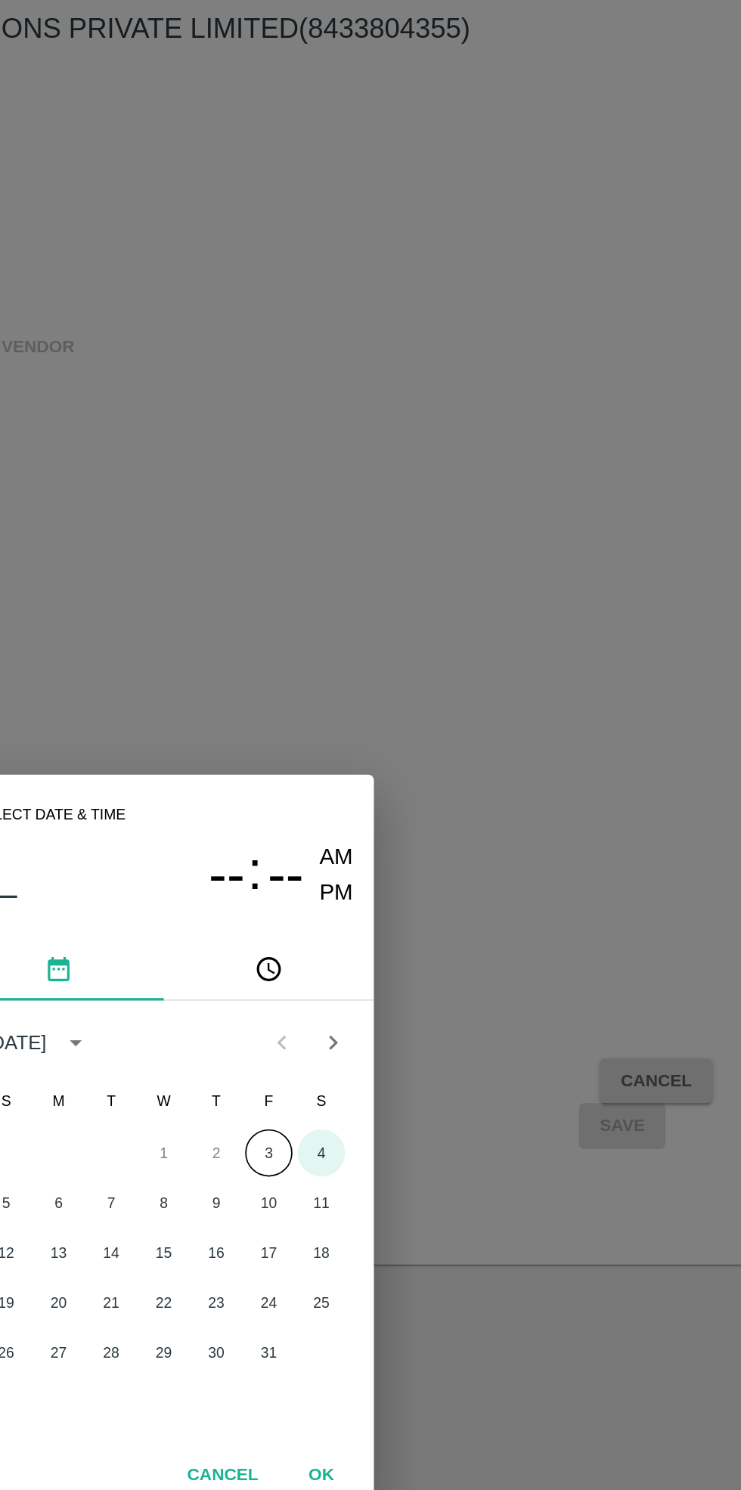
click at [461, 751] on button "4" at bounding box center [461, 751] width 27 height 27
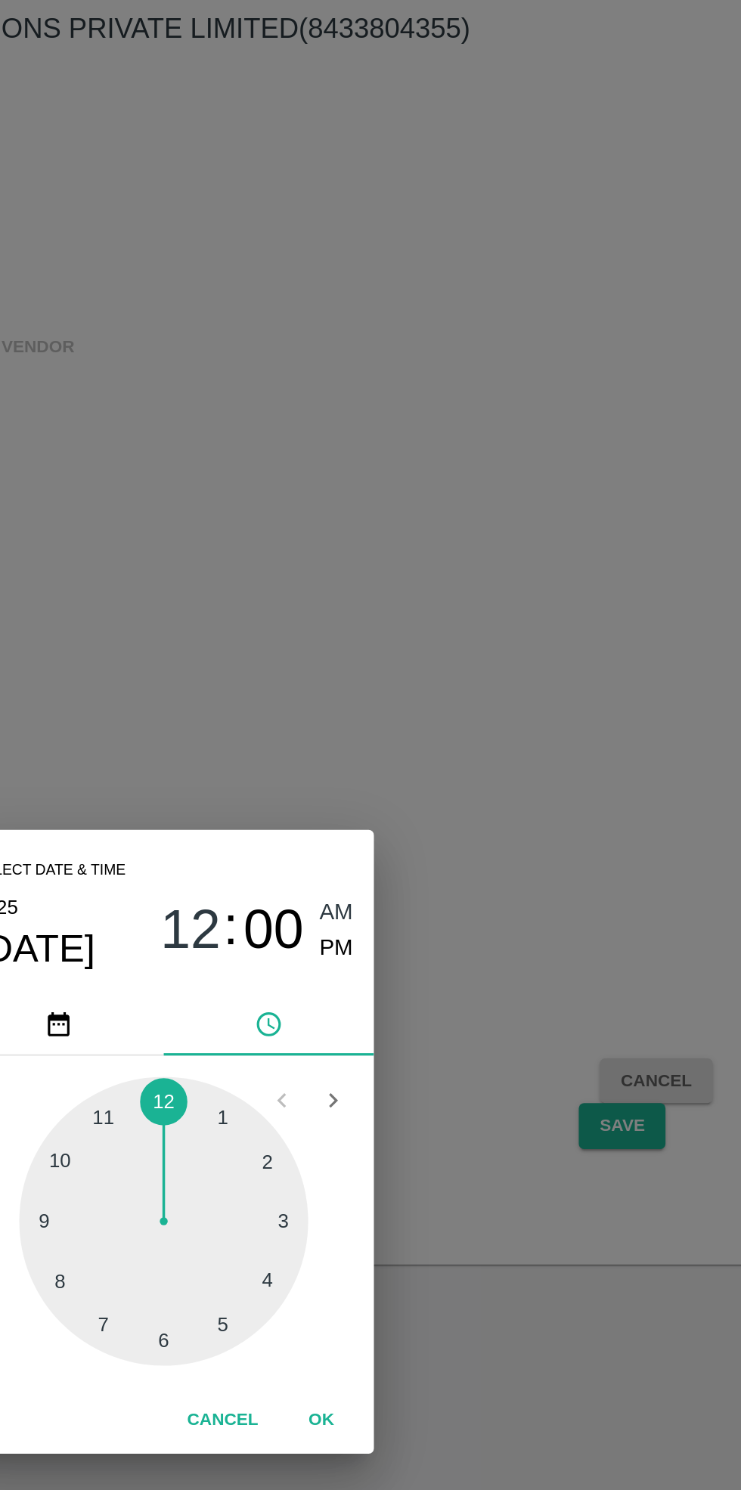
type input "04/10/2025 01:00 AM"
click at [458, 908] on button "OK" at bounding box center [461, 905] width 48 height 26
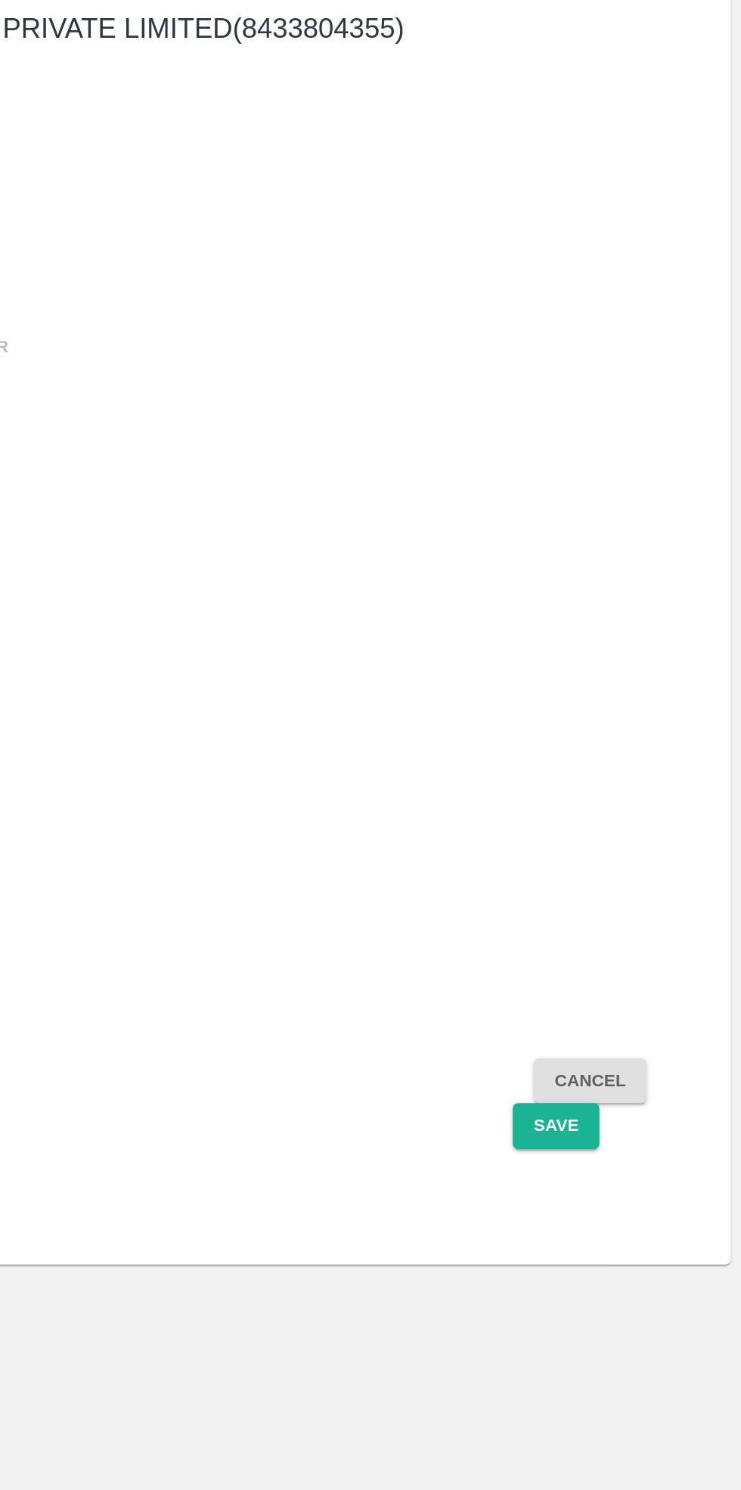
click at [643, 741] on button "Save" at bounding box center [634, 736] width 50 height 26
click at [638, 727] on button "Save" at bounding box center [634, 736] width 50 height 26
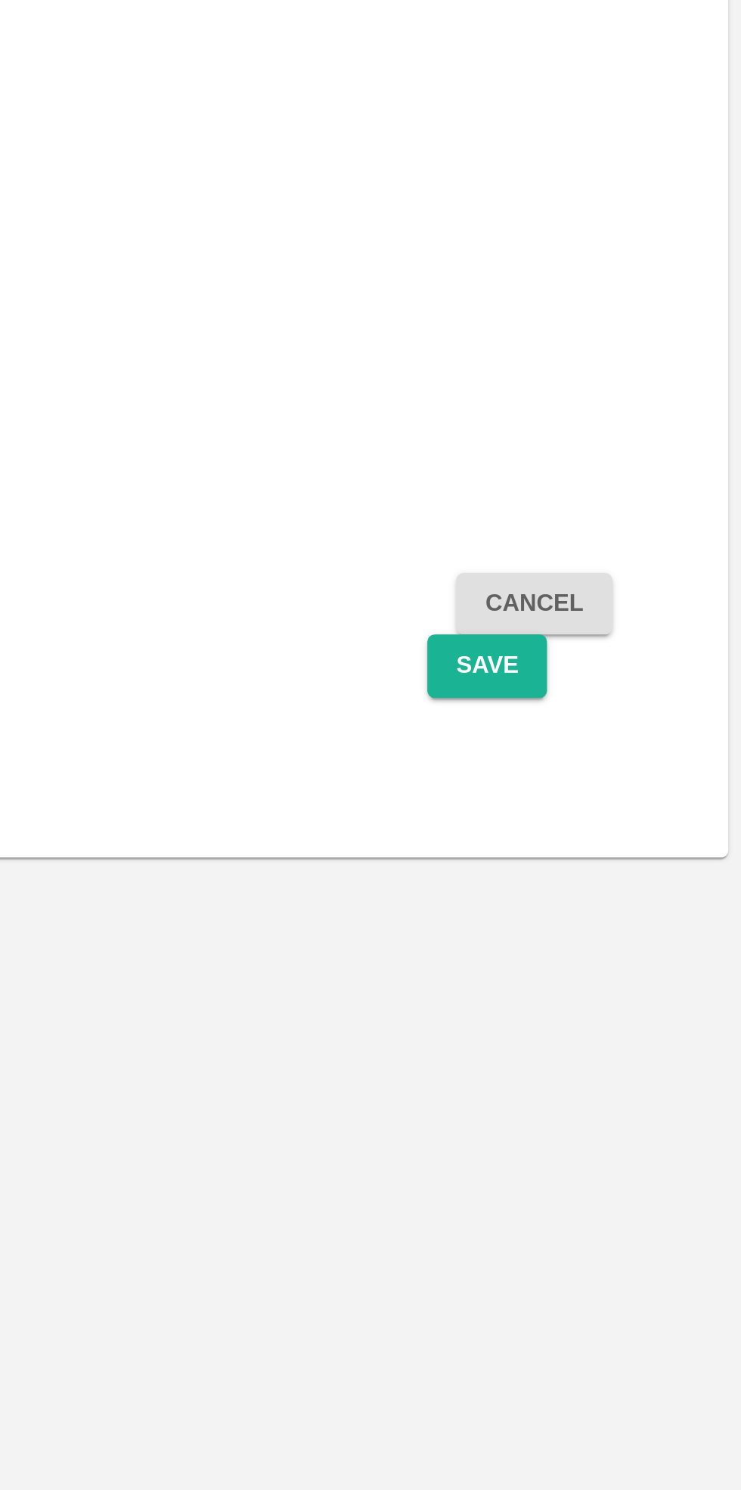
click at [640, 730] on button "Save" at bounding box center [634, 736] width 50 height 26
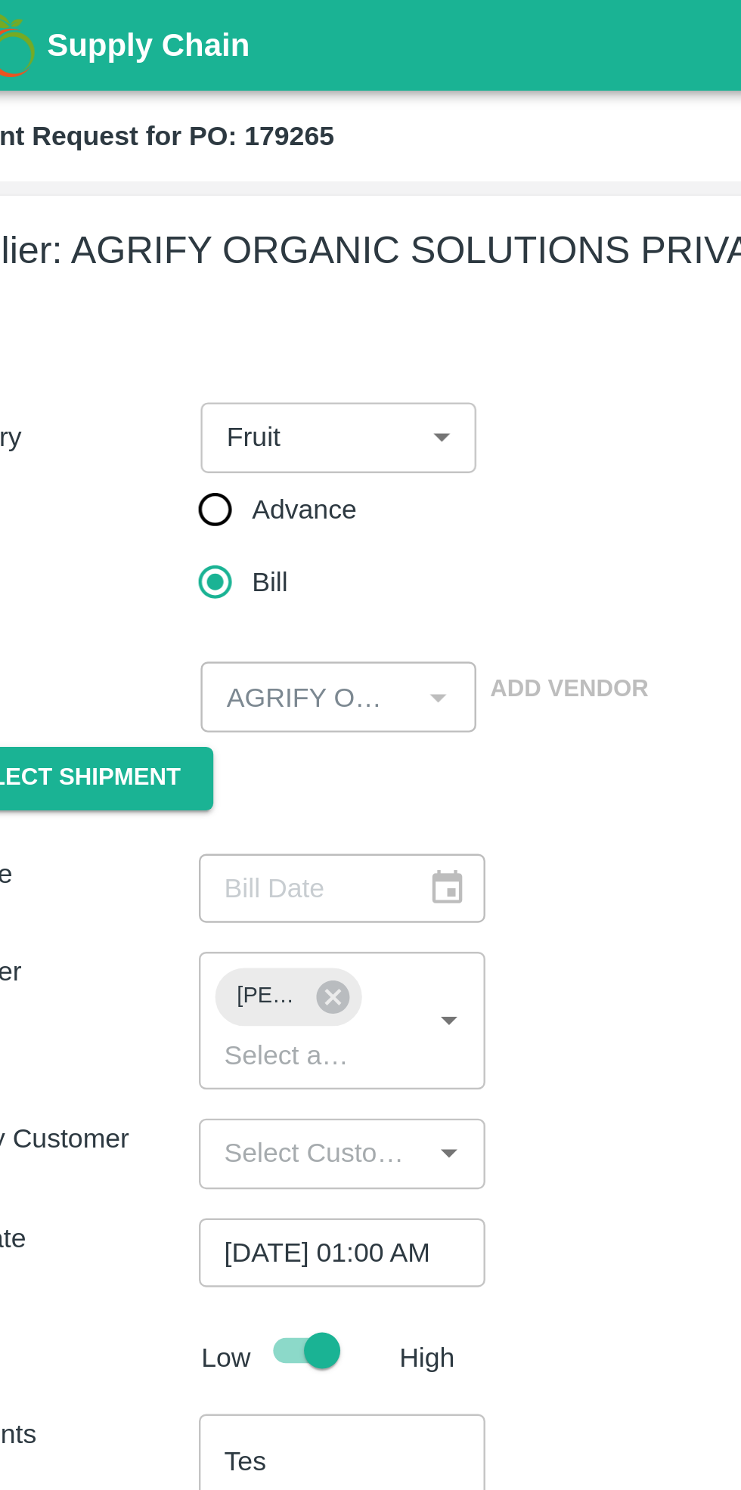
click at [139, 209] on input "Advance" at bounding box center [138, 212] width 30 height 30
radio input "true"
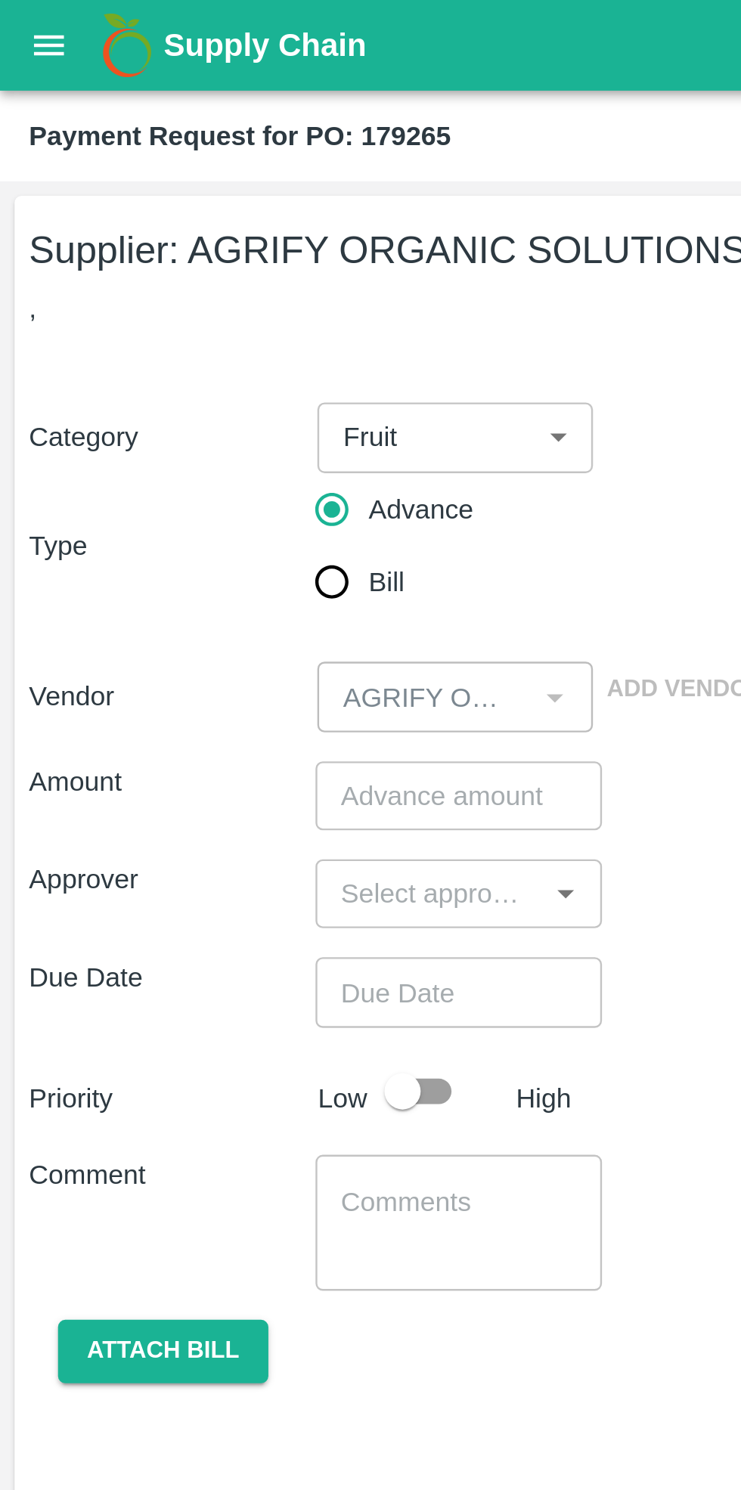
click at [21, 26] on icon "open drawer" at bounding box center [20, 19] width 17 height 17
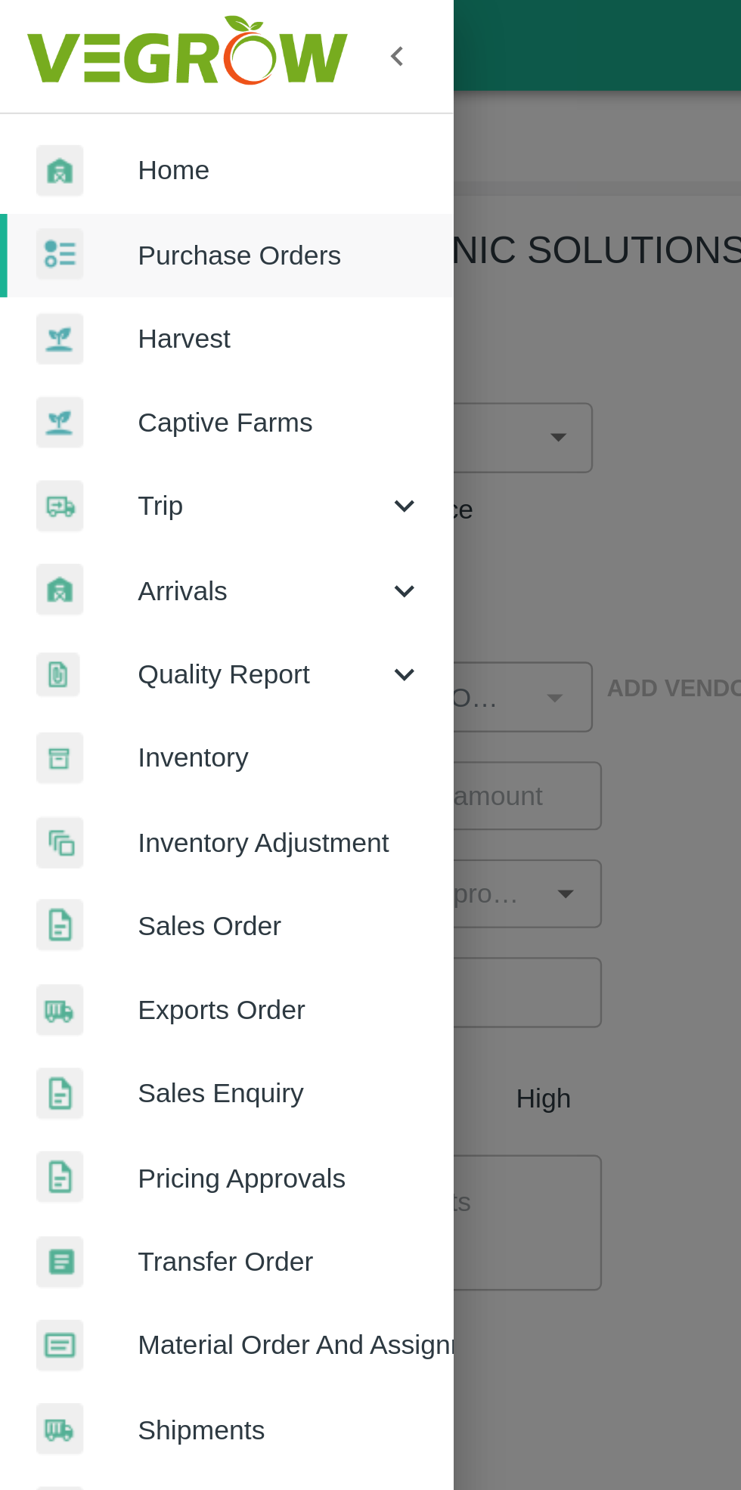
click at [88, 73] on span "Home" at bounding box center [116, 71] width 119 height 17
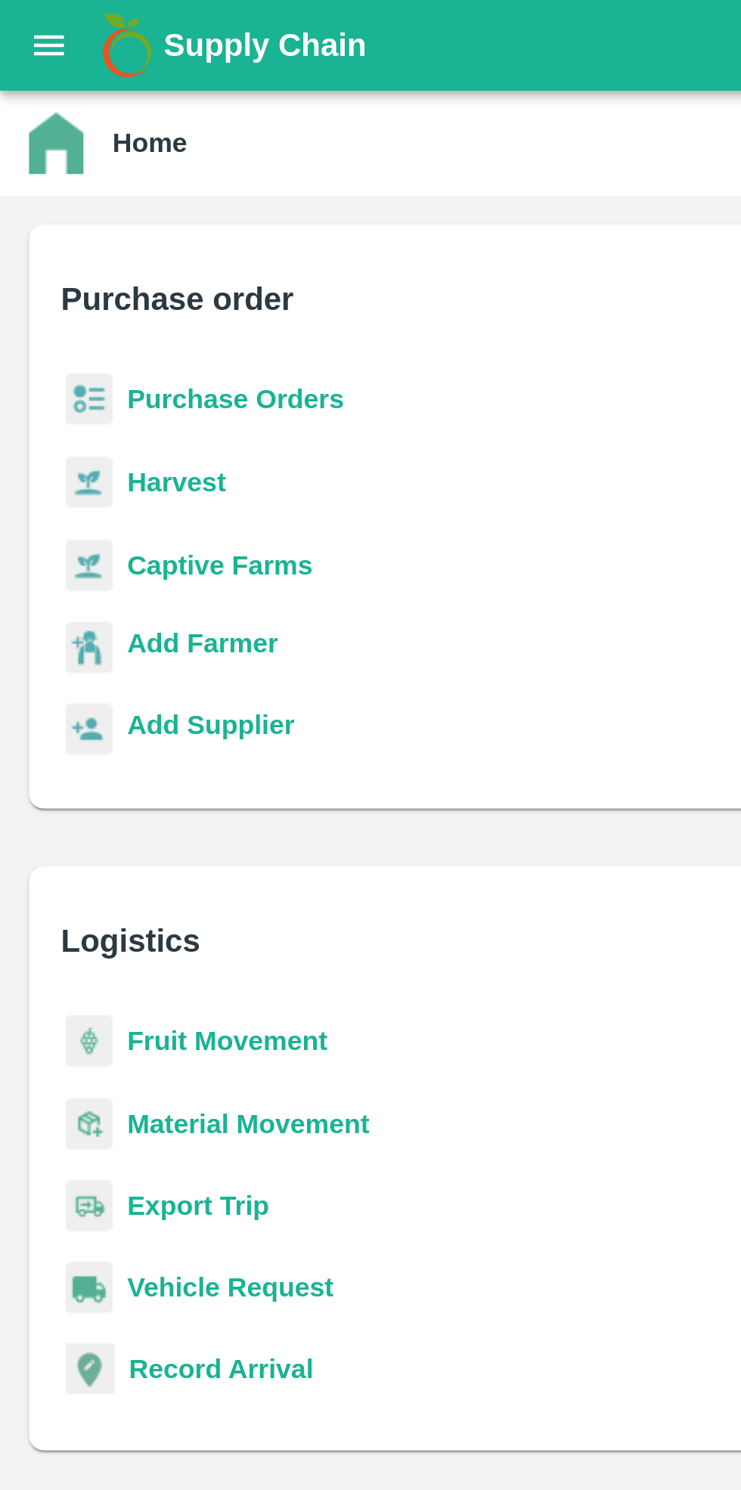
click at [85, 172] on b "Purchase Orders" at bounding box center [98, 166] width 91 height 12
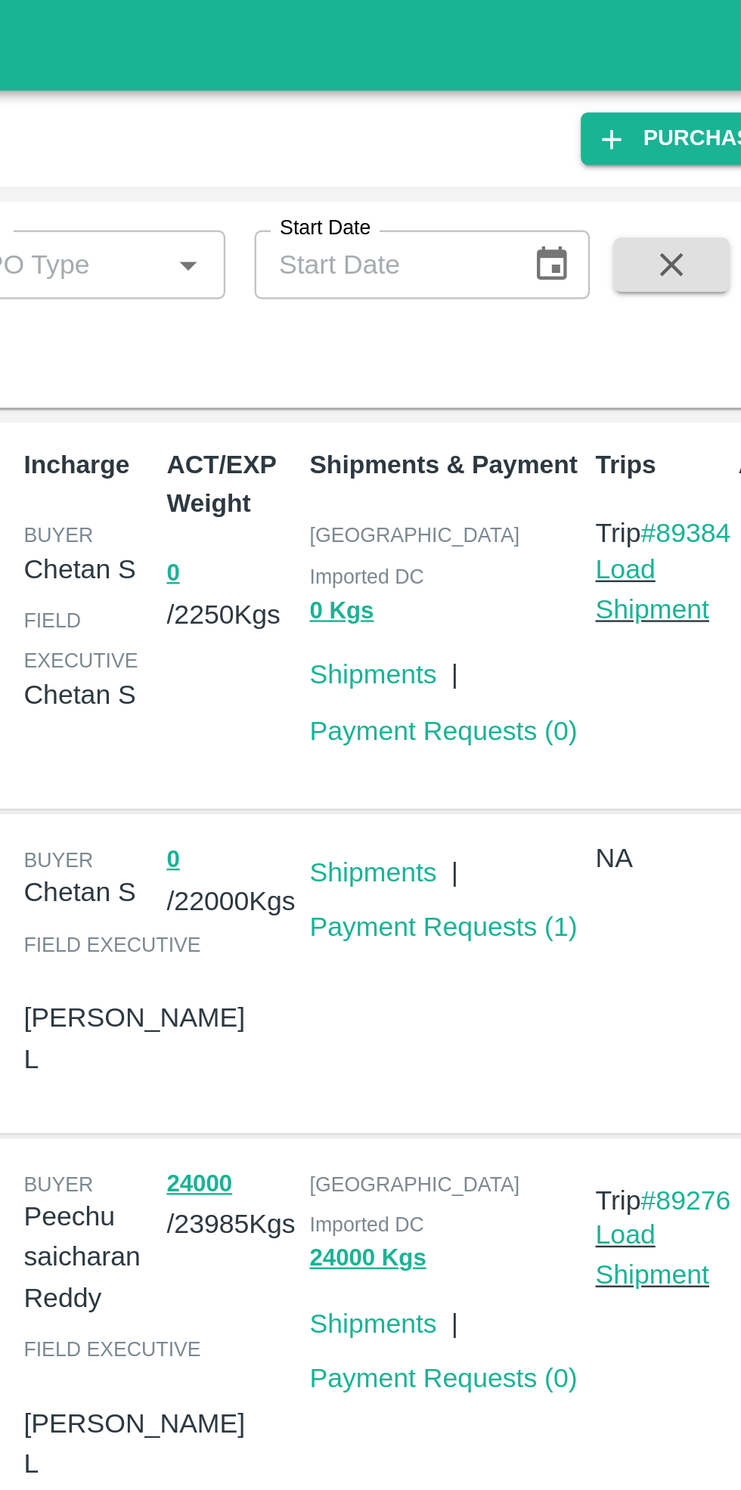
click at [541, 299] on link "Payment Requests ( 0 )" at bounding box center [549, 305] width 112 height 12
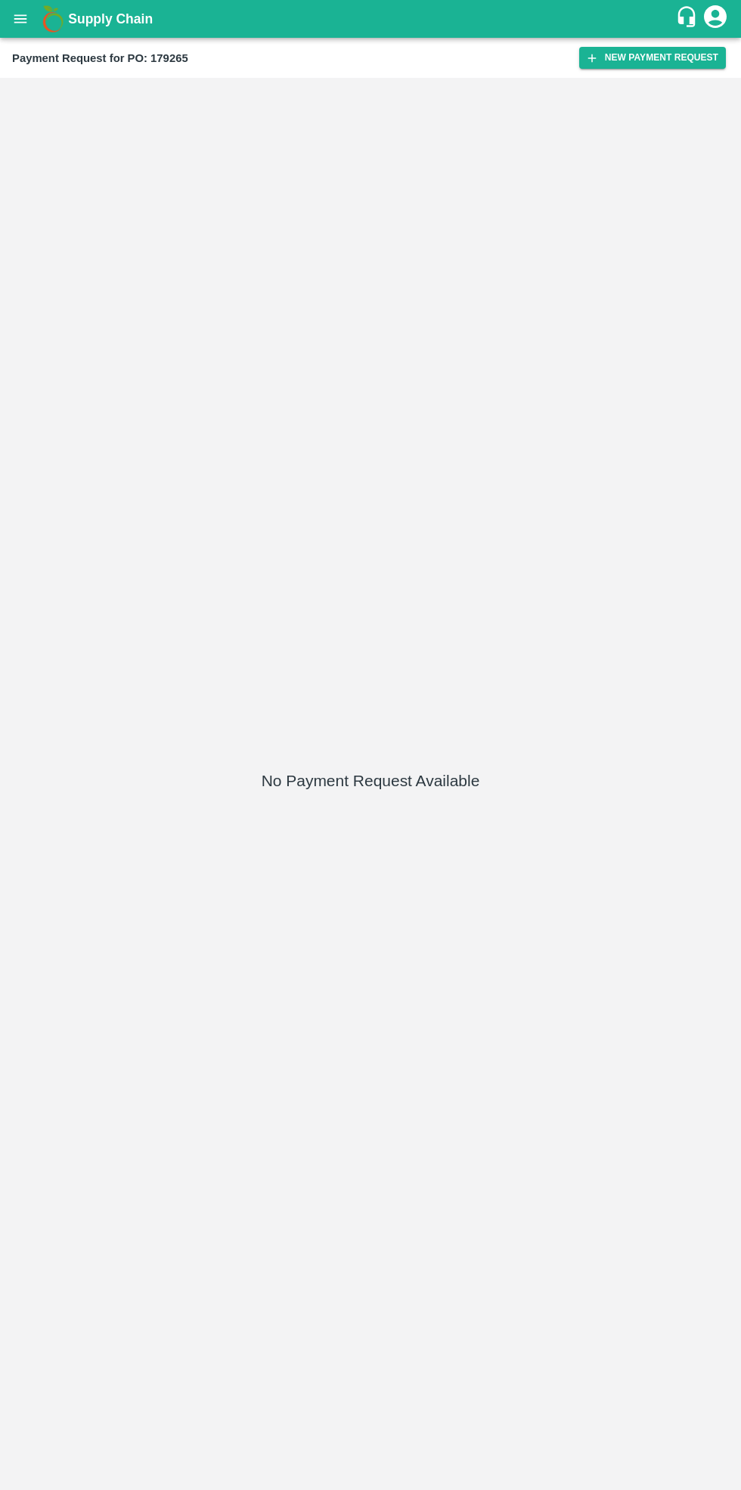
click at [658, 59] on button "New Payment Request" at bounding box center [652, 58] width 147 height 22
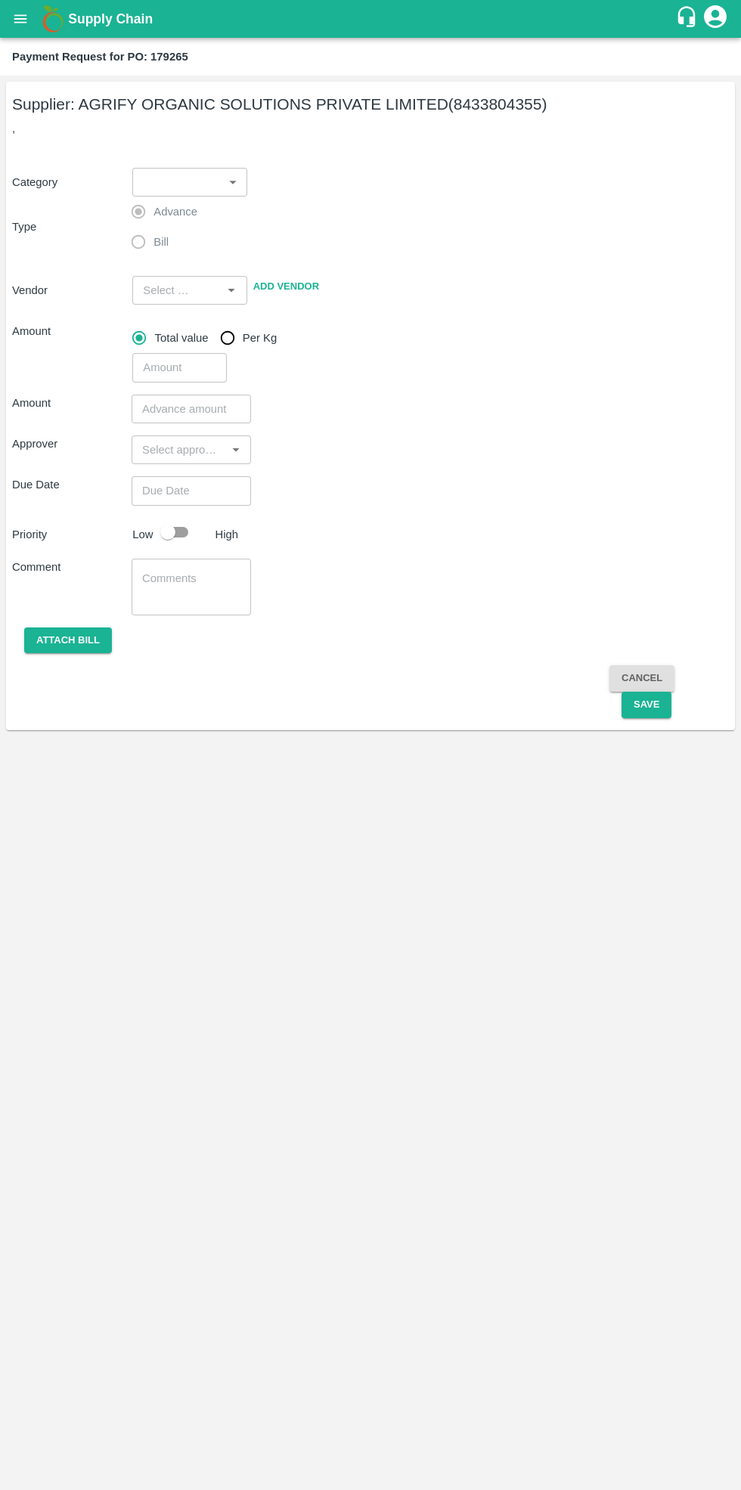
click at [206, 178] on body "Supply Chain Payment Request for PO: 179265 Supplier: AGRIFY ORGANIC SOLUTIONS …" at bounding box center [370, 745] width 741 height 1490
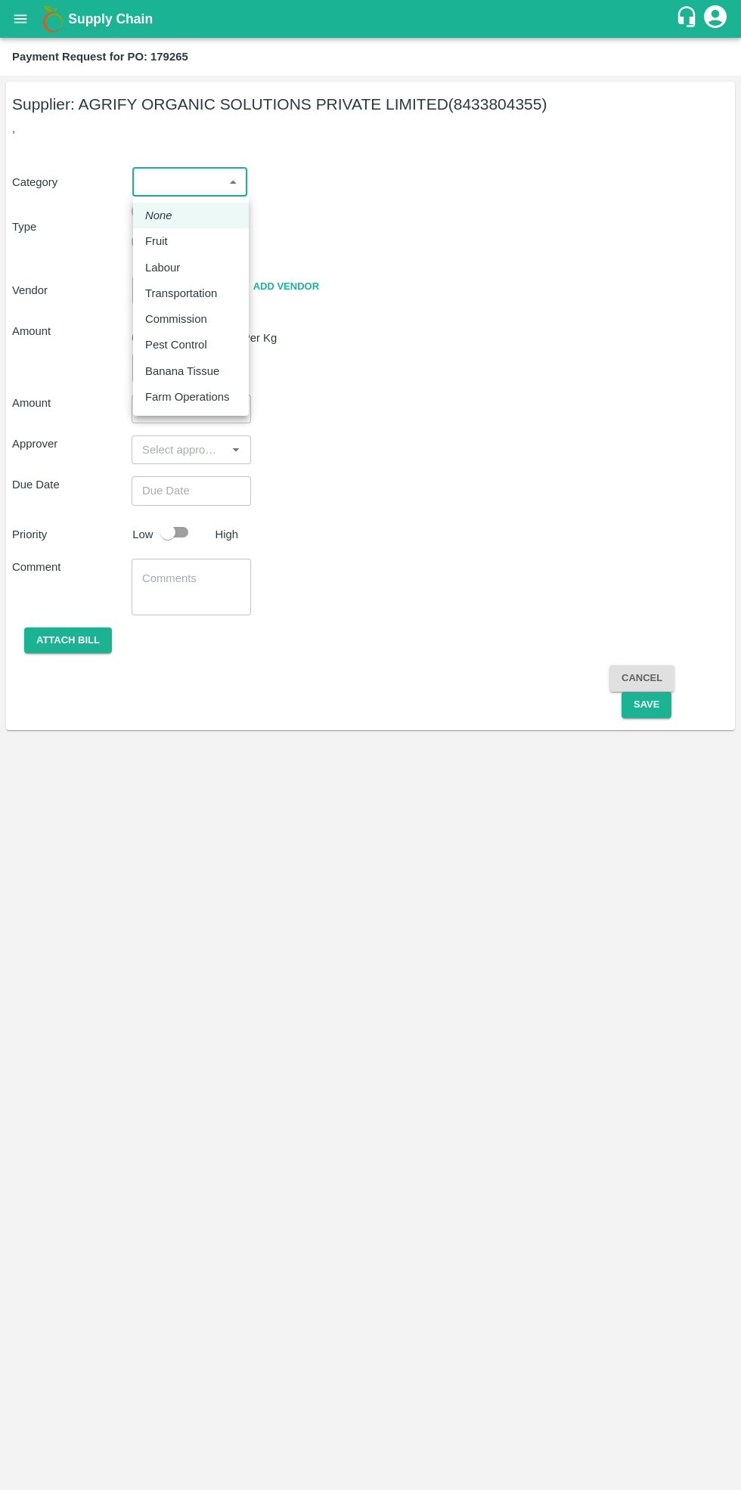
click at [193, 242] on div "Fruit" at bounding box center [190, 241] width 91 height 17
type input "1"
type input "AGRIFY ORGANIC SOLUTIONS PRIVATE LIMITED - 8433804355(Supplier)"
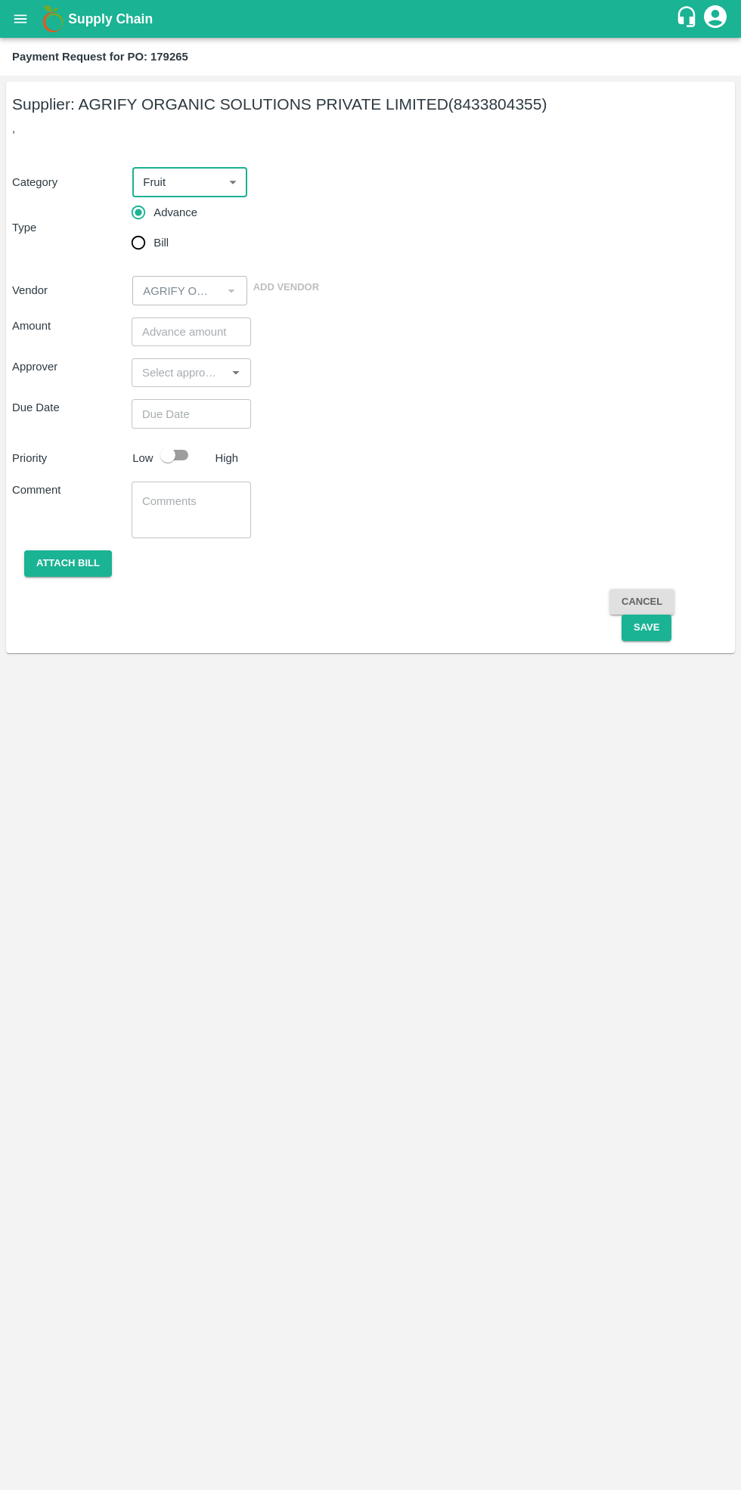
click at [144, 243] on input "Bill" at bounding box center [138, 243] width 30 height 30
radio input "true"
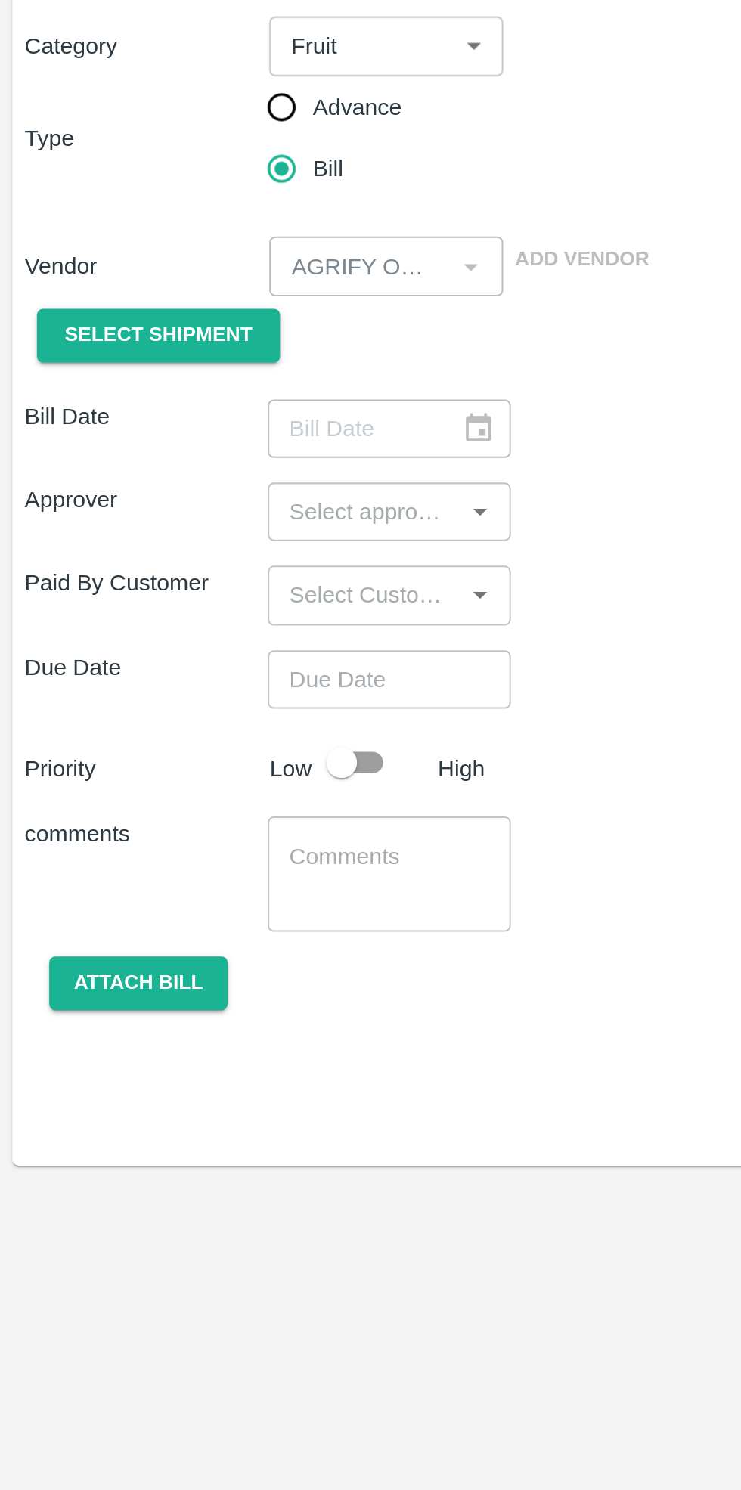
click at [103, 329] on span "Select Shipment" at bounding box center [78, 324] width 92 height 17
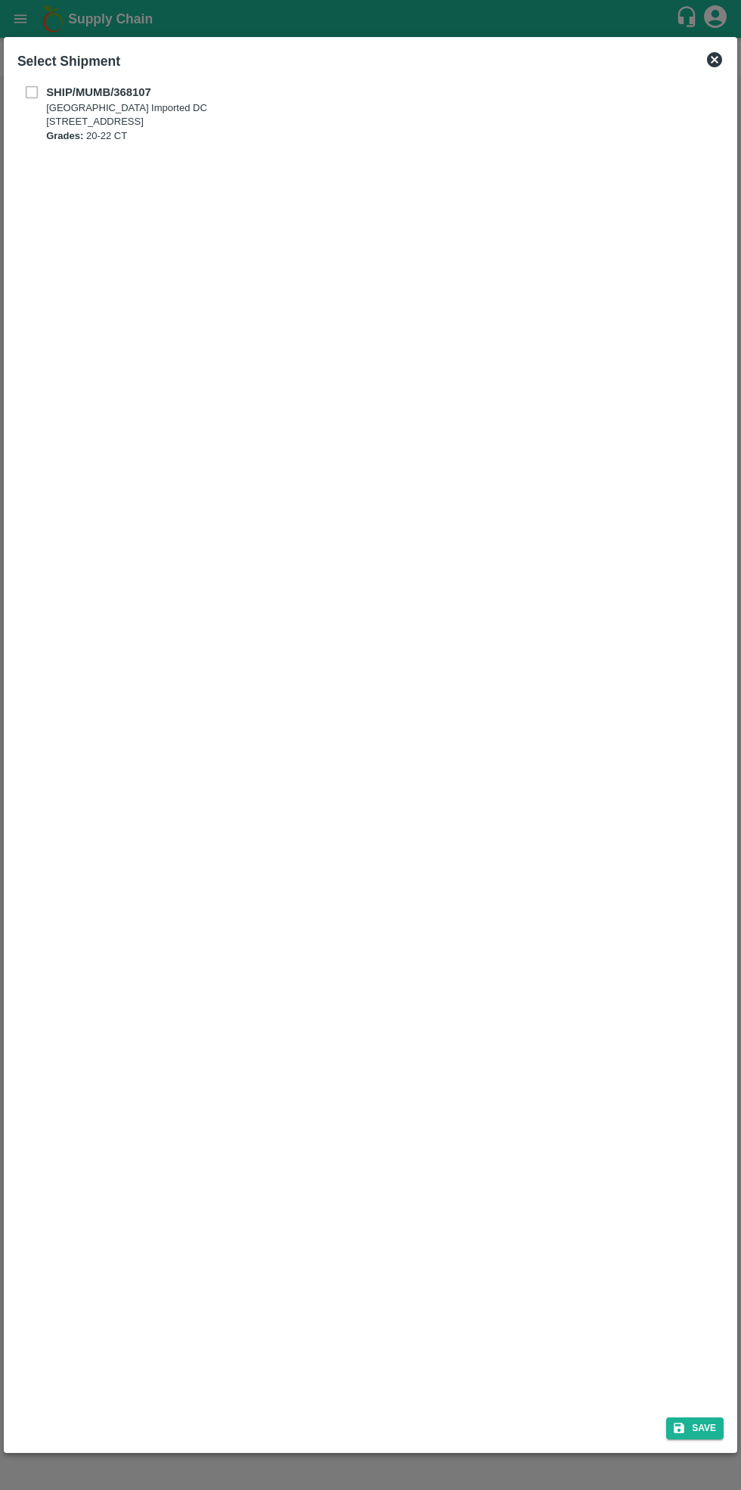
click at [54, 86] on b "SHIP/MUMB/368107" at bounding box center [98, 92] width 105 height 12
checkbox input "true"
click at [699, 1427] on button "Save" at bounding box center [694, 1428] width 57 height 22
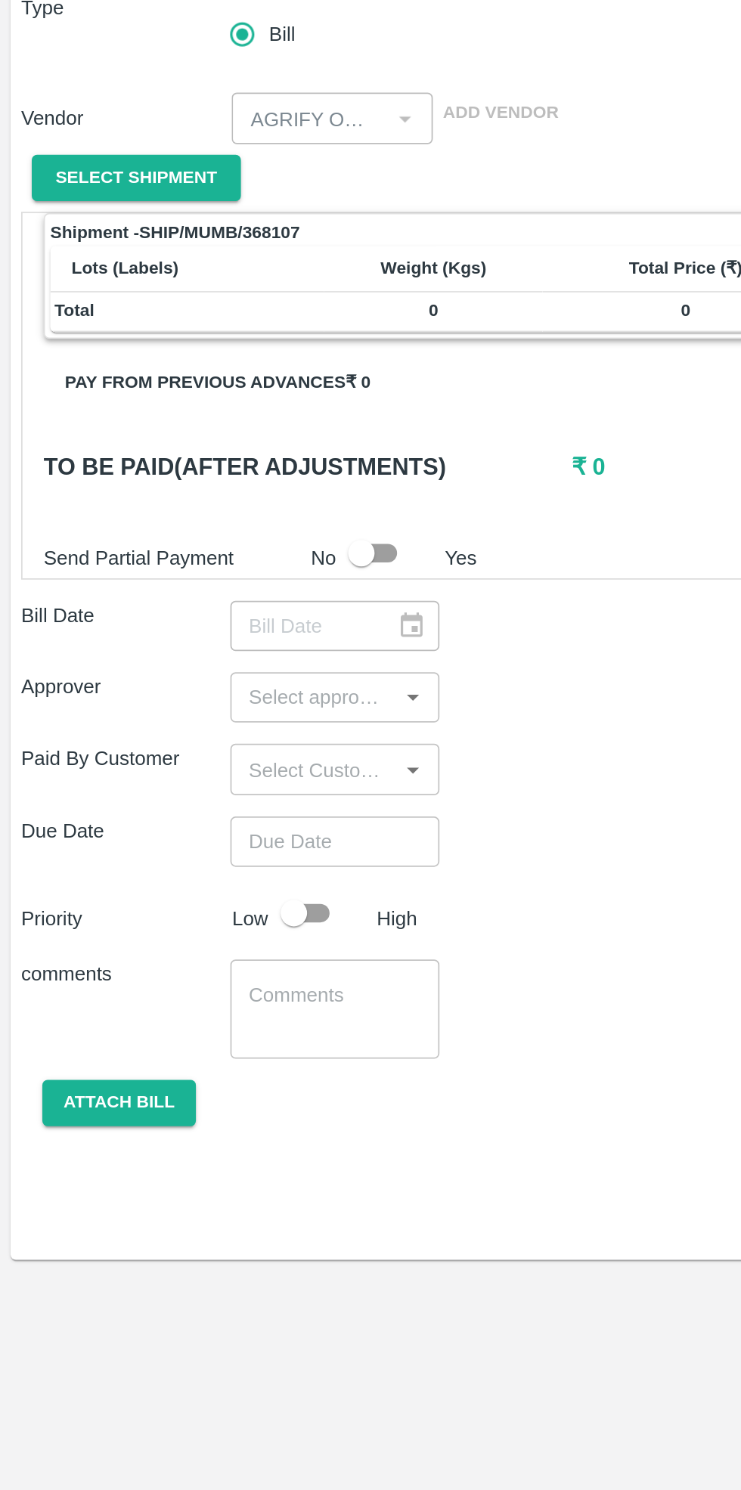
click at [243, 584] on div "​" at bounding box center [191, 580] width 119 height 29
click at [208, 623] on input "input" at bounding box center [178, 622] width 85 height 20
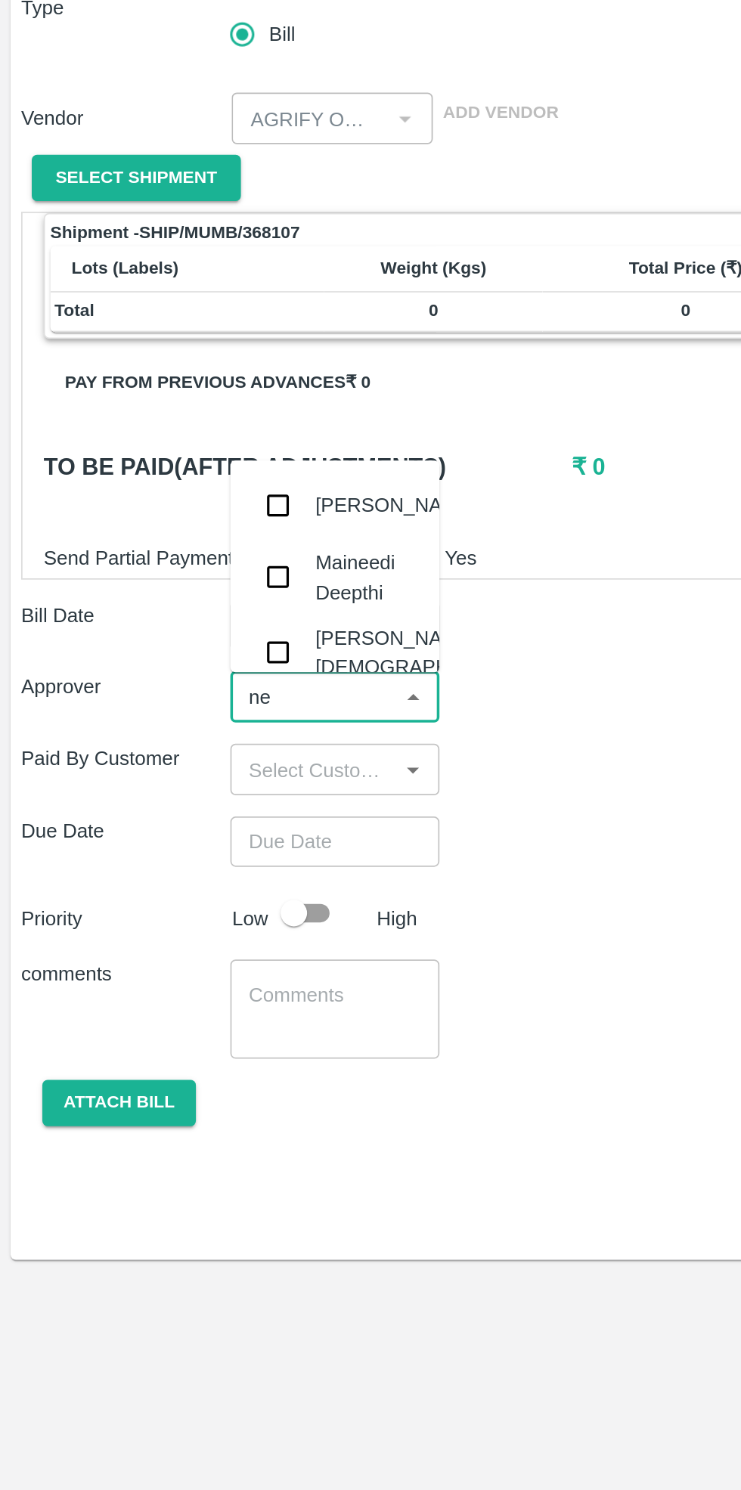
type input "nee"
click at [206, 597] on div "[PERSON_NAME][DEMOGRAPHIC_DATA]" at bounding box center [242, 596] width 125 height 34
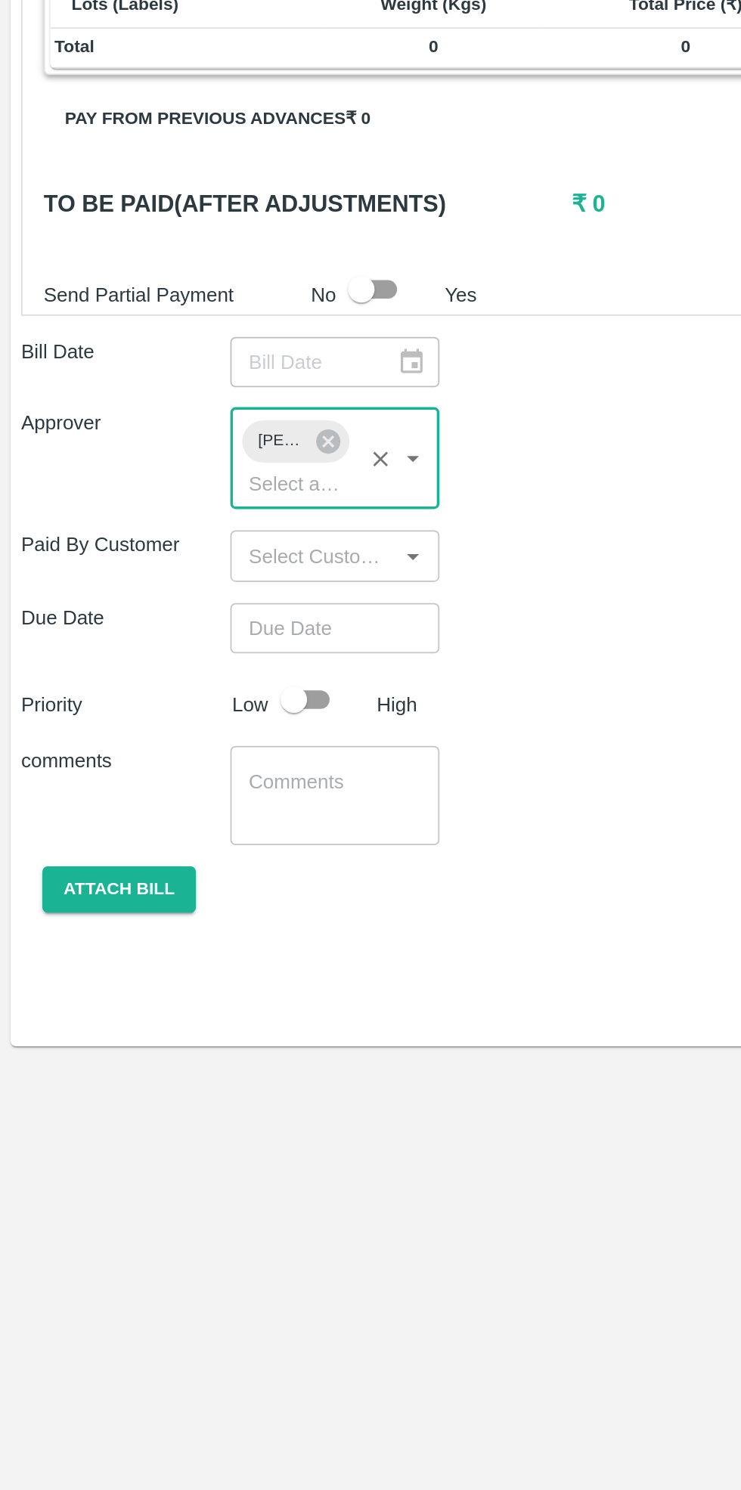
click at [198, 739] on input "Choose date" at bounding box center [186, 732] width 109 height 29
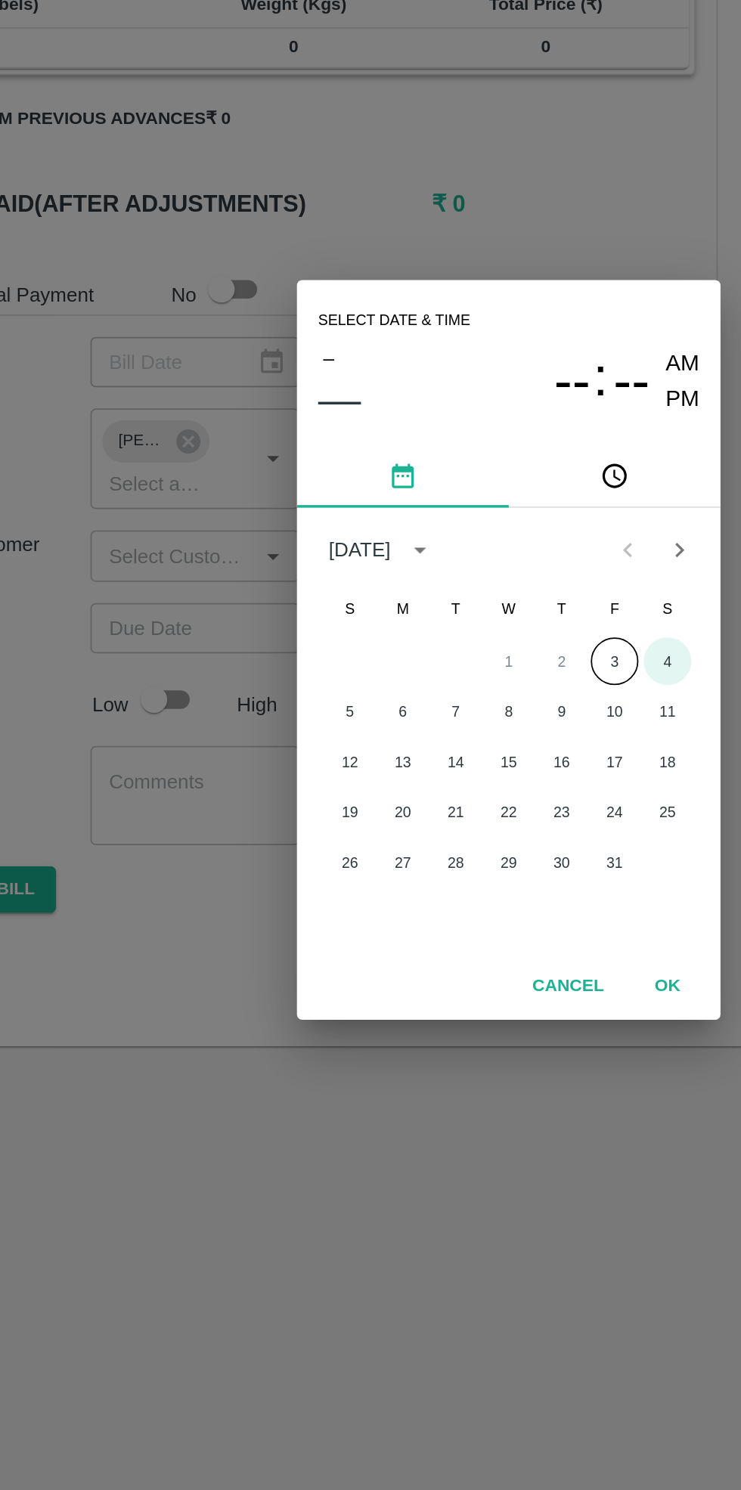
click at [461, 751] on button "4" at bounding box center [461, 751] width 27 height 27
type input "04/10/2025 12:00 AM"
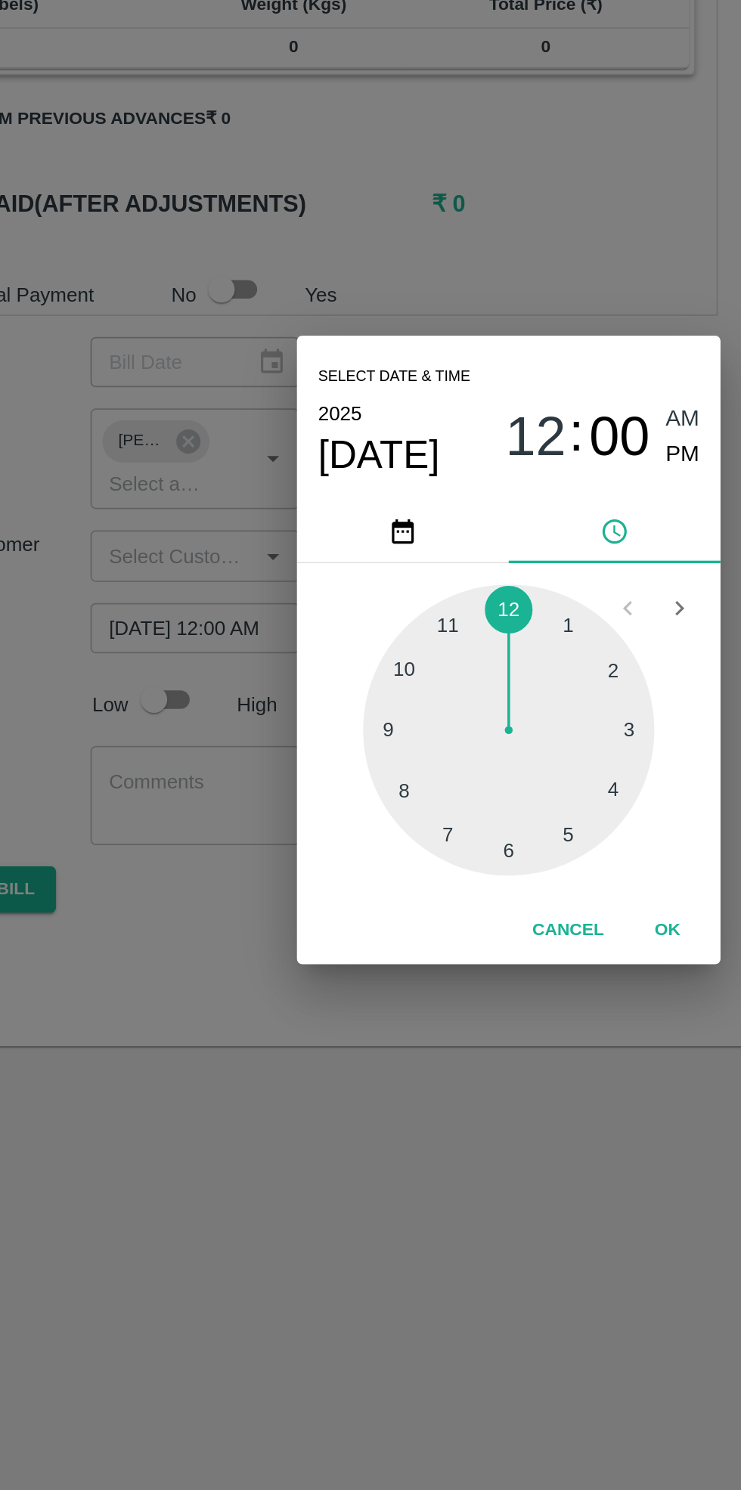
click at [461, 906] on button "OK" at bounding box center [461, 905] width 48 height 26
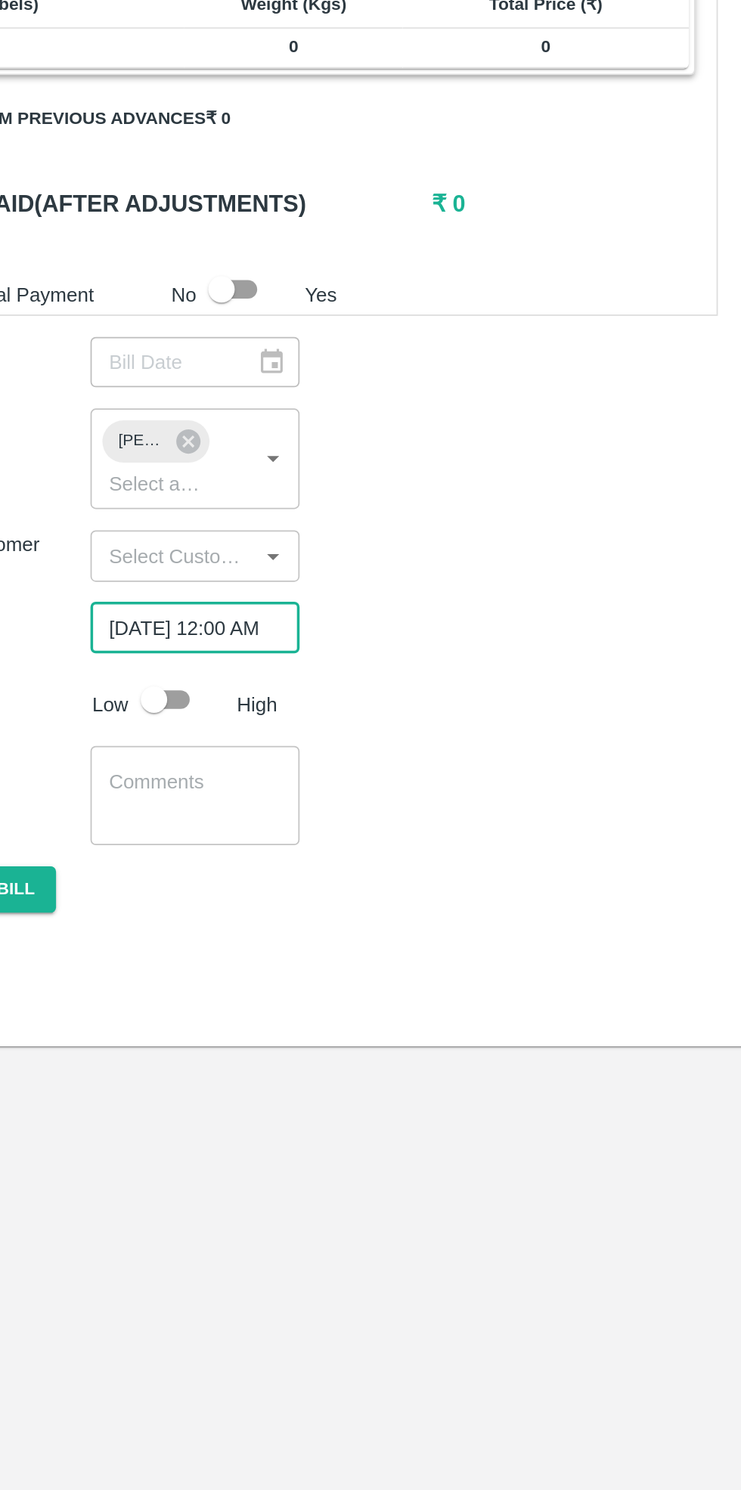
click at [180, 773] on input "checkbox" at bounding box center [168, 773] width 86 height 29
checkbox input "true"
click at [196, 826] on textarea at bounding box center [191, 829] width 98 height 32
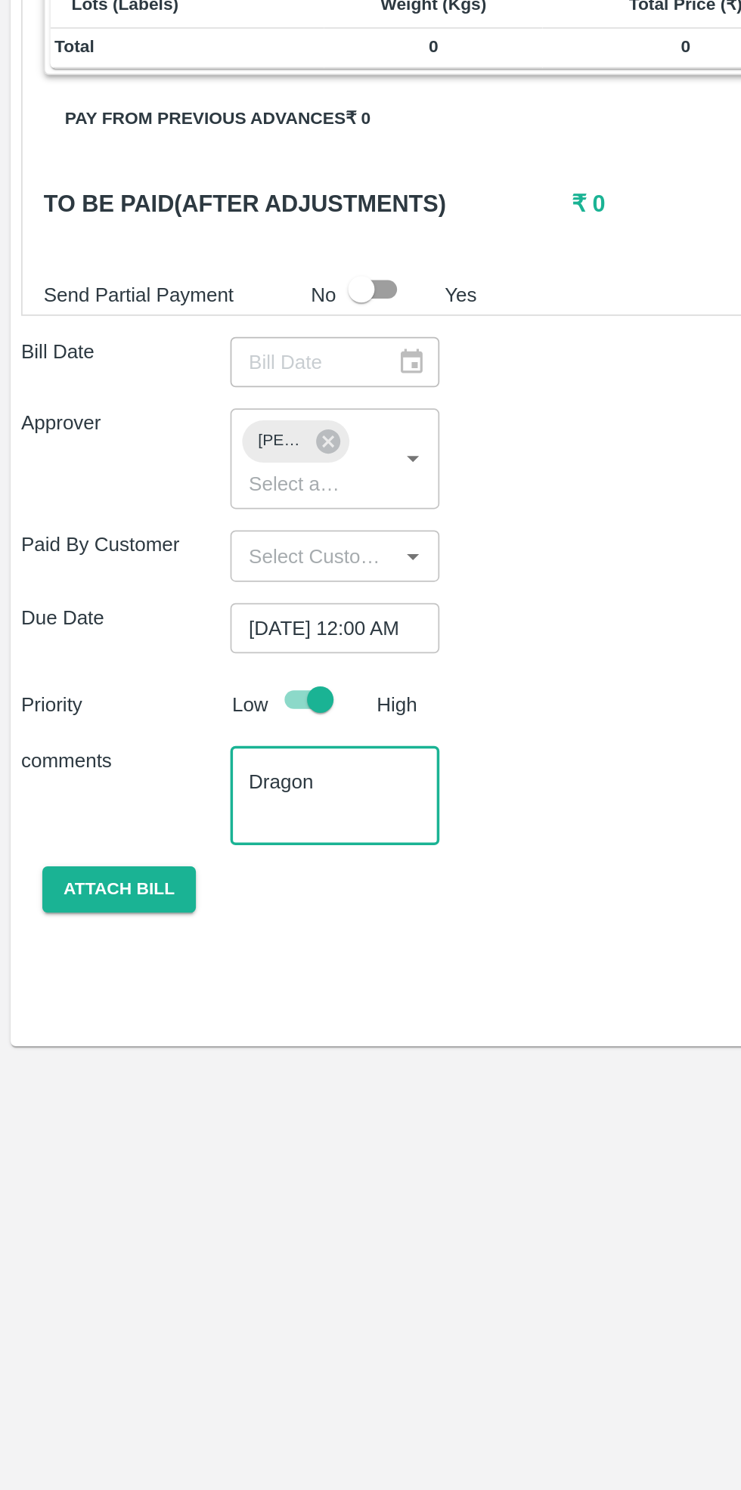
type textarea "Dragon"
click at [64, 891] on button "Attach bill" at bounding box center [68, 882] width 88 height 26
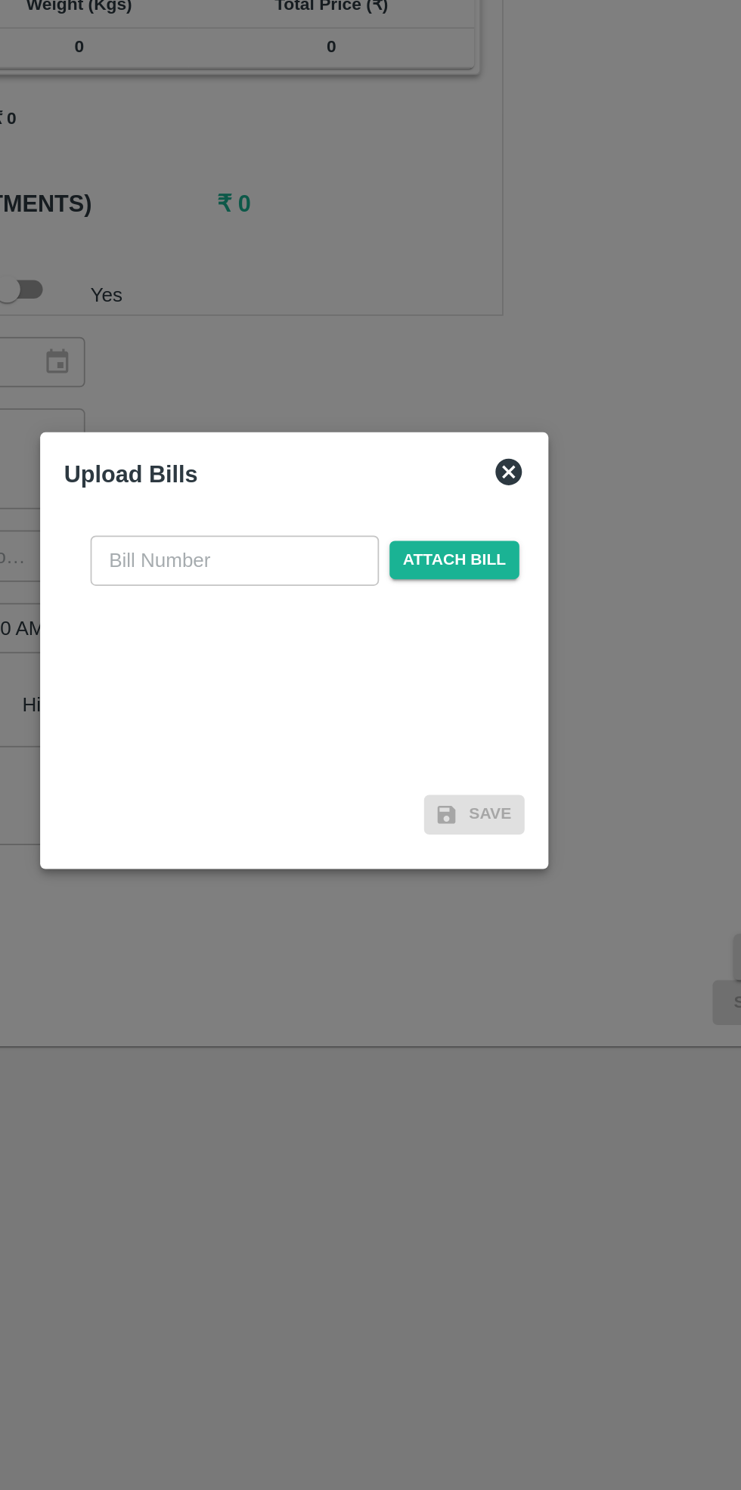
click at [341, 698] on input "text" at bounding box center [336, 694] width 165 height 29
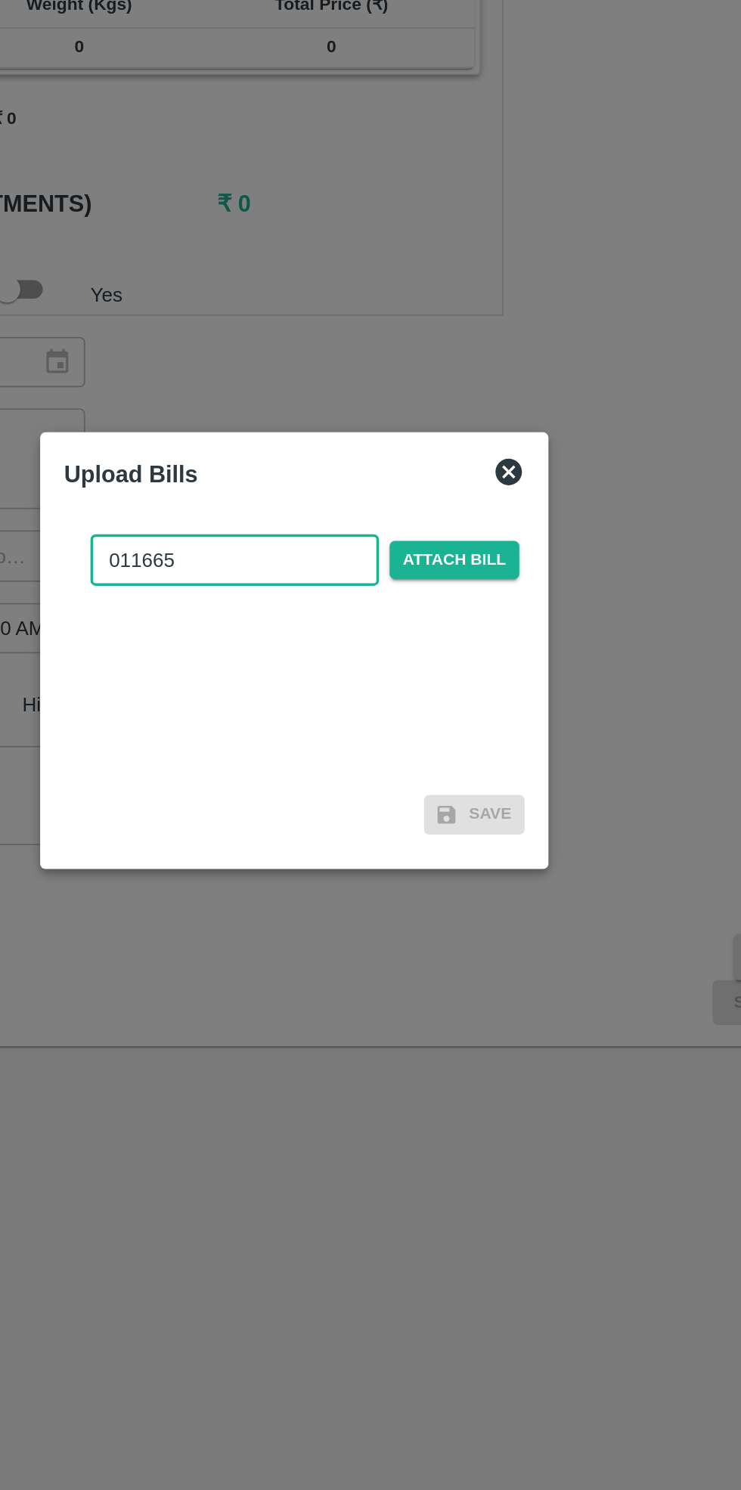
type input "011665"
click at [441, 695] on span "Attach bill" at bounding box center [462, 694] width 74 height 22
click at [0, 0] on input "Attach bill" at bounding box center [0, 0] width 0 height 0
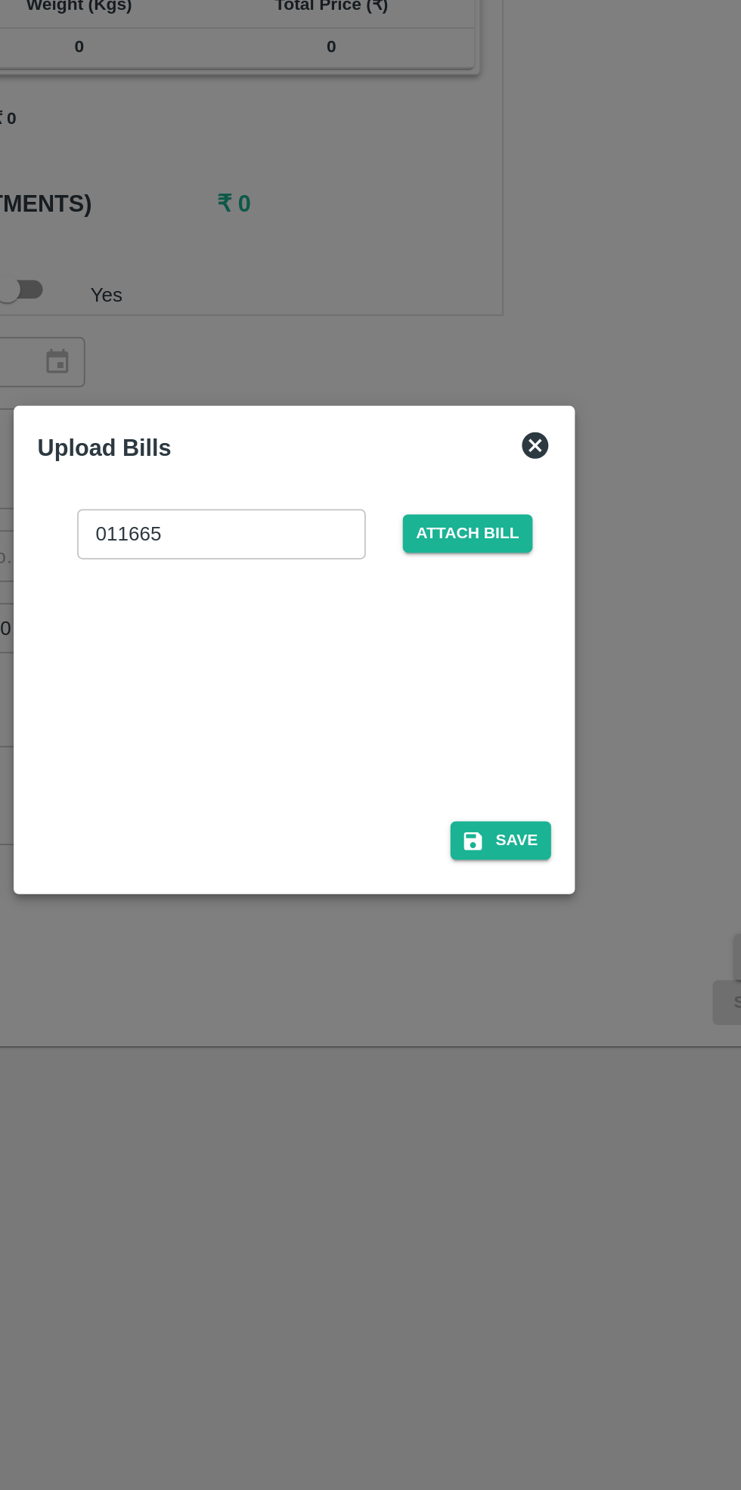
click at [497, 860] on button "Save" at bounding box center [488, 854] width 57 height 22
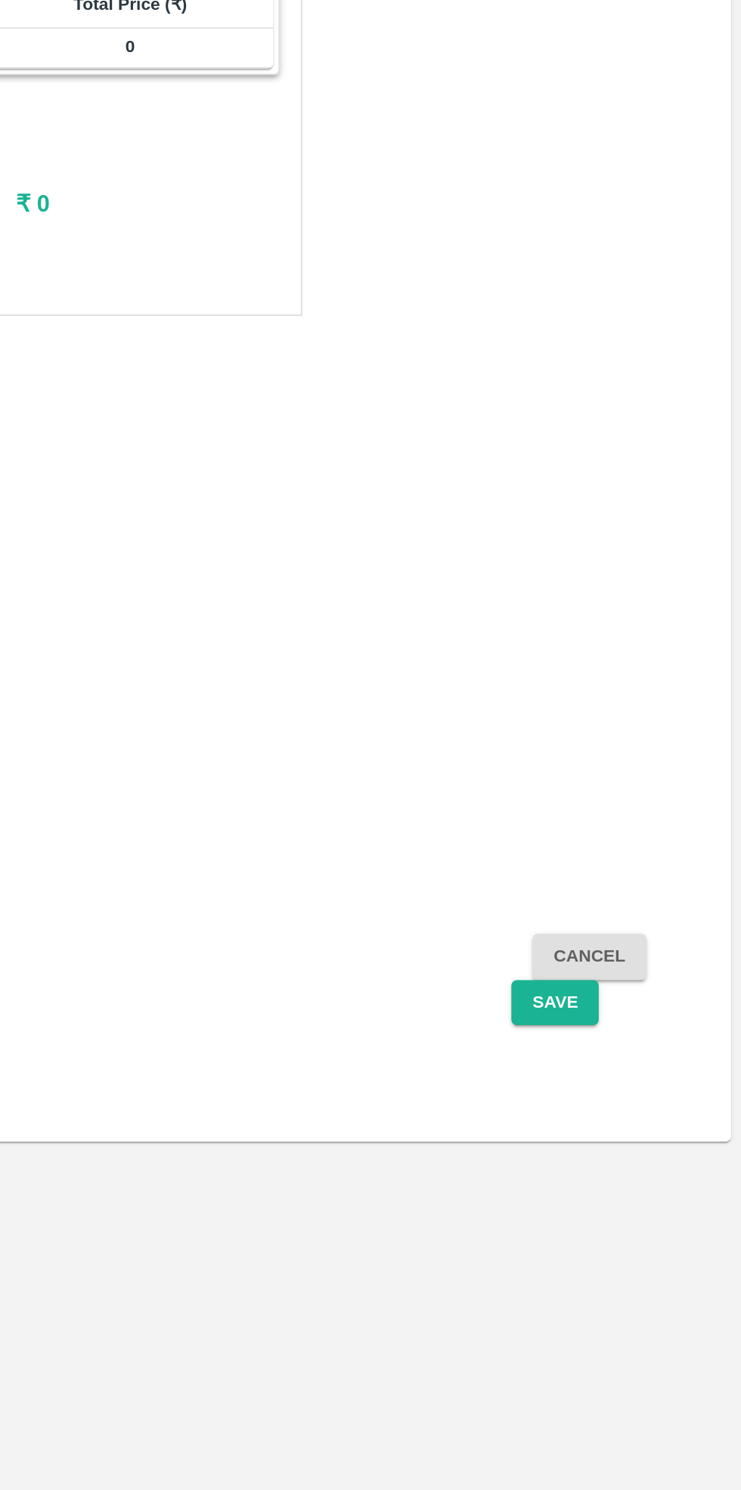
click at [634, 951] on button "Save" at bounding box center [634, 947] width 50 height 26
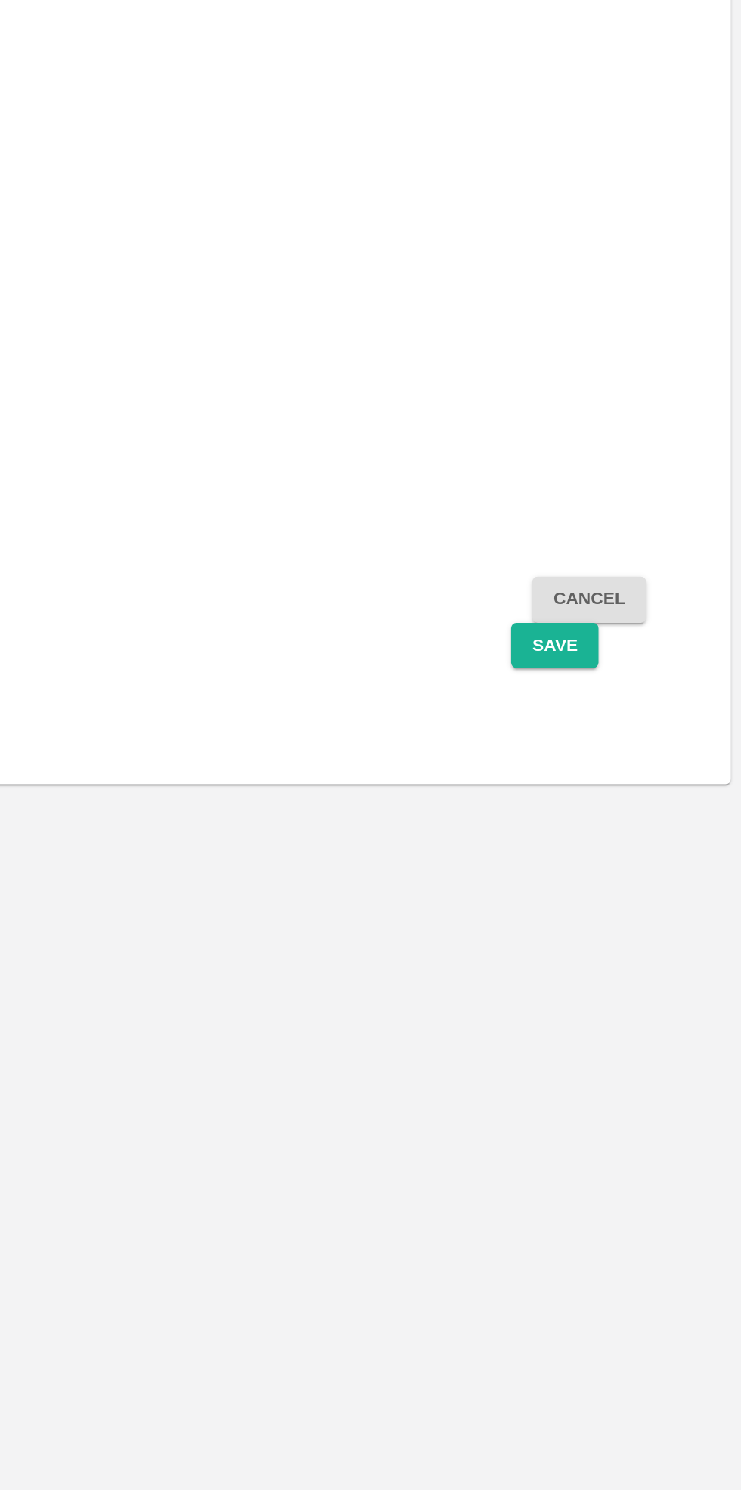
click at [646, 943] on button "Save" at bounding box center [634, 947] width 50 height 26
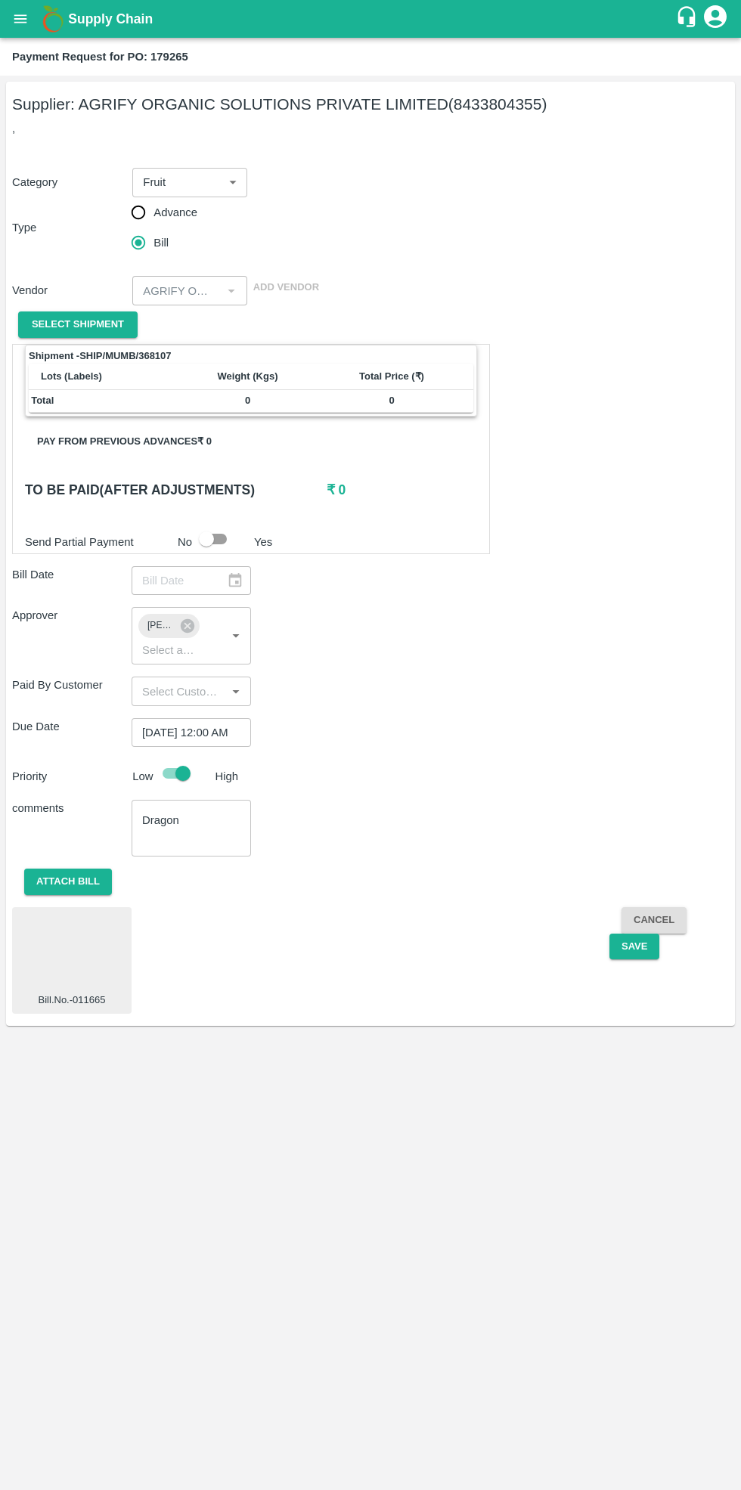
click at [633, 946] on button "Save" at bounding box center [634, 947] width 50 height 26
click at [13, 16] on icon "open drawer" at bounding box center [20, 19] width 17 height 17
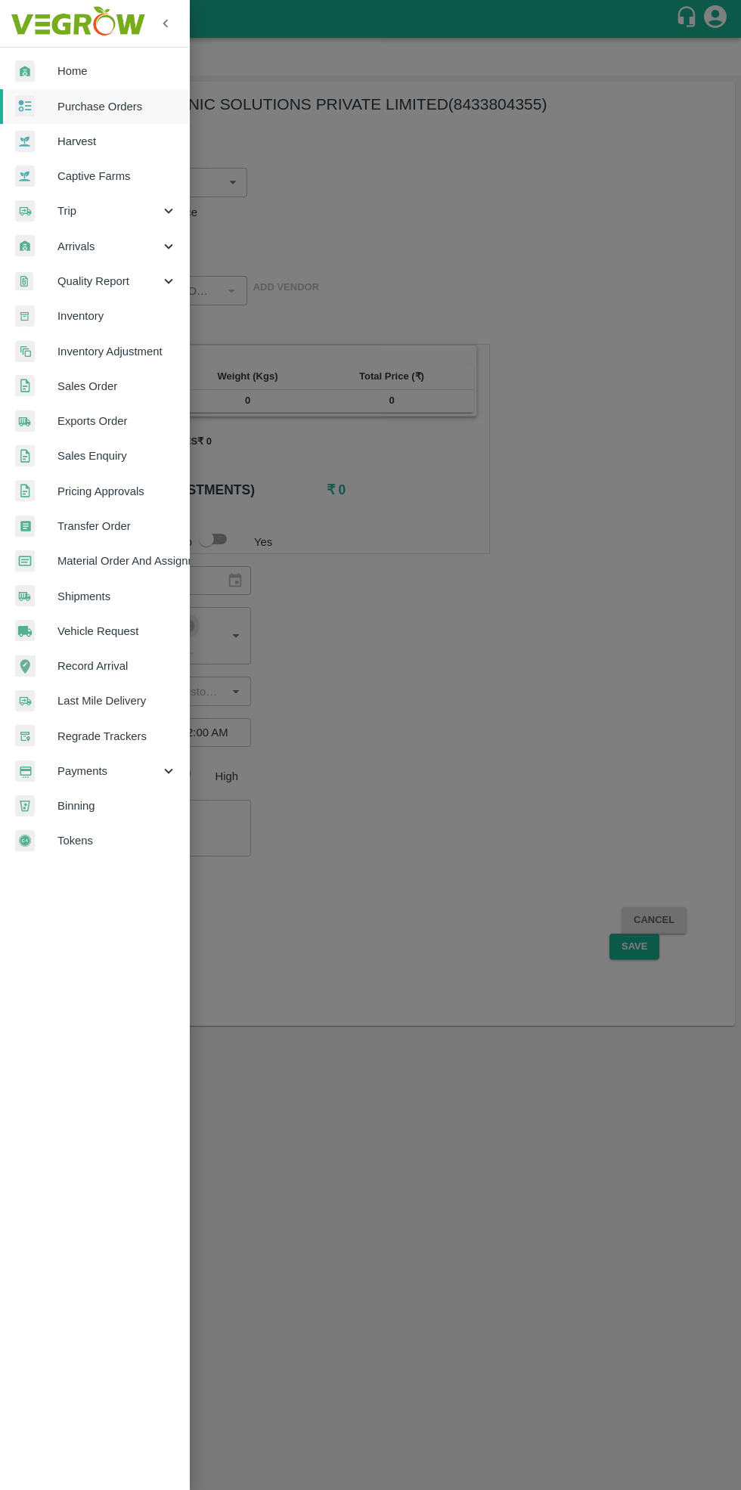
click at [85, 67] on span "Home" at bounding box center [116, 71] width 119 height 17
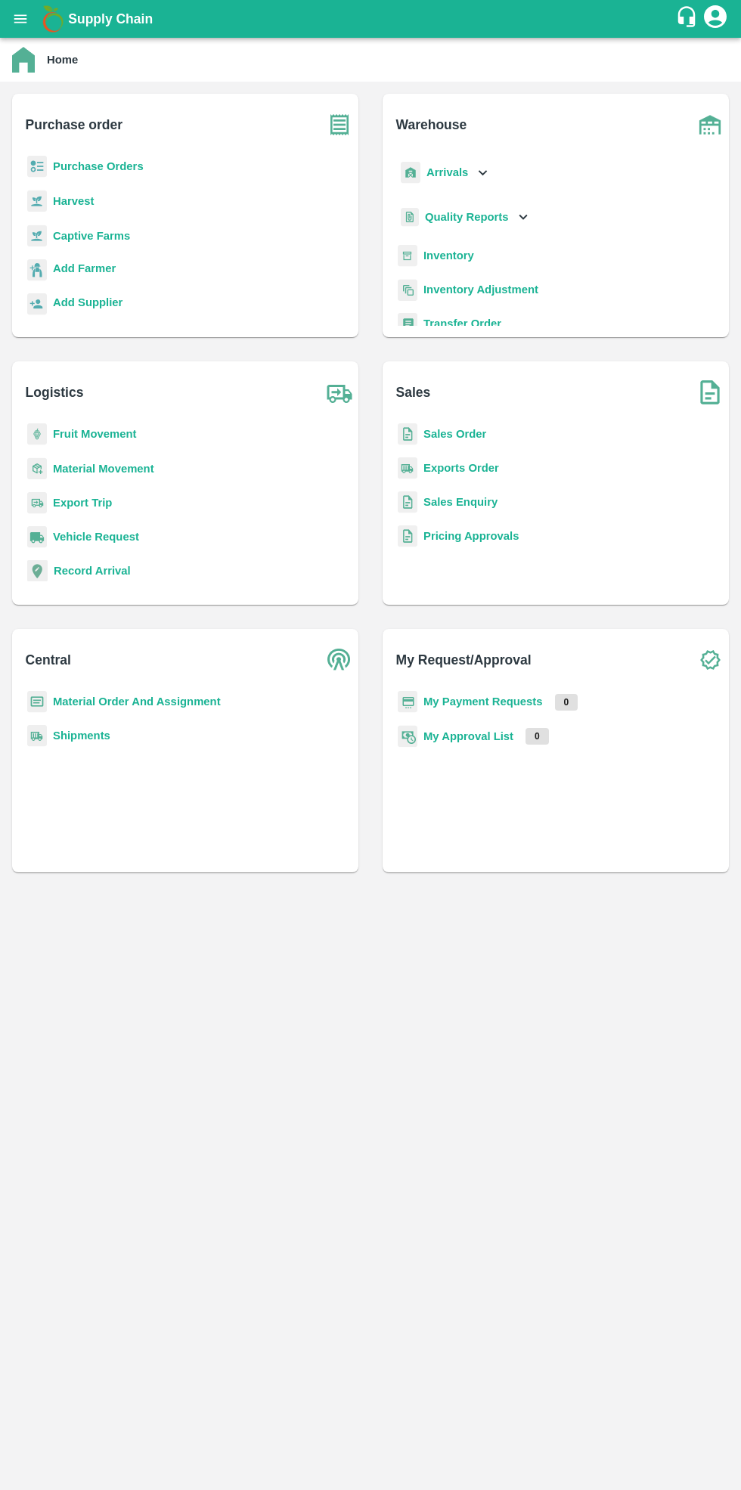
click at [113, 166] on b "Purchase Orders" at bounding box center [98, 166] width 91 height 12
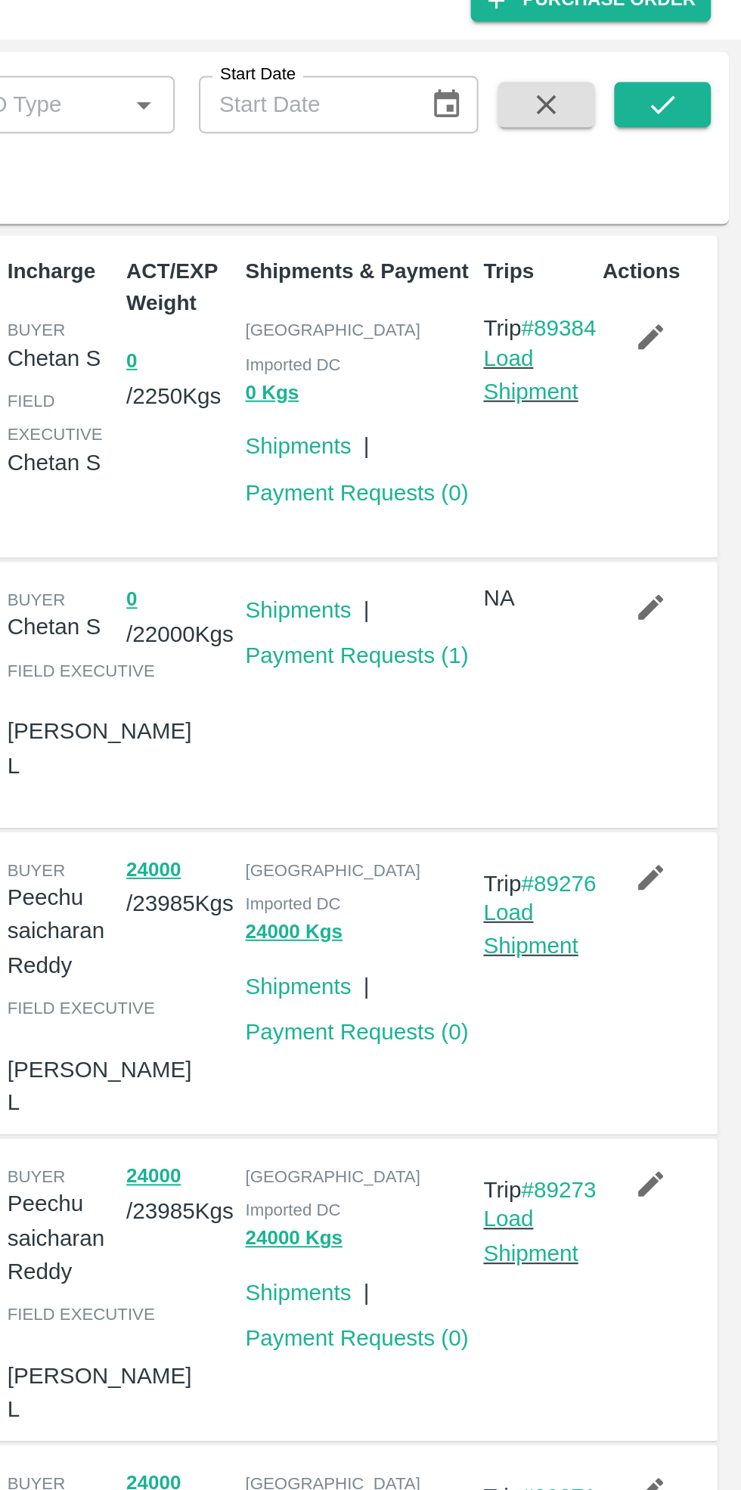
click at [644, 218] on link "#89384" at bounding box center [649, 222] width 38 height 12
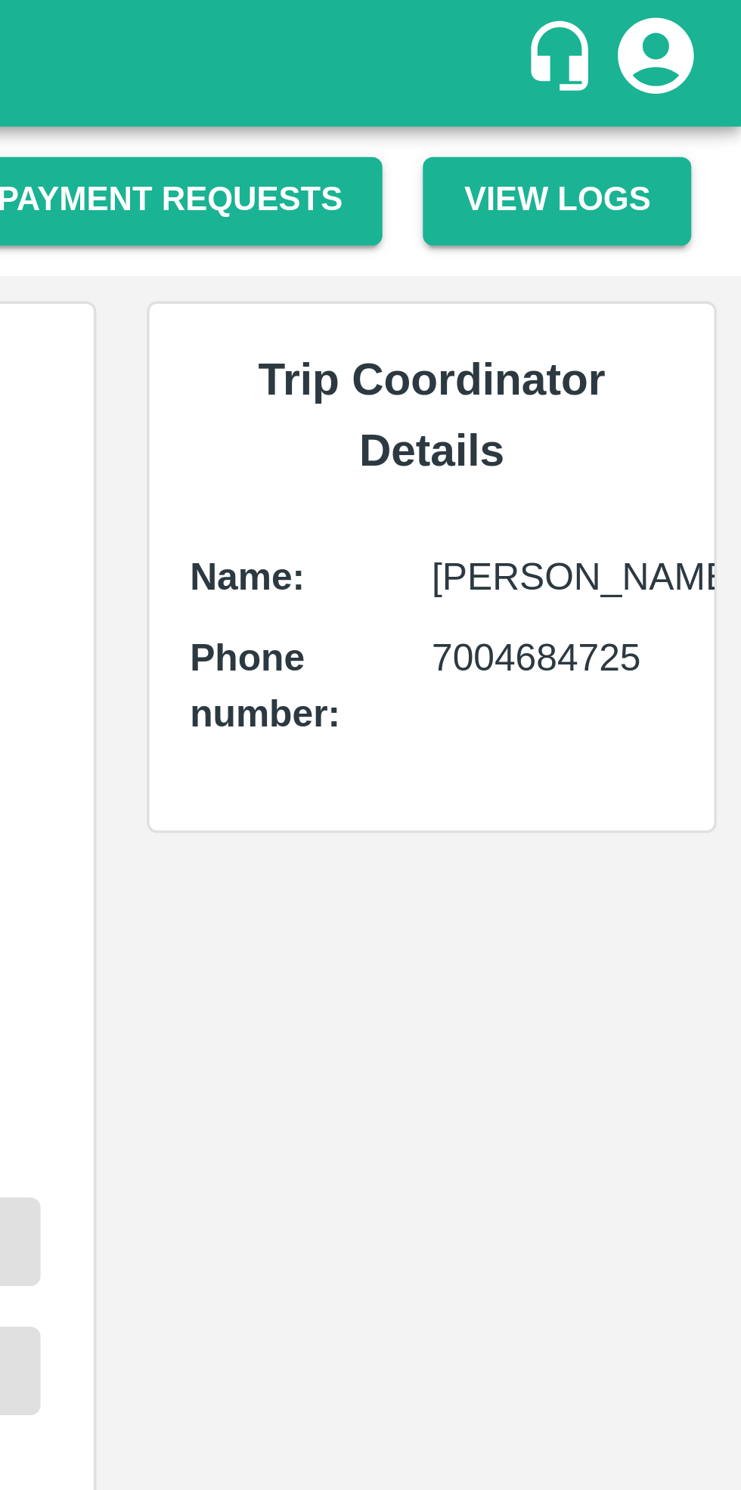
click at [677, 373] on div "Trip Coordinator Details Name: Barun kumar Phone number: 7004684725" at bounding box center [648, 270] width 185 height 376
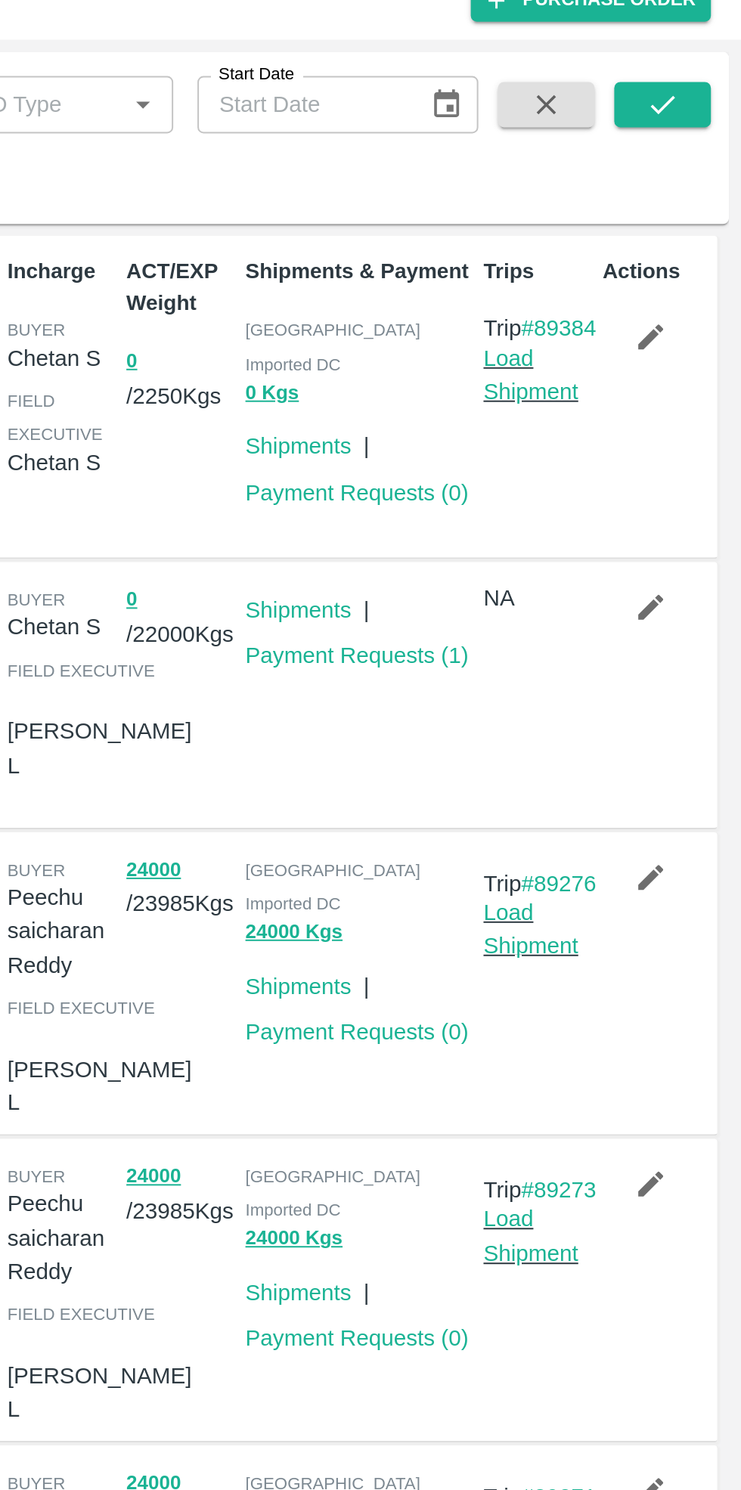
click at [637, 254] on link "Load Shipment" at bounding box center [636, 245] width 48 height 29
click at [521, 275] on link "Shipments" at bounding box center [519, 281] width 53 height 12
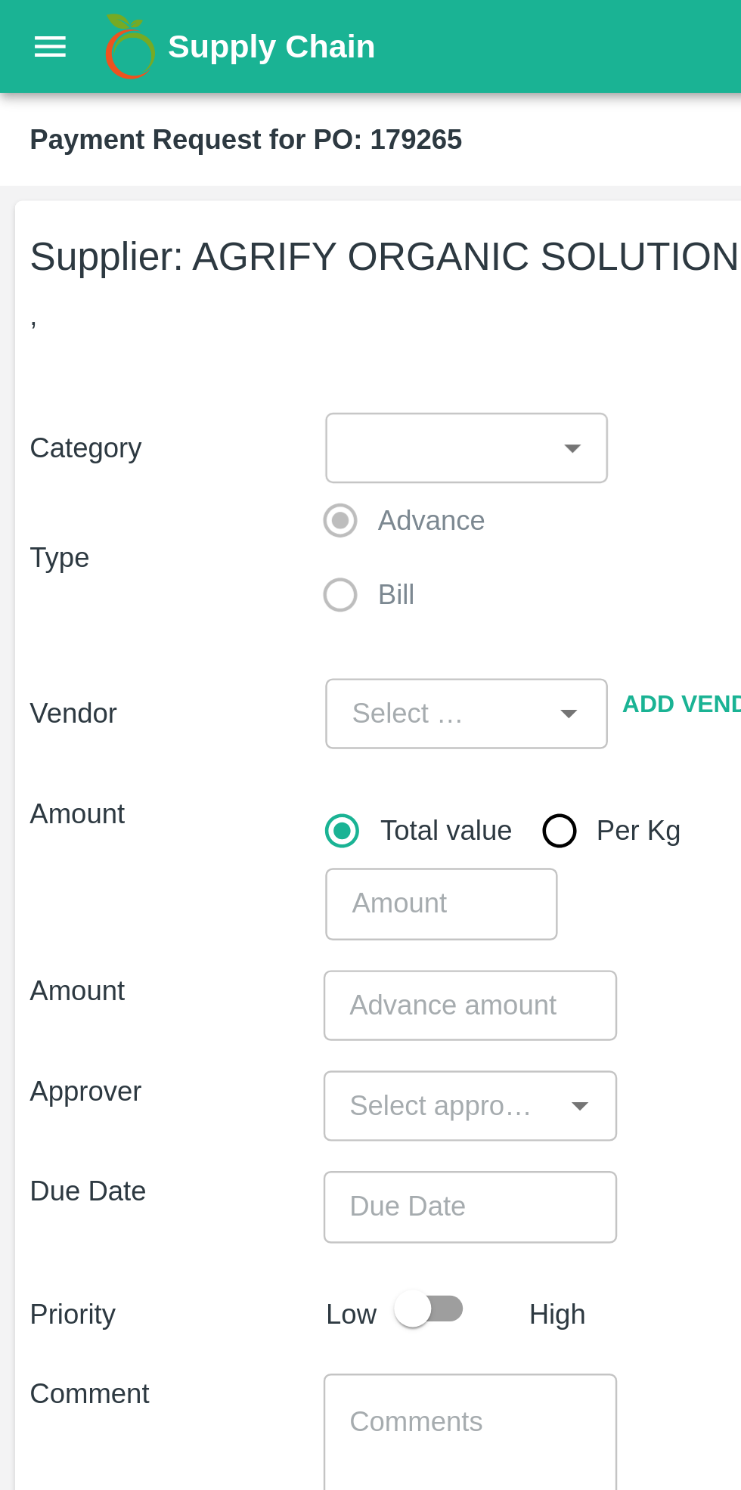
click at [20, 20] on icon "open drawer" at bounding box center [20, 19] width 17 height 17
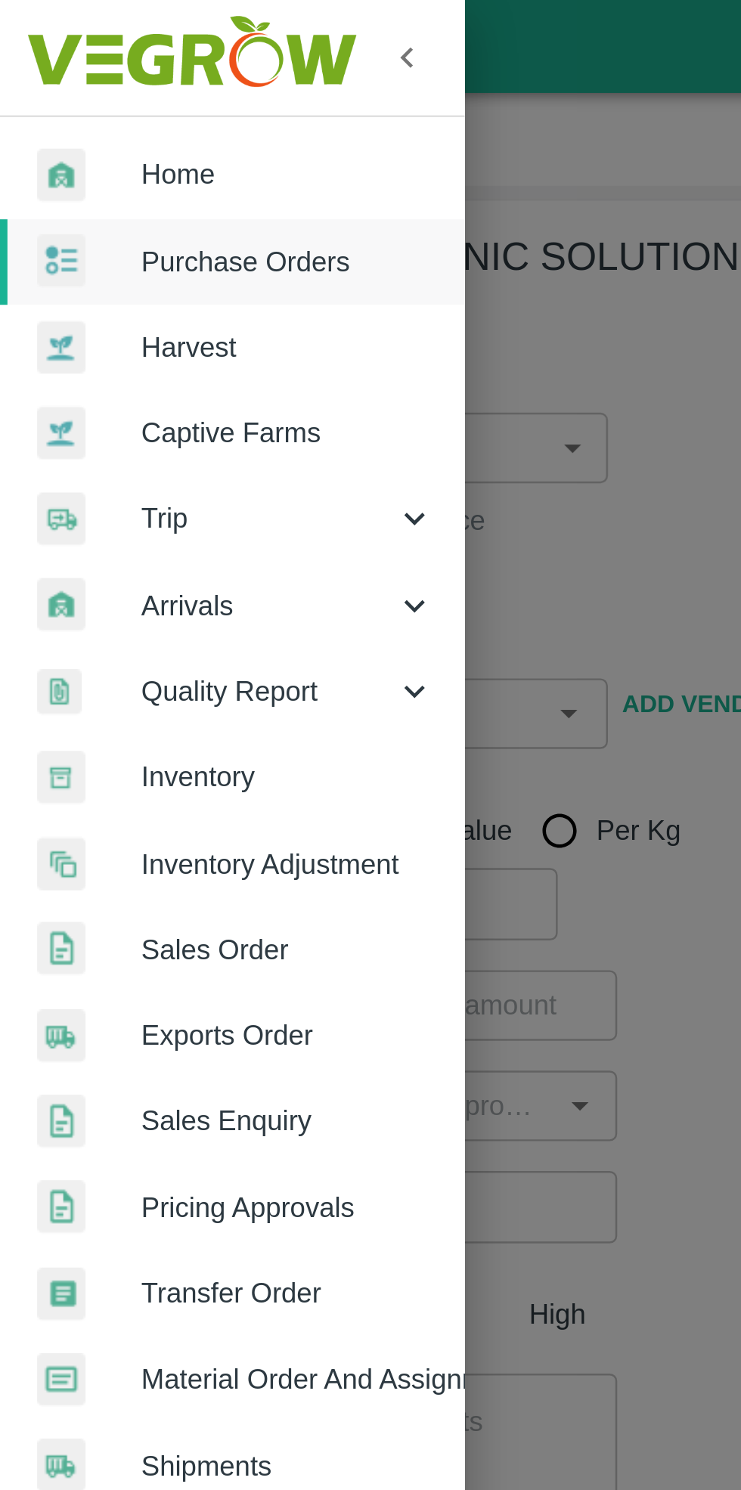
click at [64, 70] on span "Home" at bounding box center [116, 71] width 119 height 17
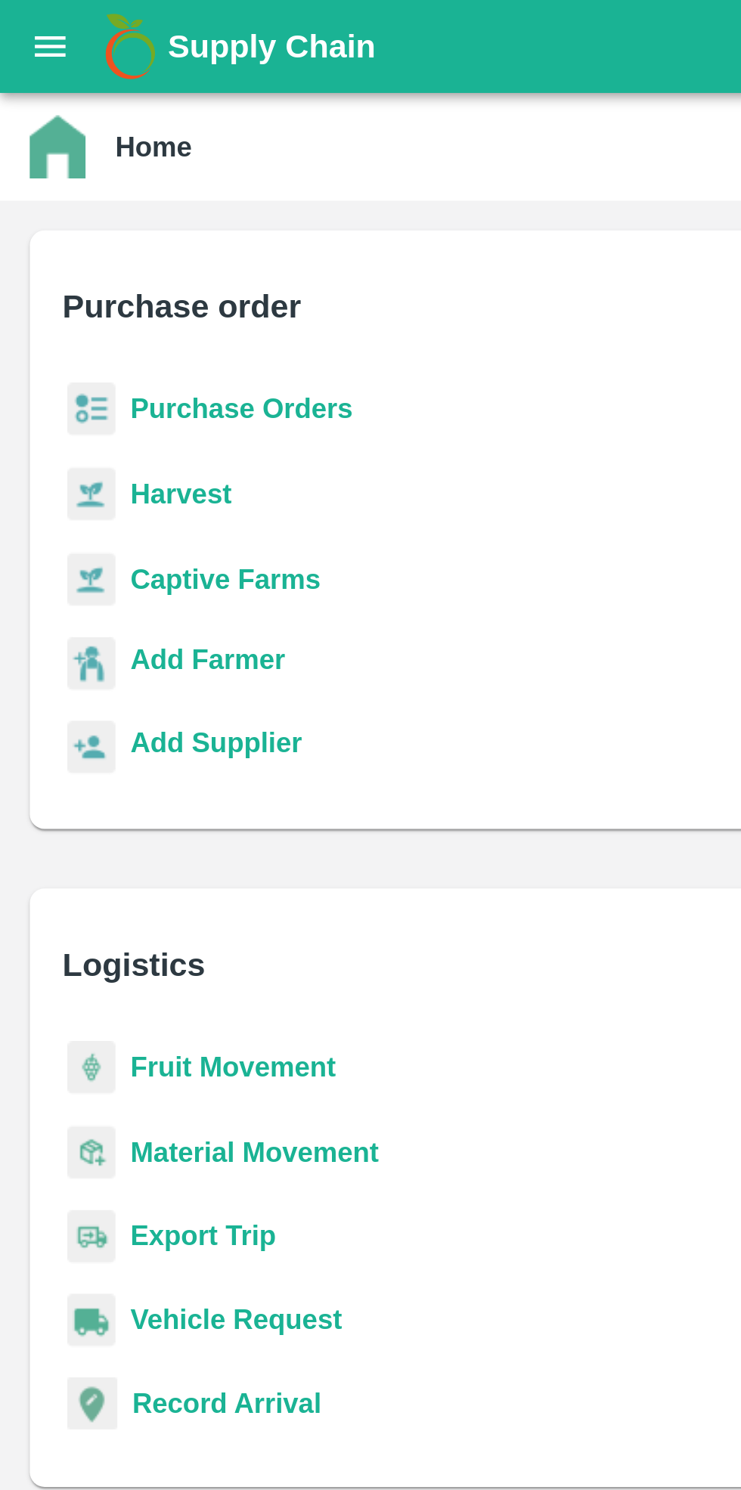
click at [87, 165] on b "Purchase Orders" at bounding box center [98, 166] width 91 height 12
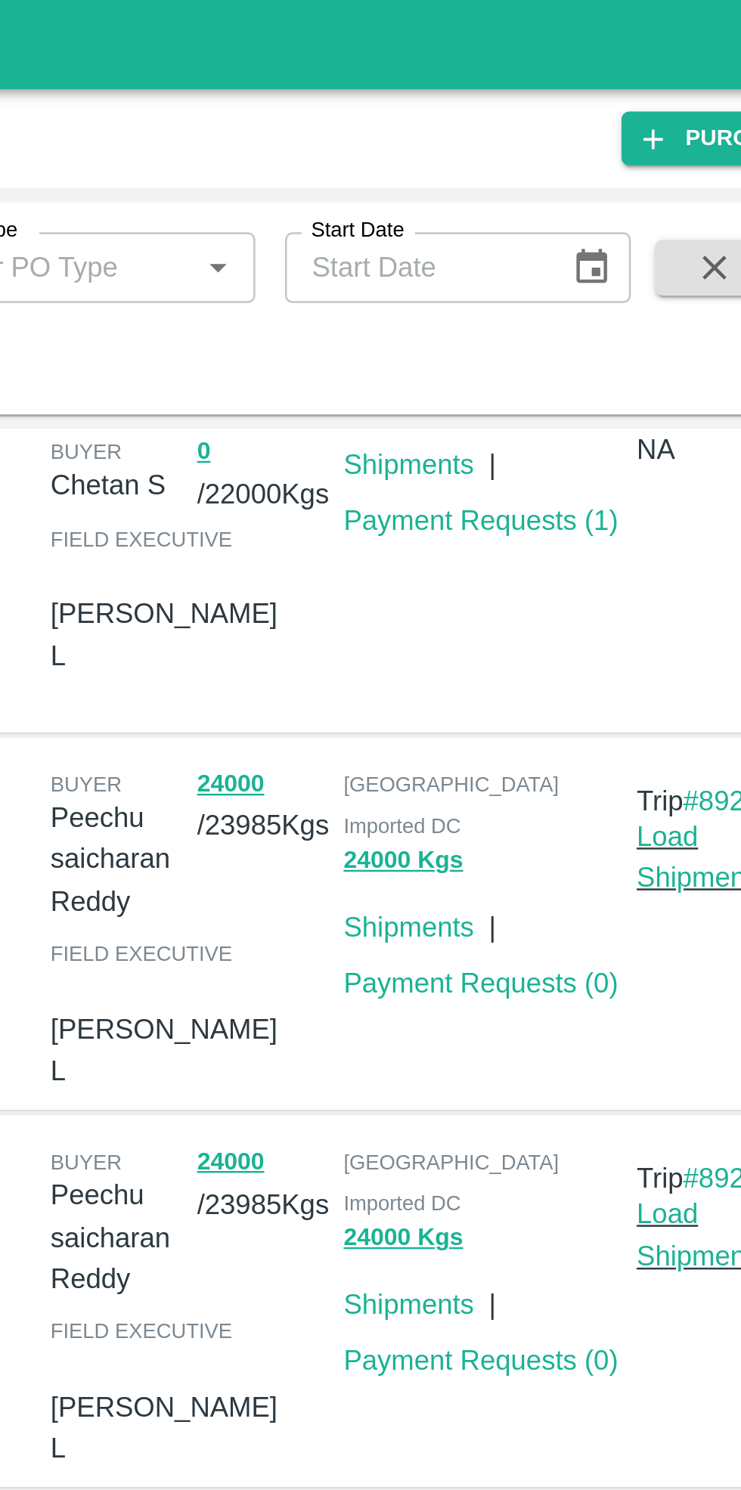
scroll to position [175, 0]
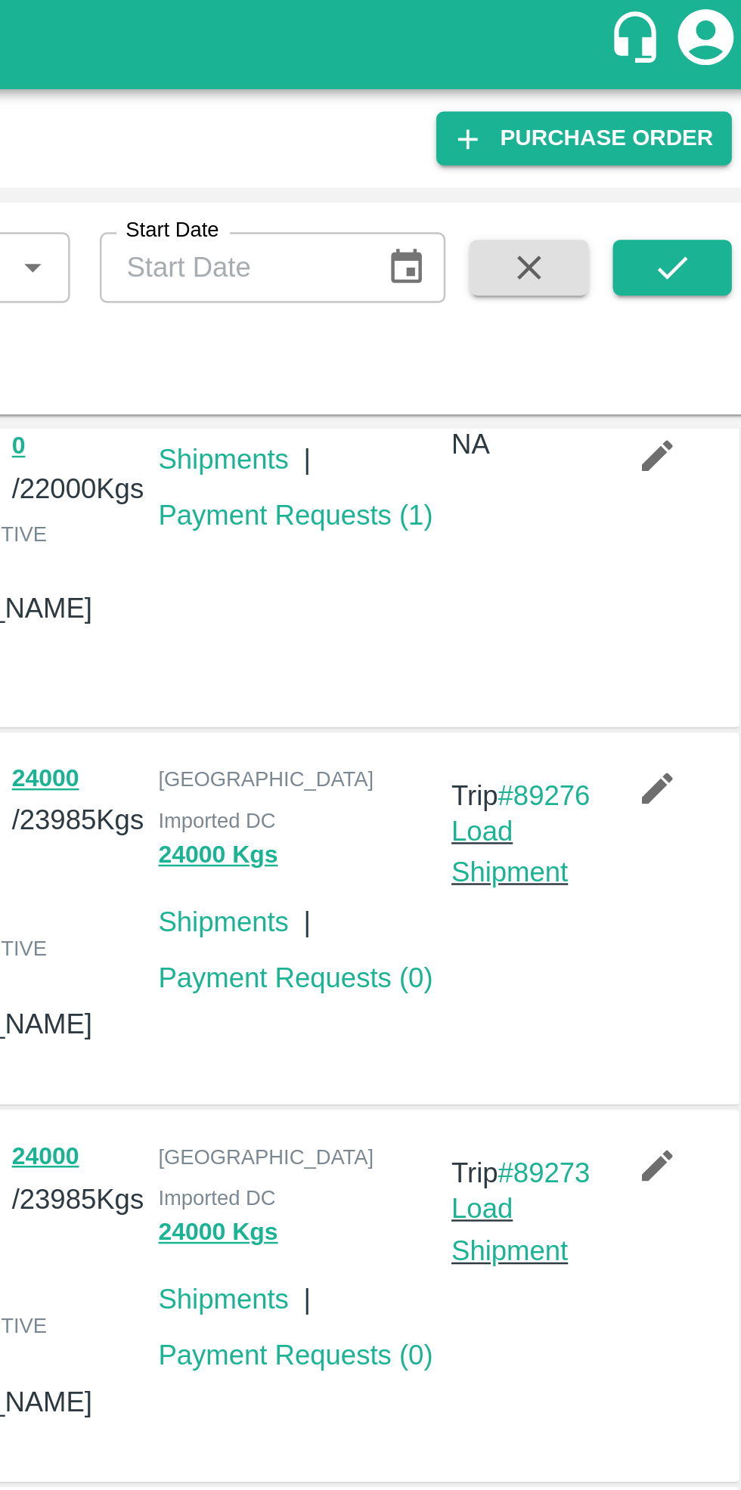
click at [509, 494] on button "24000 Kgs" at bounding box center [517, 502] width 48 height 17
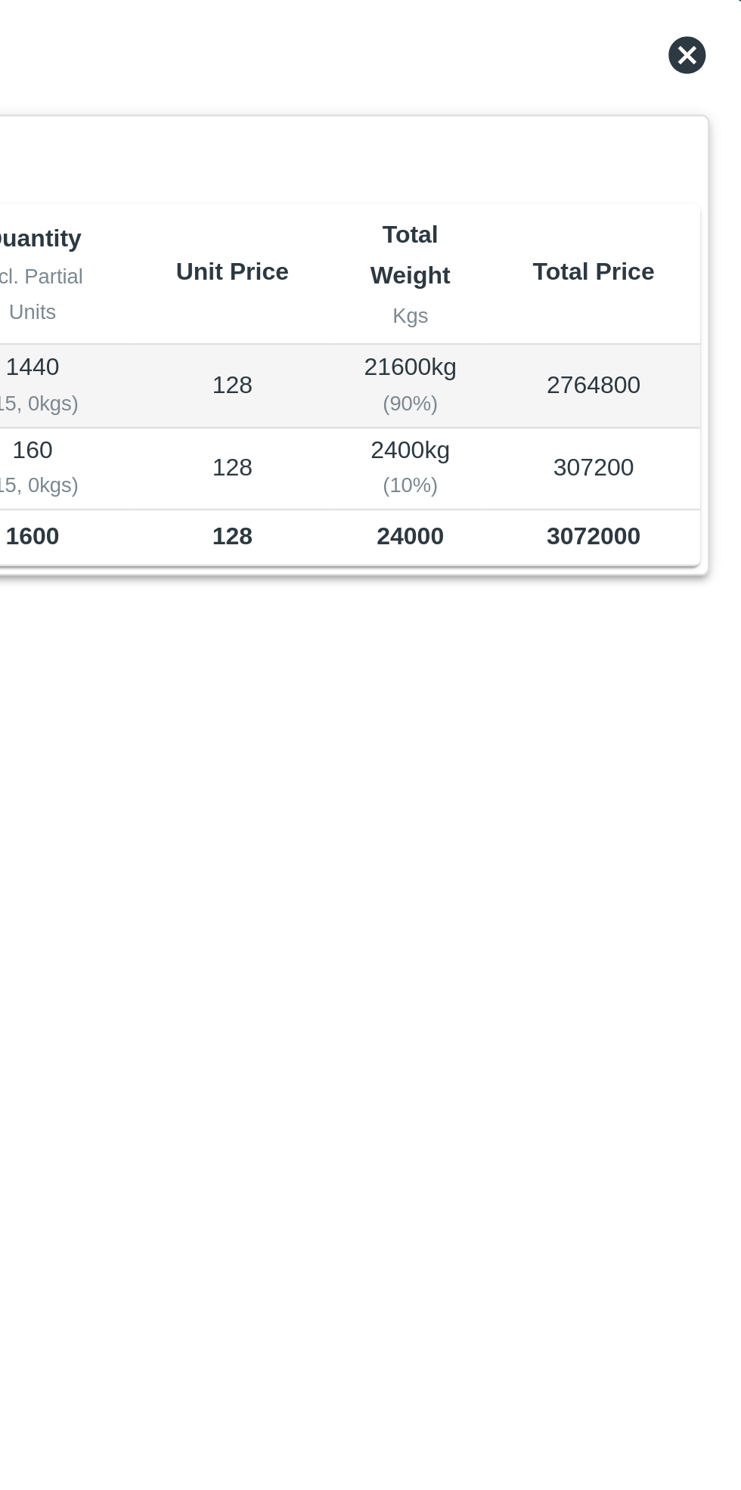
scroll to position [0, 0]
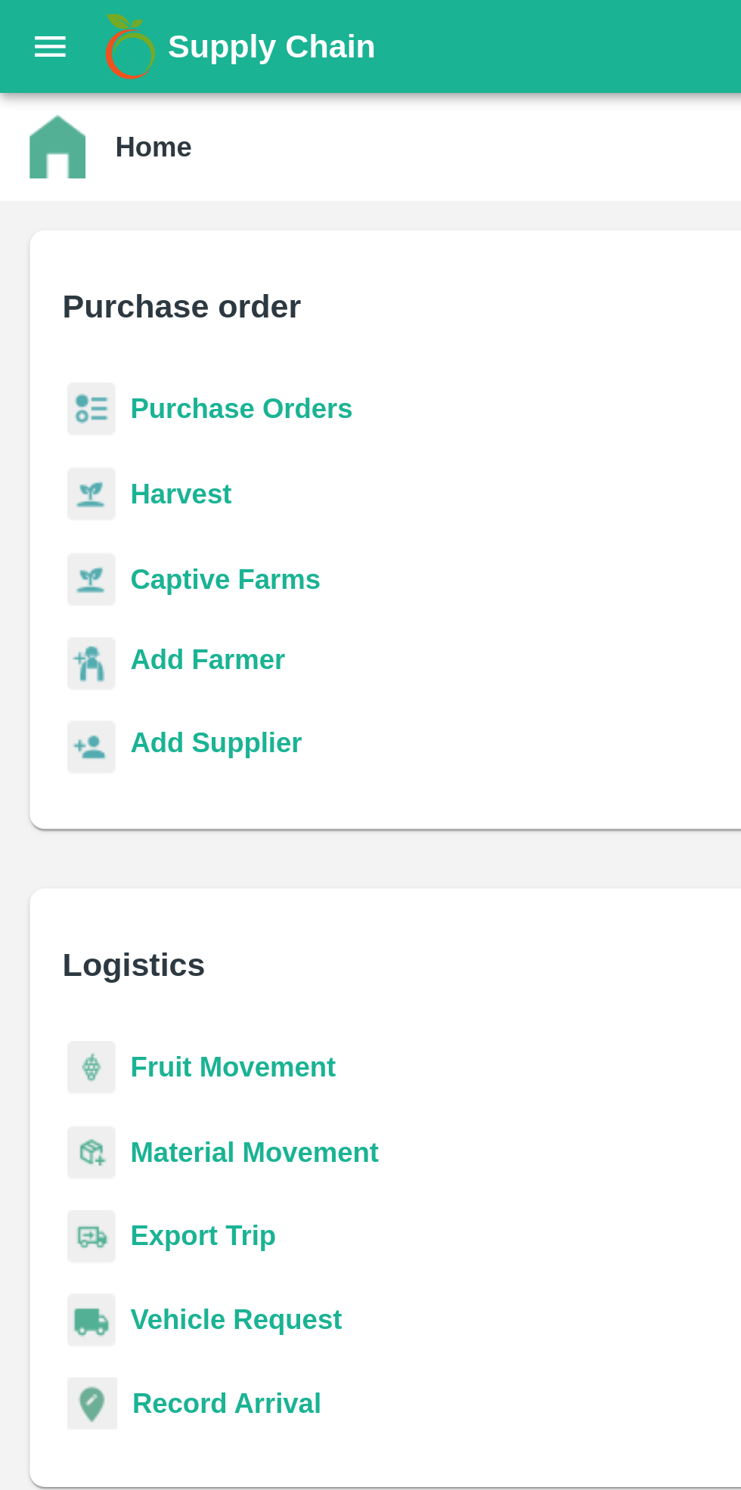
click at [83, 163] on b "Purchase Orders" at bounding box center [98, 166] width 91 height 12
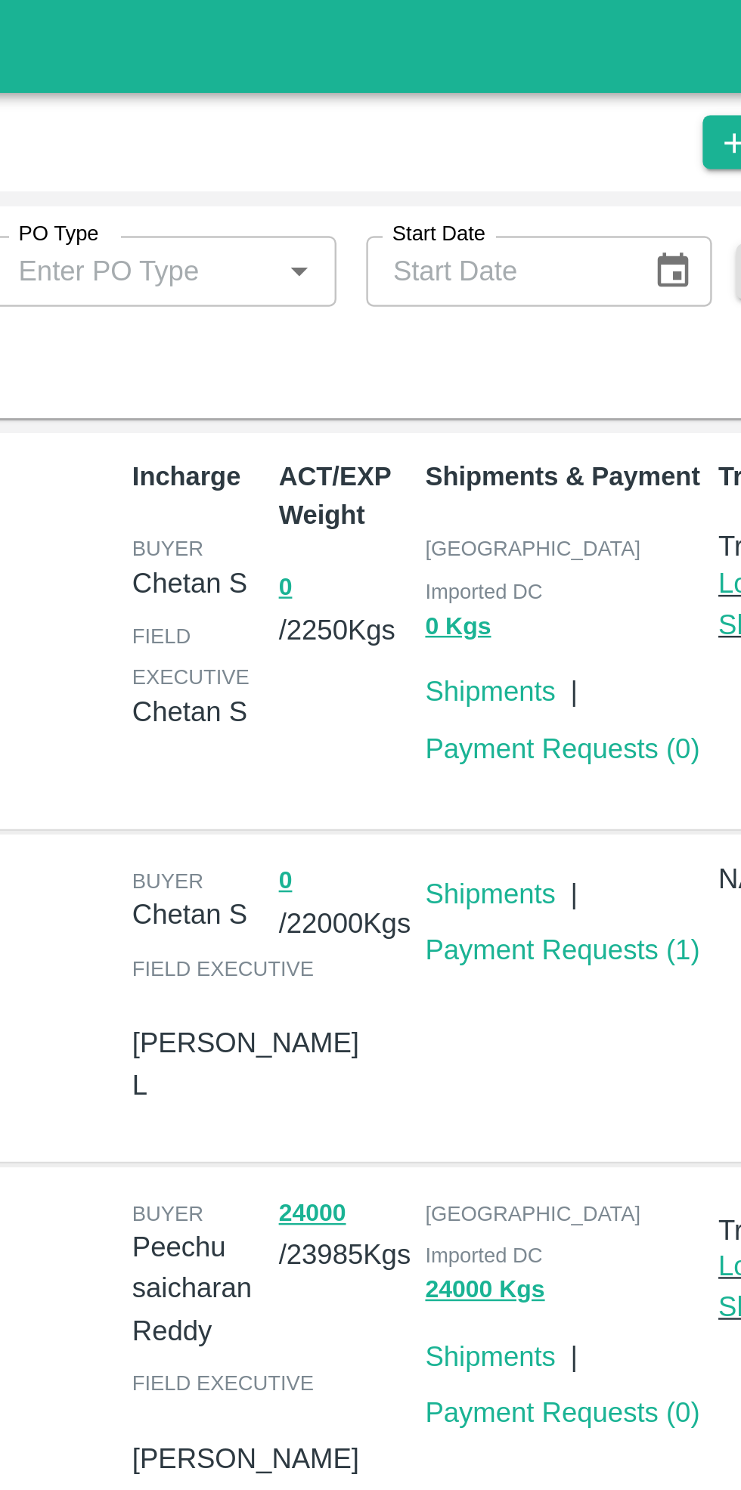
click at [500, 246] on button "0 Kgs" at bounding box center [506, 254] width 26 height 17
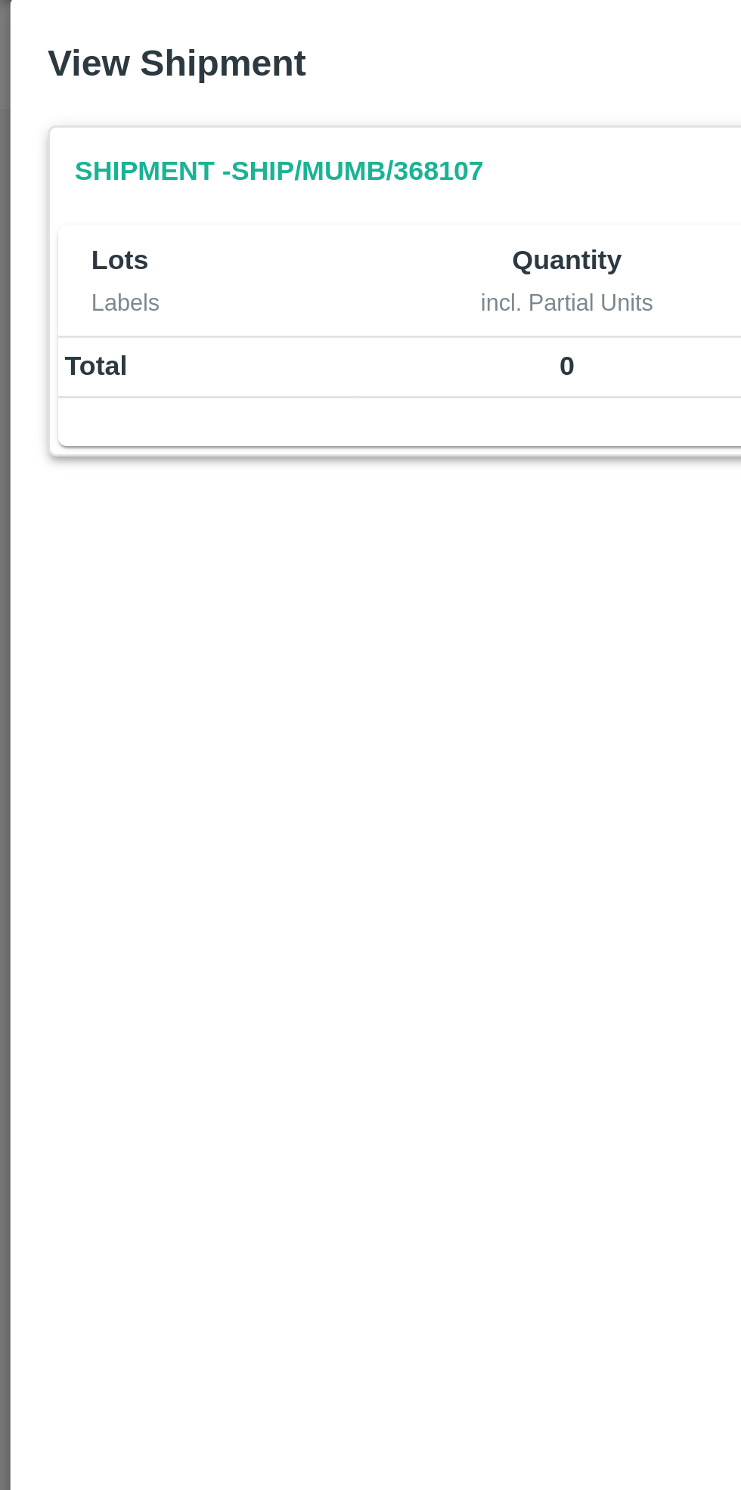
click at [101, 103] on link "Shipment - SHIP/MUMB/368107" at bounding box center [101, 101] width 161 height 26
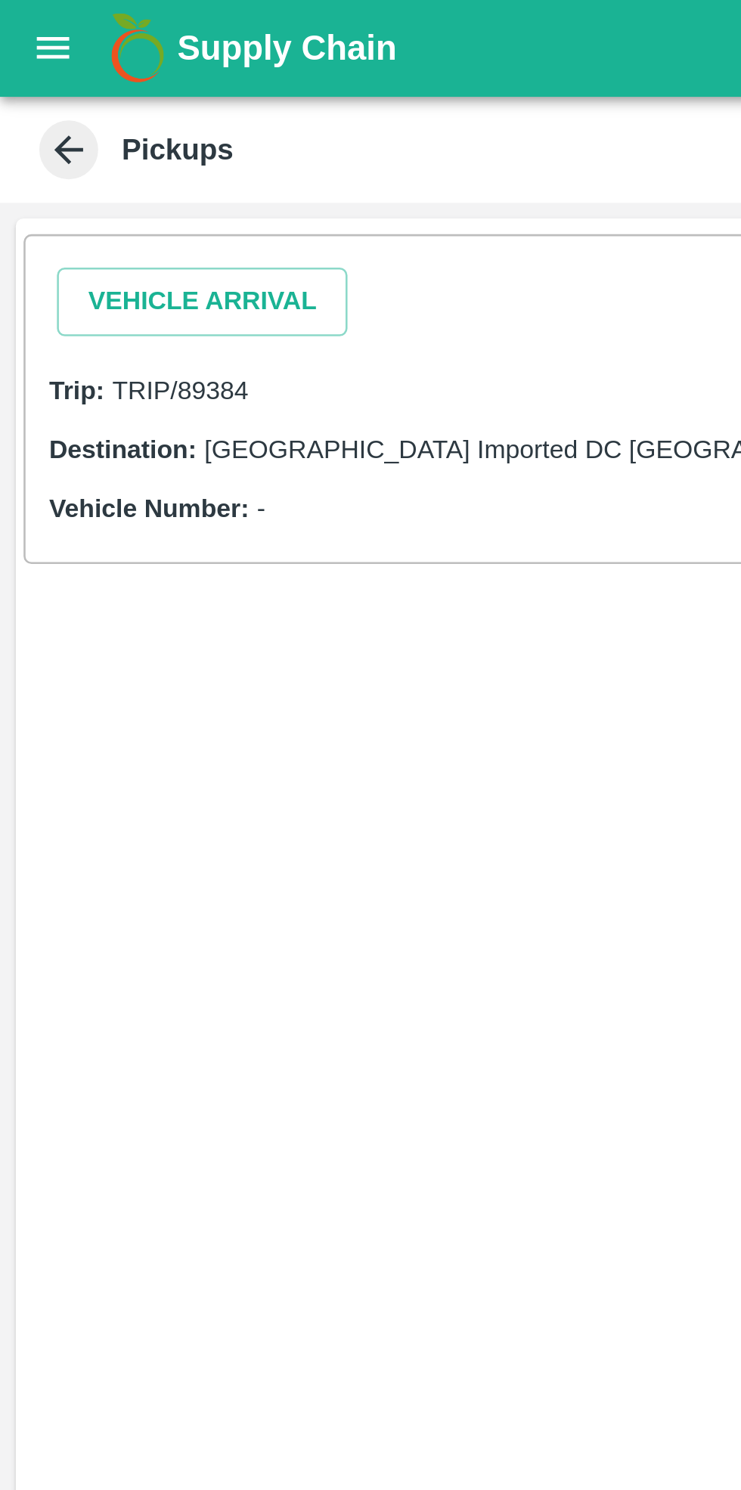
click at [79, 122] on button "Vehicle Arrival" at bounding box center [78, 117] width 112 height 26
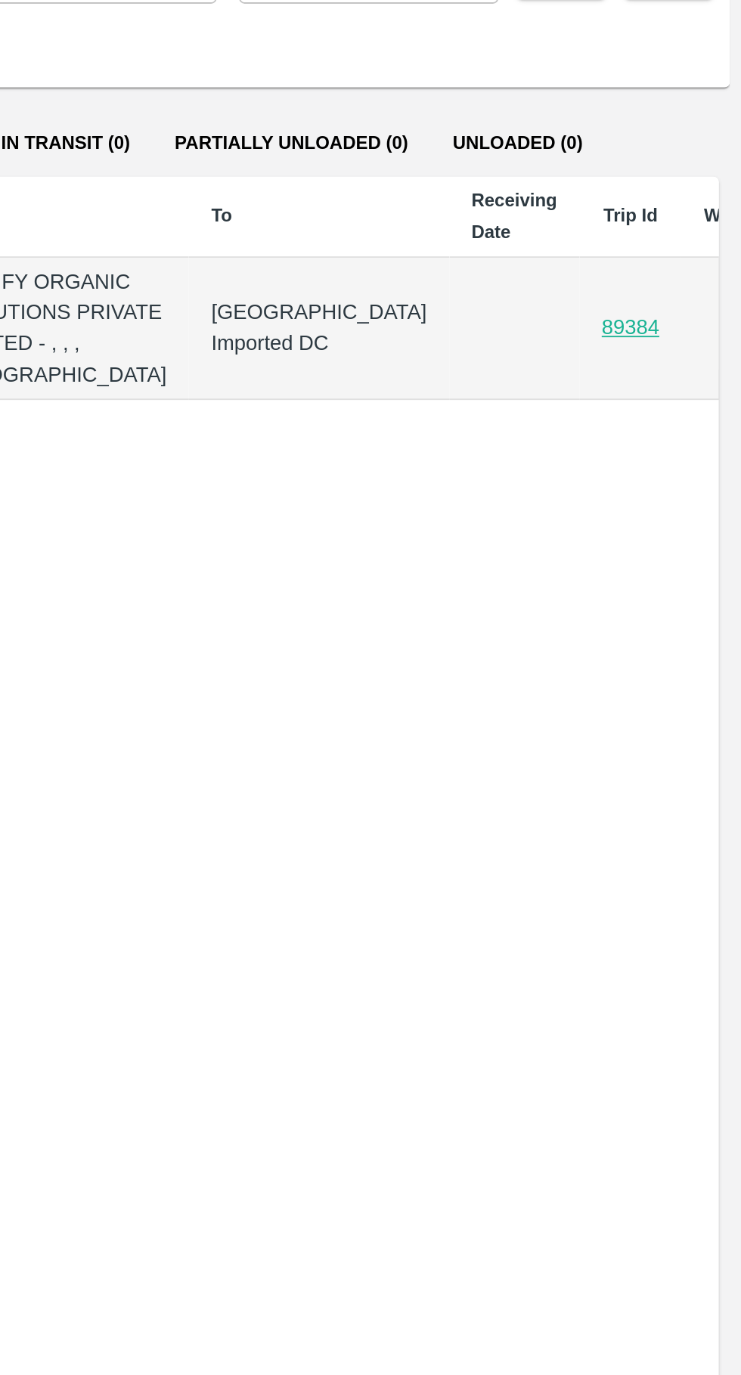
click at [665, 297] on link "89384" at bounding box center [680, 298] width 31 height 12
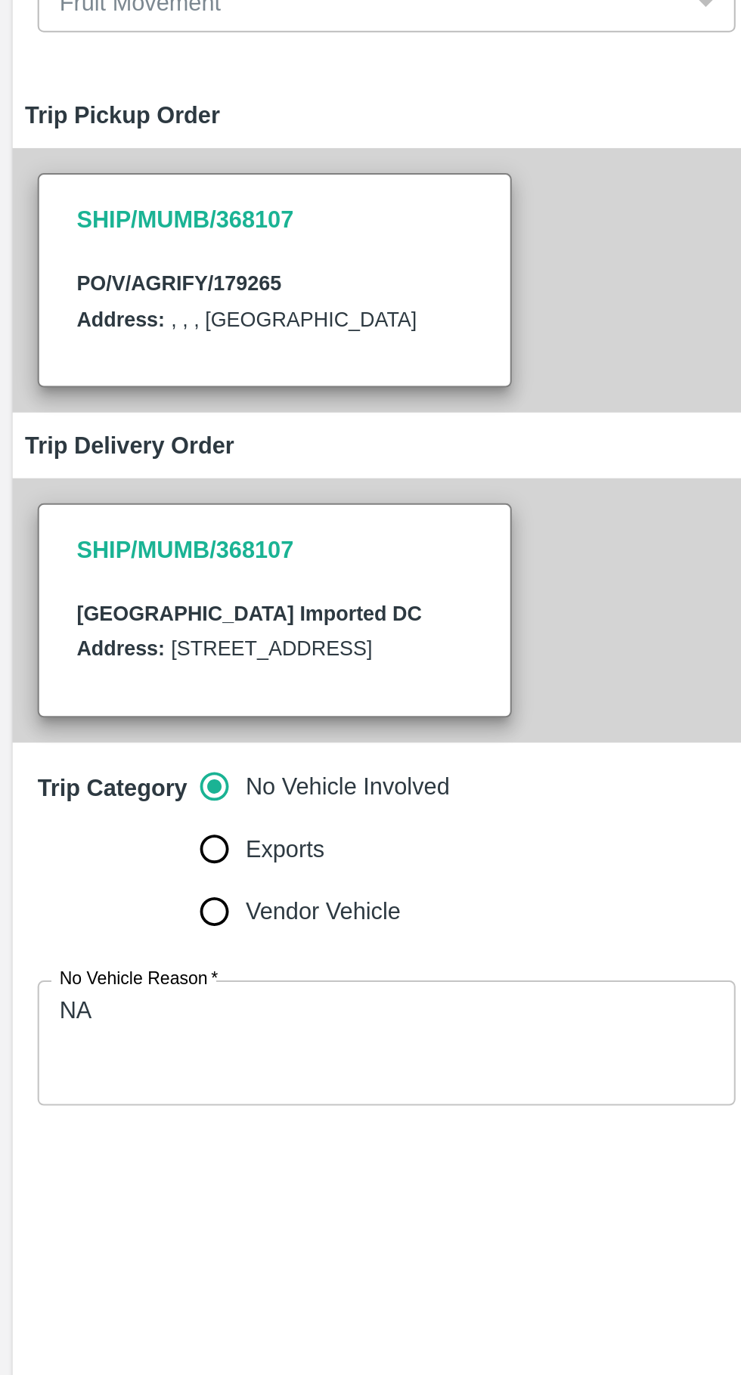
click at [98, 609] on input "Vendor Vehicle" at bounding box center [103, 594] width 30 height 30
radio input "true"
